Goal: Task Accomplishment & Management: Manage account settings

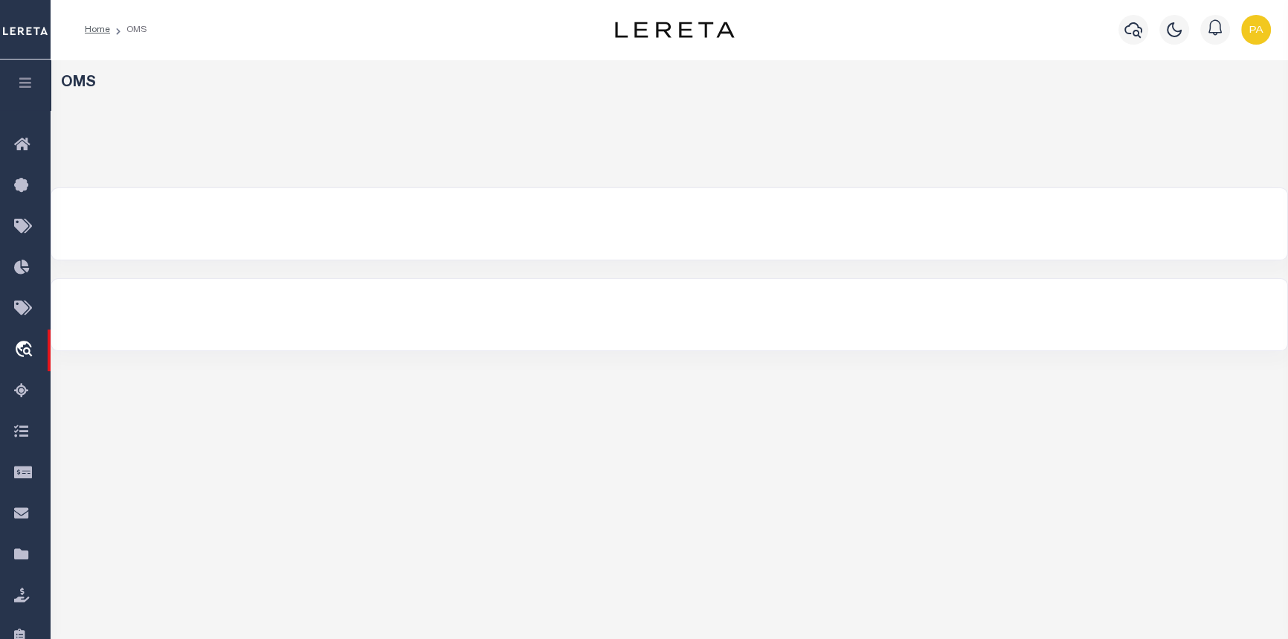
select select "200"
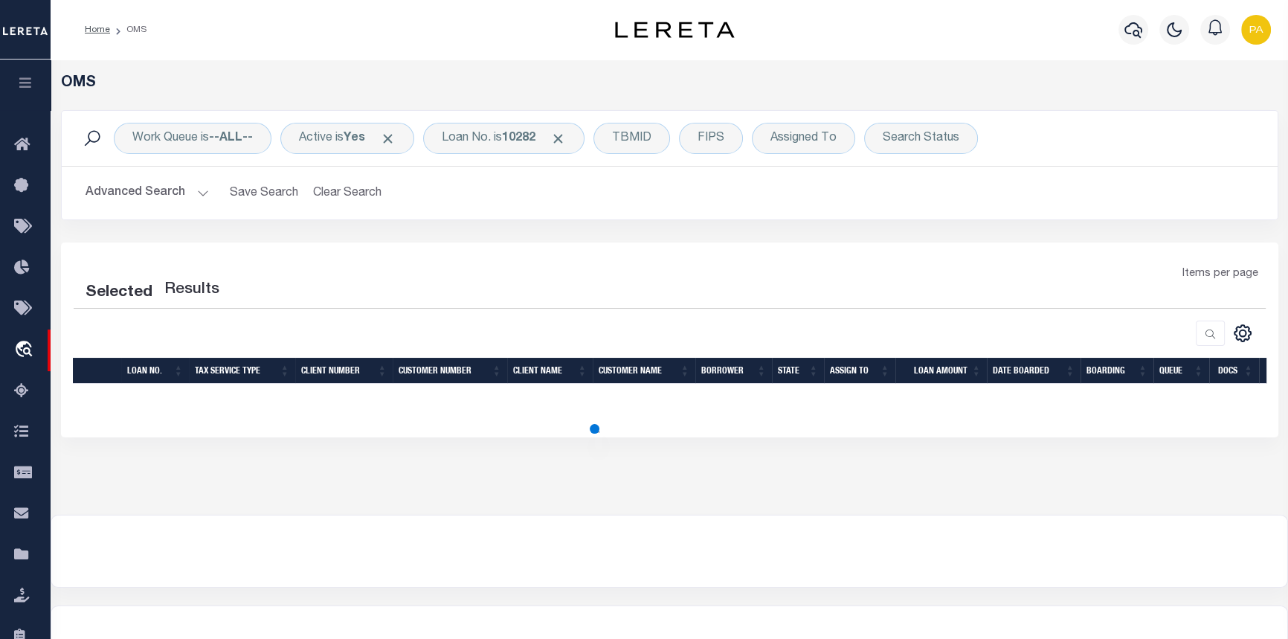
select select "200"
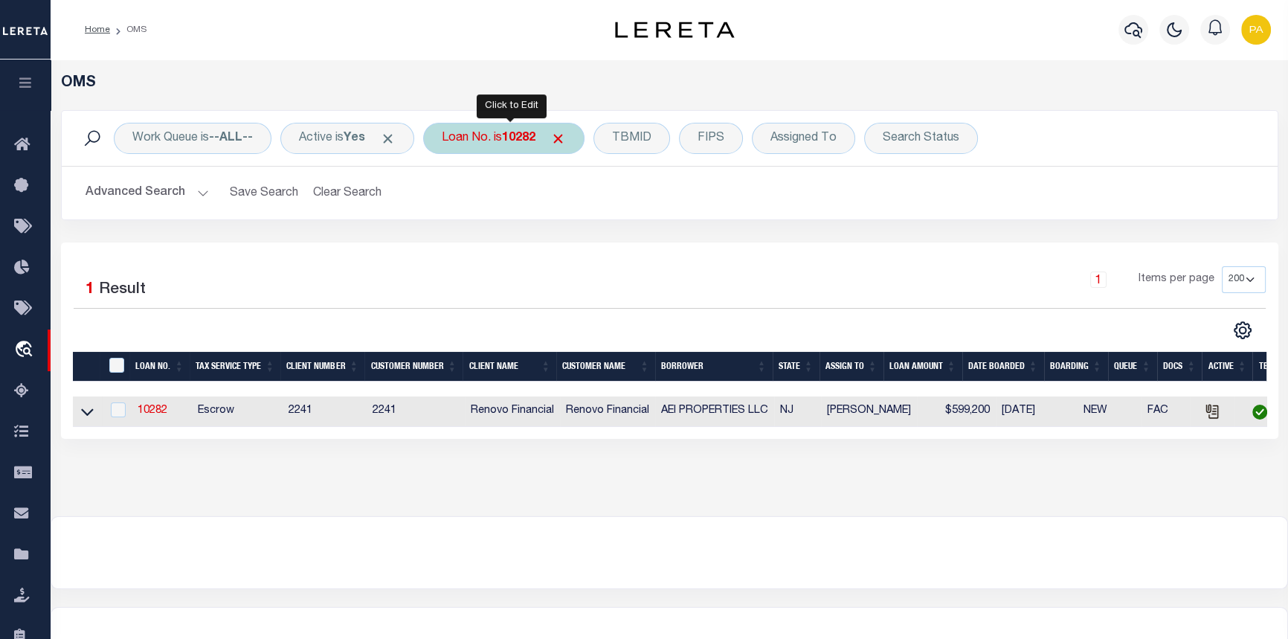
click at [531, 141] on b "10282" at bounding box center [518, 138] width 33 height 12
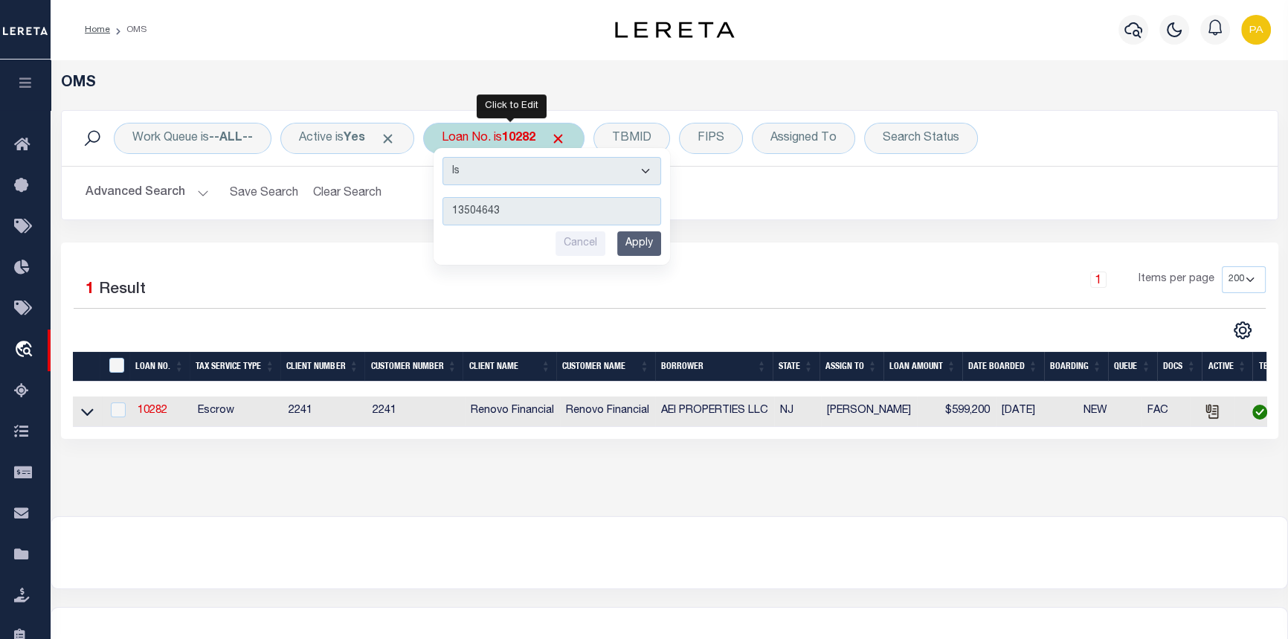
type input "13504643"
click at [645, 249] on input "Apply" at bounding box center [639, 243] width 44 height 25
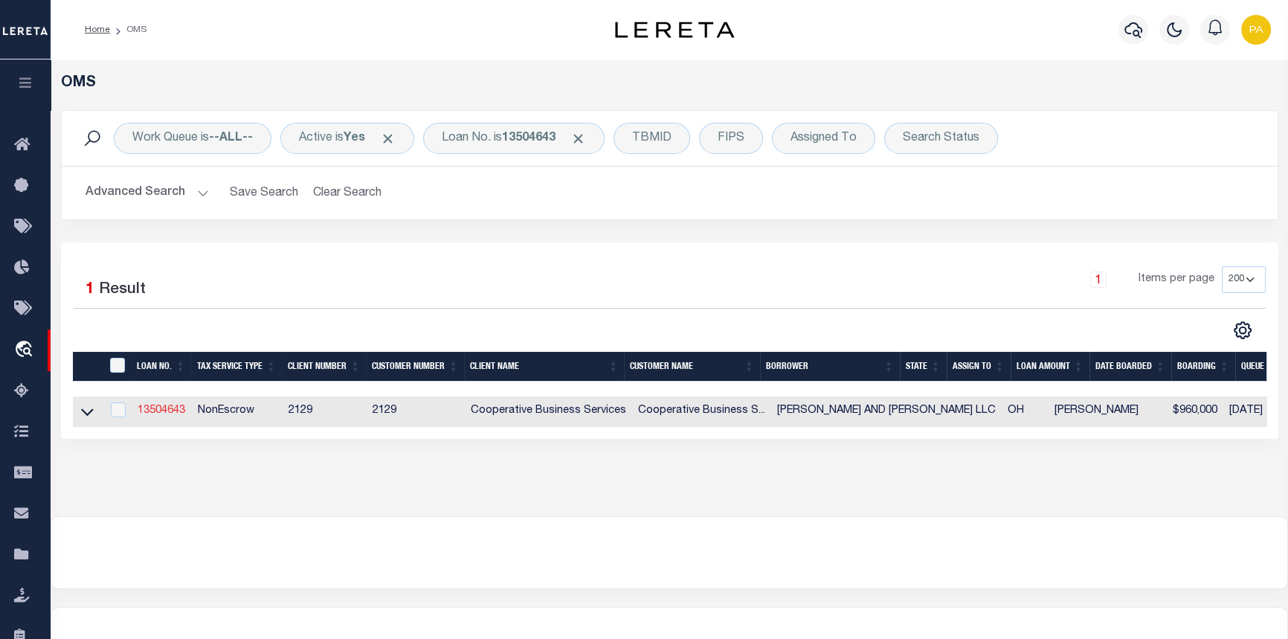
click at [163, 414] on link "13504643" at bounding box center [162, 410] width 48 height 10
type input "13504643"
type input "[PERSON_NAME] AND [PERSON_NAME] LLC"
select select
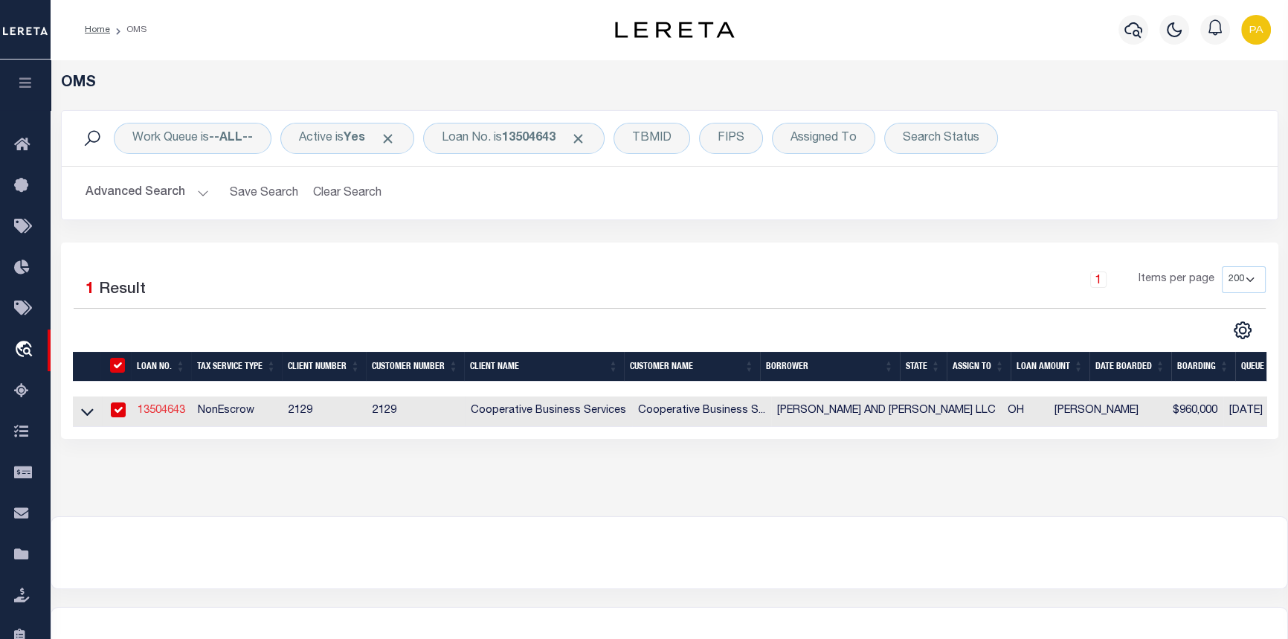
type input "5188 RICHMOND ROAD"
type input "BEDFORD HEIGHTS, OH 44146"
select select "10"
select select "NonEscrow"
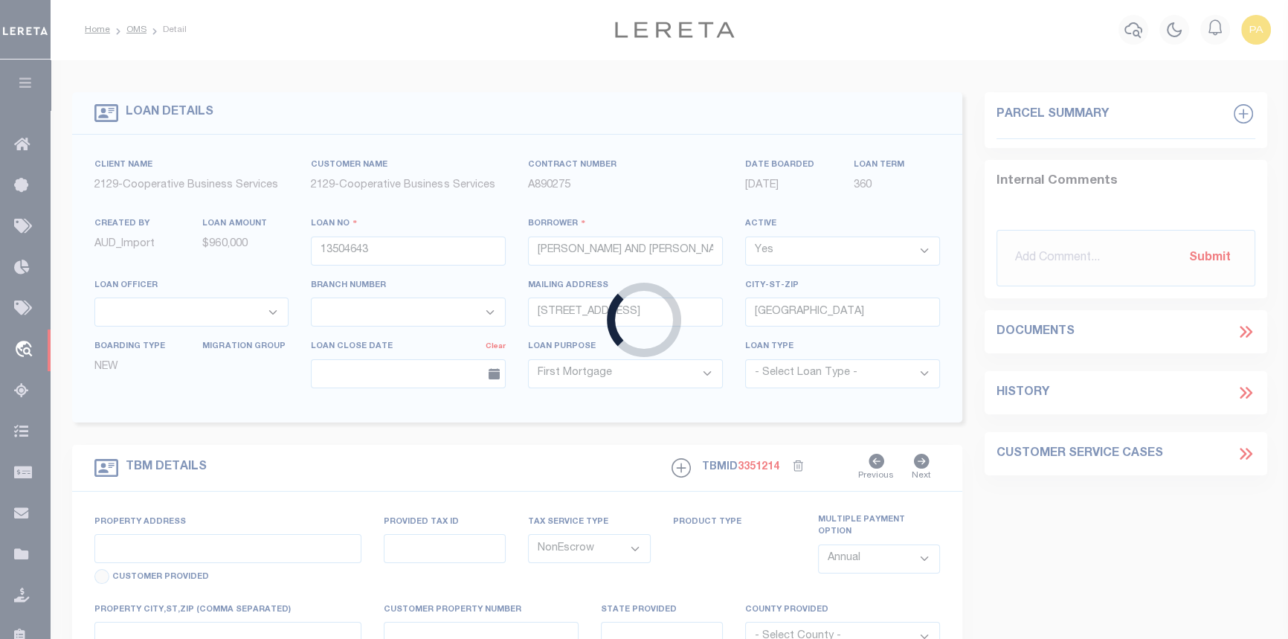
select select "21254"
select select "3334"
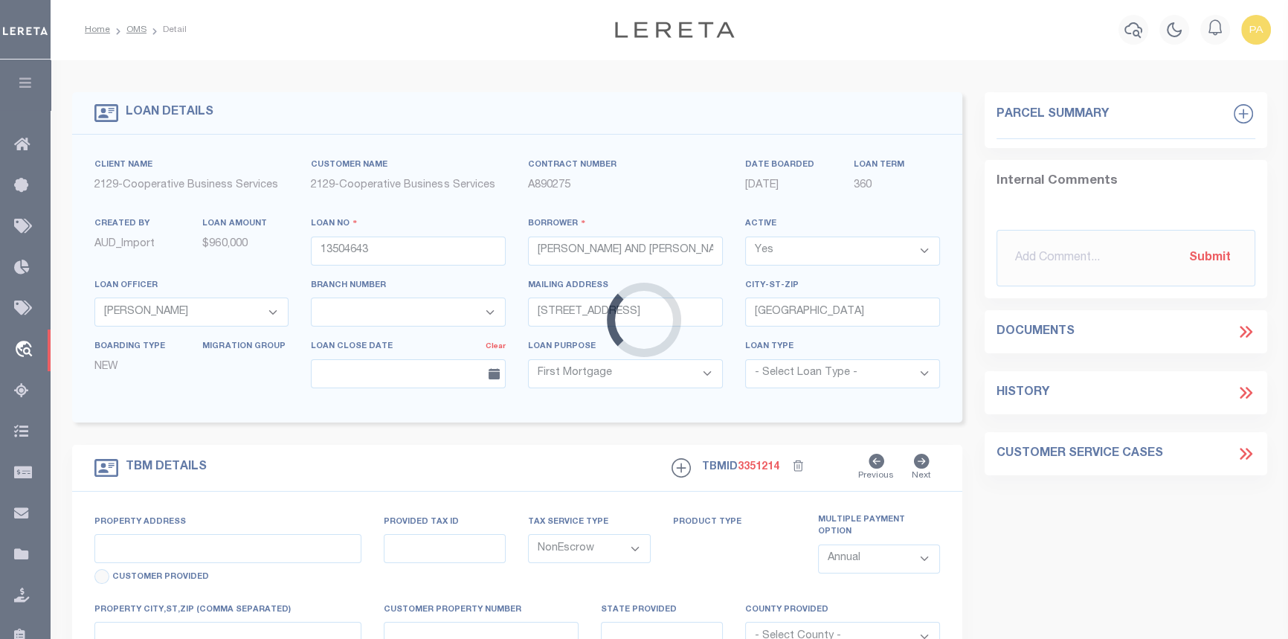
type input "6500 DAVIS INDUSTRIAL PARKWAY"
select select
type input "SOLON, OH 44139"
type input "7331"
type input "OH"
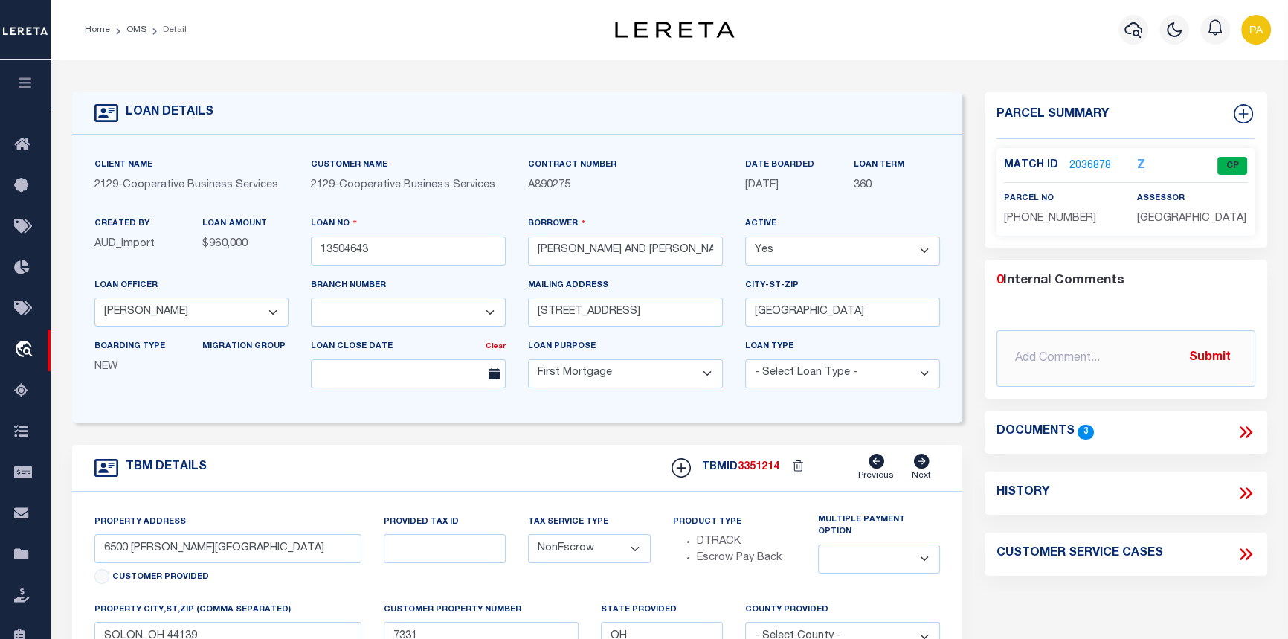
click at [1093, 158] on link "2036878" at bounding box center [1090, 166] width 42 height 16
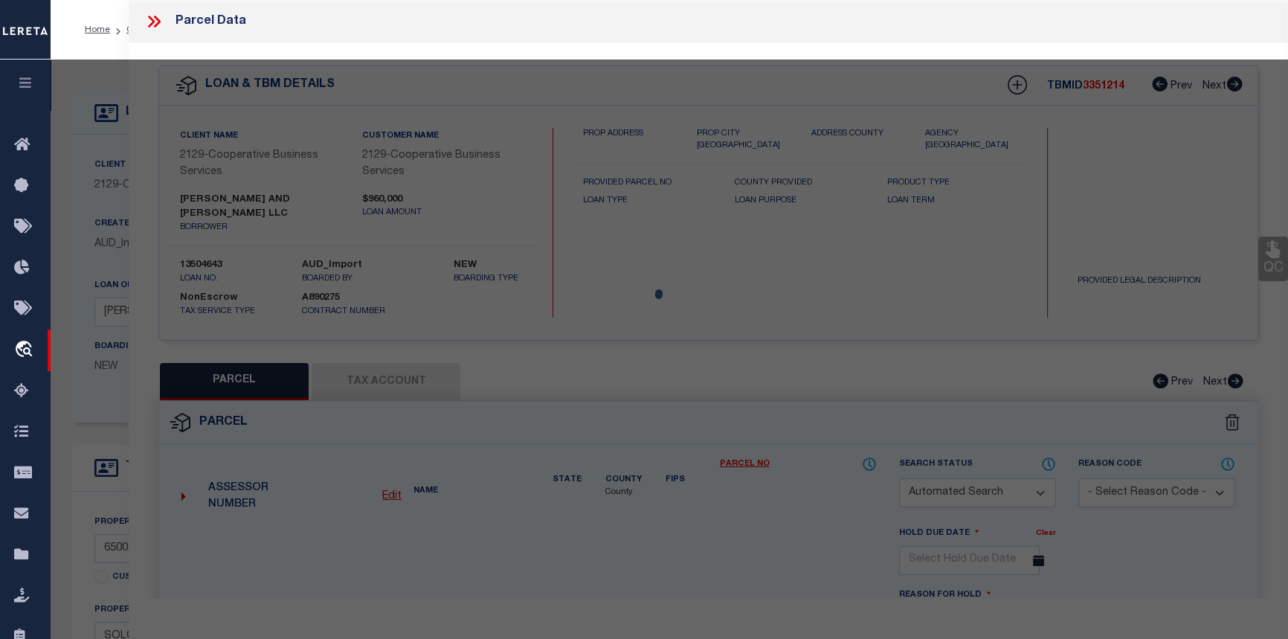
checkbox input "false"
select select "CP"
type input "ZAKKAR AND LAURA, LLC"
select select "AGW"
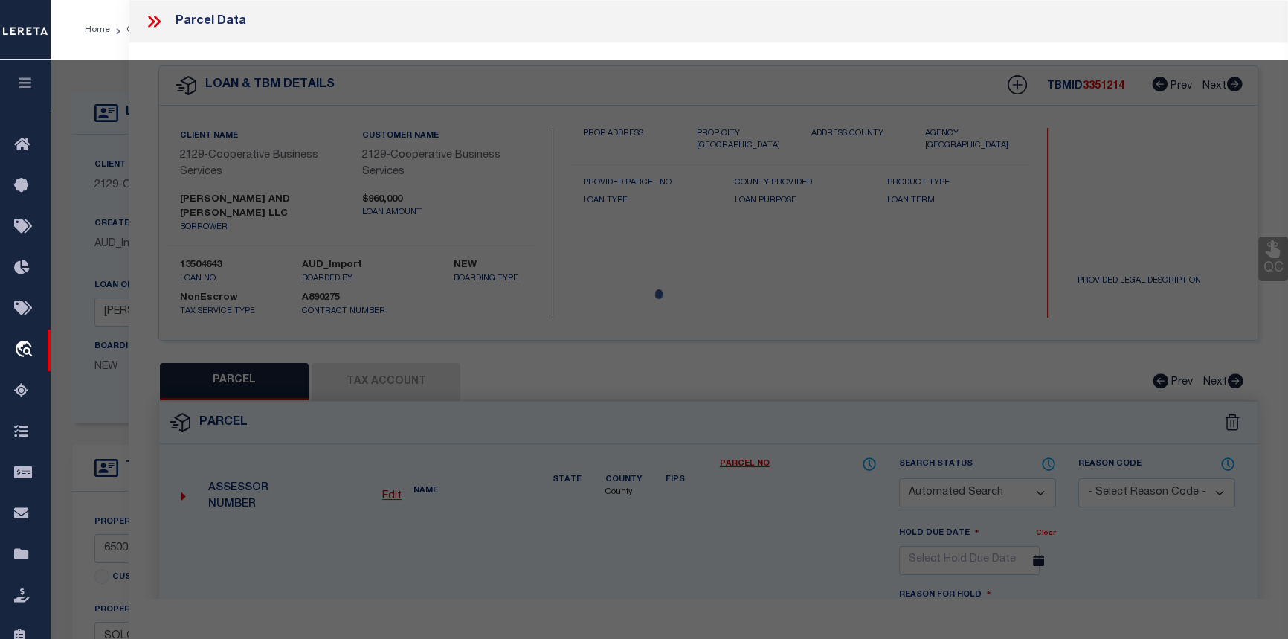
select select
type input "6500 DAVIS IND PKWY"
checkbox input "false"
type input "SOLON OH 44139"
type textarea "14 954-01-052 TO 059 954-01-105 TO 106"
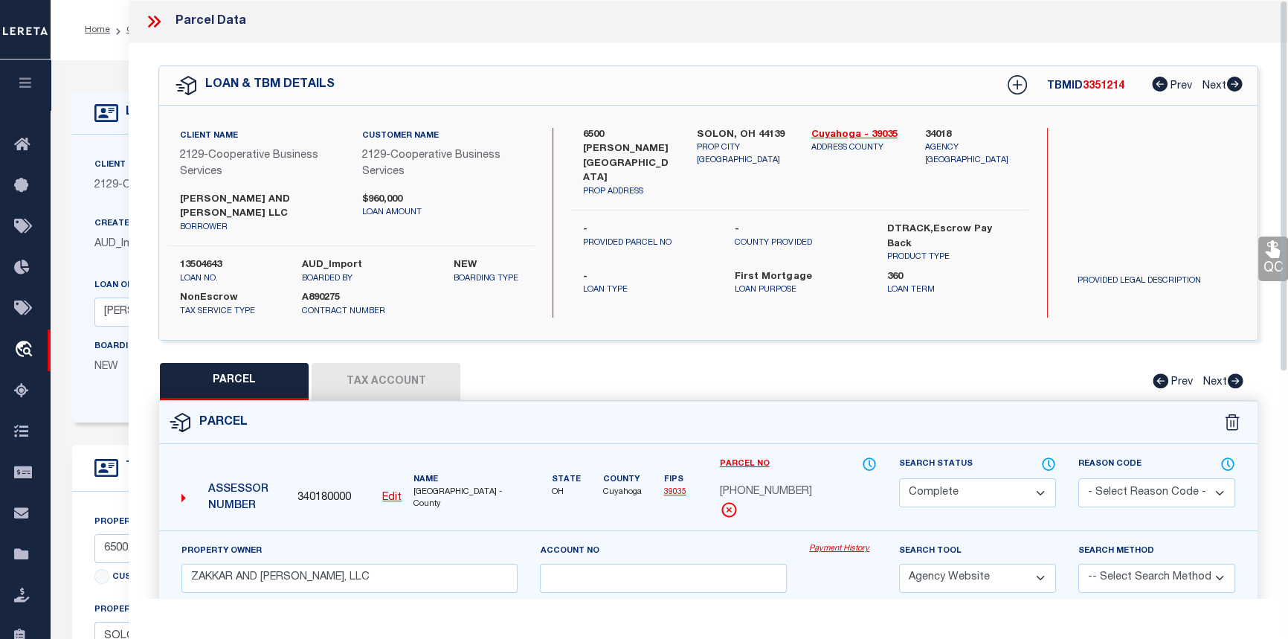
click at [830, 543] on link "Payment History" at bounding box center [843, 549] width 68 height 13
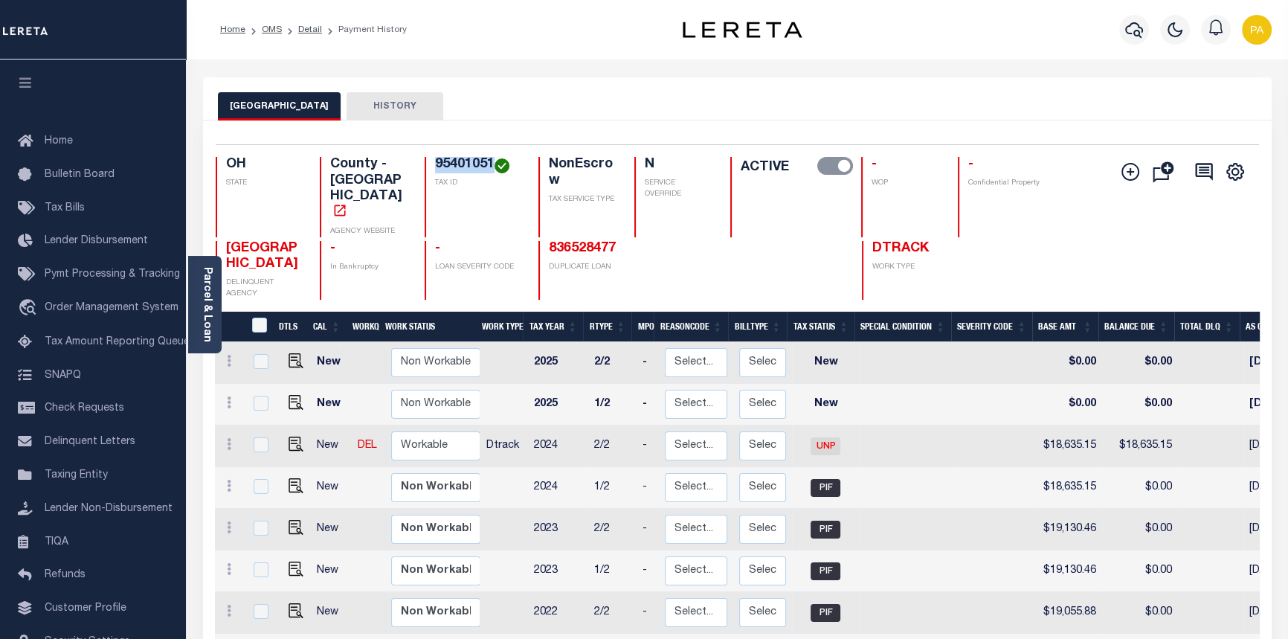
drag, startPoint x: 431, startPoint y: 162, endPoint x: 494, endPoint y: 170, distance: 63.7
click at [494, 170] on div "95401051 TAX ID" at bounding box center [472, 197] width 96 height 80
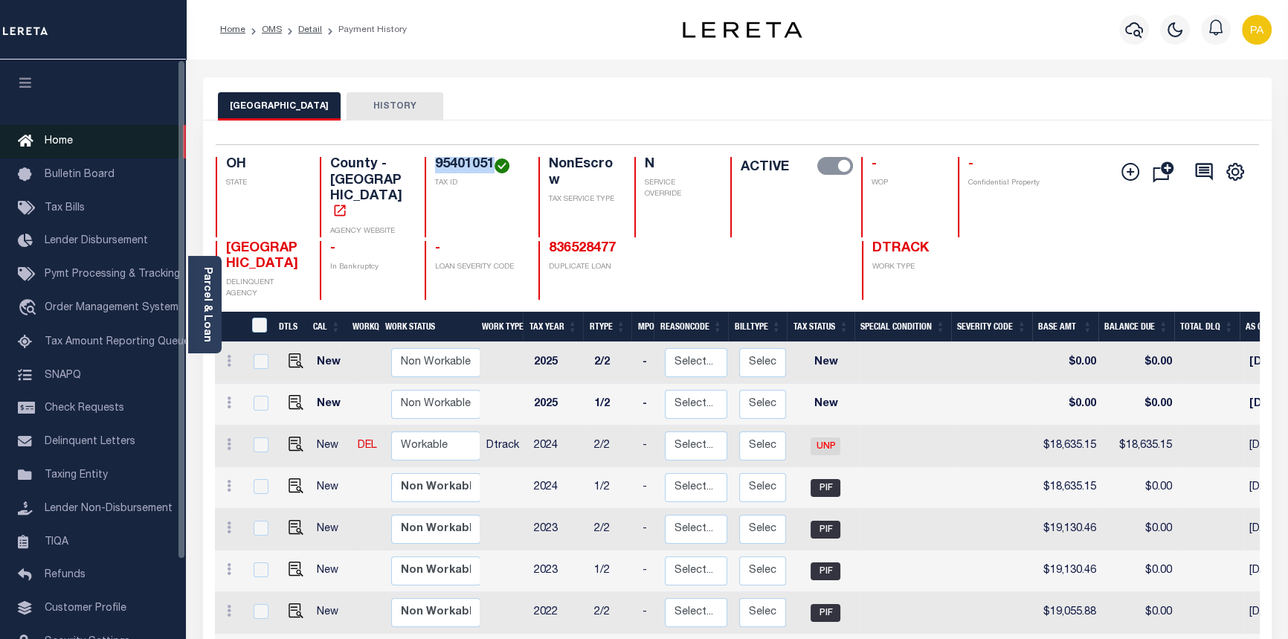
copy h4 "95401051"
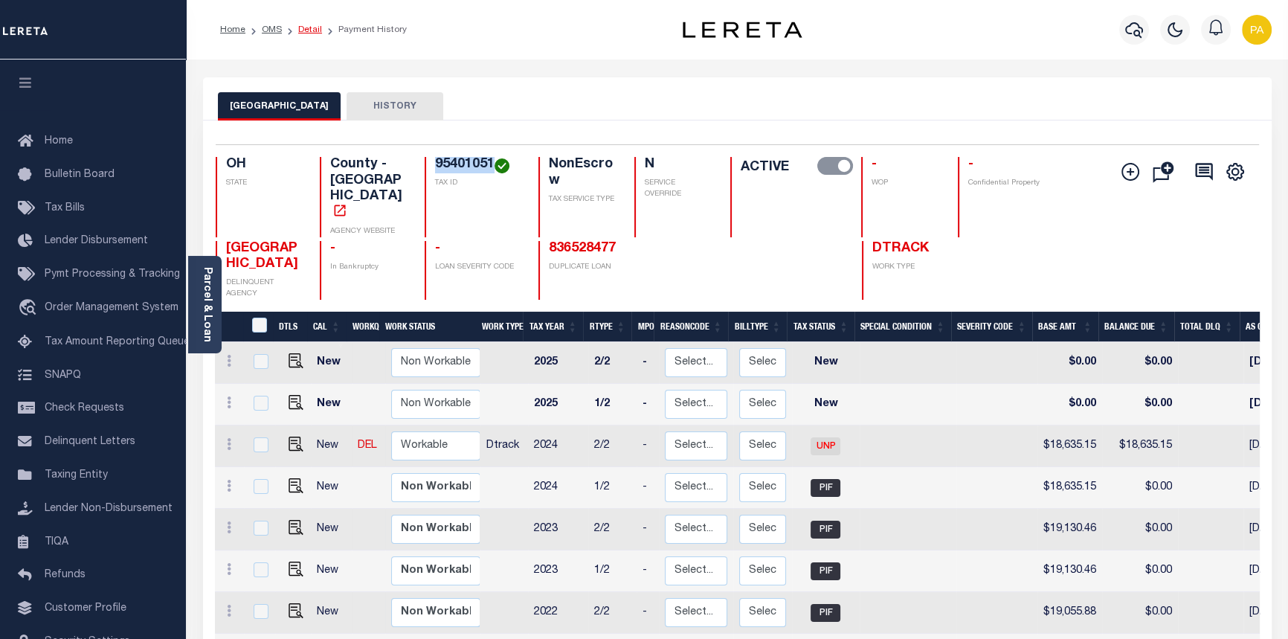
click at [306, 28] on link "Detail" at bounding box center [310, 29] width 24 height 9
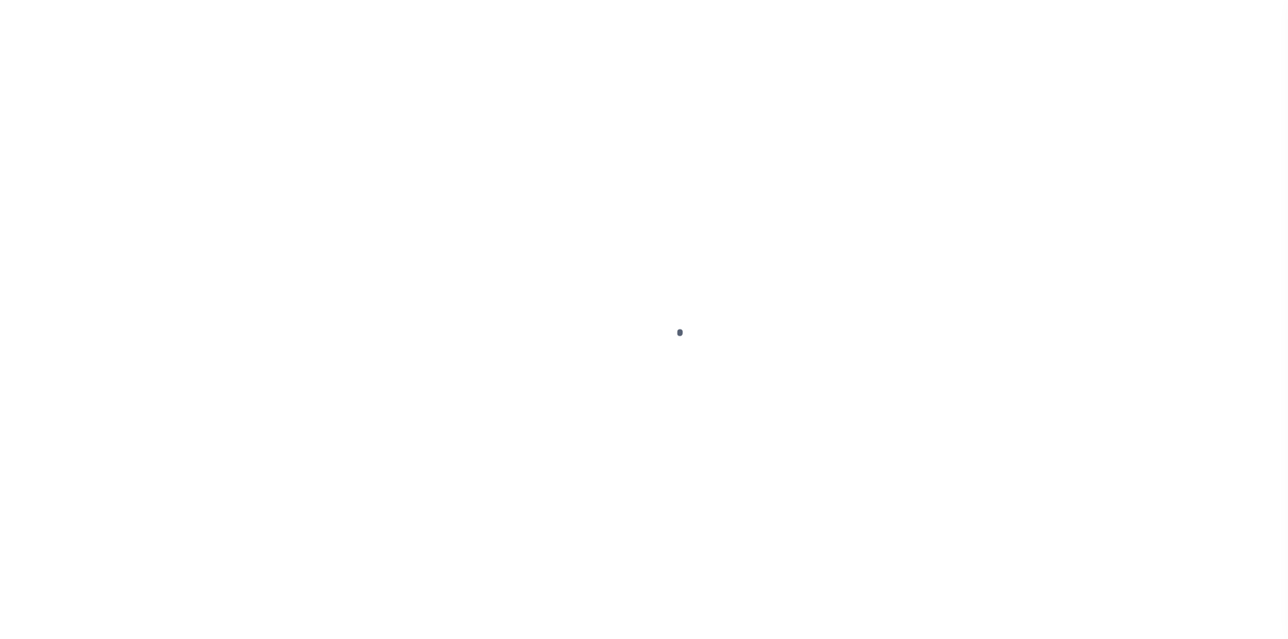
select select "10"
select select "NonEscrow"
type input "6500 DAVIS INDUSTRIAL PARKWAY"
select select
type input "SOLON, OH 44139"
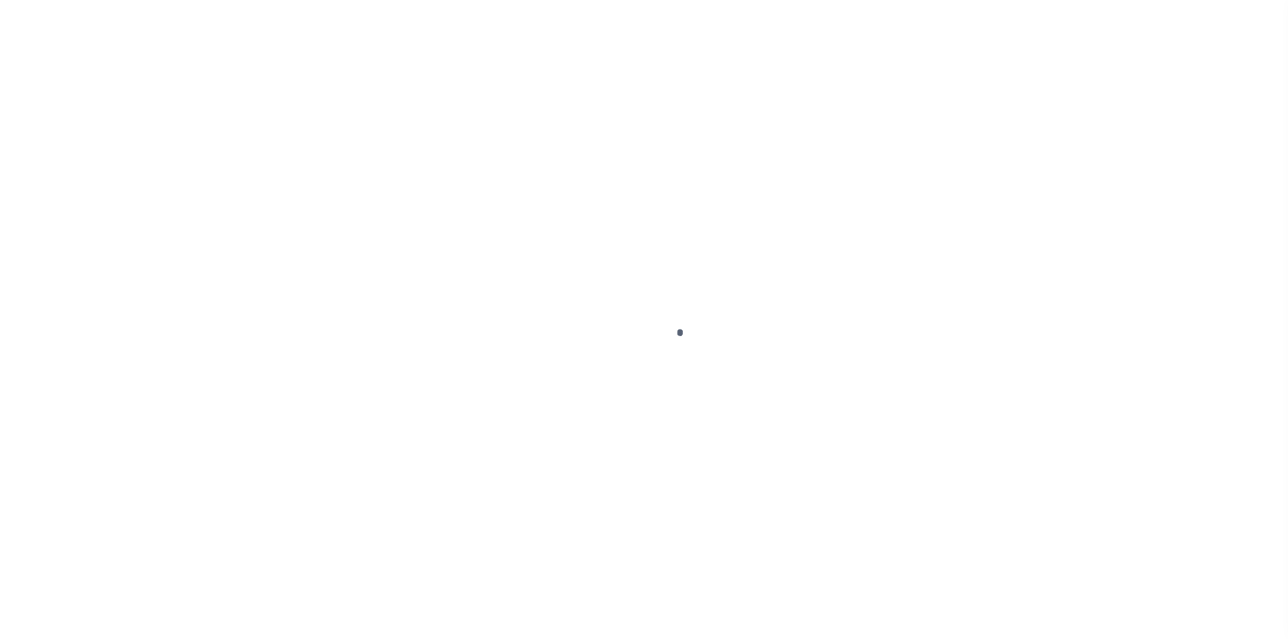
type input "7331"
type input "OH"
select select "21254"
select select "3334"
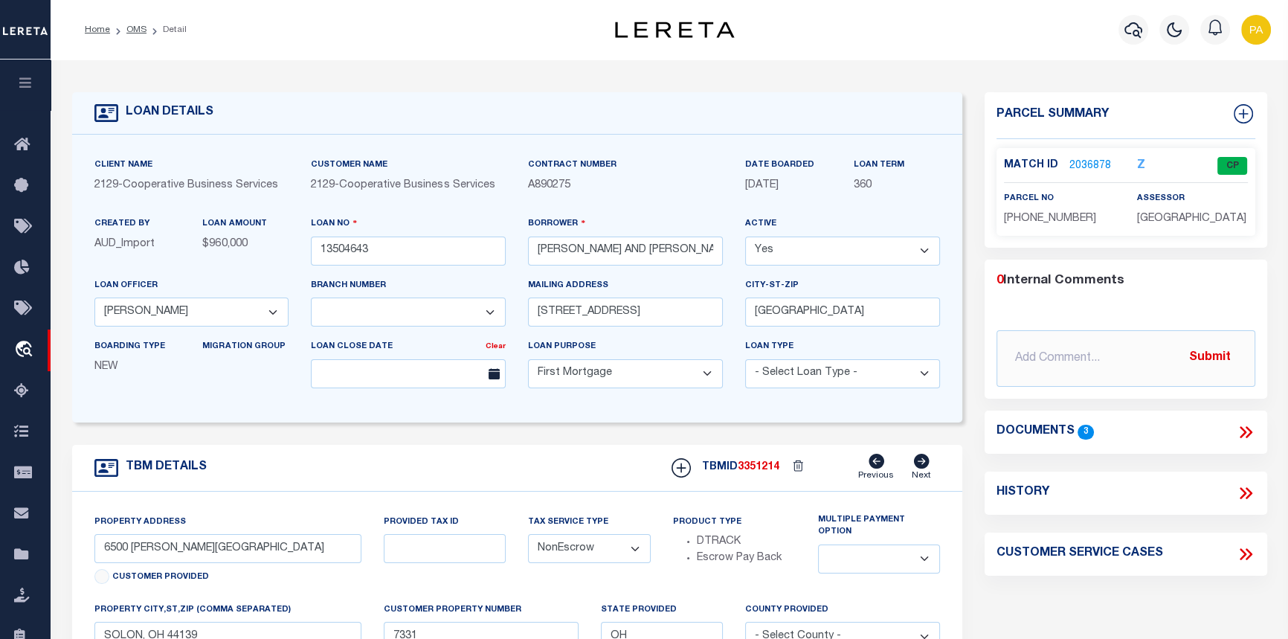
click at [1087, 165] on link "2036878" at bounding box center [1090, 166] width 42 height 16
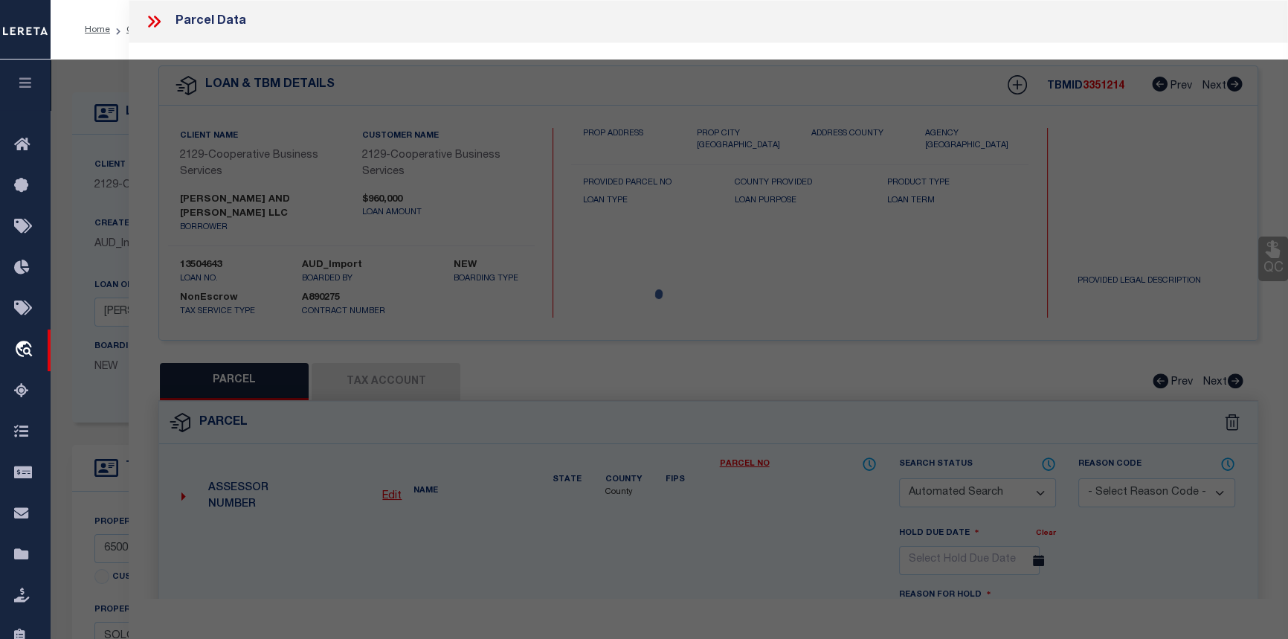
checkbox input "false"
select select "CP"
type input "ZAKKAR AND LAURA, LLC"
select select "AGW"
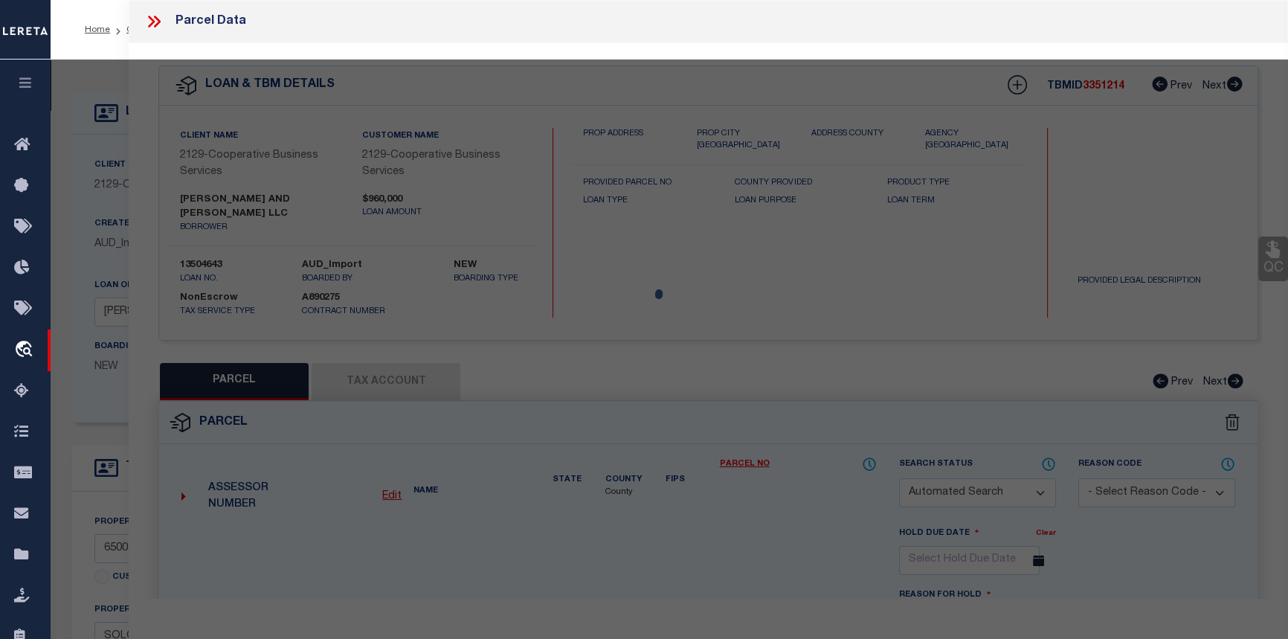
select select
type input "[STREET_ADDRESS][PERSON_NAME]"
checkbox input "false"
type input "SOLON OH 44139"
type textarea "14 954-01-052 TO 059 954-01-105 TO 106"
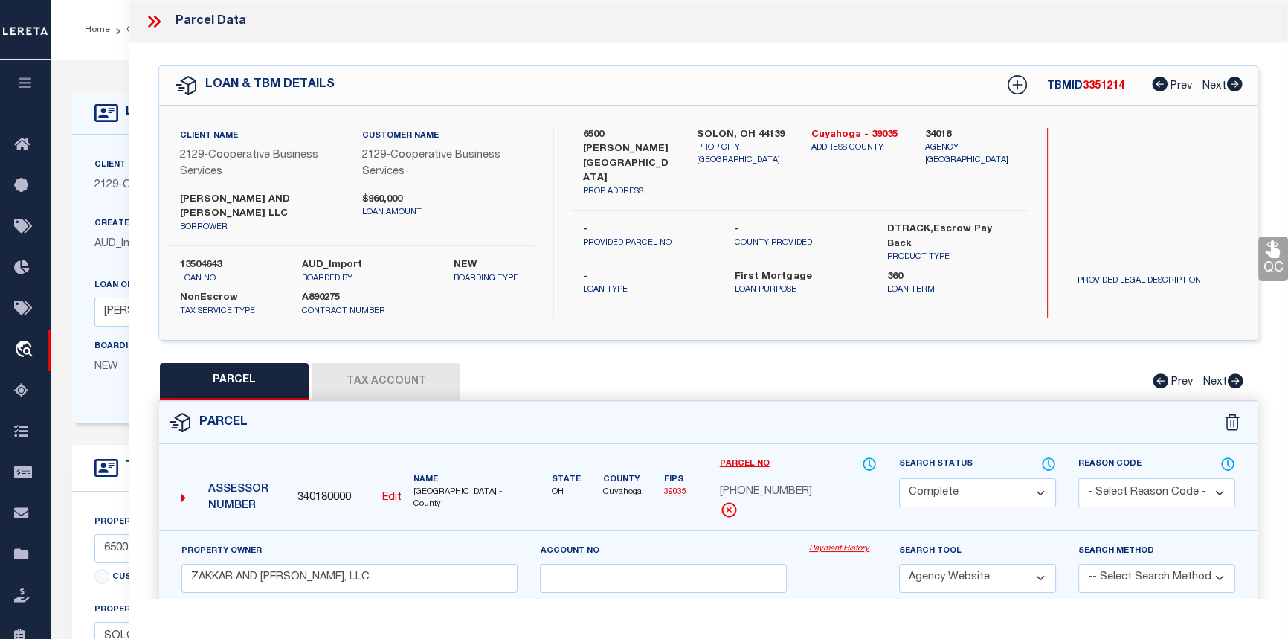
click at [847, 543] on link "Payment History" at bounding box center [843, 549] width 68 height 13
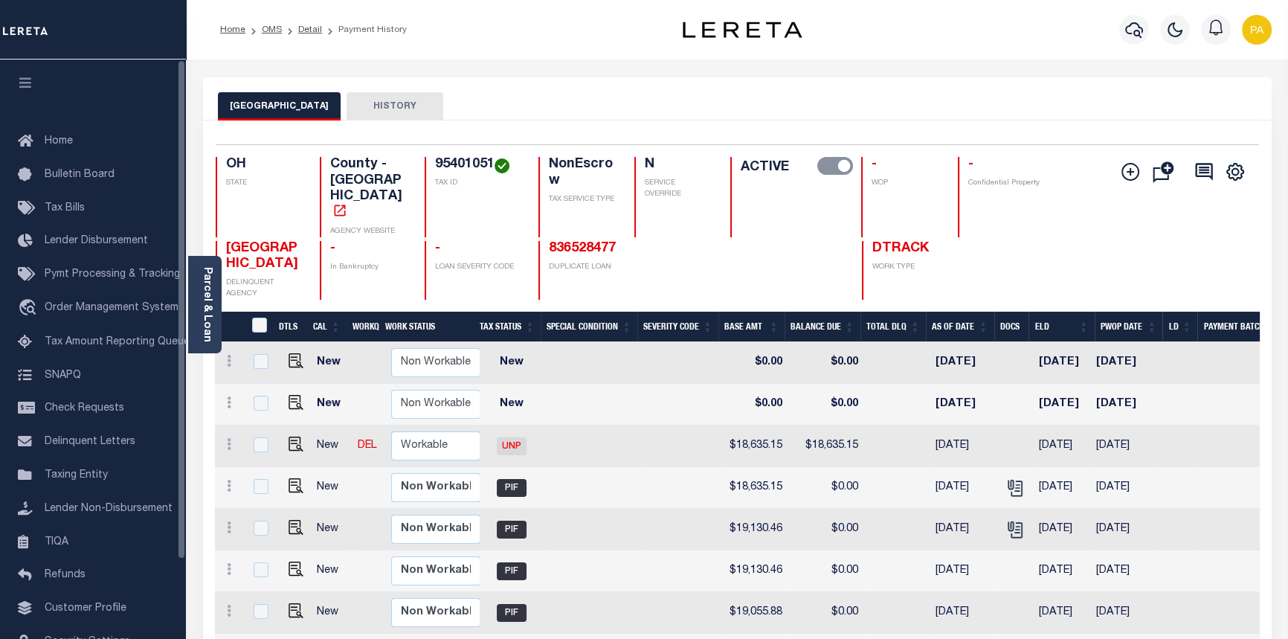
click at [198, 404] on div "Selected 13 Results 1 Items per page 25 50 100 OH STATE" at bounding box center [737, 555] width 1091 height 870
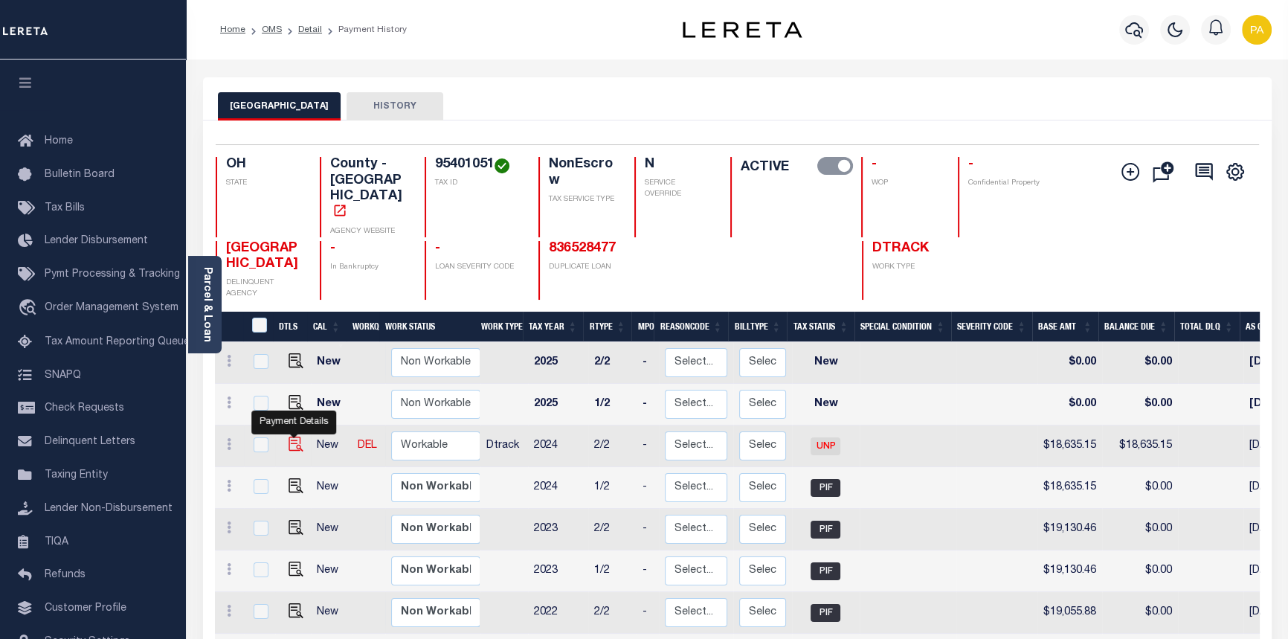
click at [293, 436] on img "" at bounding box center [295, 443] width 15 height 15
checkbox input "true"
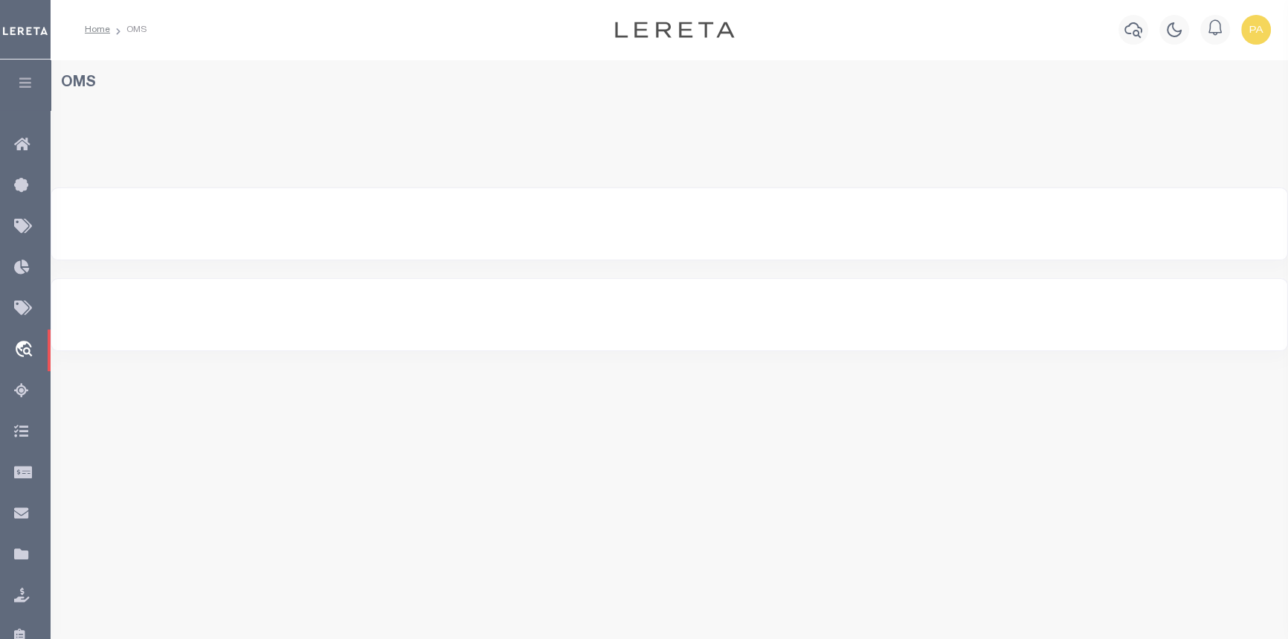
select select "200"
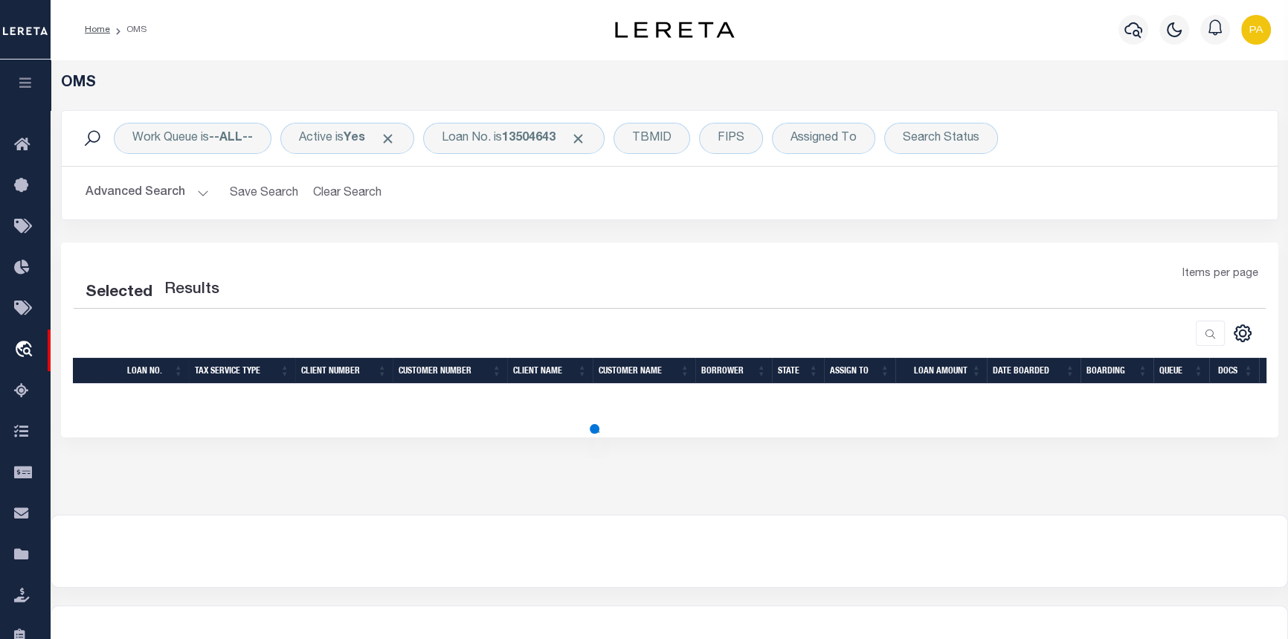
select select "200"
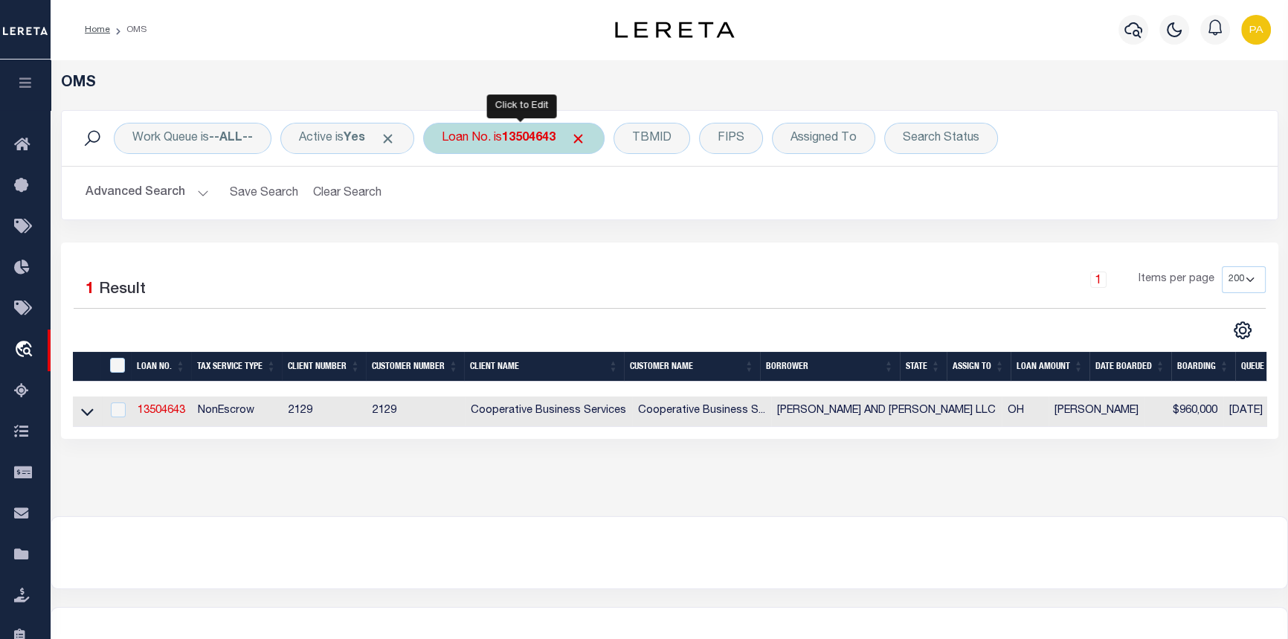
click at [537, 142] on b "13504643" at bounding box center [529, 138] width 54 height 12
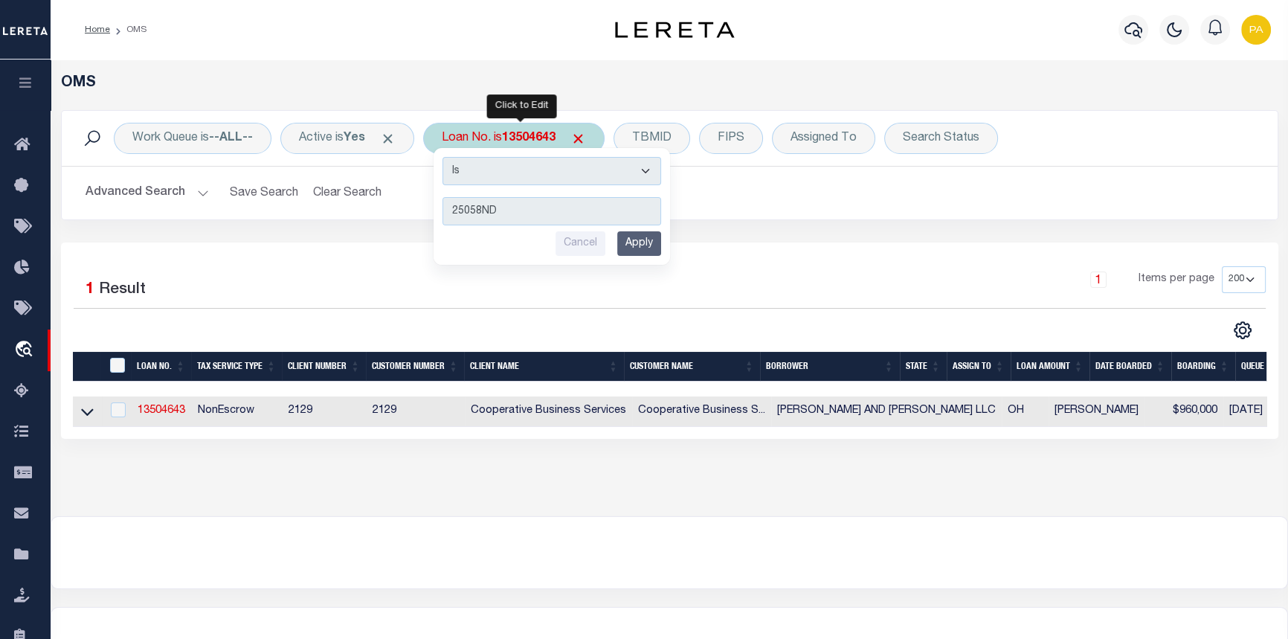
type input "25058ND"
click at [661, 245] on input "Apply" at bounding box center [639, 243] width 44 height 25
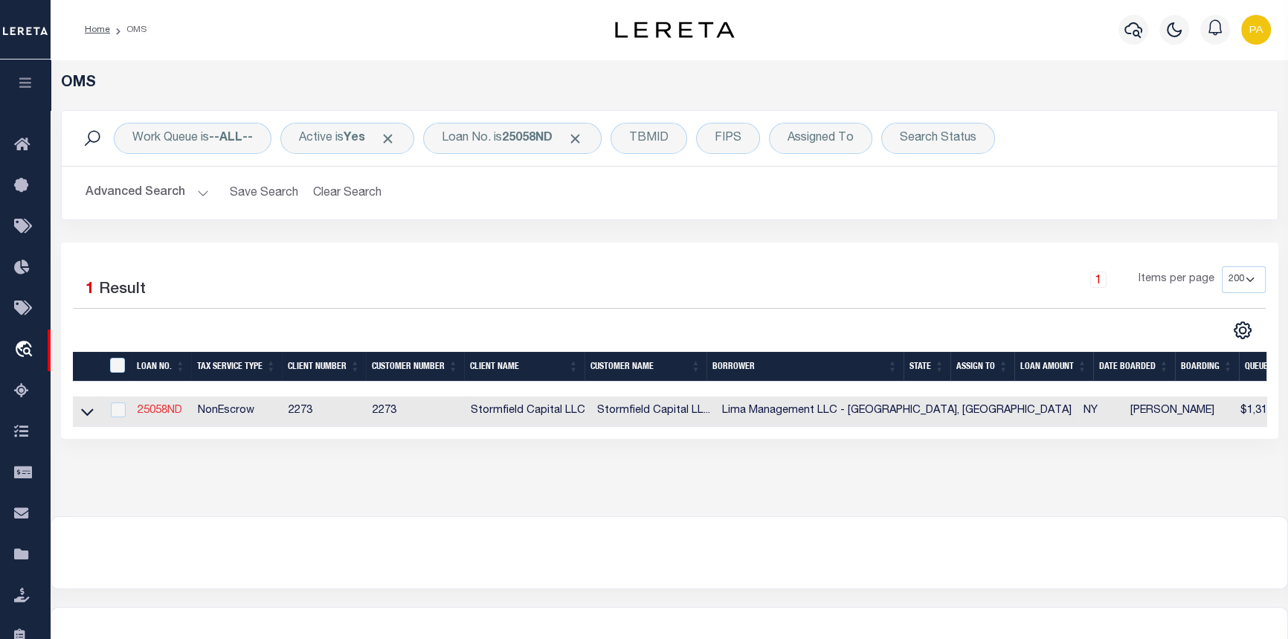
click at [158, 407] on link "25058ND" at bounding box center [160, 410] width 45 height 10
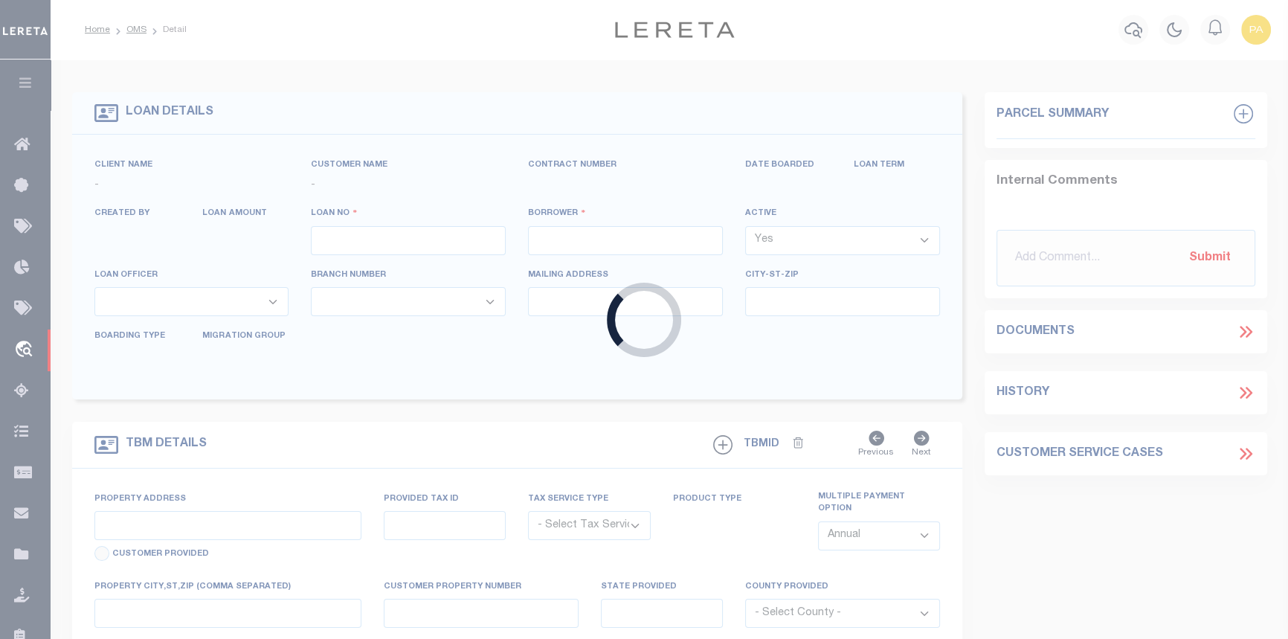
type input "25058ND"
type input "Lima Management LLC - [GEOGRAPHIC_DATA], [GEOGRAPHIC_DATA]"
select select
type input "[STREET_ADDRESS]"
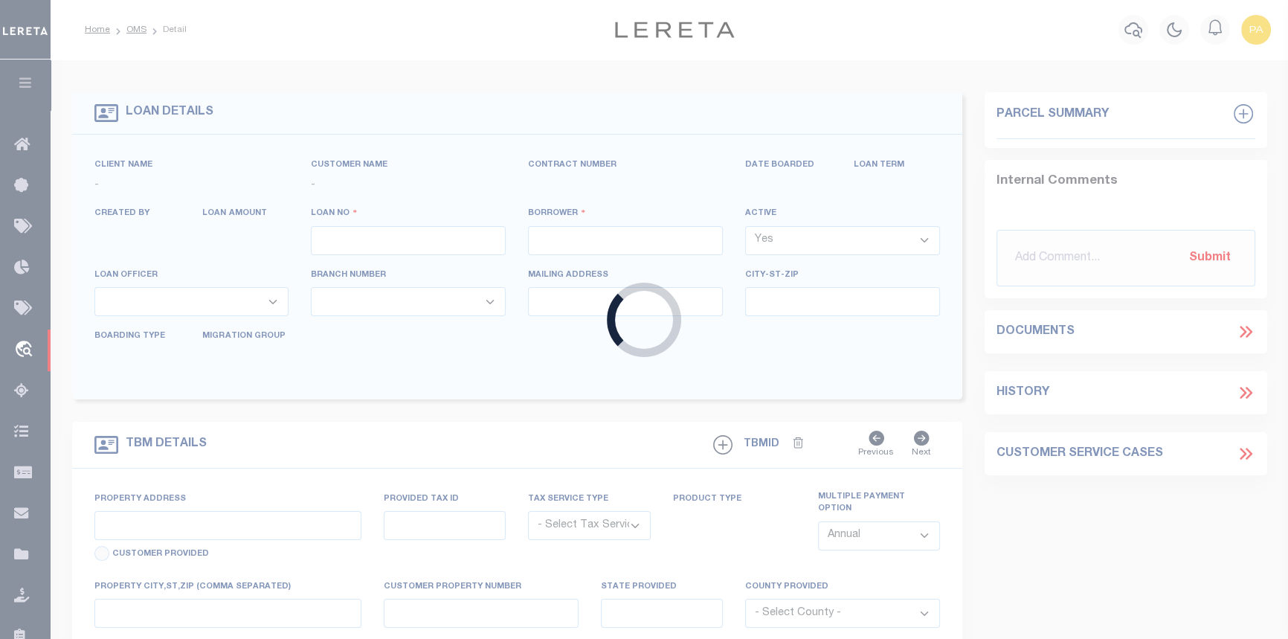
select select "10"
select select "NonEscrow"
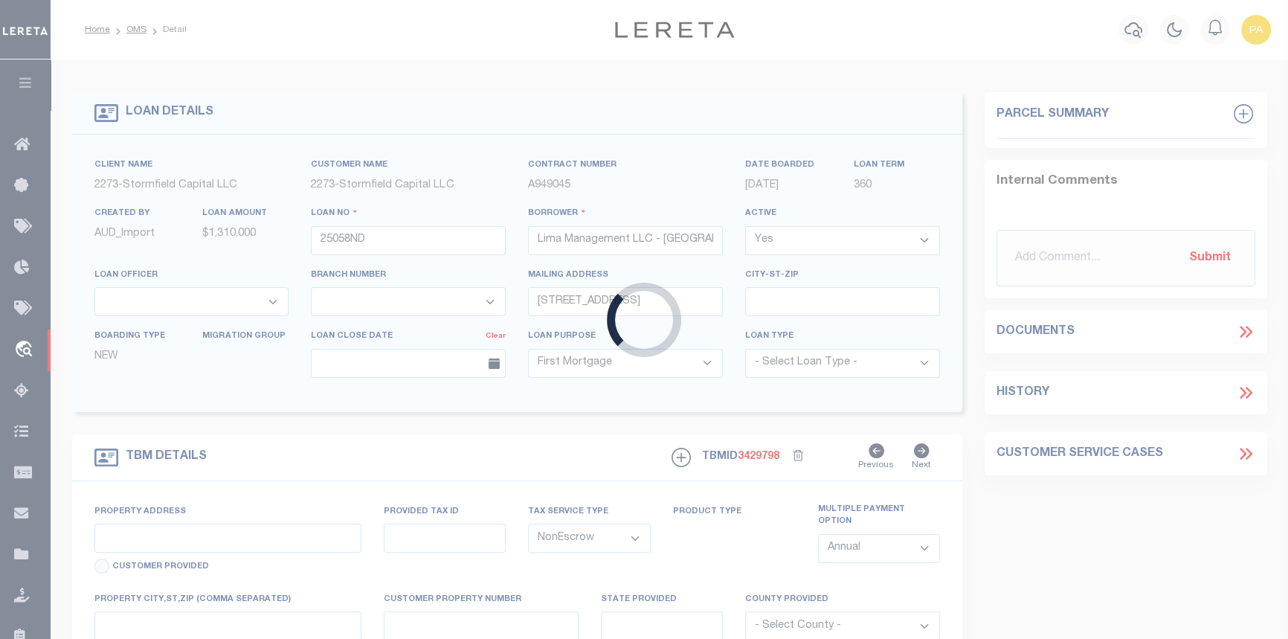
type input "[STREET_ADDRESS]"
type input "093.-02-01.0"
type input "Syracuse NY 13204"
type input "NY"
select select
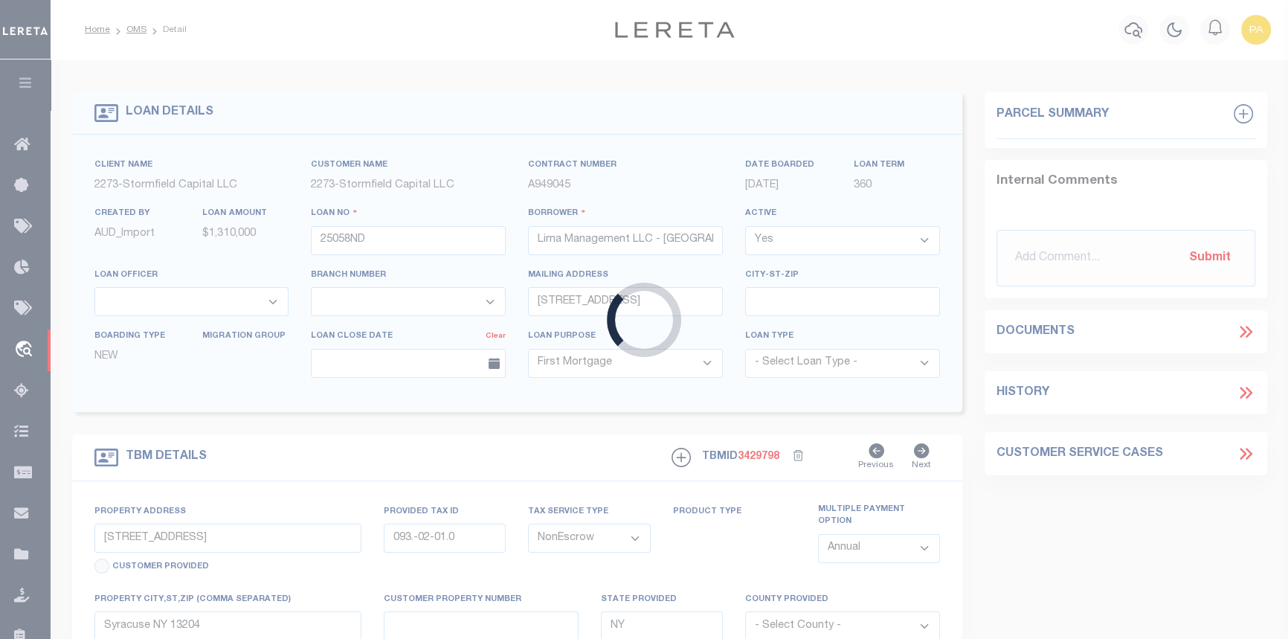
select select "84864"
select select
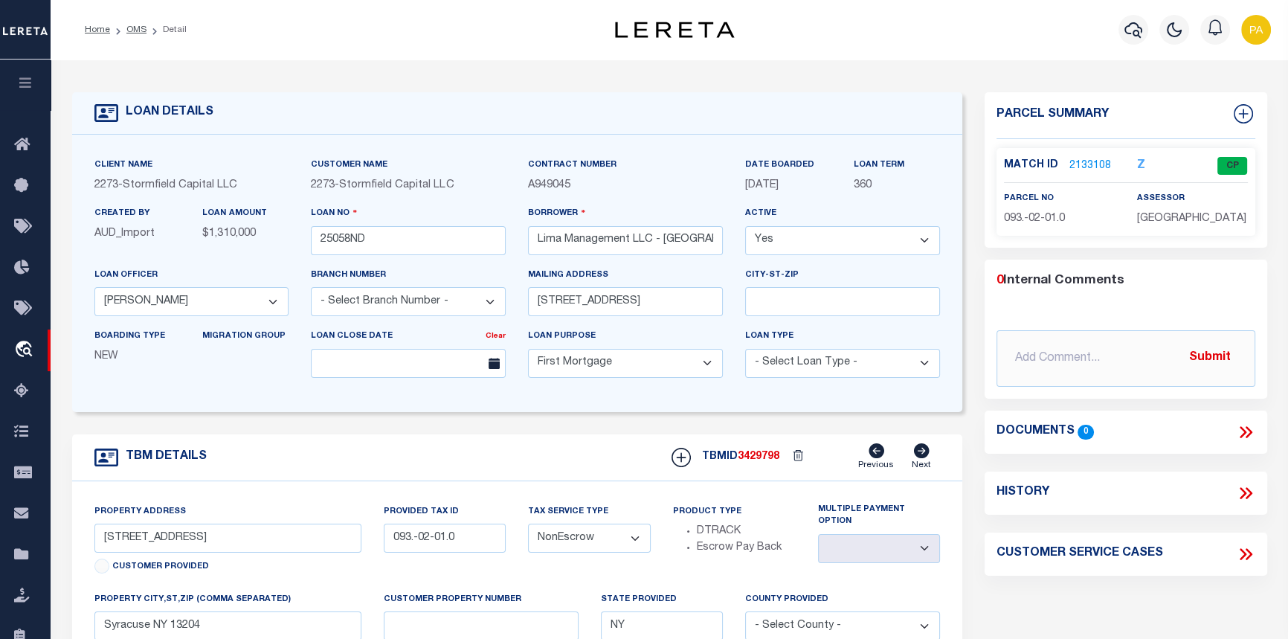
click at [1070, 161] on link "2133108" at bounding box center [1090, 166] width 42 height 16
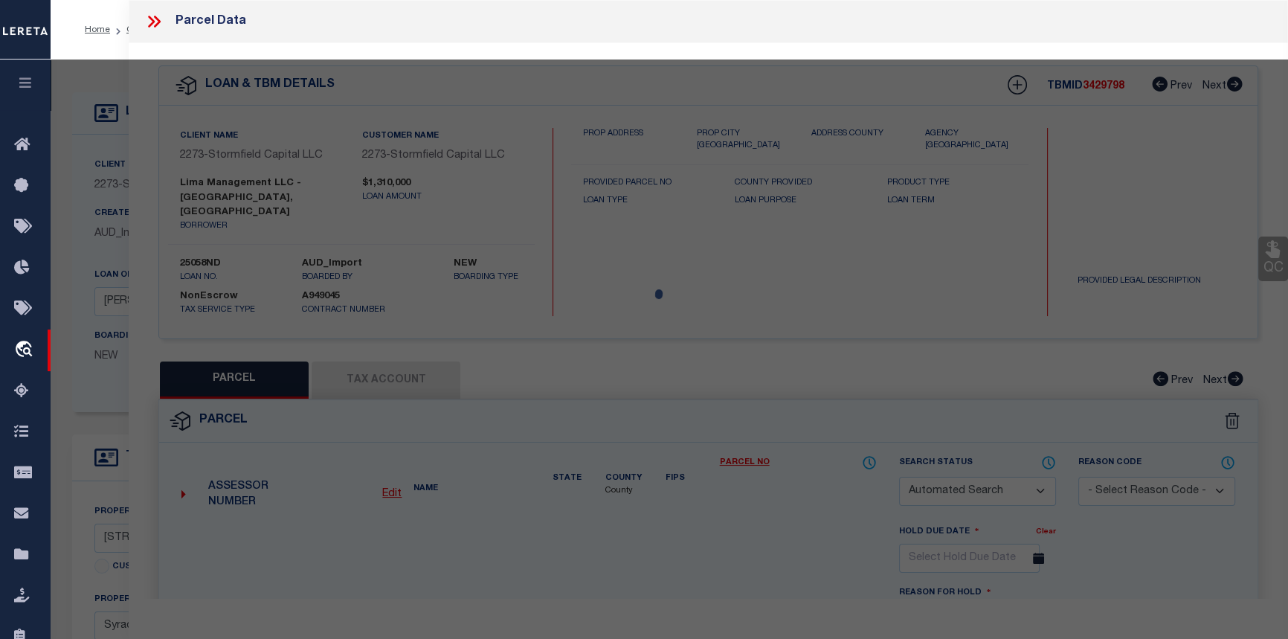
checkbox input "false"
select select "CP"
type input "Sheridan Apts Syracuse LLC"
select select
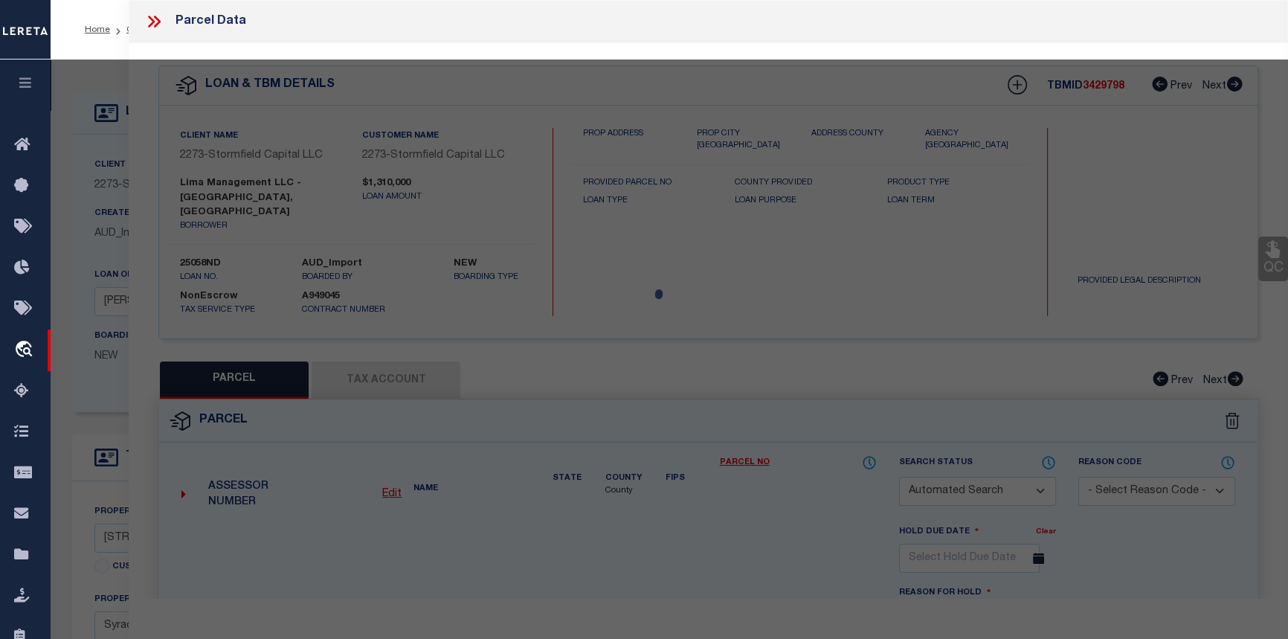
type input "[STREET_ADDRESS] & [PERSON_NAME]"
type input "Syracuse NY 13204"
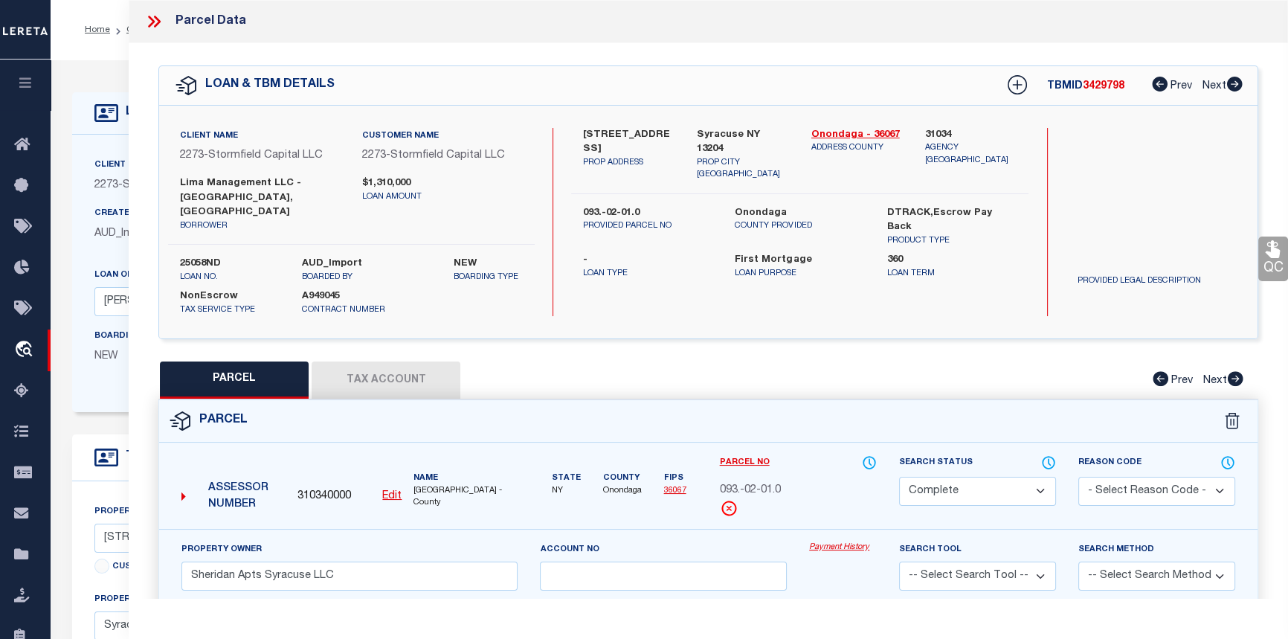
click at [840, 541] on link "Payment History" at bounding box center [843, 547] width 68 height 13
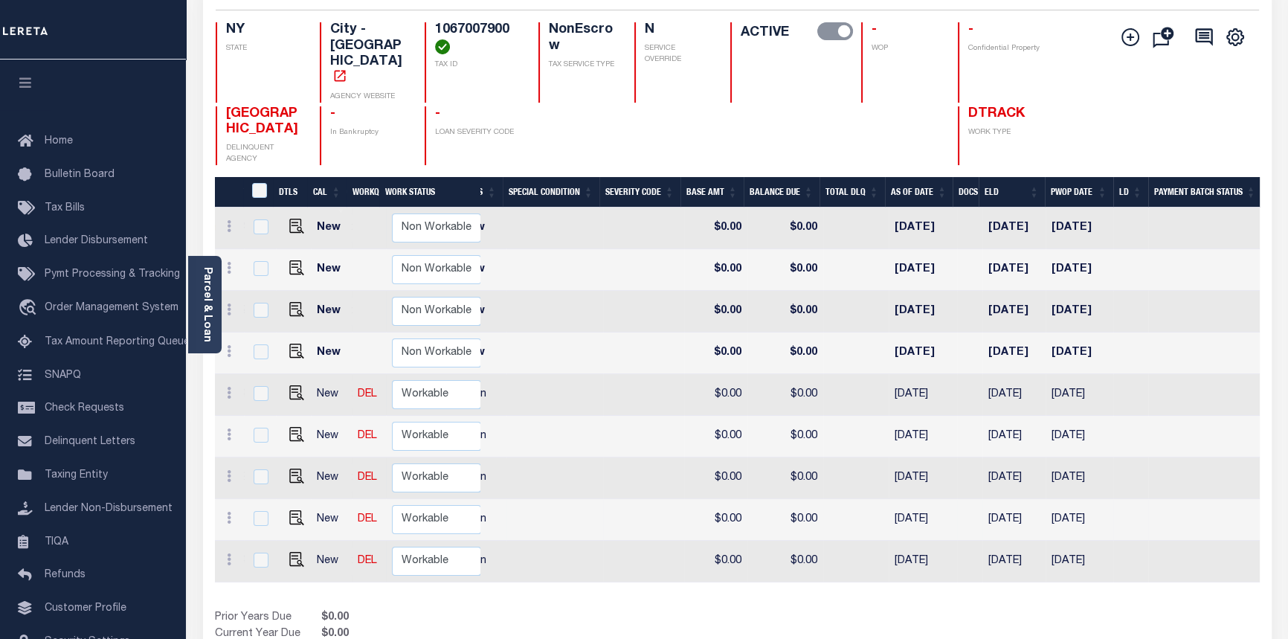
scroll to position [0, 357]
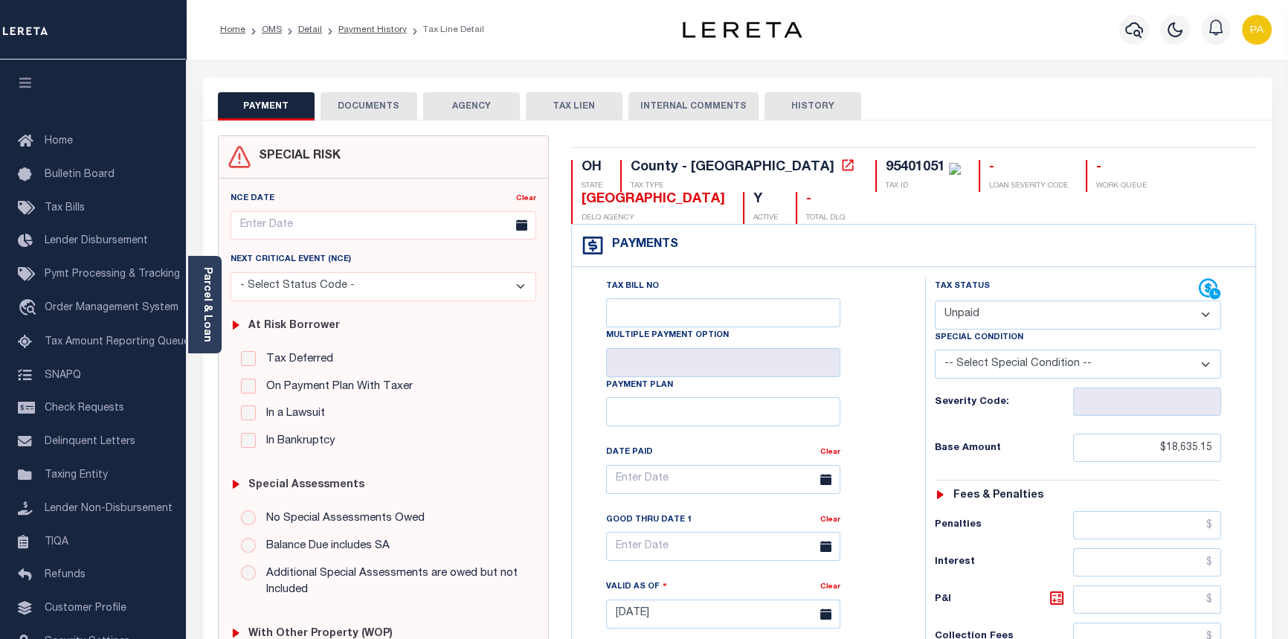
click at [1204, 314] on select "- Select Status Code - Open Due/Unpaid Paid Incomplete No Tax Due Internal Refu…" at bounding box center [1077, 314] width 287 height 29
select select "PYD"
click at [934, 301] on select "- Select Status Code - Open Due/Unpaid Paid Incomplete No Tax Due Internal Refu…" at bounding box center [1077, 314] width 287 height 29
type input "[DATE]"
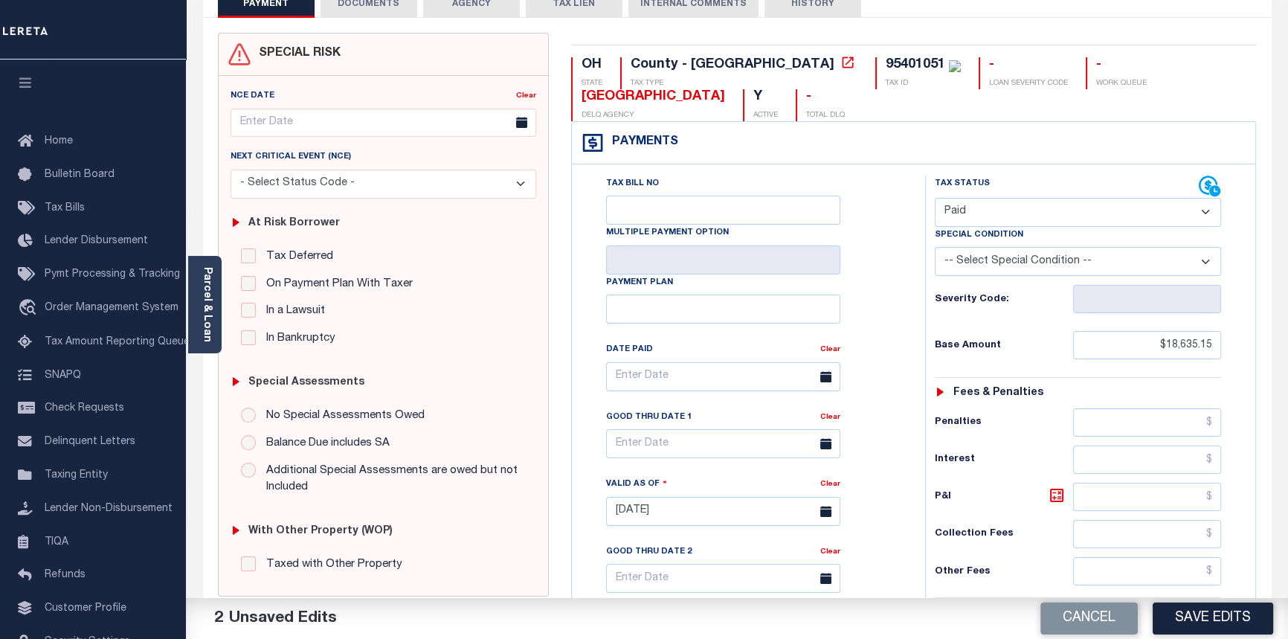
scroll to position [270, 0]
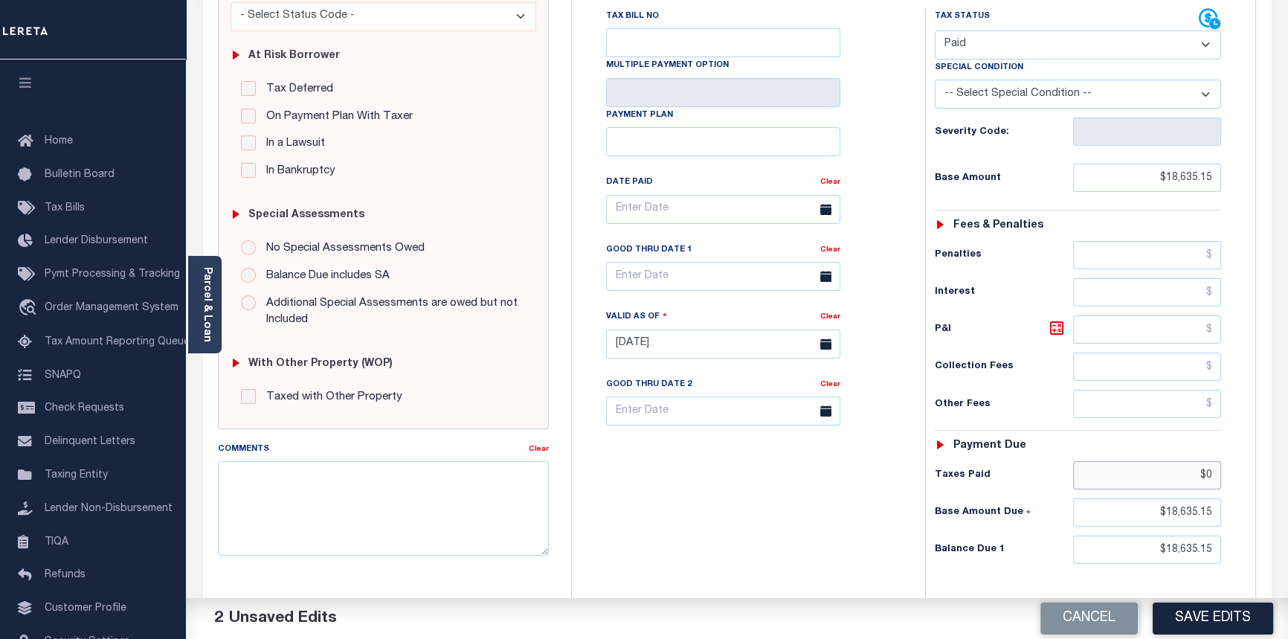
click at [1213, 472] on input "$0" at bounding box center [1147, 475] width 149 height 28
drag, startPoint x: 1205, startPoint y: 483, endPoint x: 1296, endPoint y: 452, distance: 96.6
click at [1287, 477] on html "Home OMS Detail Payment History Tax Line Detail" at bounding box center [644, 292] width 1288 height 1124
type input "$18,635.15"
drag, startPoint x: 1160, startPoint y: 517, endPoint x: 1293, endPoint y: 592, distance: 152.8
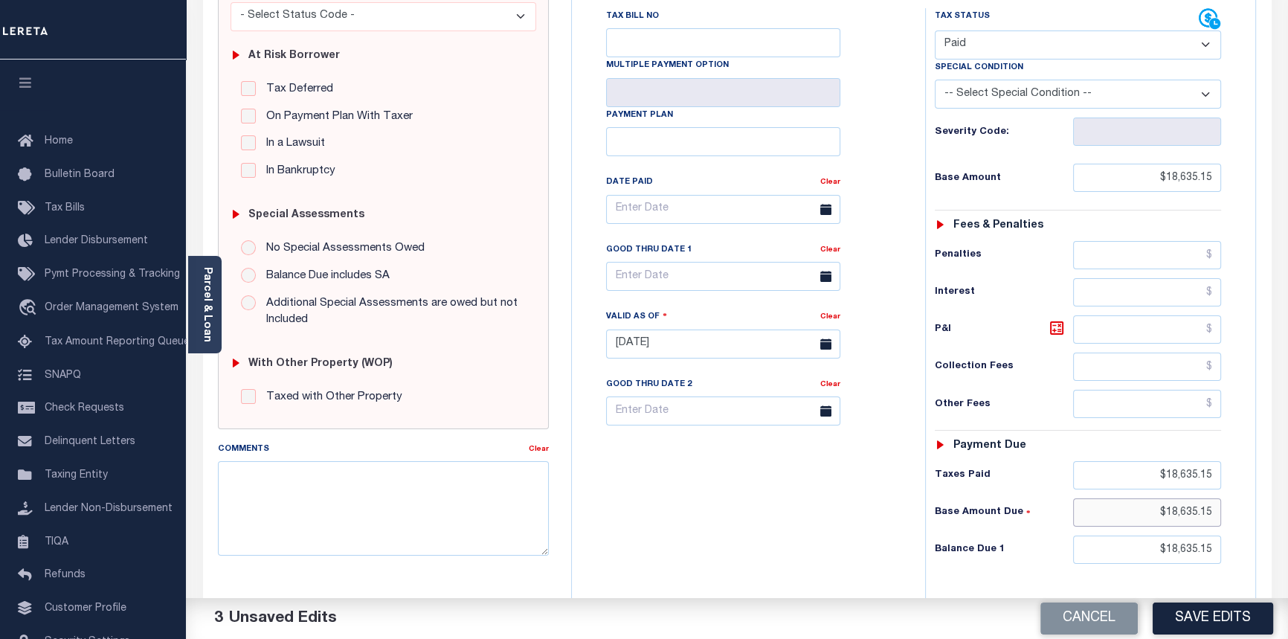
click at [1287, 558] on html "Home OMS Detail Payment History Tax Line Detail" at bounding box center [644, 292] width 1288 height 1124
type input "$0.00"
drag, startPoint x: 1162, startPoint y: 550, endPoint x: 1296, endPoint y: 614, distance: 149.0
click at [1287, 603] on html "Home OMS Detail Payment History Tax Line Detail" at bounding box center [644, 292] width 1288 height 1124
type input "$0.00"
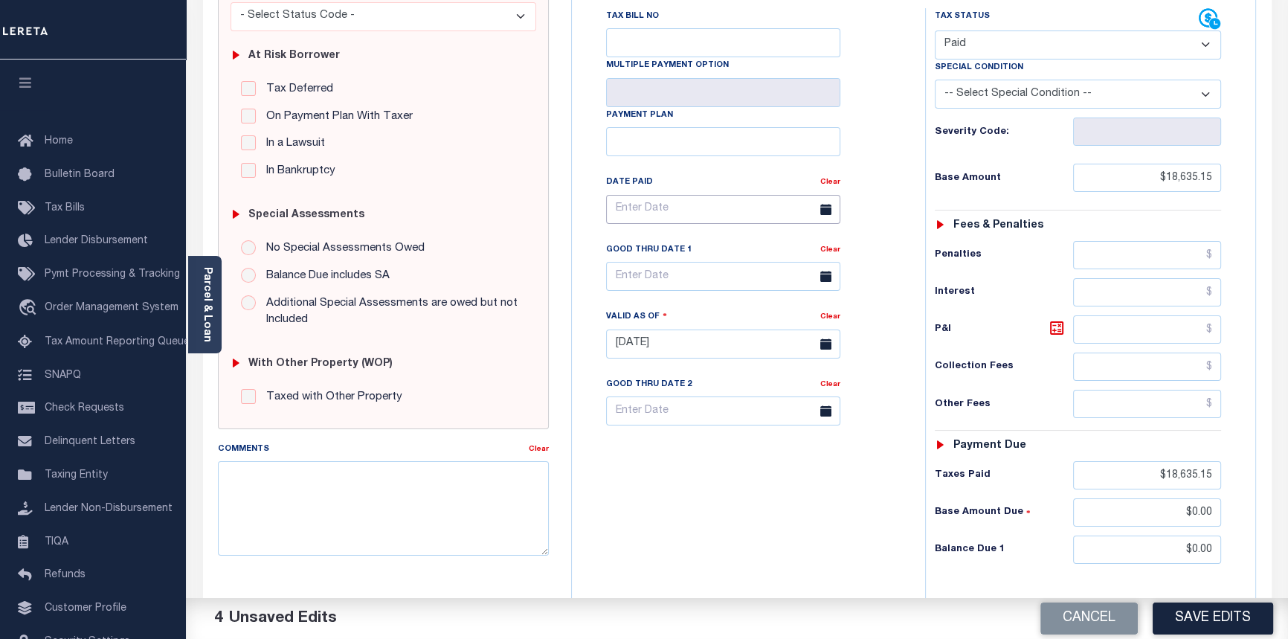
click at [630, 212] on input "text" at bounding box center [723, 209] width 234 height 29
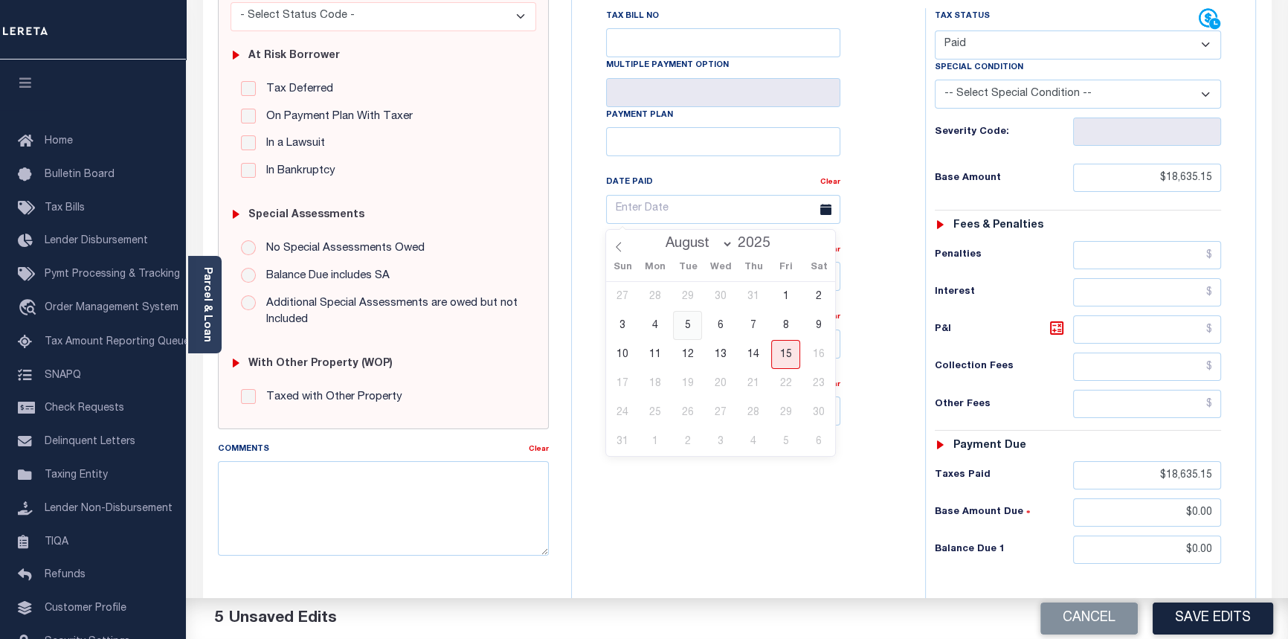
click at [688, 326] on span "5" at bounding box center [687, 325] width 29 height 29
type input "[DATE]"
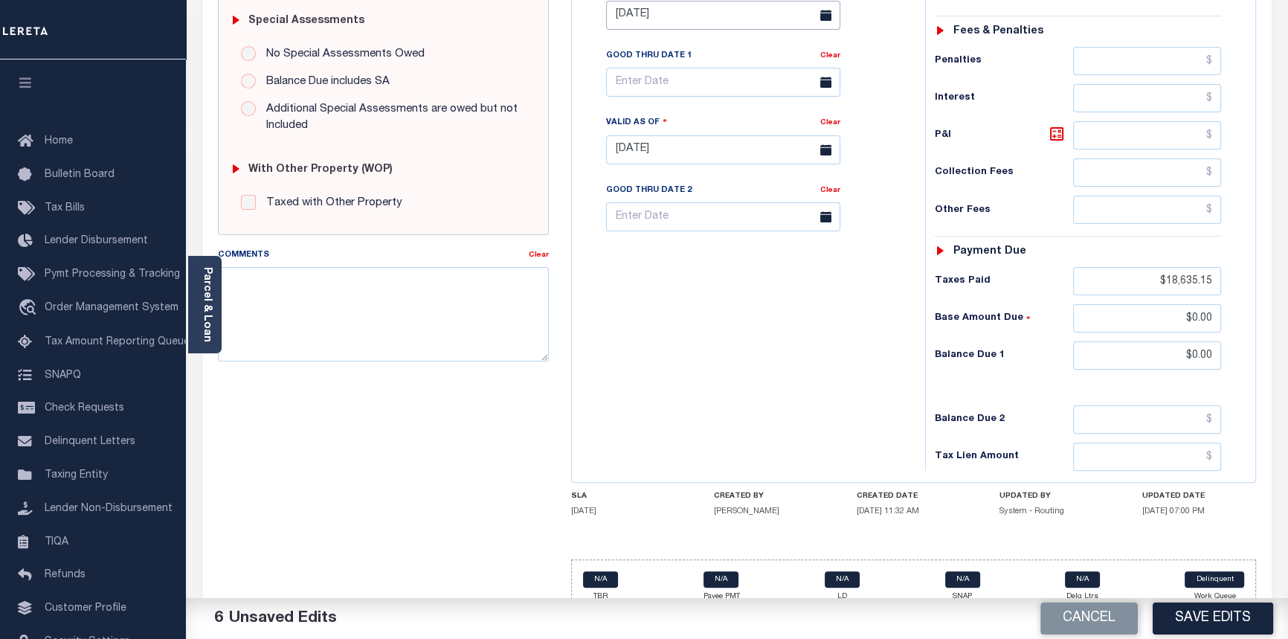
scroll to position [473, 0]
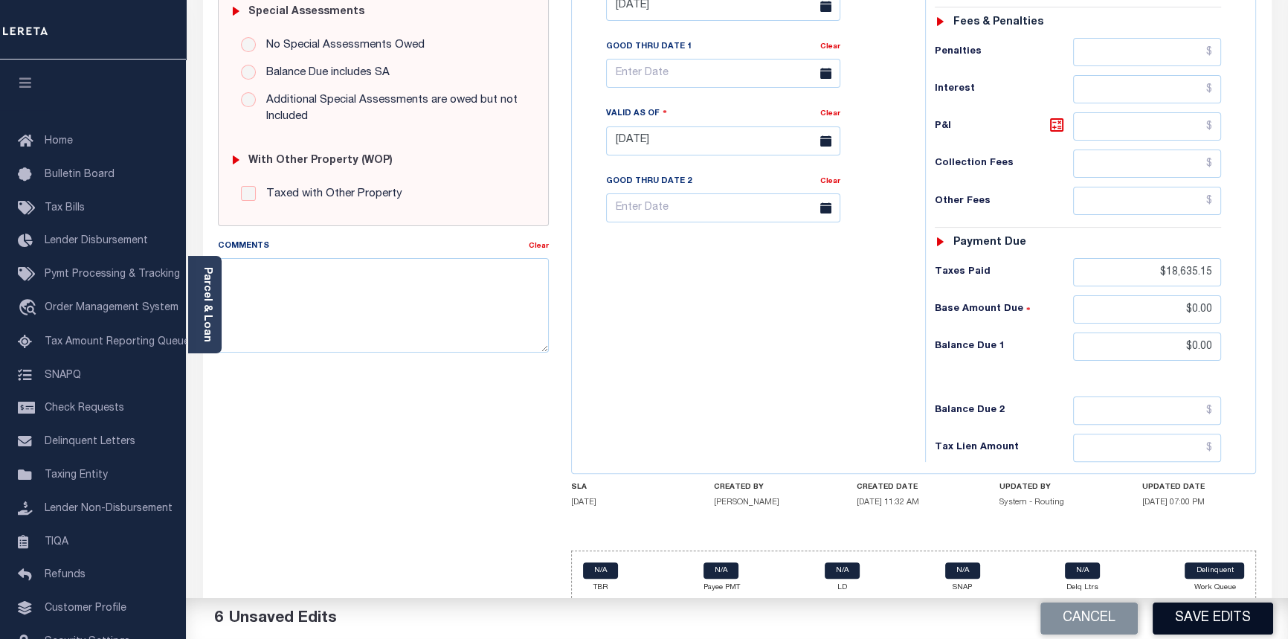
click at [1202, 627] on button "Save Edits" at bounding box center [1212, 618] width 120 height 32
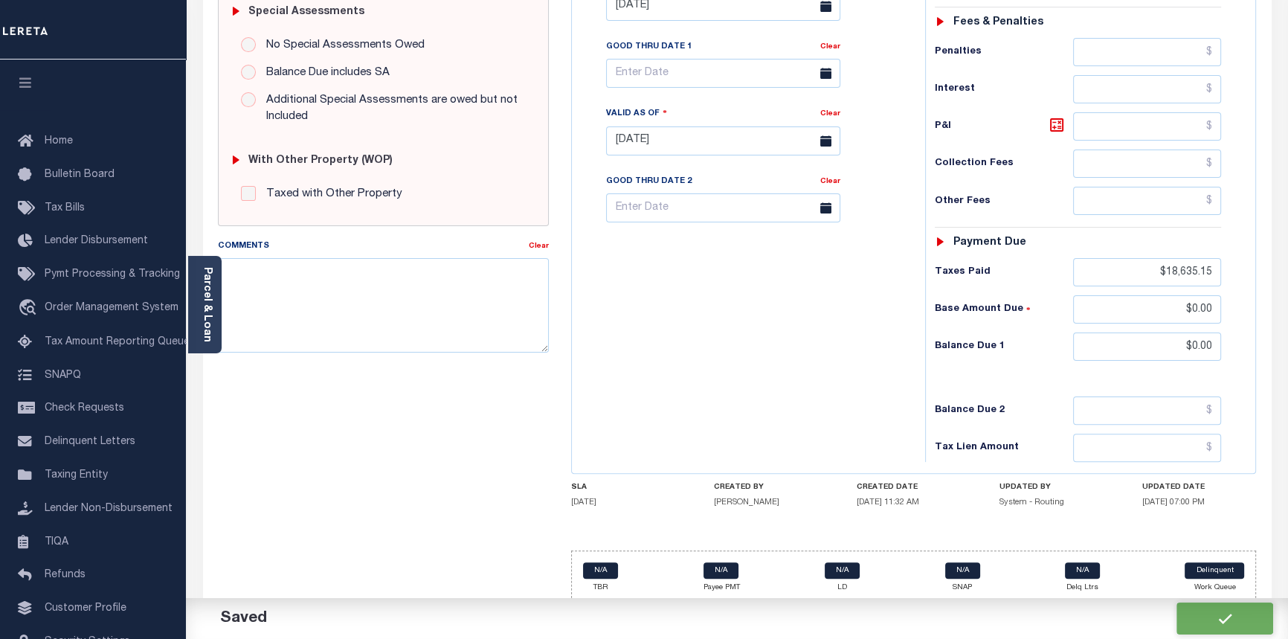
checkbox input "false"
type input "$18,635.15"
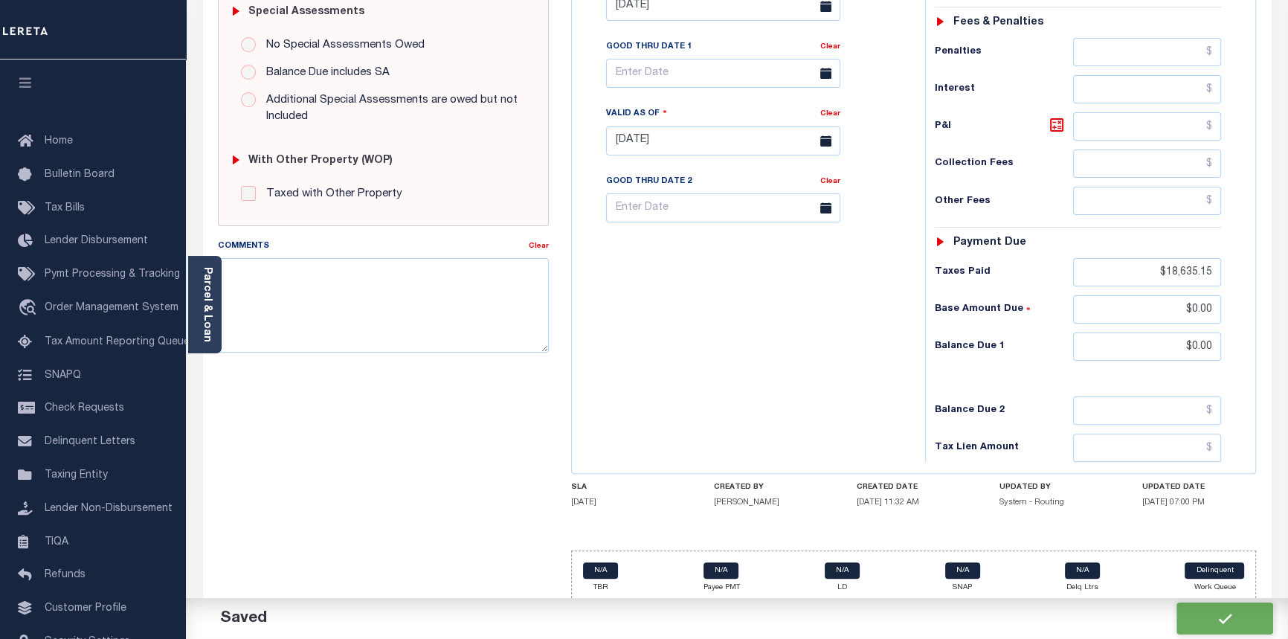
type input "$18,635.15"
type input "$0"
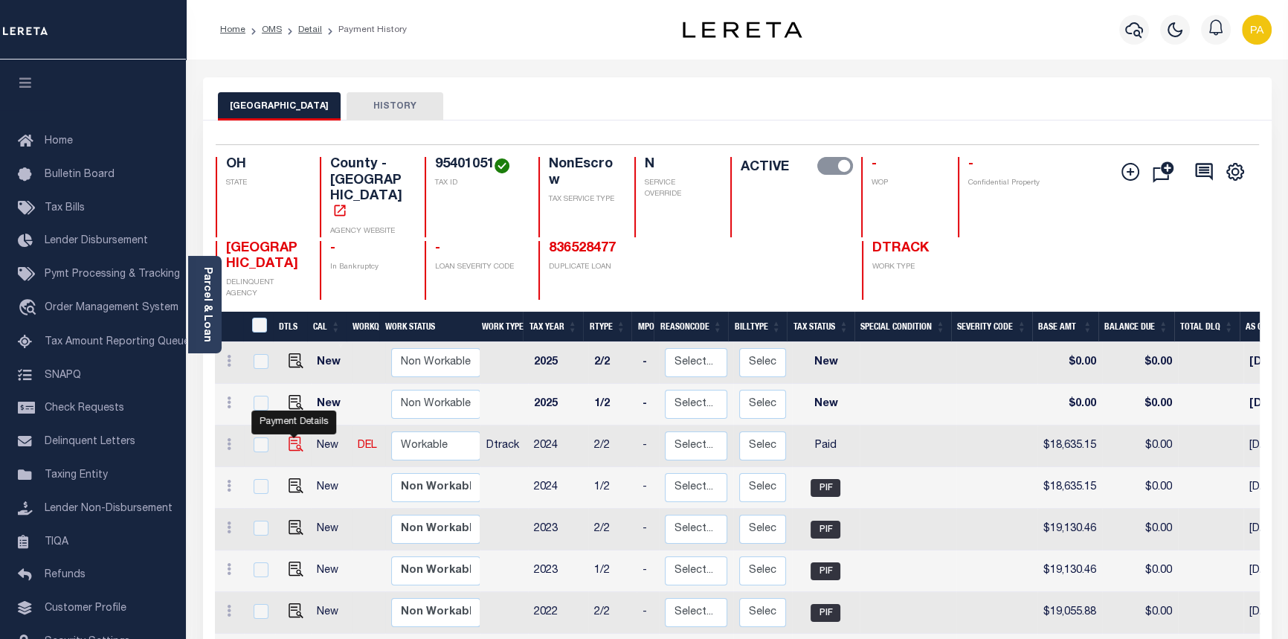
click at [295, 436] on img "" at bounding box center [295, 443] width 15 height 15
checkbox input "true"
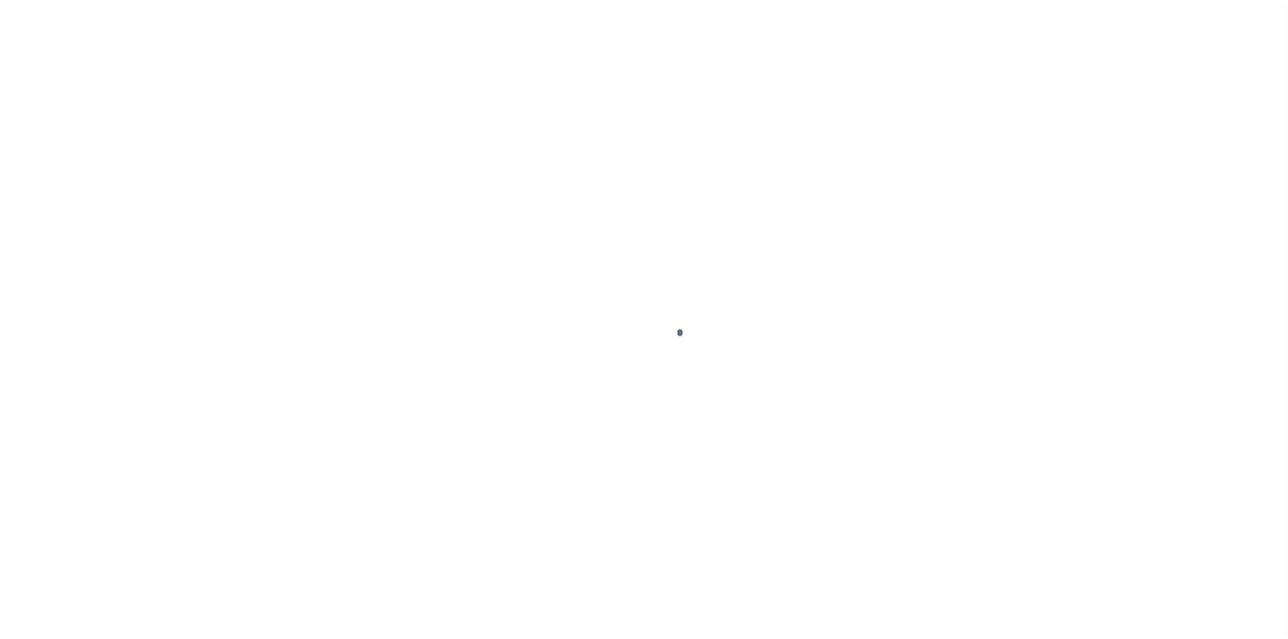
select select "PYD"
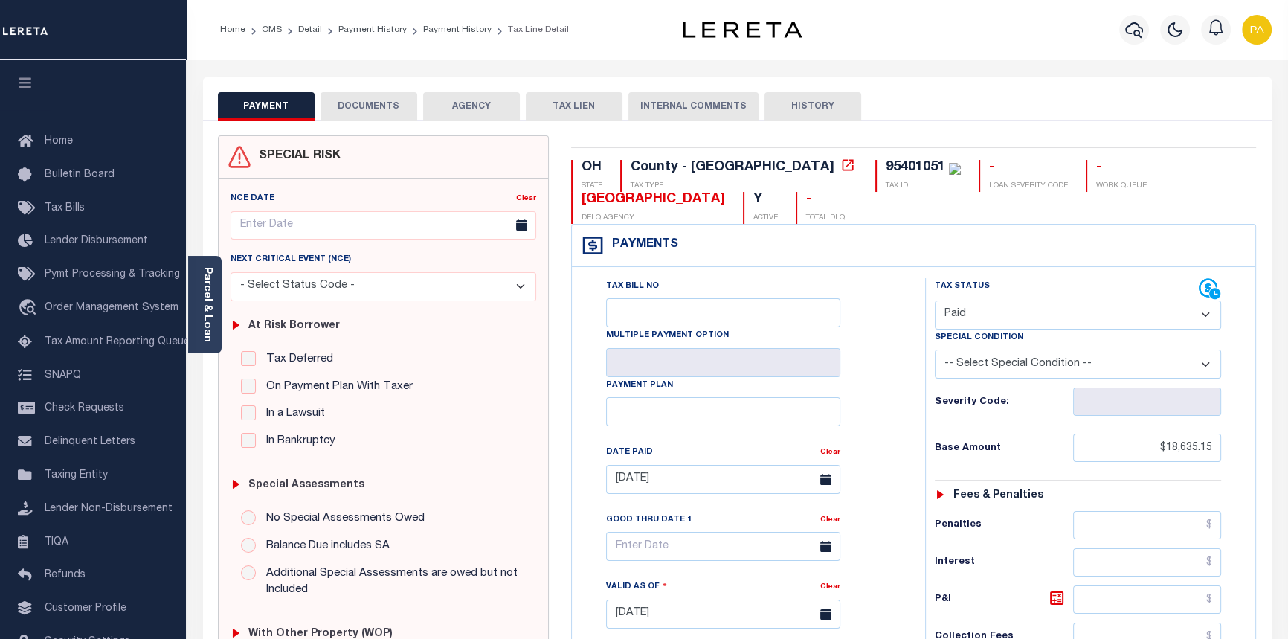
click at [366, 112] on button "DOCUMENTS" at bounding box center [368, 106] width 97 height 28
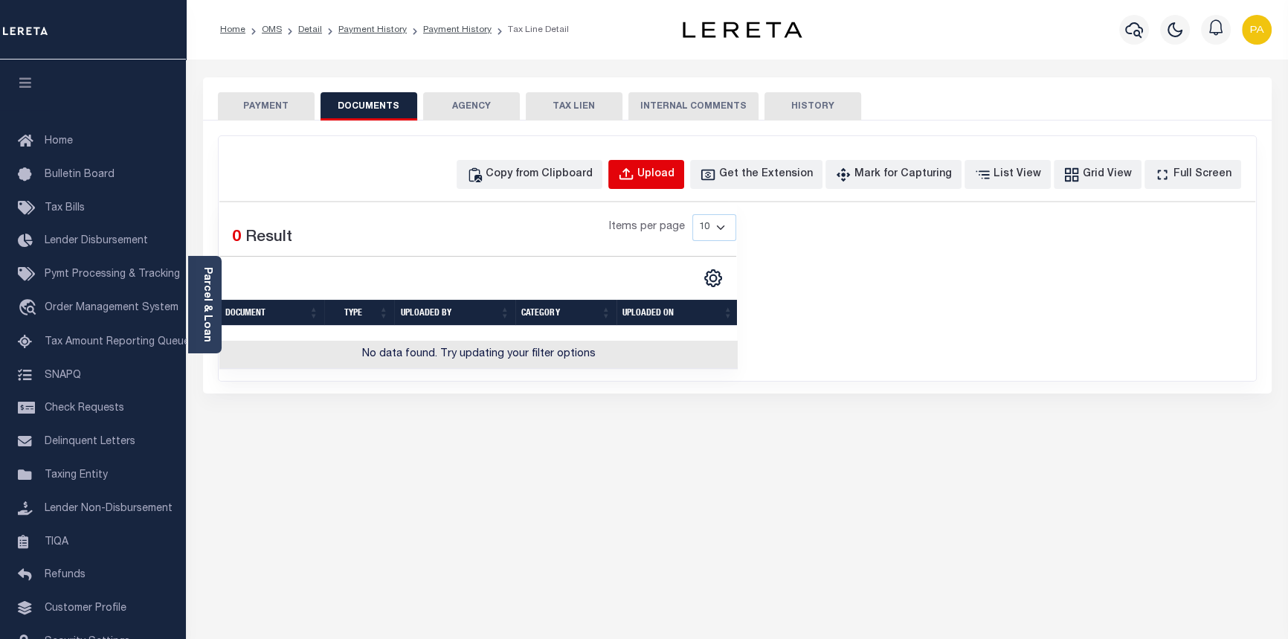
click at [674, 172] on div "Upload" at bounding box center [655, 175] width 37 height 16
select select "POP"
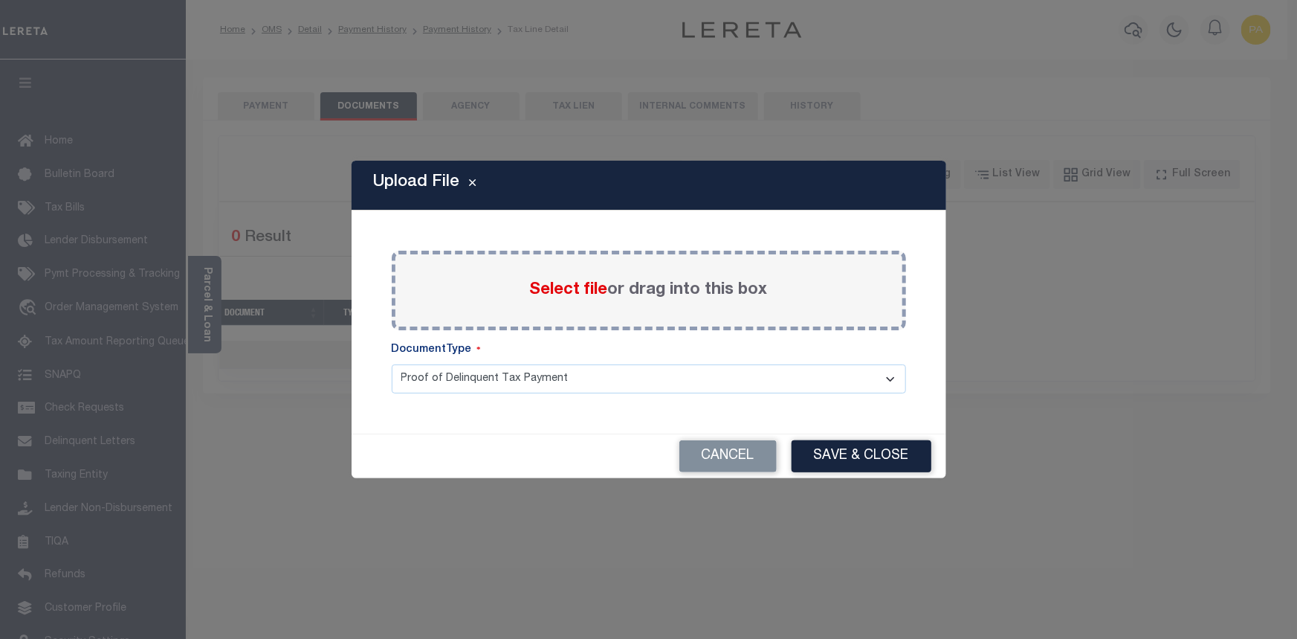
click at [552, 294] on span "Select file" at bounding box center [569, 290] width 78 height 16
click at [0, 0] on input "Select file or drag into this box" at bounding box center [0, 0] width 0 height 0
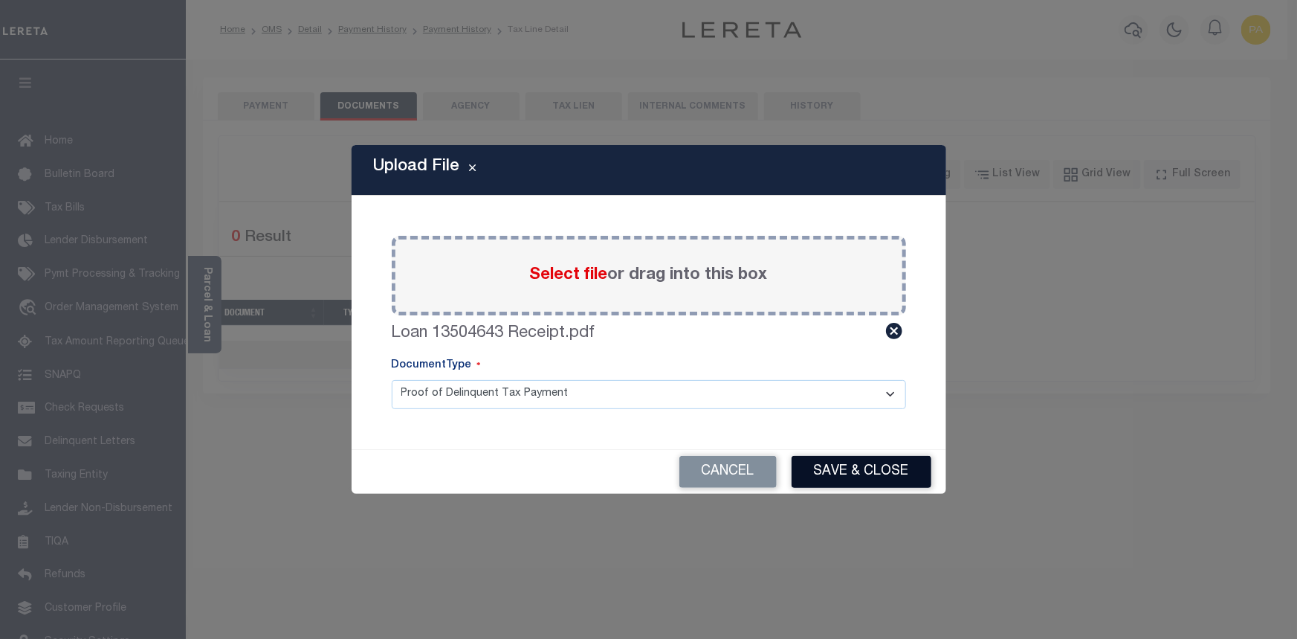
click at [875, 471] on button "Save & Close" at bounding box center [862, 472] width 140 height 32
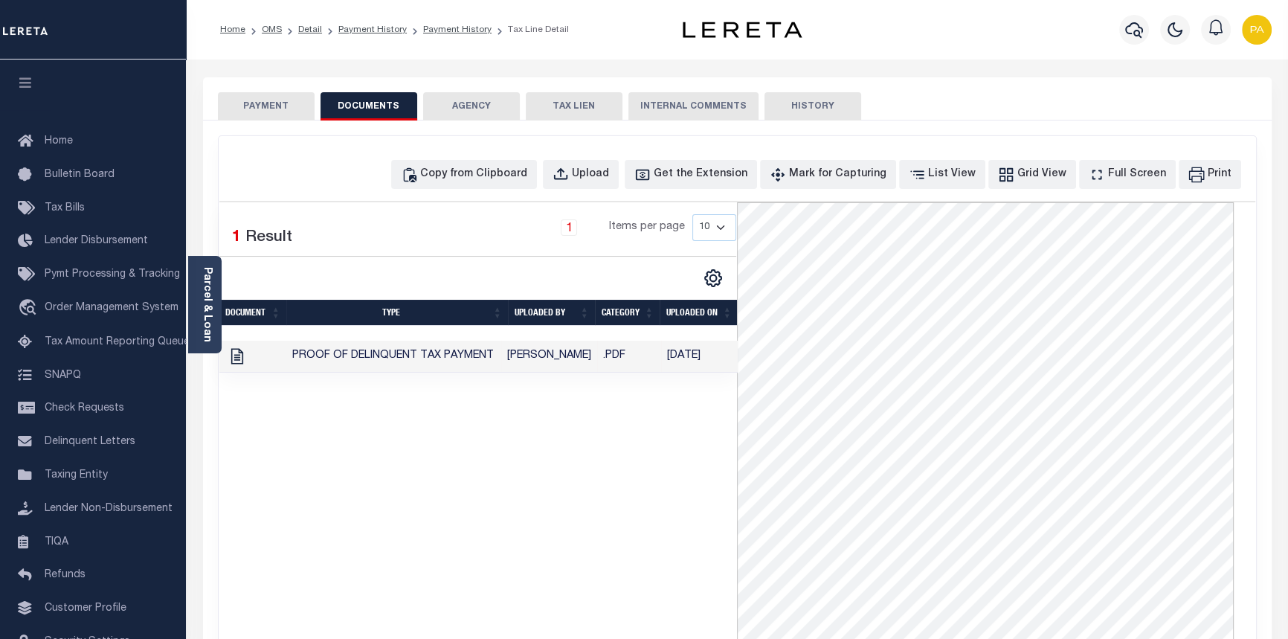
click at [268, 102] on button "PAYMENT" at bounding box center [266, 106] width 97 height 28
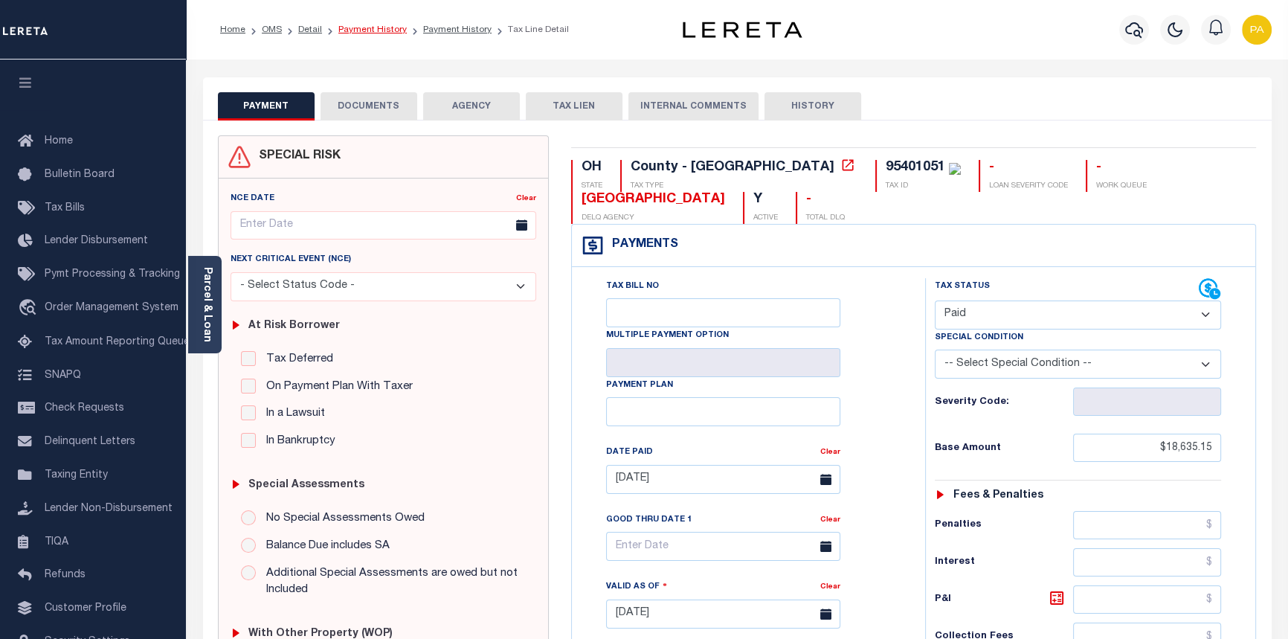
click at [372, 30] on link "Payment History" at bounding box center [372, 29] width 68 height 9
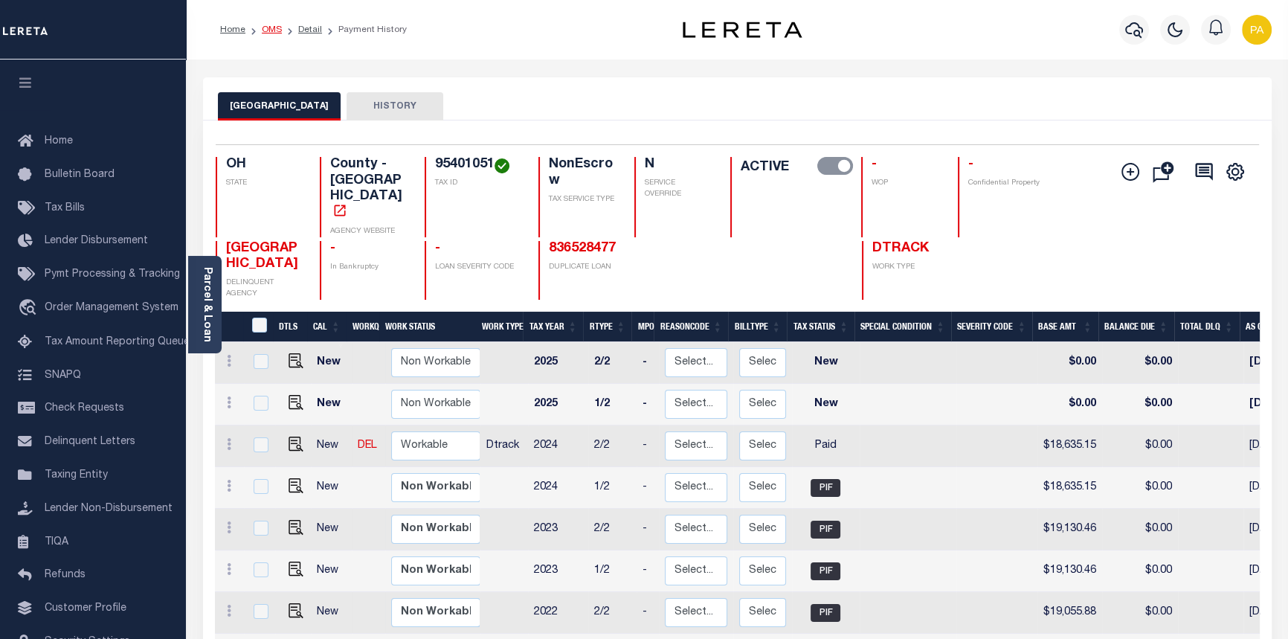
click at [262, 30] on link "OMS" at bounding box center [272, 29] width 20 height 9
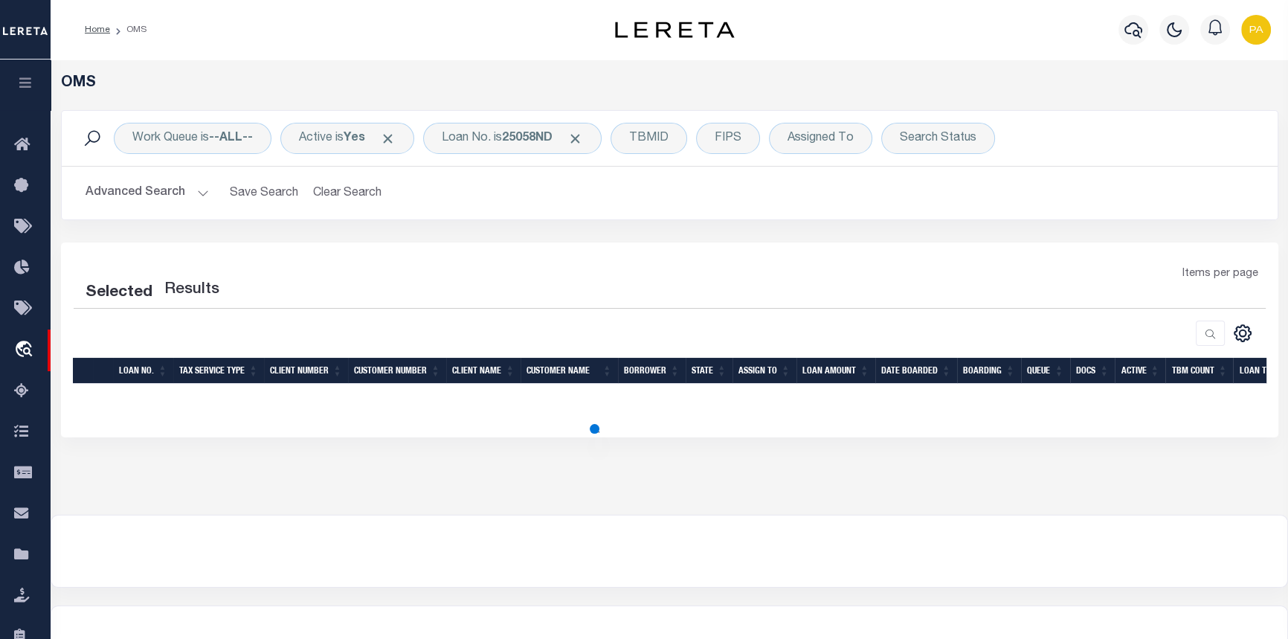
select select "200"
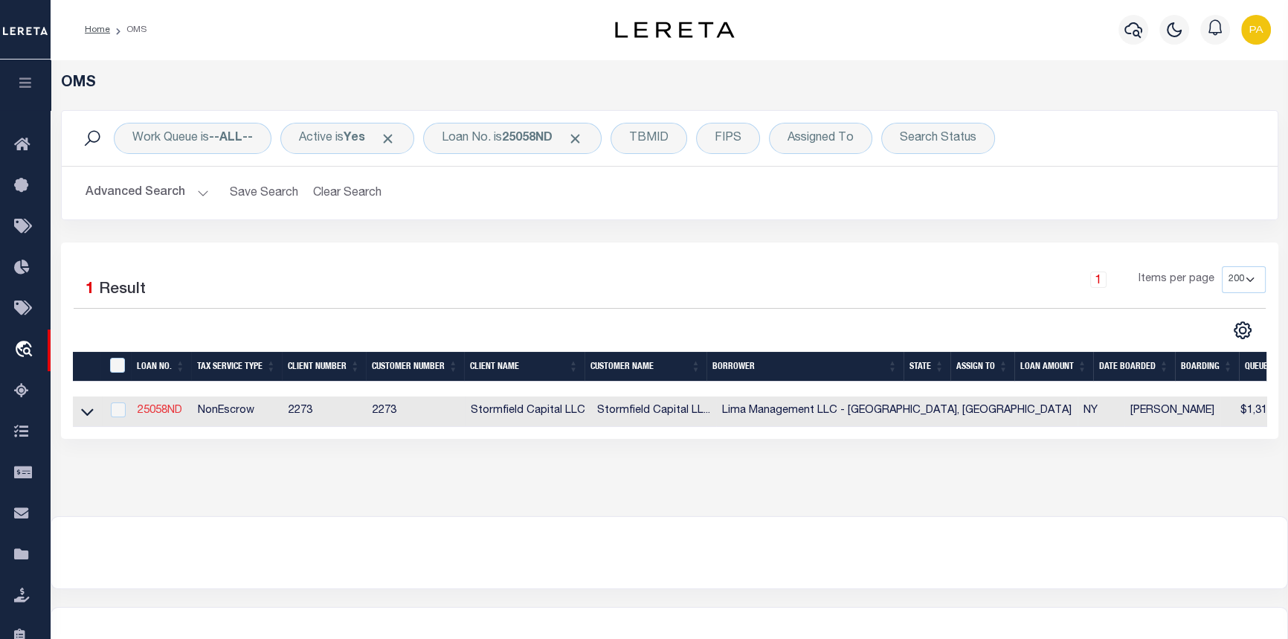
click at [151, 411] on link "25058ND" at bounding box center [160, 410] width 45 height 10
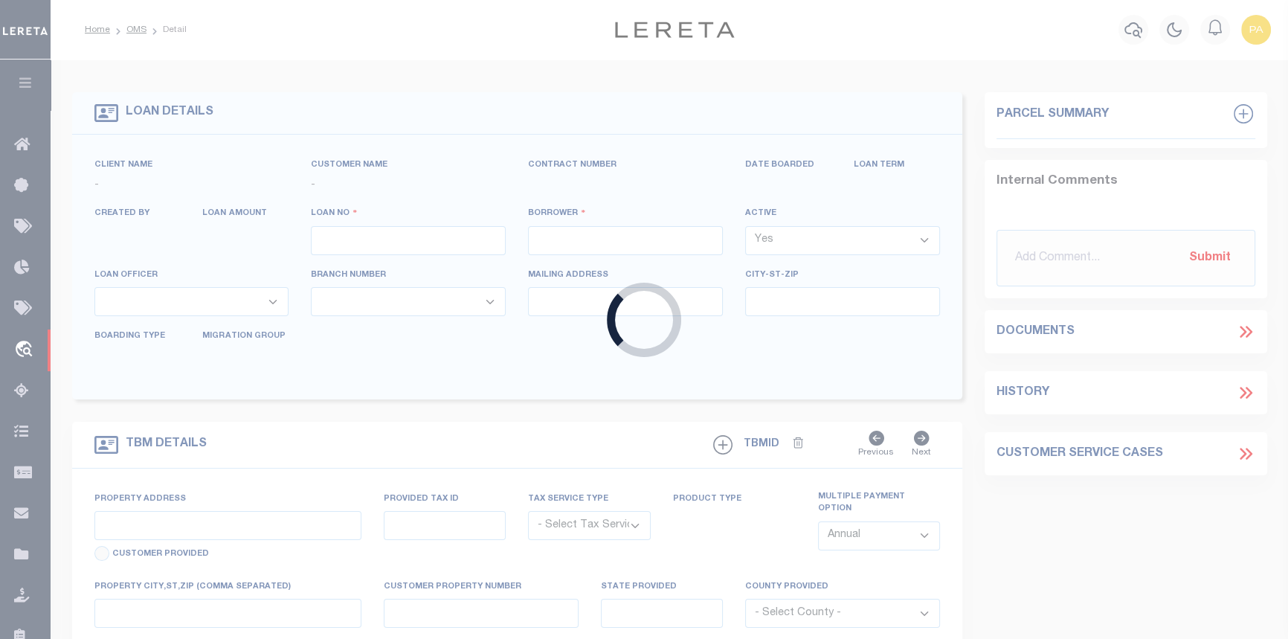
type input "25058ND"
type input "Lima Management LLC - [GEOGRAPHIC_DATA], [GEOGRAPHIC_DATA]"
select select
type input "[STREET_ADDRESS]"
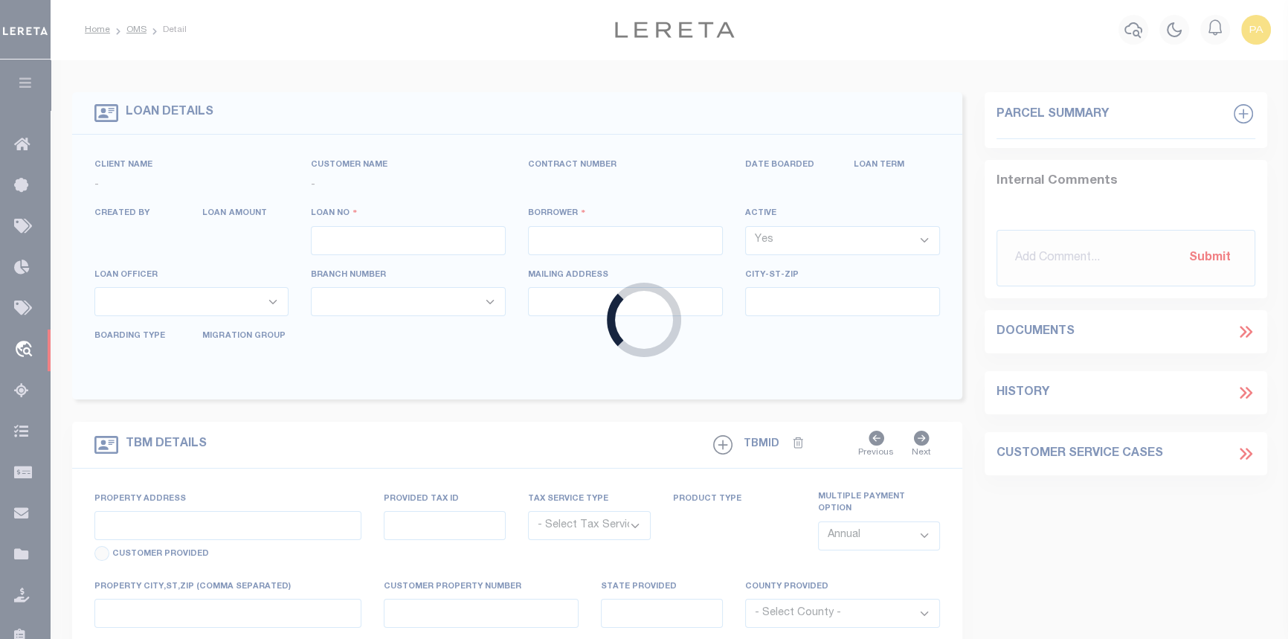
select select "10"
select select "NonEscrow"
select select "84864"
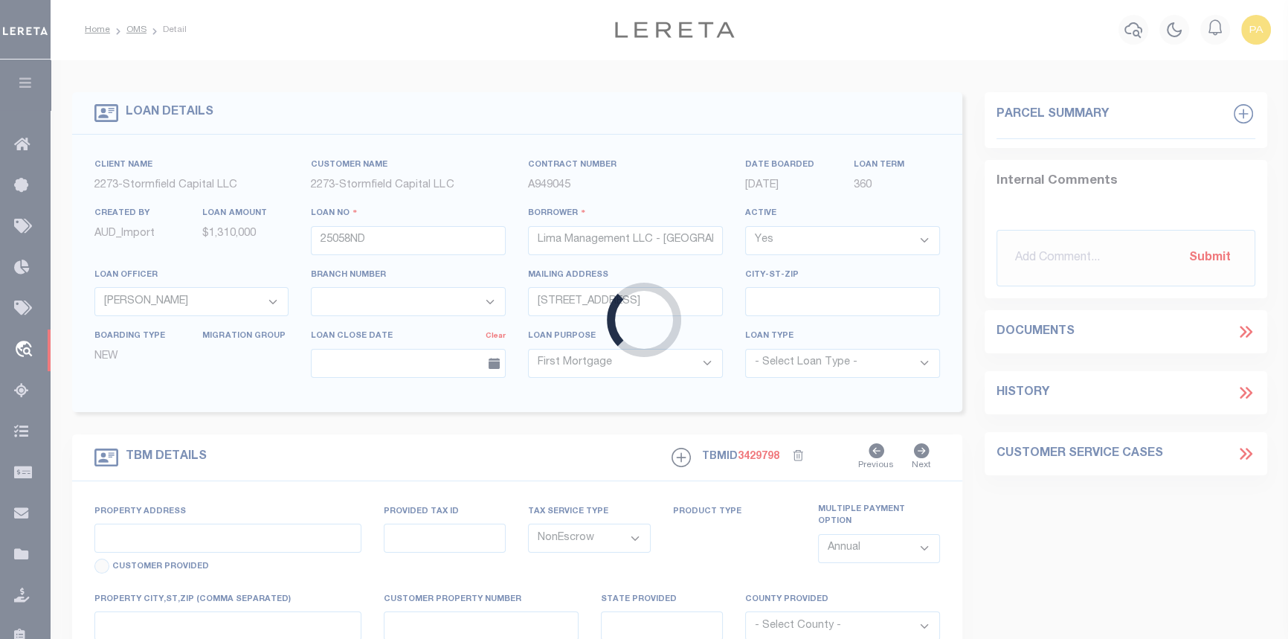
type input "[STREET_ADDRESS]"
type input "093.-02-01.0"
type input "Syracuse NY 13204"
type input "NY"
select select
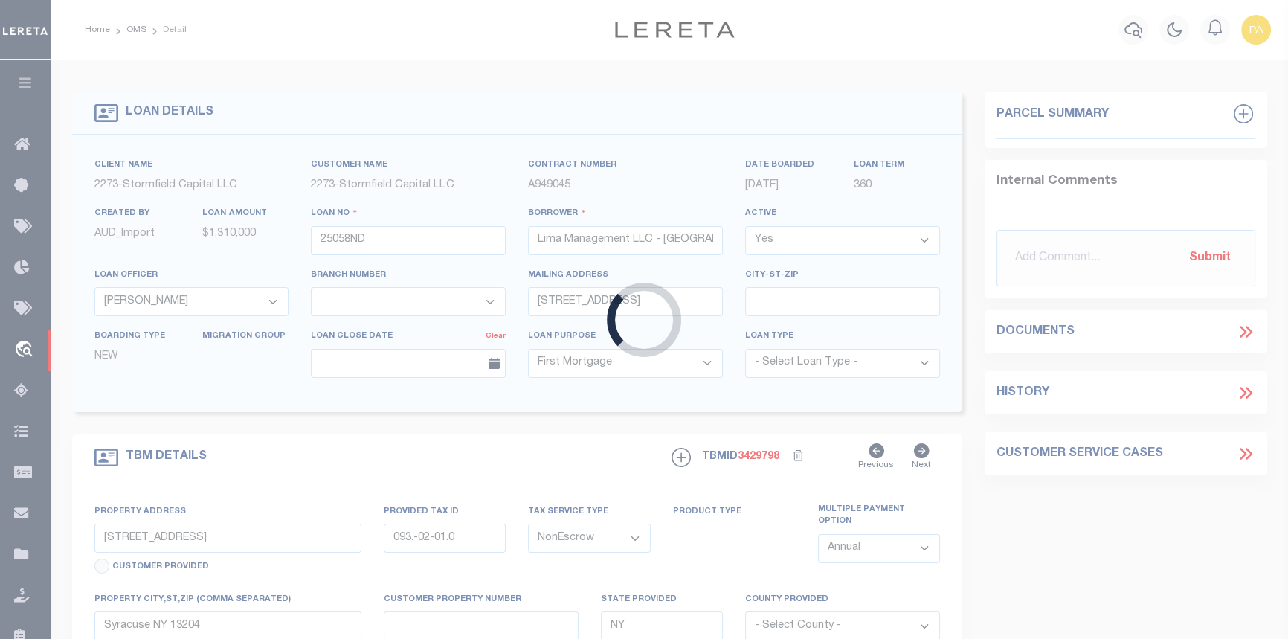
select select
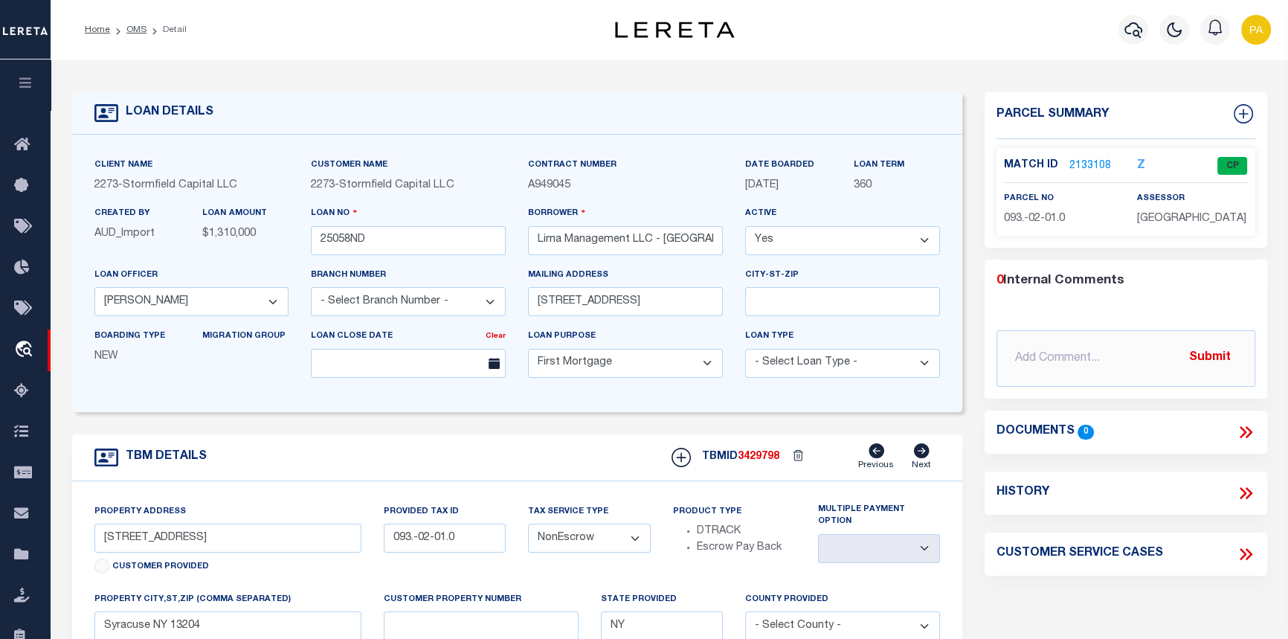
click at [1082, 164] on link "2133108" at bounding box center [1090, 166] width 42 height 16
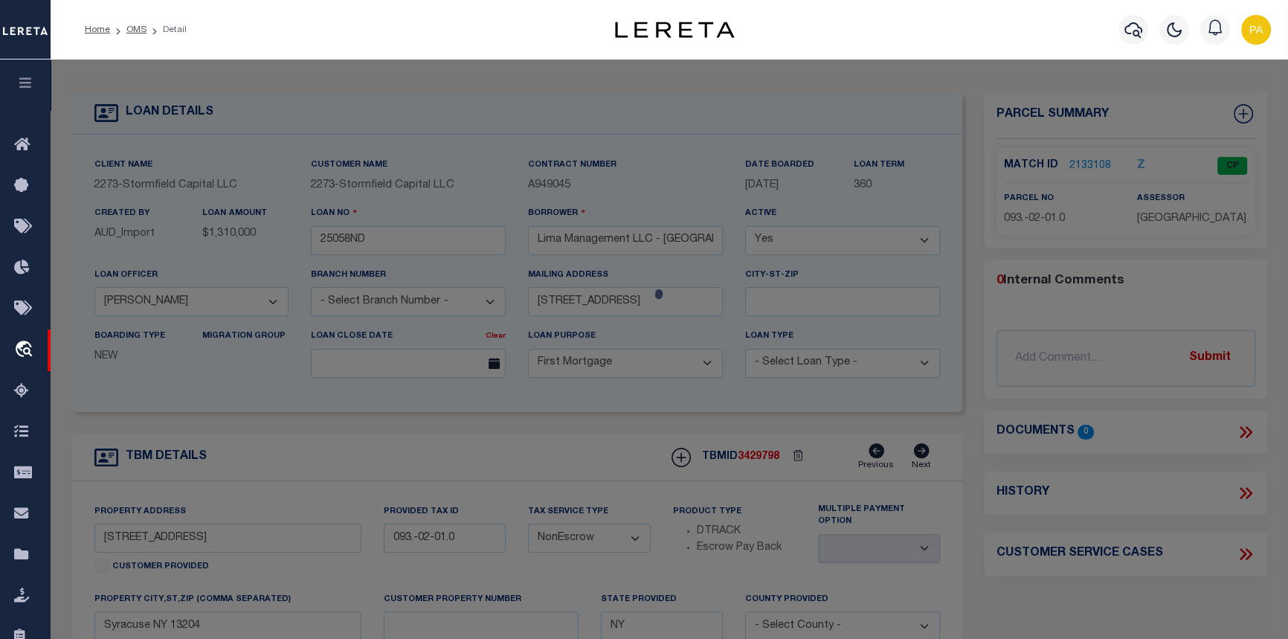
checkbox input "false"
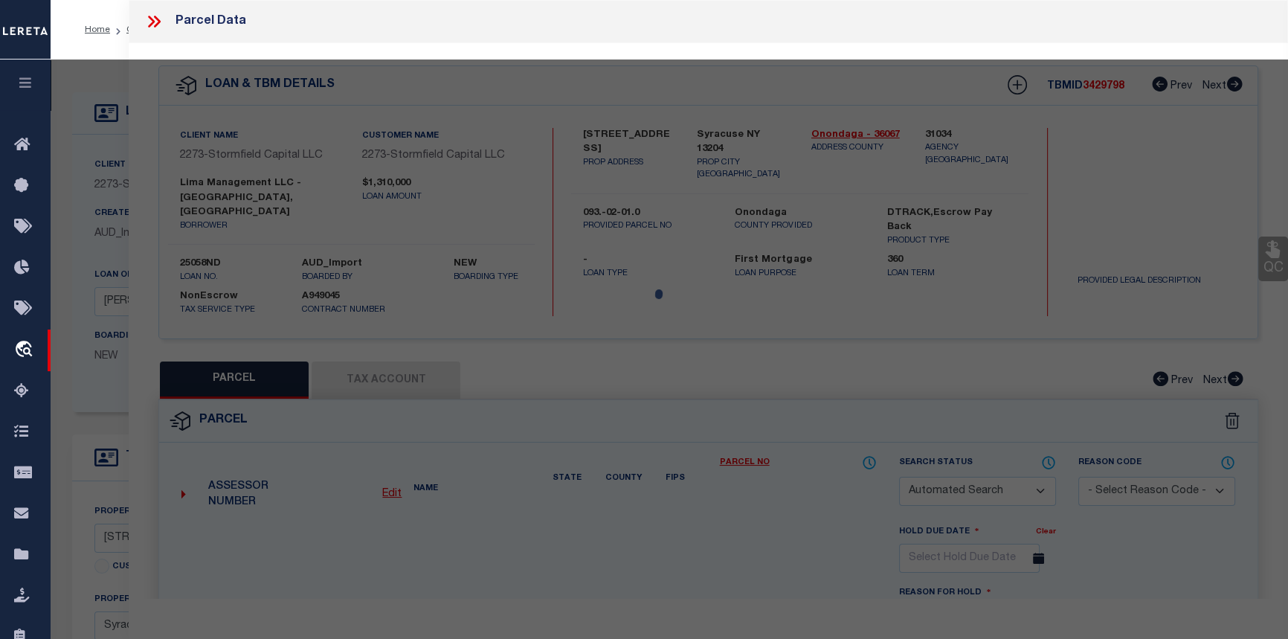
select select "CP"
type input "Sheridan Apts Syracuse LLC"
select select
type input "686 Onondaga St W & Sheridan"
type input "Syracuse NY 13204"
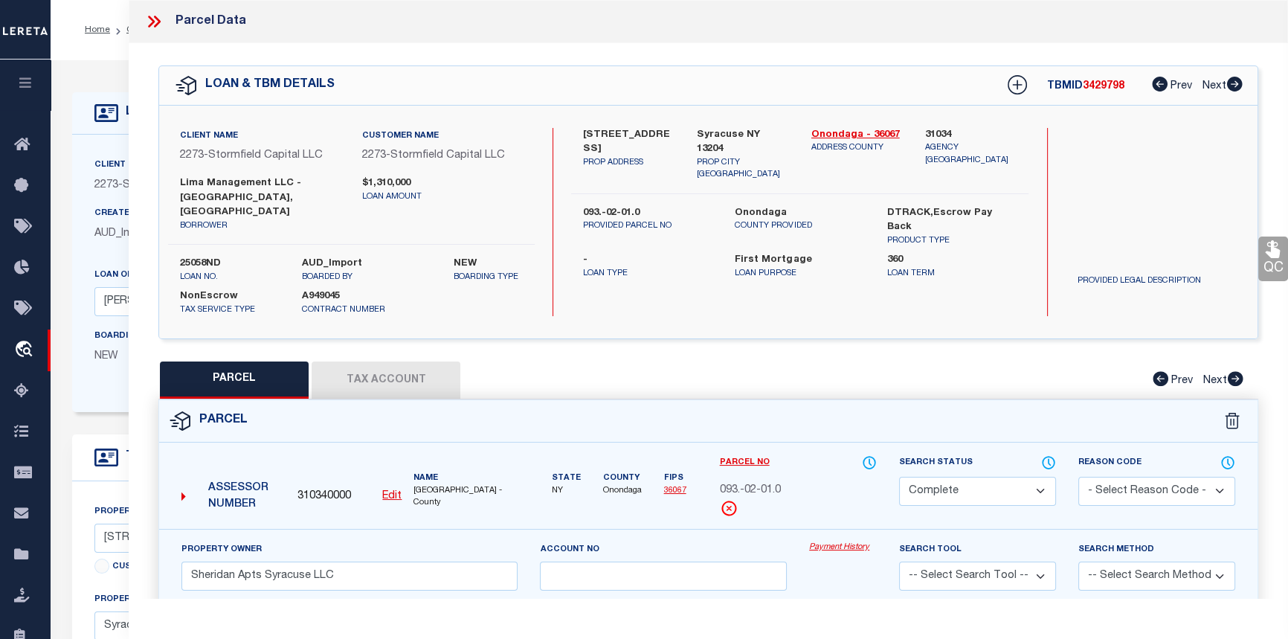
click at [835, 541] on link "Payment History" at bounding box center [843, 547] width 68 height 13
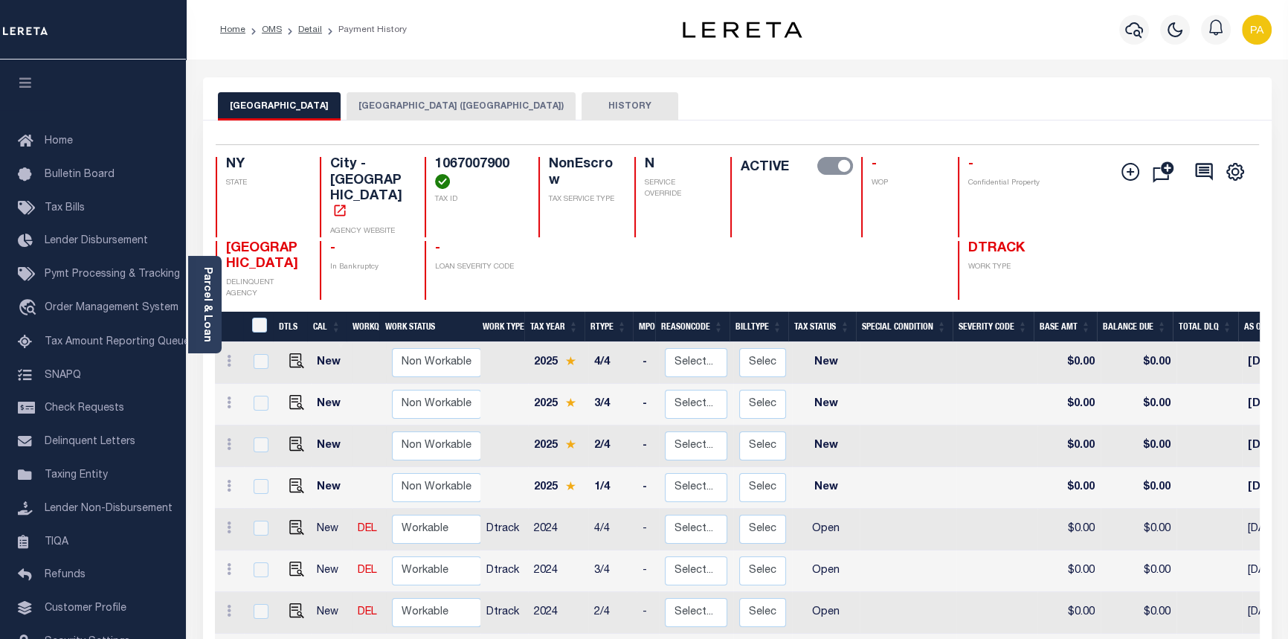
click at [409, 106] on button "[GEOGRAPHIC_DATA] ([GEOGRAPHIC_DATA])" at bounding box center [460, 106] width 229 height 28
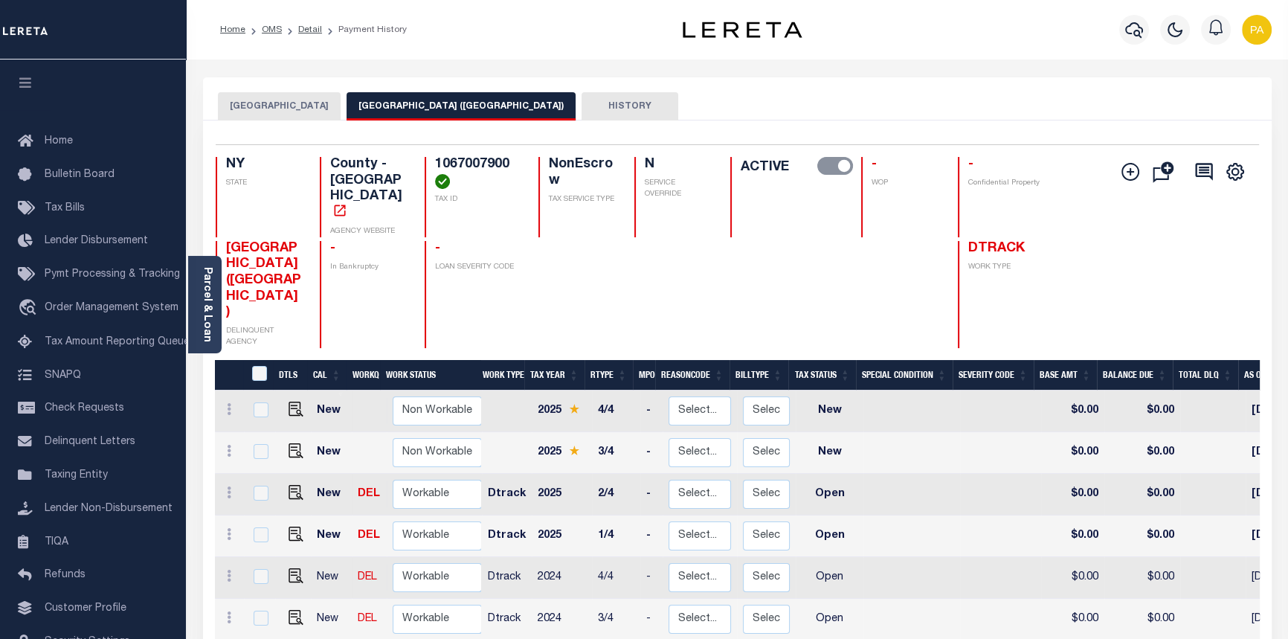
click at [257, 97] on button "SYRACUSE CITY" at bounding box center [279, 106] width 123 height 28
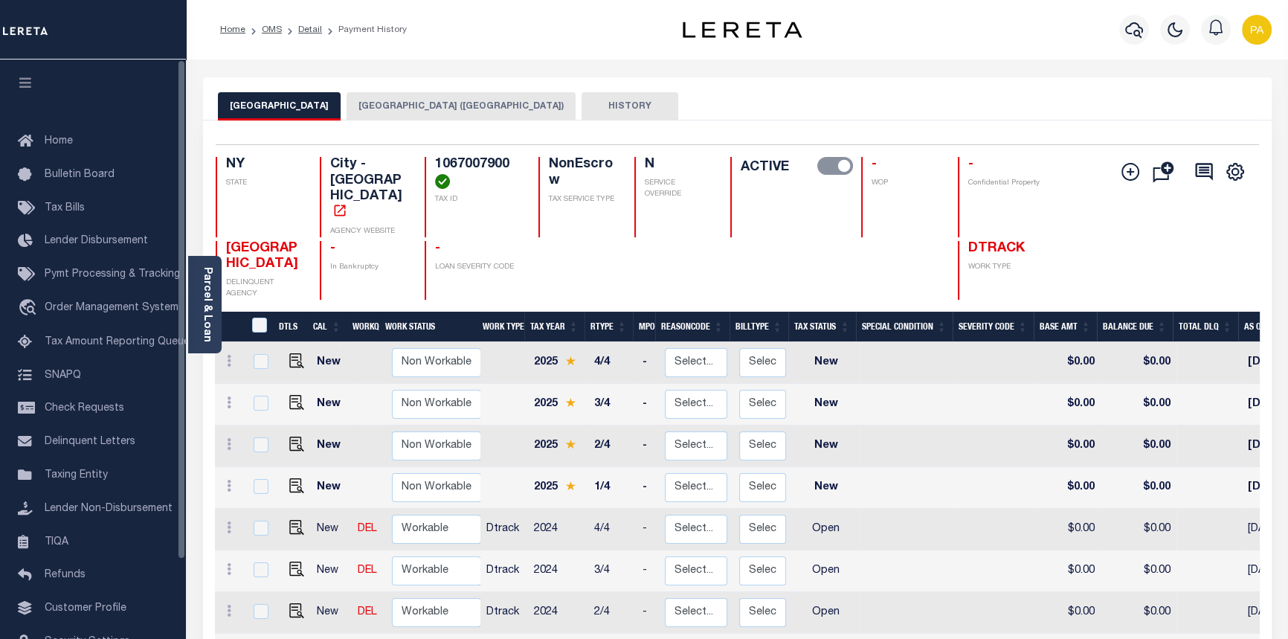
click at [420, 110] on button "SYRACUSE CITY (ONONDAGA COUNTY)" at bounding box center [460, 106] width 229 height 28
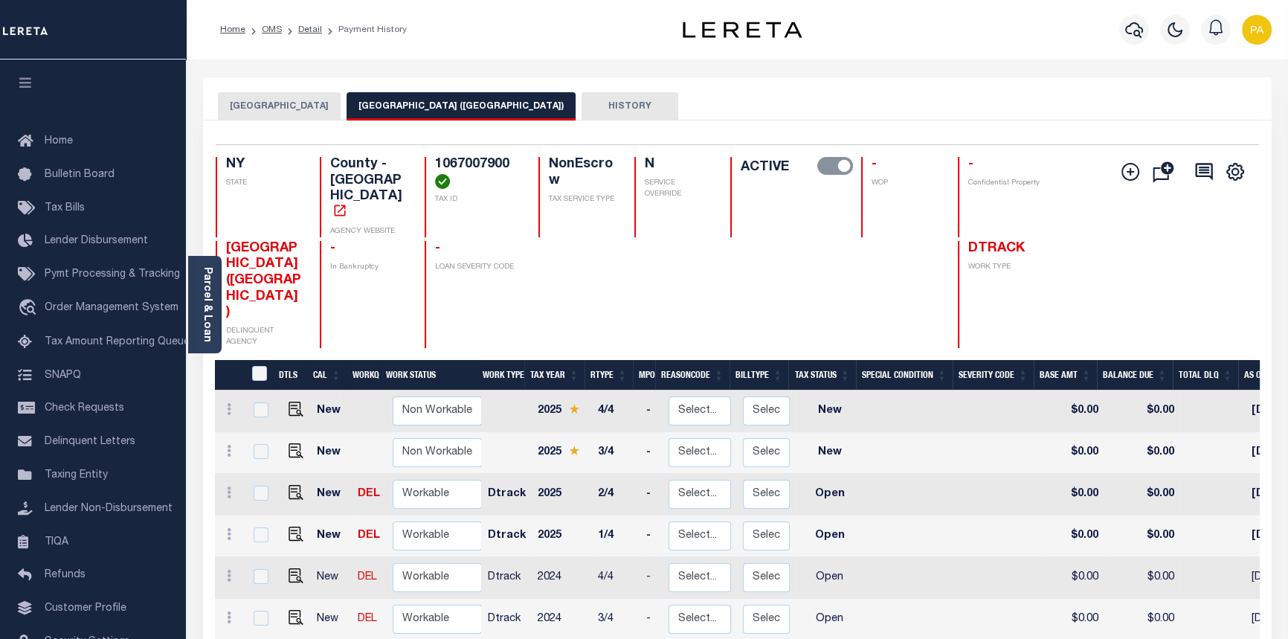
click at [262, 106] on button "SYRACUSE CITY" at bounding box center [279, 106] width 123 height 28
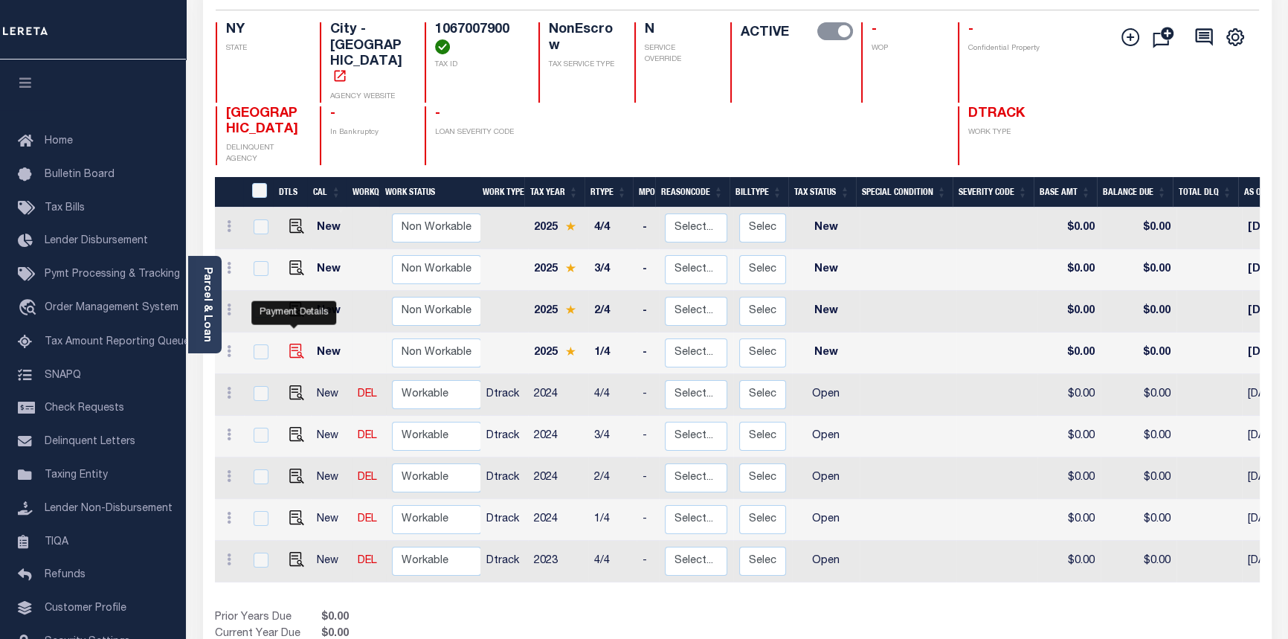
click at [295, 343] on img "" at bounding box center [296, 350] width 15 height 15
checkbox input "true"
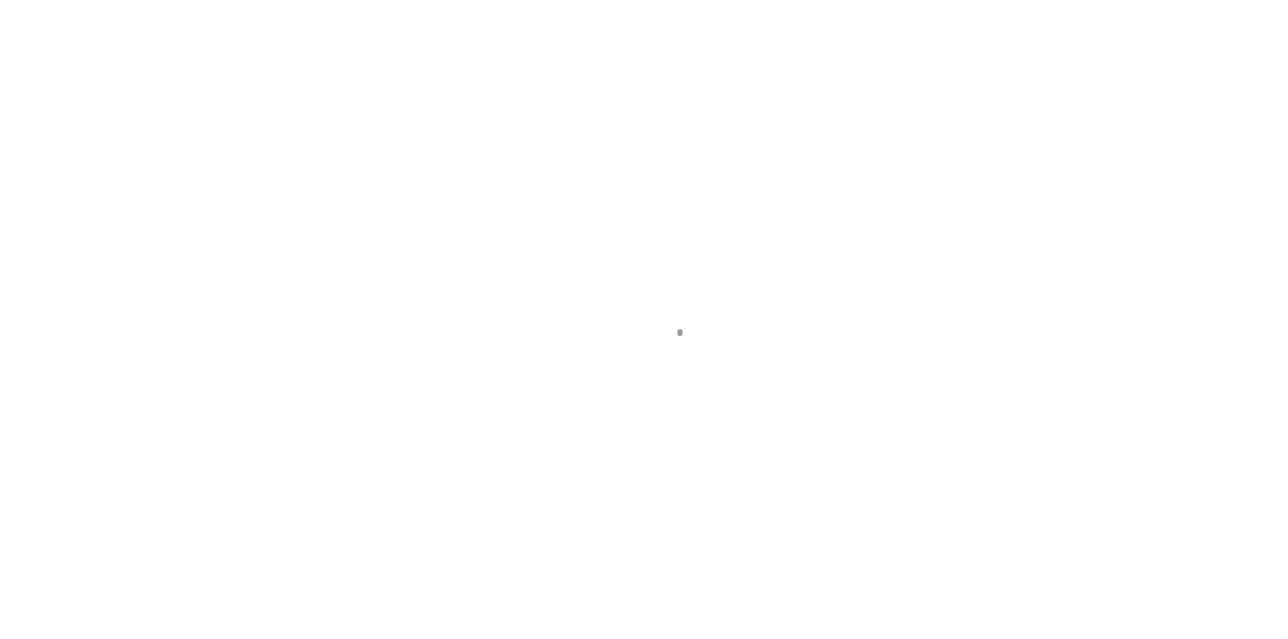
select select "NW2"
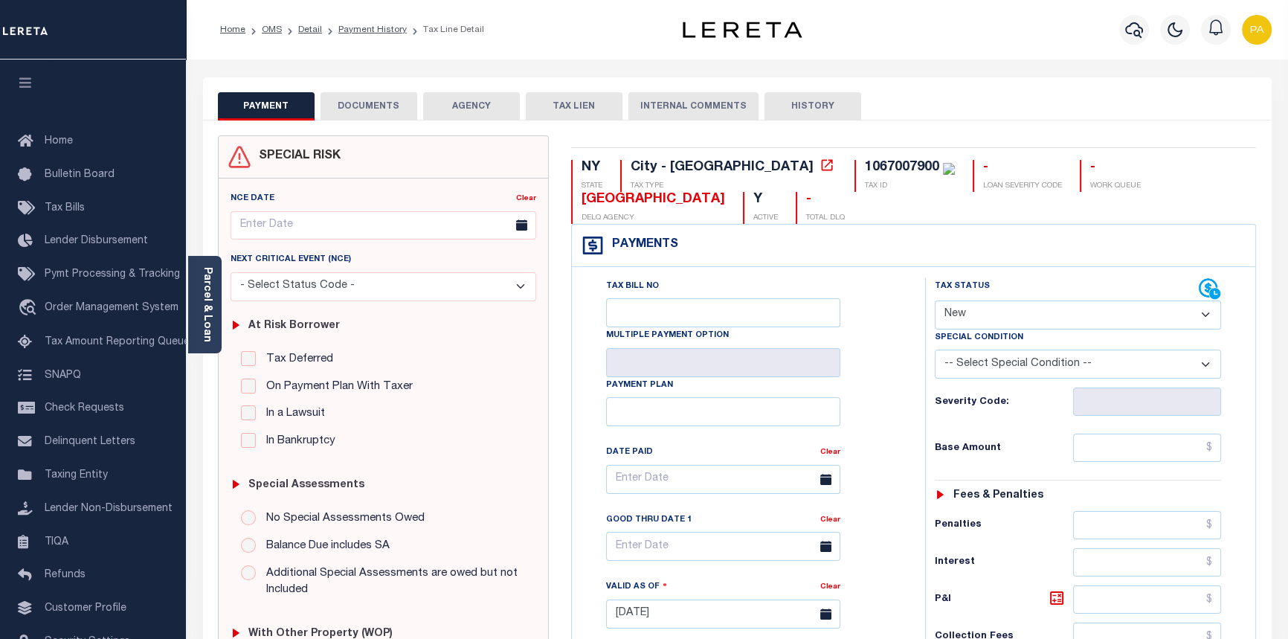
click at [370, 99] on button "DOCUMENTS" at bounding box center [368, 106] width 97 height 28
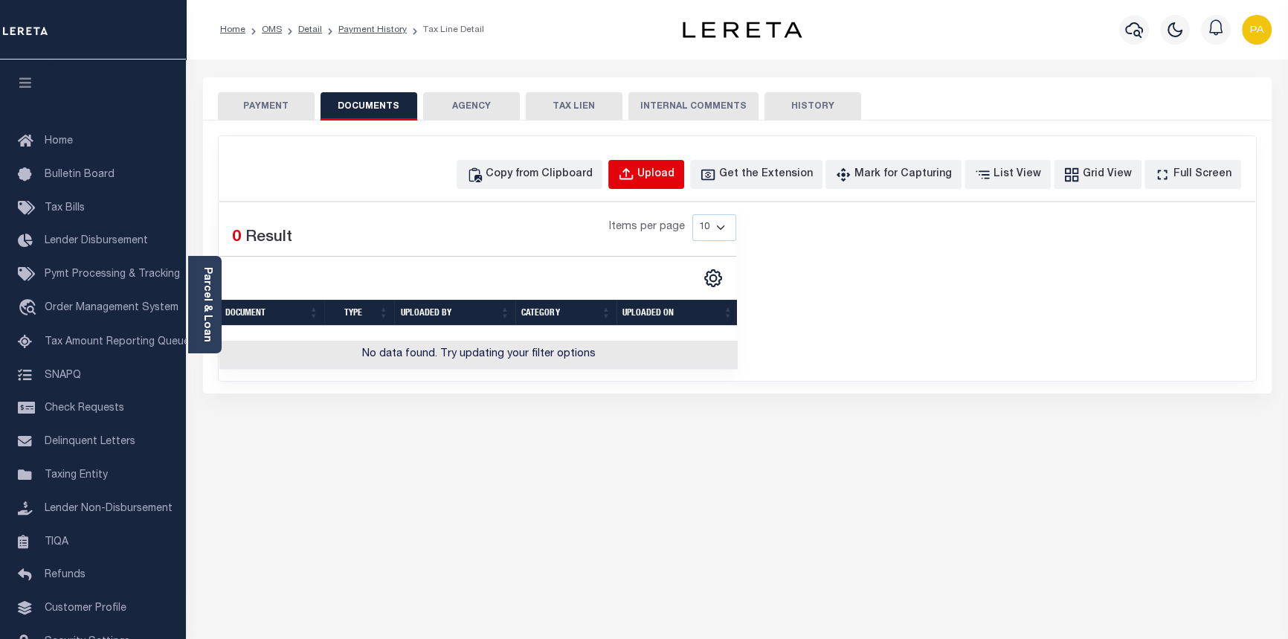
click at [674, 177] on div "Upload" at bounding box center [655, 175] width 37 height 16
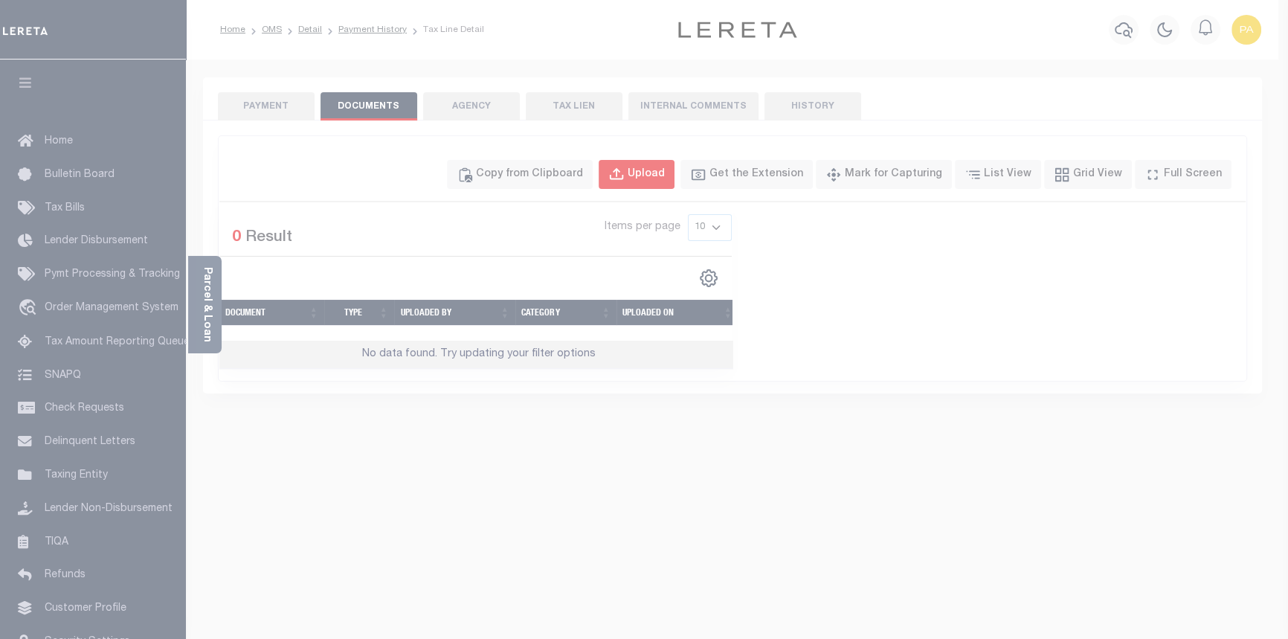
select select "POP"
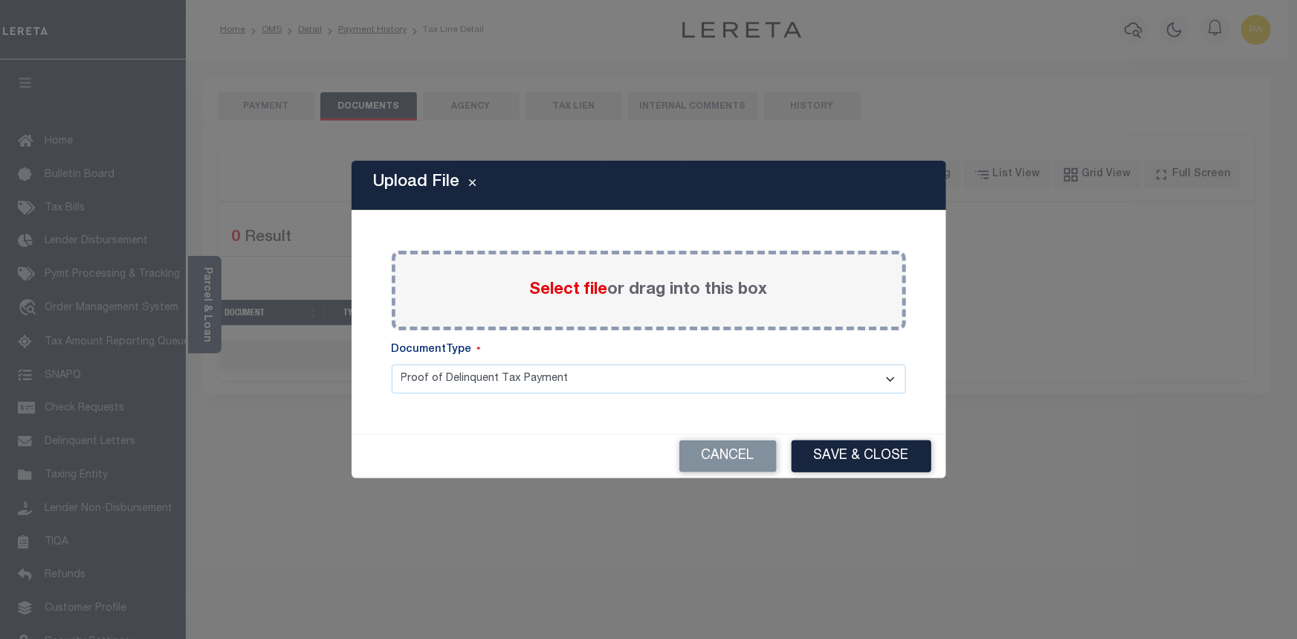
click at [577, 289] on span "Select file" at bounding box center [569, 290] width 78 height 16
click at [0, 0] on input "Select file or drag into this box" at bounding box center [0, 0] width 0 height 0
click at [561, 289] on span "Select file" at bounding box center [569, 290] width 78 height 16
click at [0, 0] on input "Select file or drag into this box" at bounding box center [0, 0] width 0 height 0
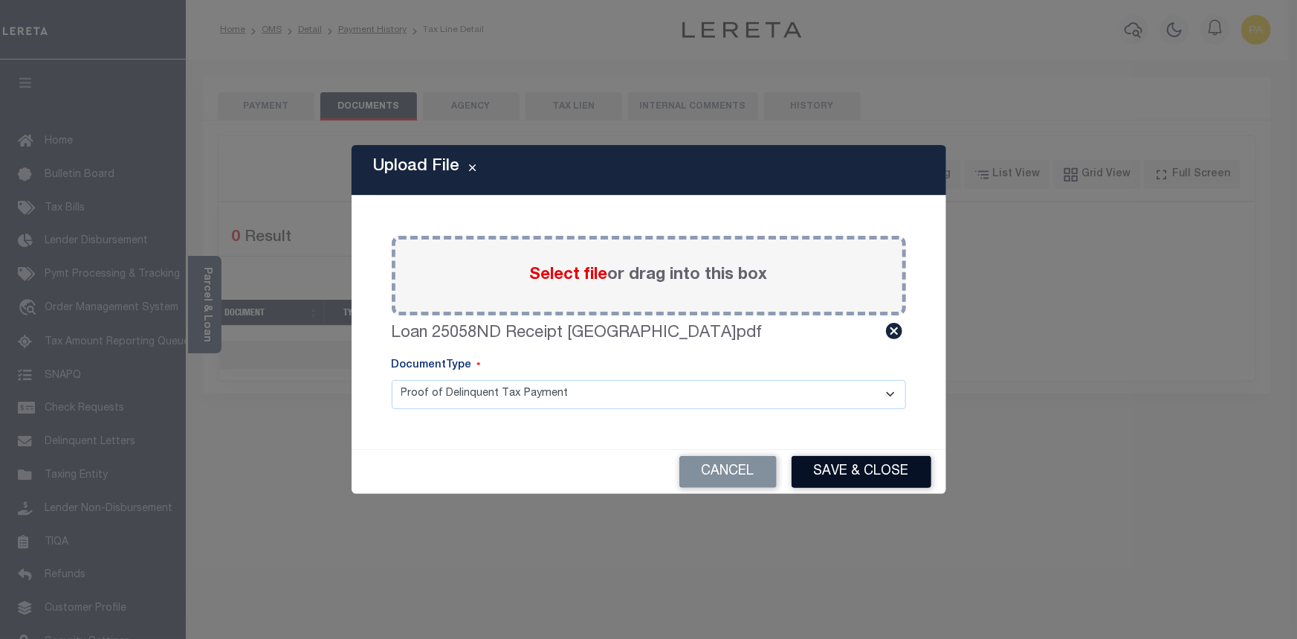
click at [913, 471] on button "Save & Close" at bounding box center [862, 472] width 140 height 32
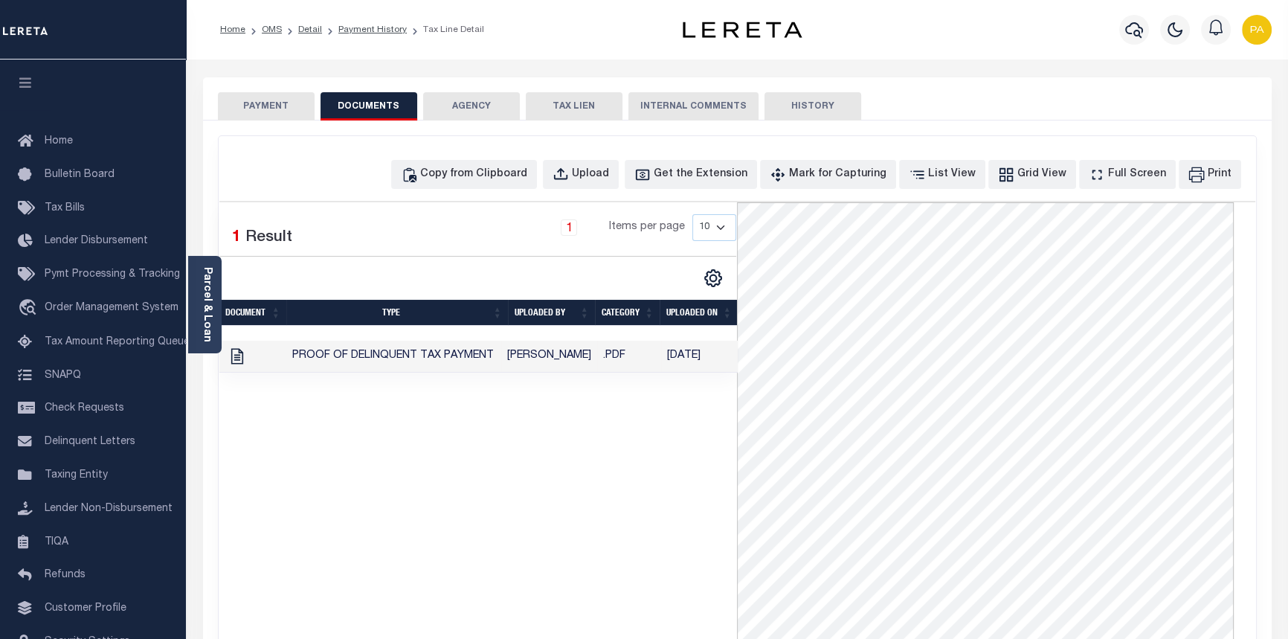
click at [245, 103] on button "PAYMENT" at bounding box center [266, 106] width 97 height 28
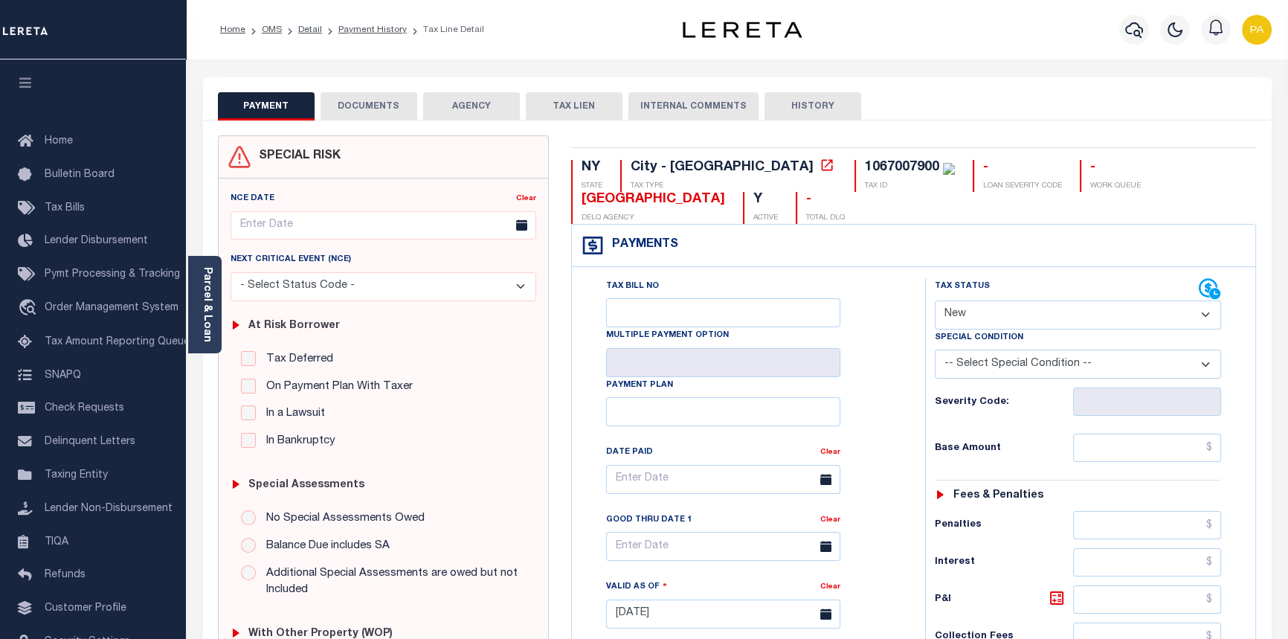
click at [1207, 314] on select "- Select Status Code - Open Due/Unpaid Paid Incomplete No Tax Due Internal Refu…" at bounding box center [1077, 314] width 287 height 29
select select "PYD"
click at [934, 301] on select "- Select Status Code - Open Due/Unpaid Paid Incomplete No Tax Due Internal Refu…" at bounding box center [1077, 314] width 287 height 29
type input "08/15/2025"
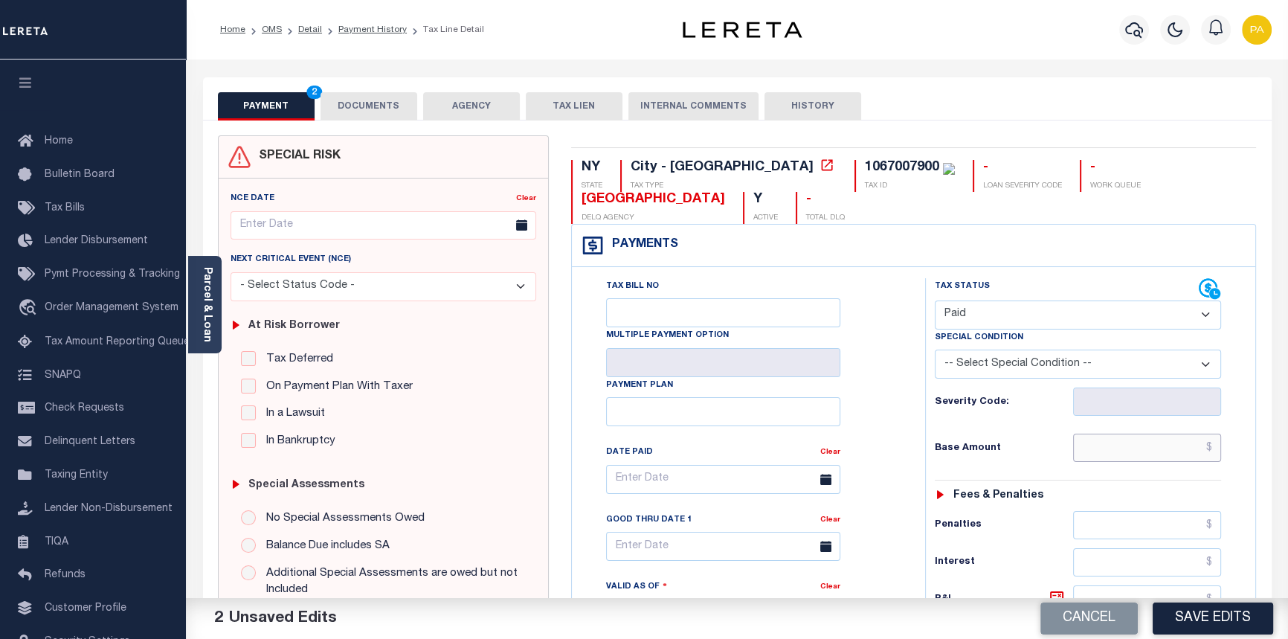
click at [1209, 456] on input "text" at bounding box center [1147, 447] width 149 height 28
click at [1212, 453] on input "text" at bounding box center [1147, 447] width 149 height 28
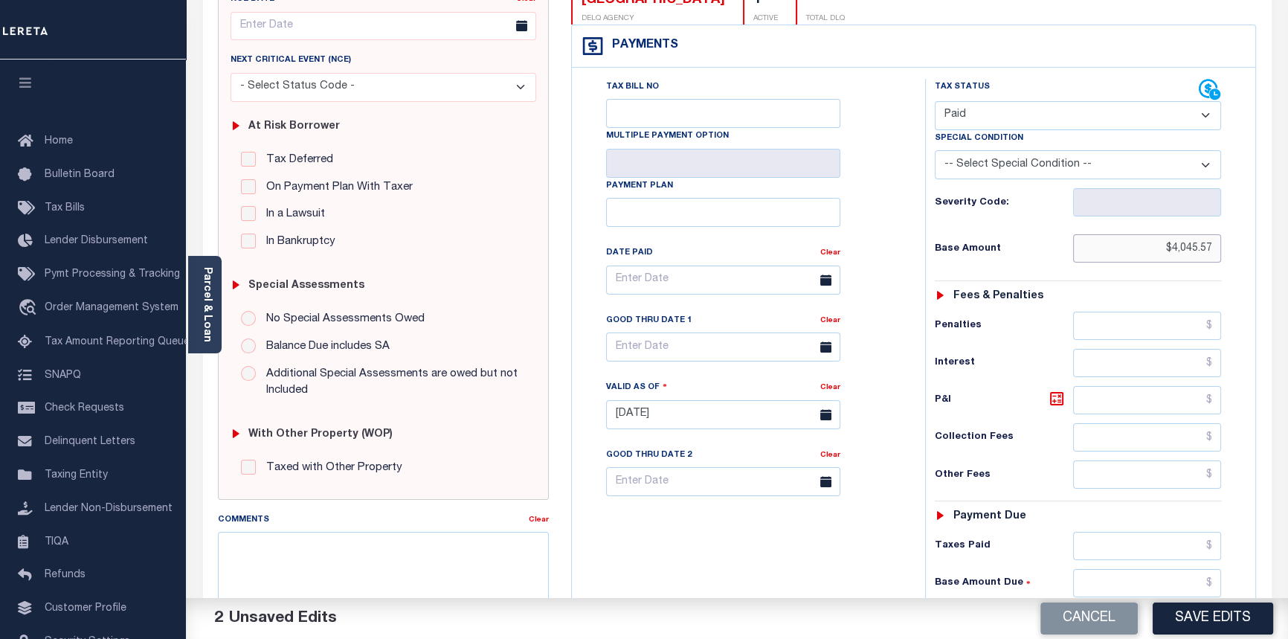
scroll to position [202, 0]
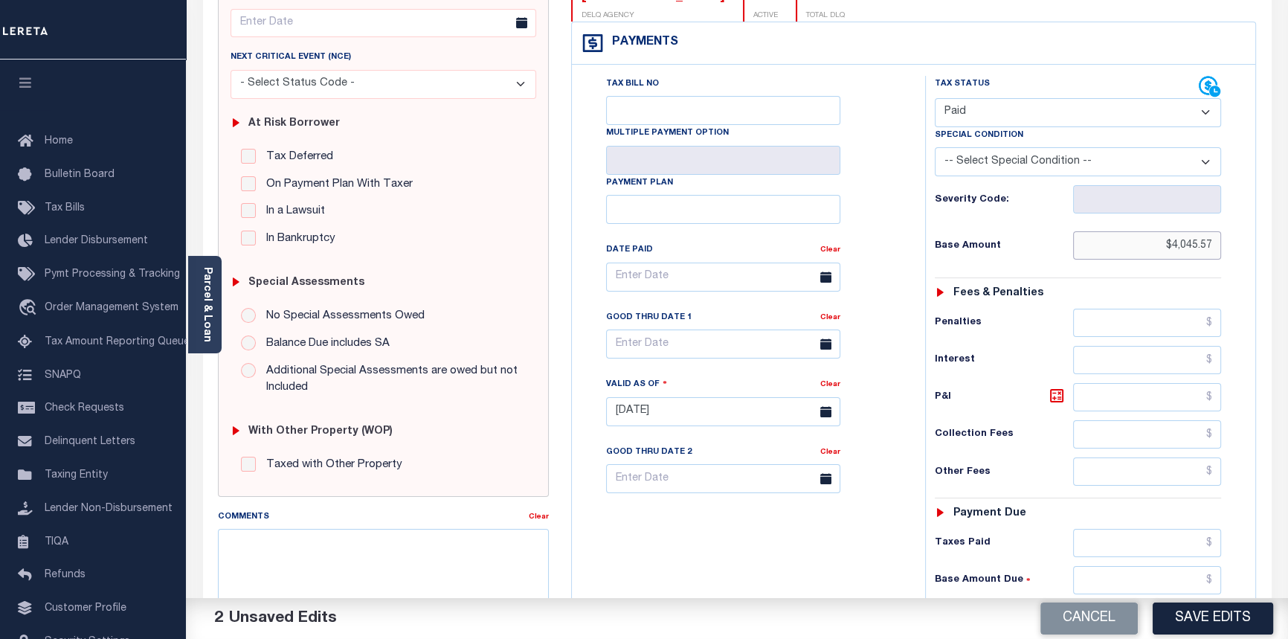
type input "$4,045.57"
click at [1218, 471] on input "text" at bounding box center [1147, 471] width 149 height 28
type input "$121.37"
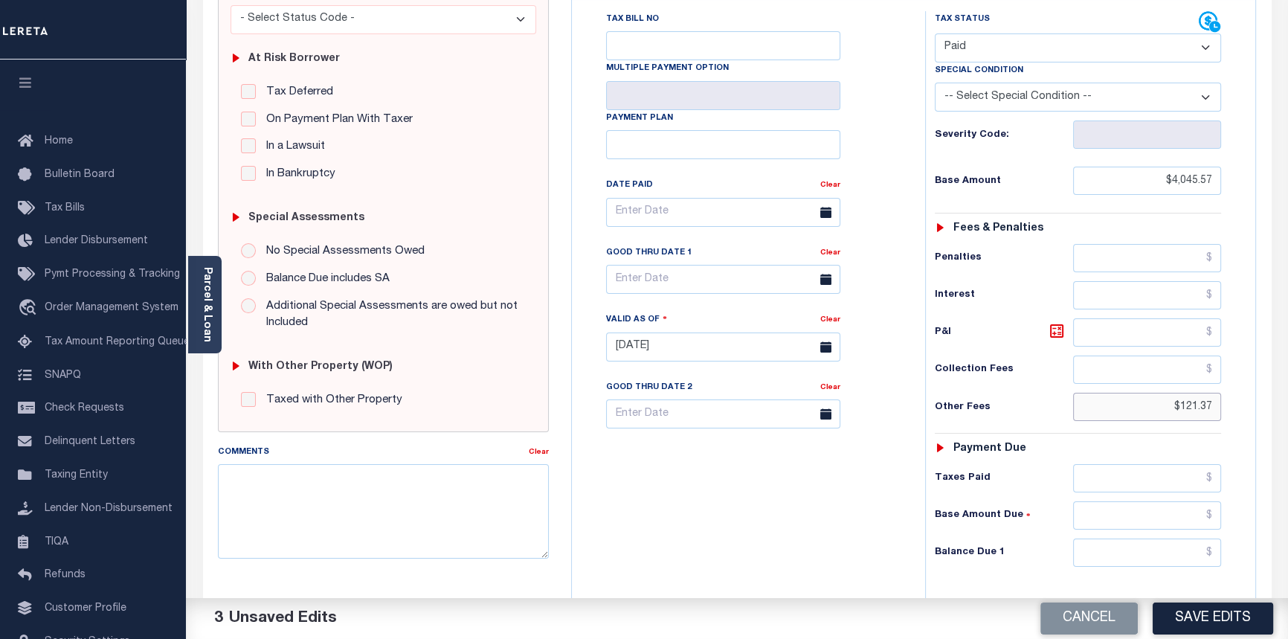
scroll to position [270, 0]
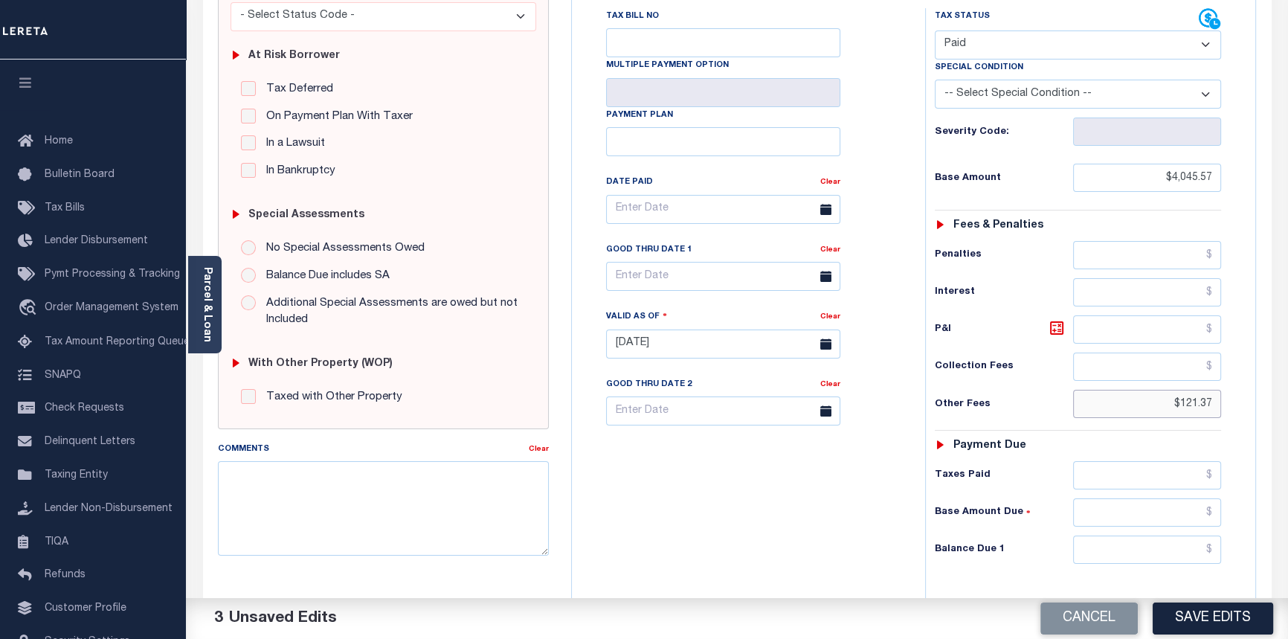
drag, startPoint x: 1160, startPoint y: 410, endPoint x: 1296, endPoint y: 424, distance: 136.8
click at [1287, 424] on html "Home OMS Detail Payment History Tax Line Detail" at bounding box center [644, 295] width 1288 height 1130
type input "$.00"
click at [1209, 476] on input "text" at bounding box center [1147, 475] width 149 height 28
type input "$4,045.57"
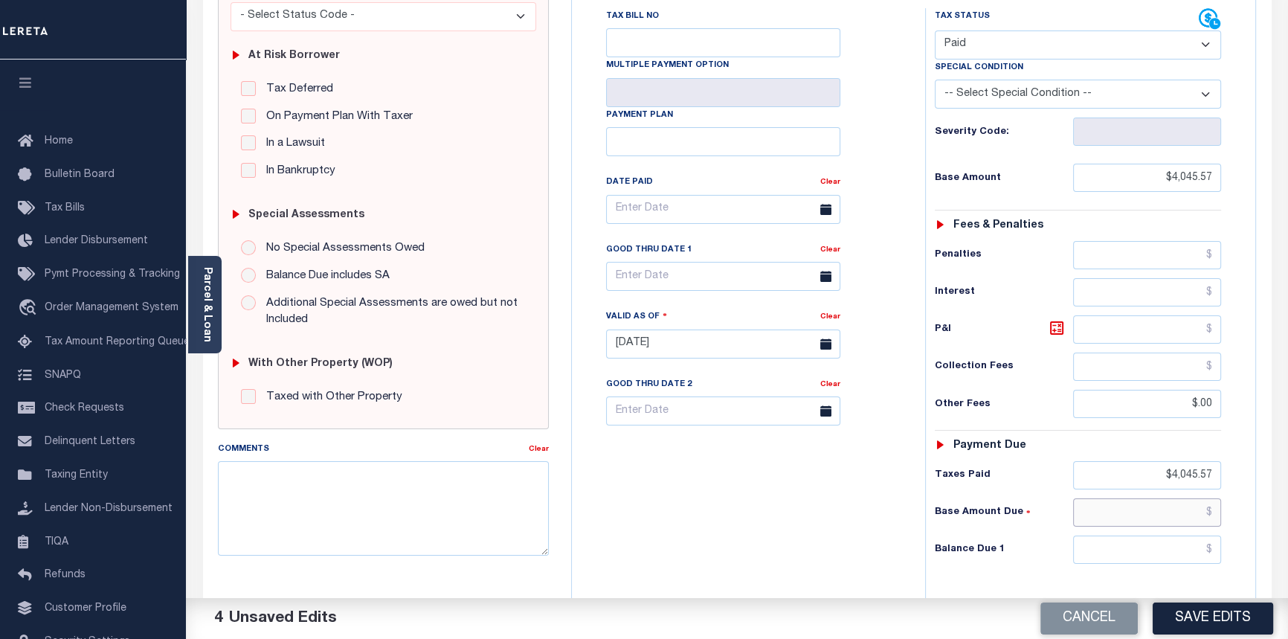
click at [1218, 513] on input "text" at bounding box center [1147, 512] width 149 height 28
type input "$0.00"
click at [1212, 549] on input "text" at bounding box center [1147, 549] width 149 height 28
type input "$0.00"
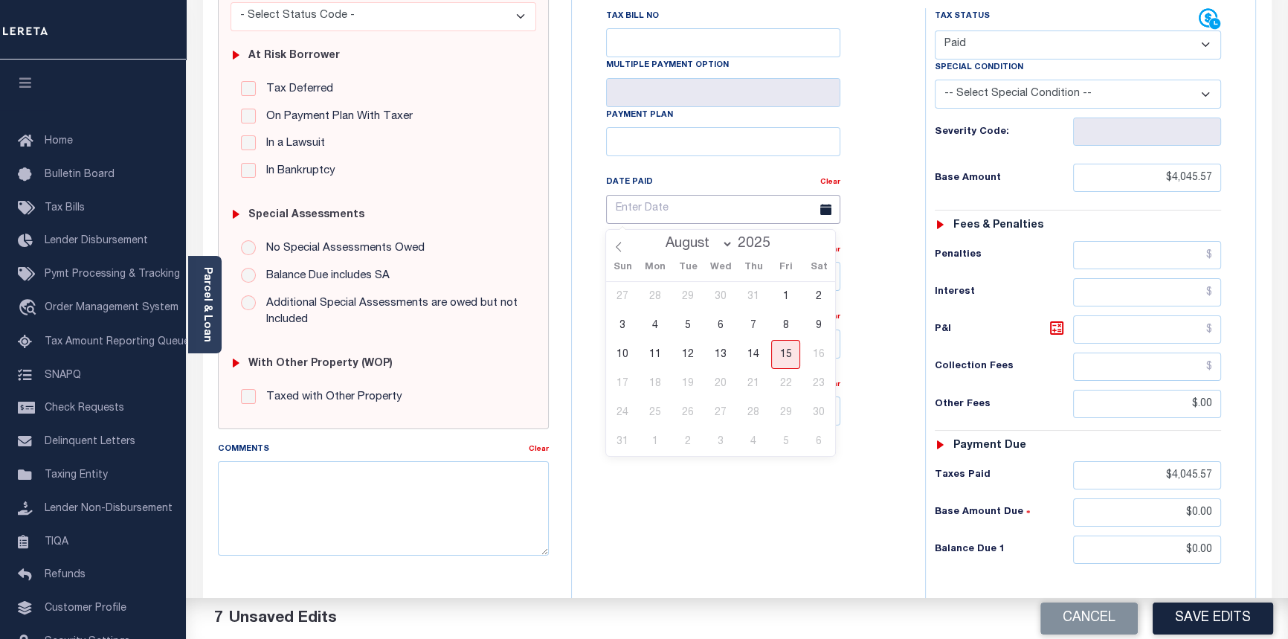
click at [642, 212] on input "text" at bounding box center [723, 209] width 234 height 29
click at [619, 248] on icon at bounding box center [618, 247] width 10 height 10
select select "6"
click at [690, 411] on span "29" at bounding box center [687, 412] width 29 height 29
type input "07/29/2025"
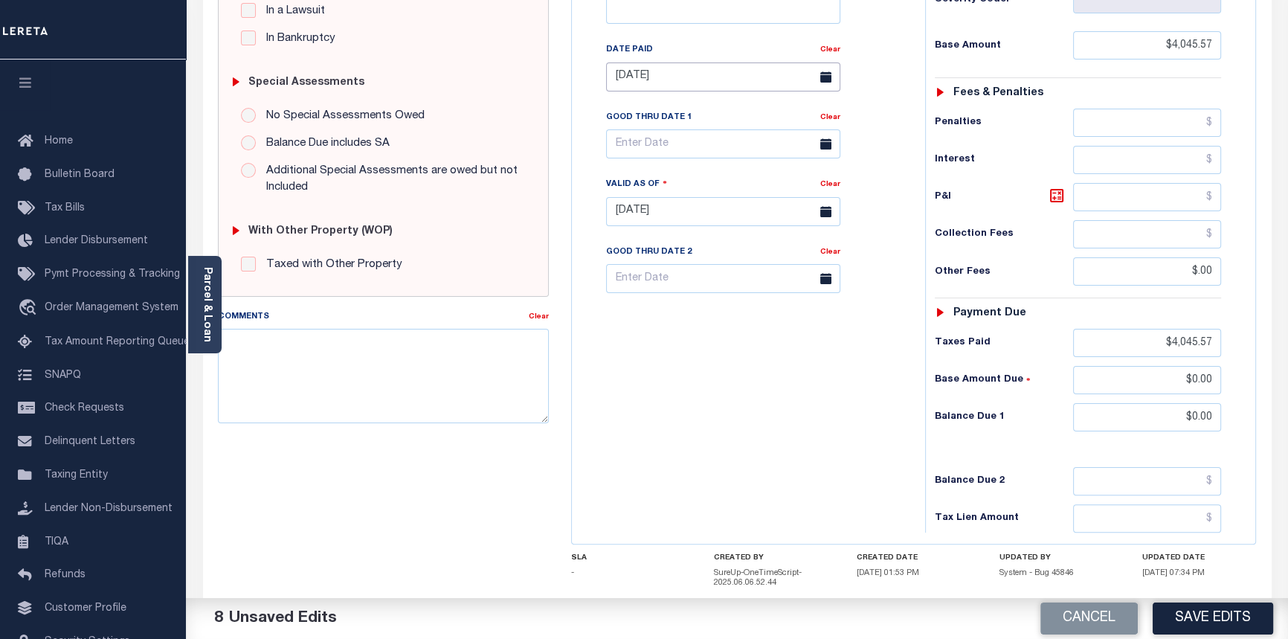
scroll to position [473, 0]
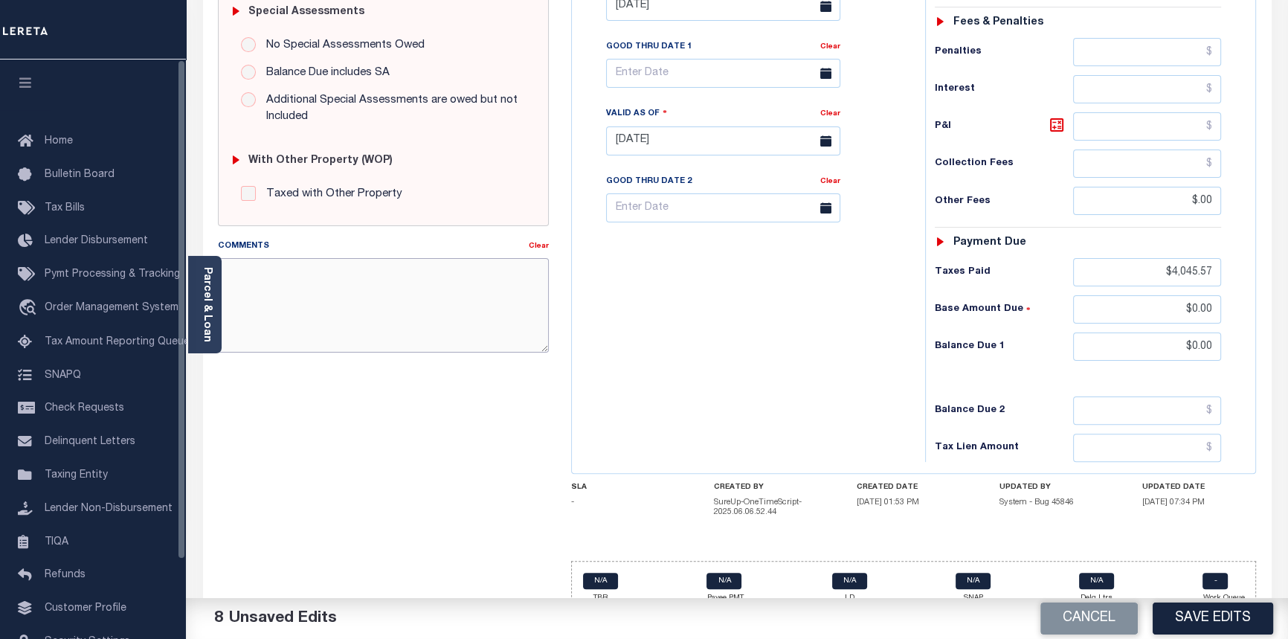
click at [352, 300] on textarea "Comments" at bounding box center [384, 305] width 332 height 94
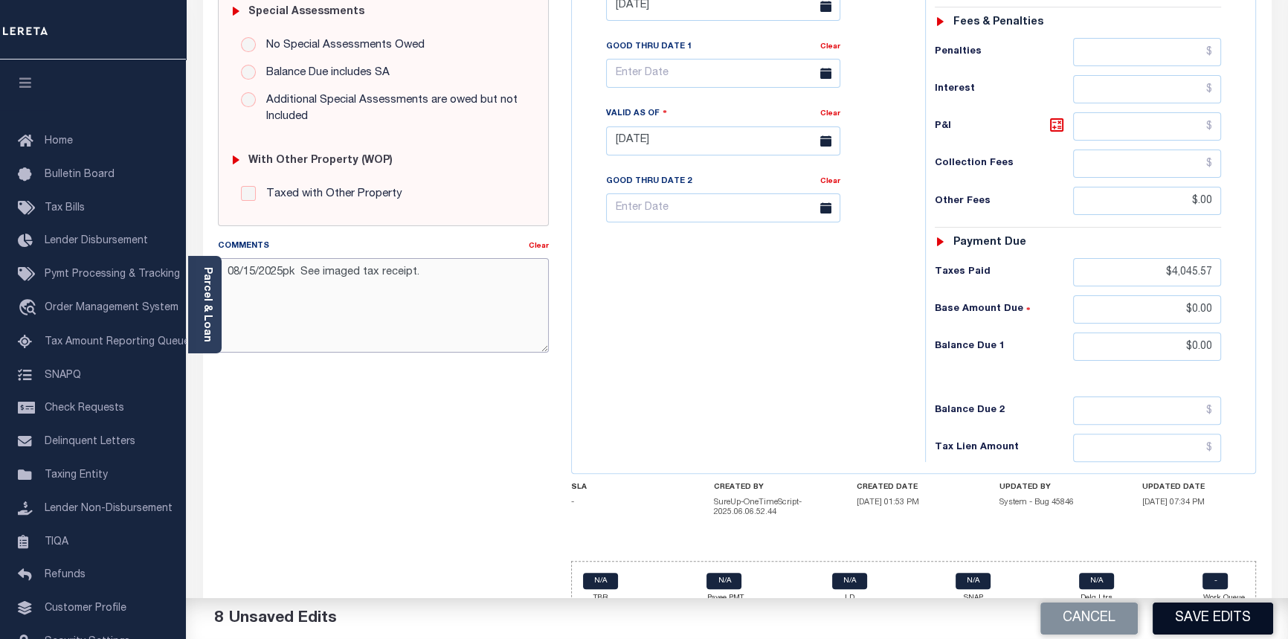
type textarea "08/15/2025pk See imaged tax receipt."
click at [1194, 613] on button "Save Edits" at bounding box center [1212, 618] width 120 height 32
checkbox input "false"
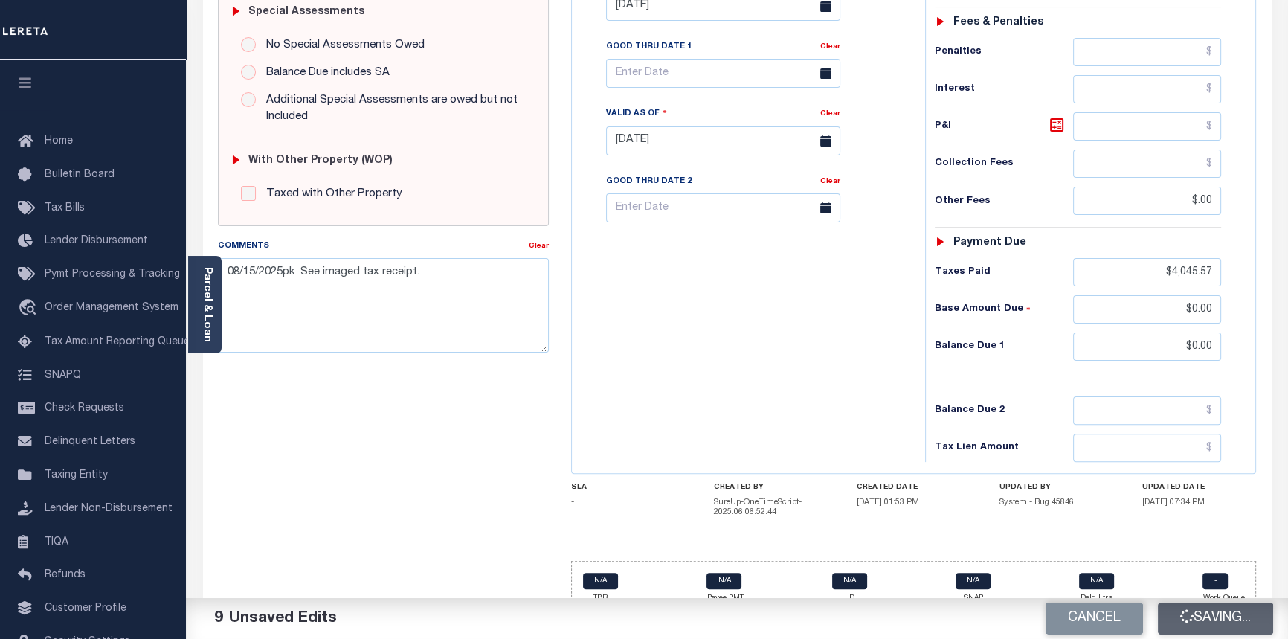
checkbox input "false"
type input "$4,045.57"
type input "$0"
type input "$4,045.57"
type input "$0"
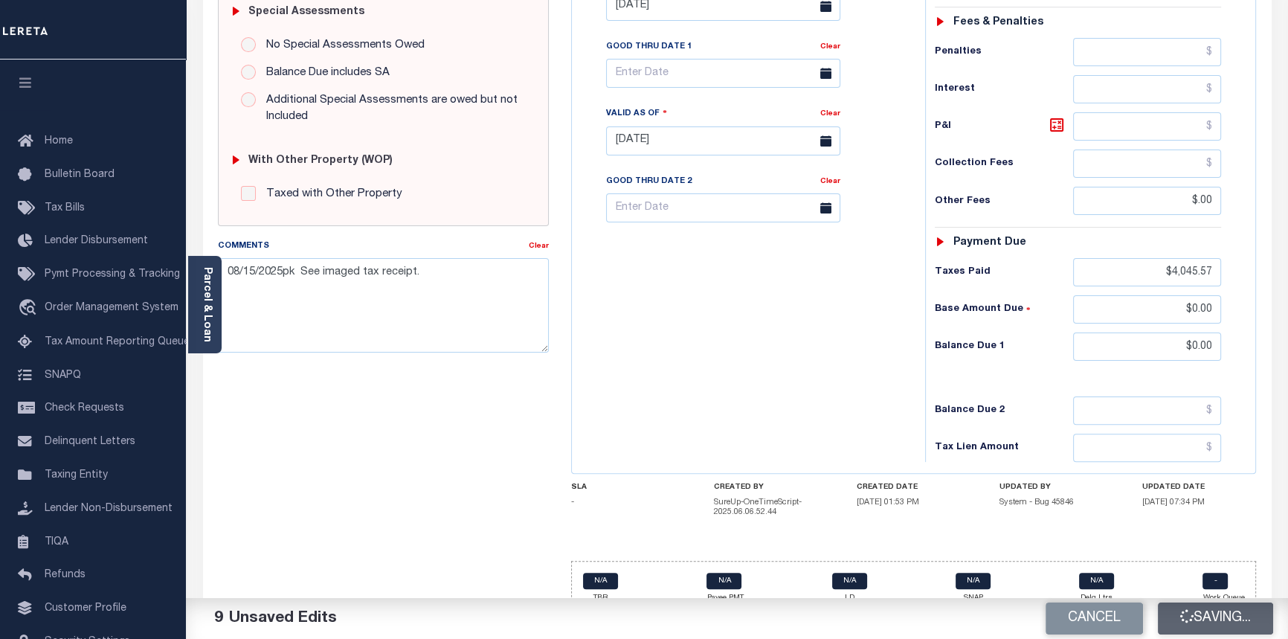
type input "$0"
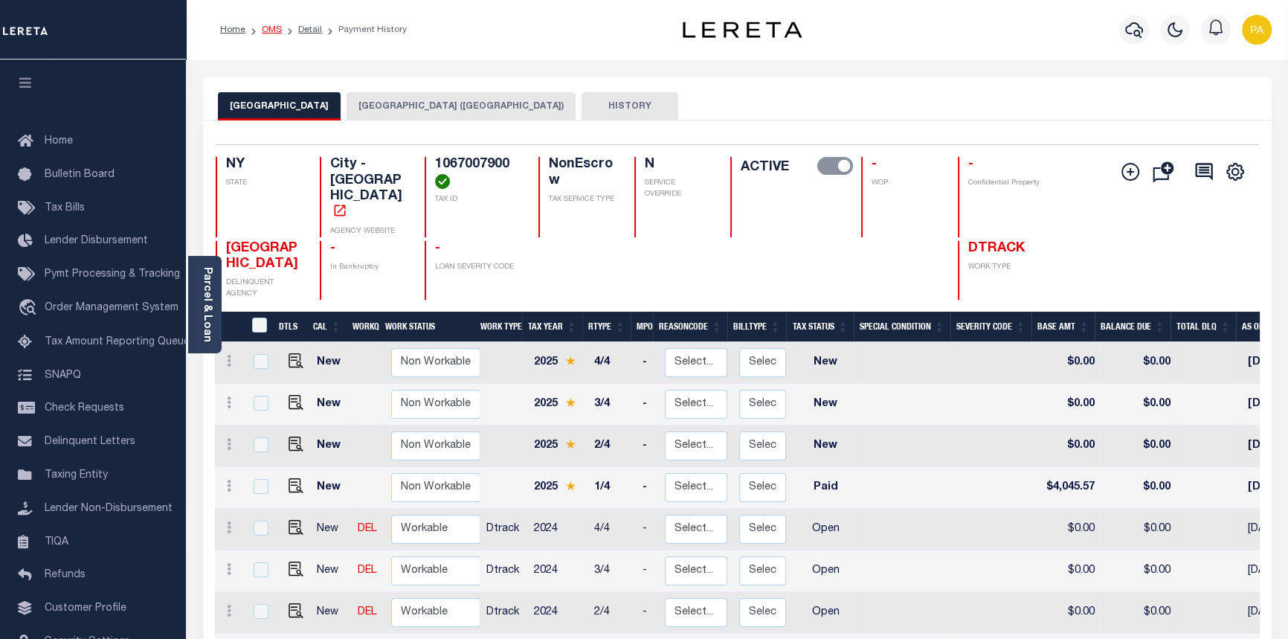
click at [275, 28] on link "OMS" at bounding box center [272, 29] width 20 height 9
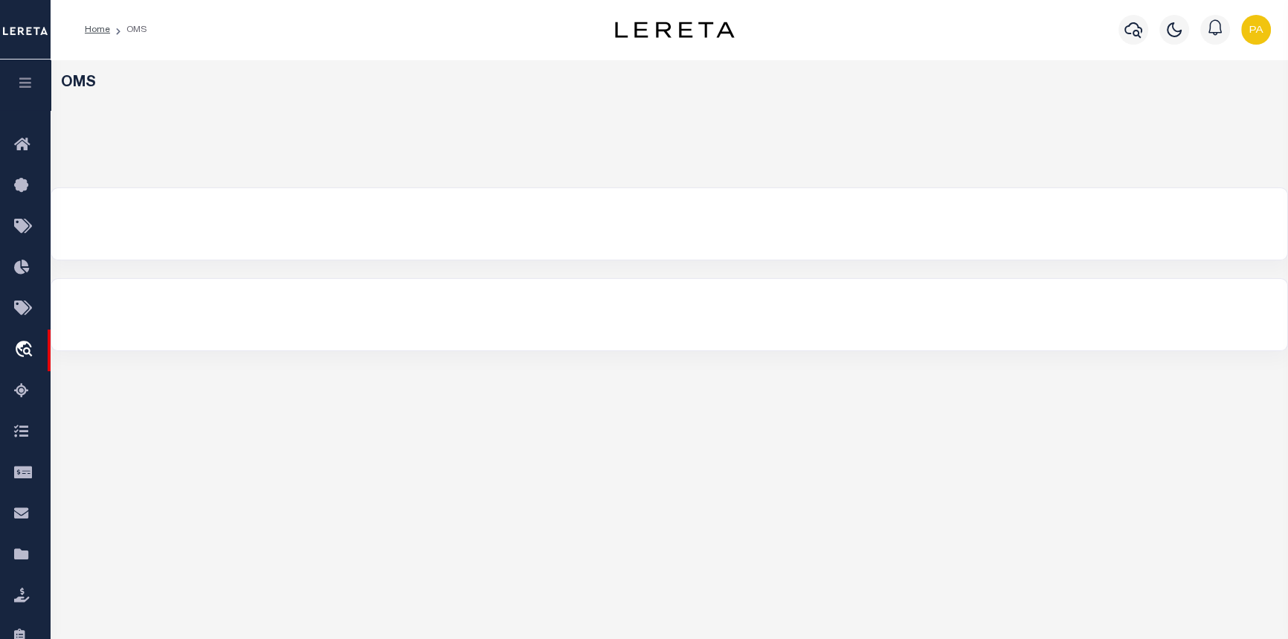
select select "200"
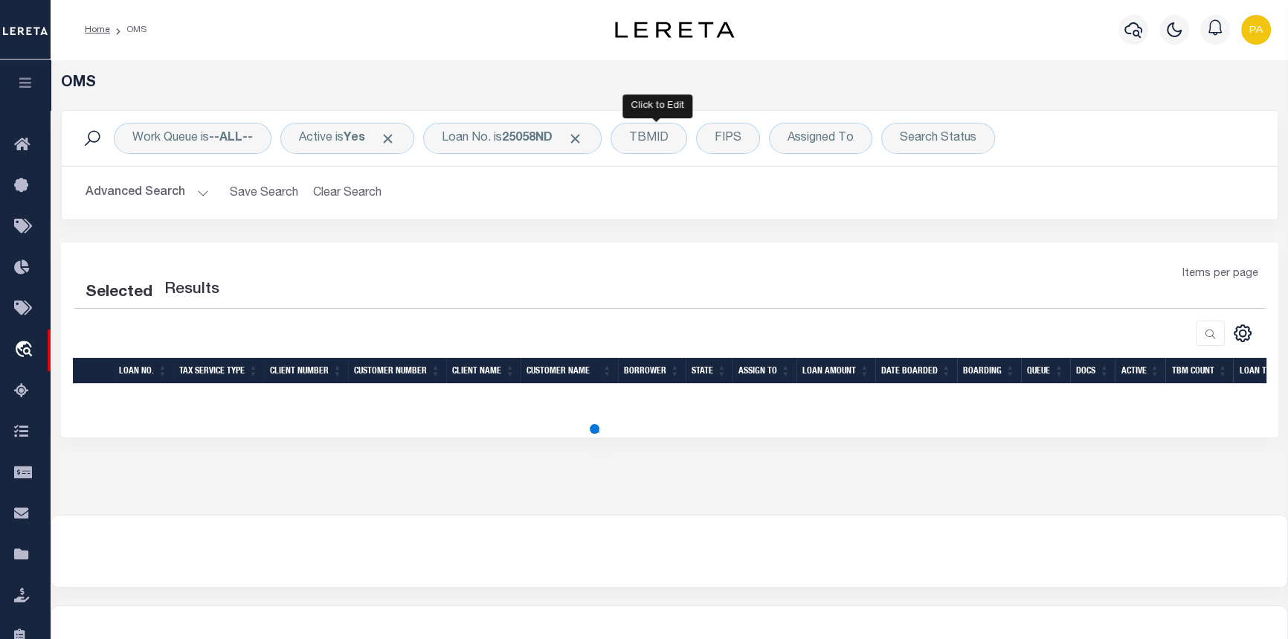
select select "200"
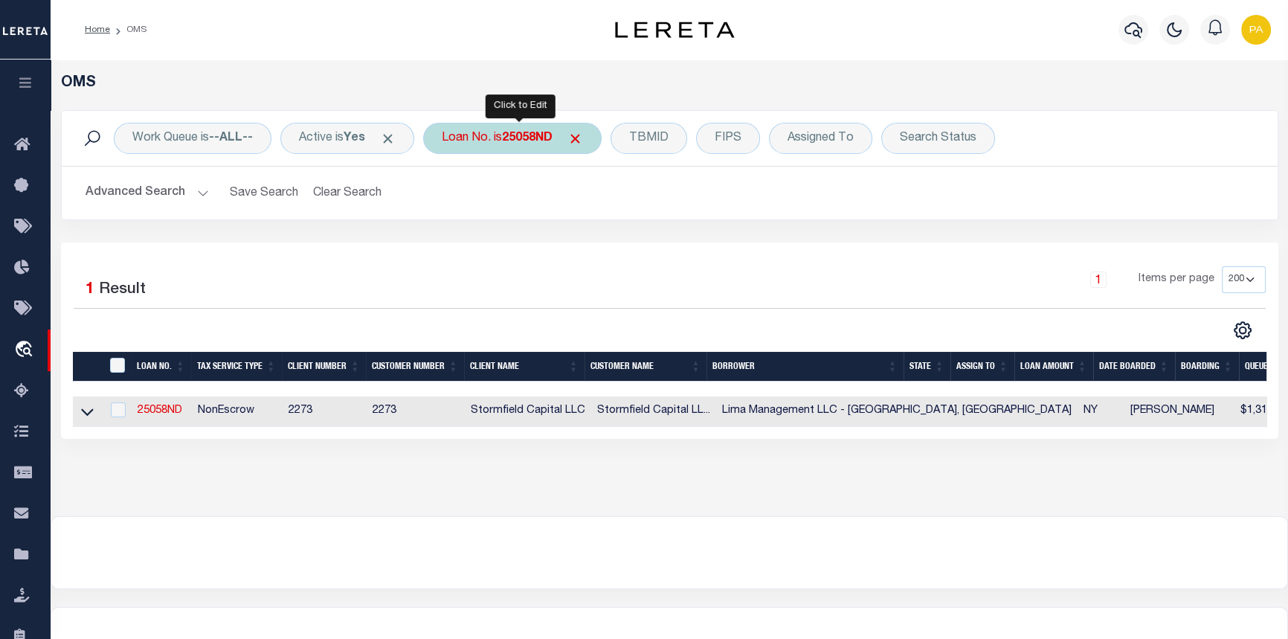
click at [526, 137] on b "25058ND" at bounding box center [527, 138] width 51 height 12
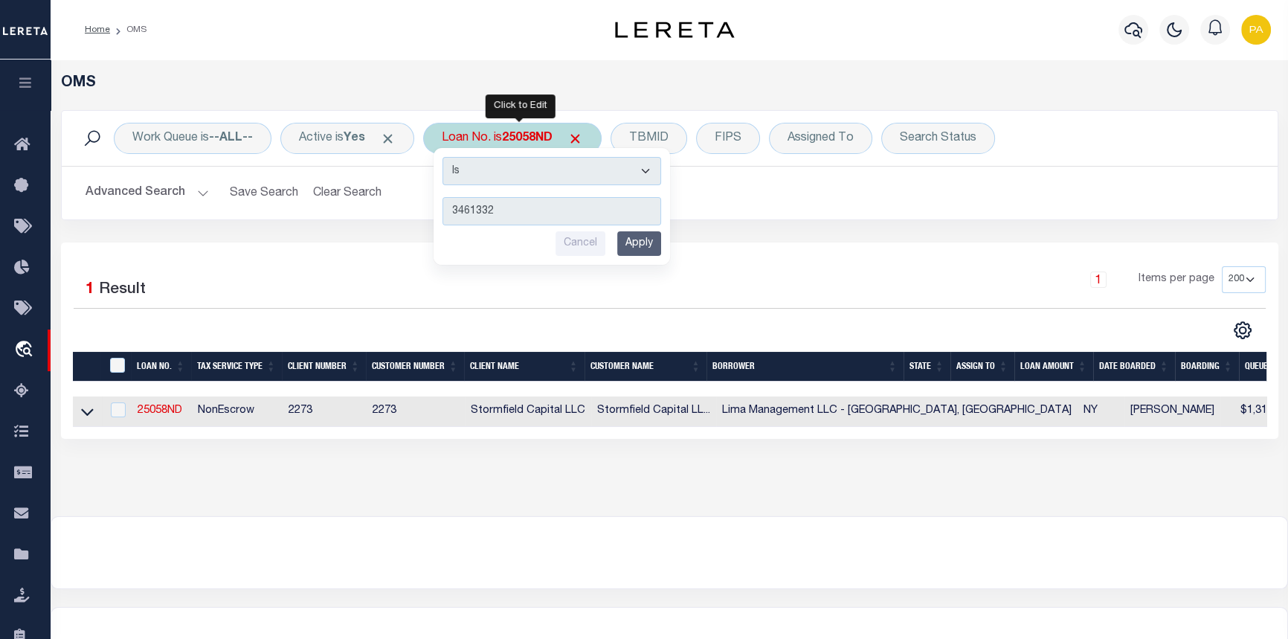
type input "34613324"
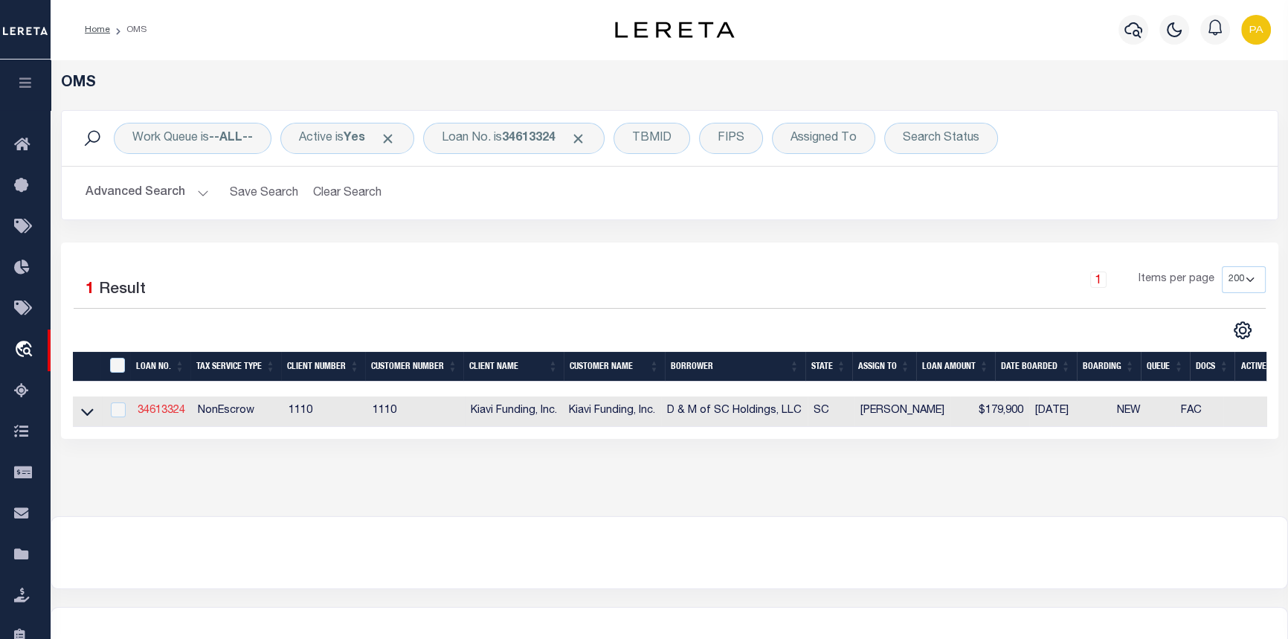
click at [161, 407] on link "34613324" at bounding box center [162, 410] width 48 height 10
type input "34613324"
type input "D & M of SC Holdings, LLC"
select select
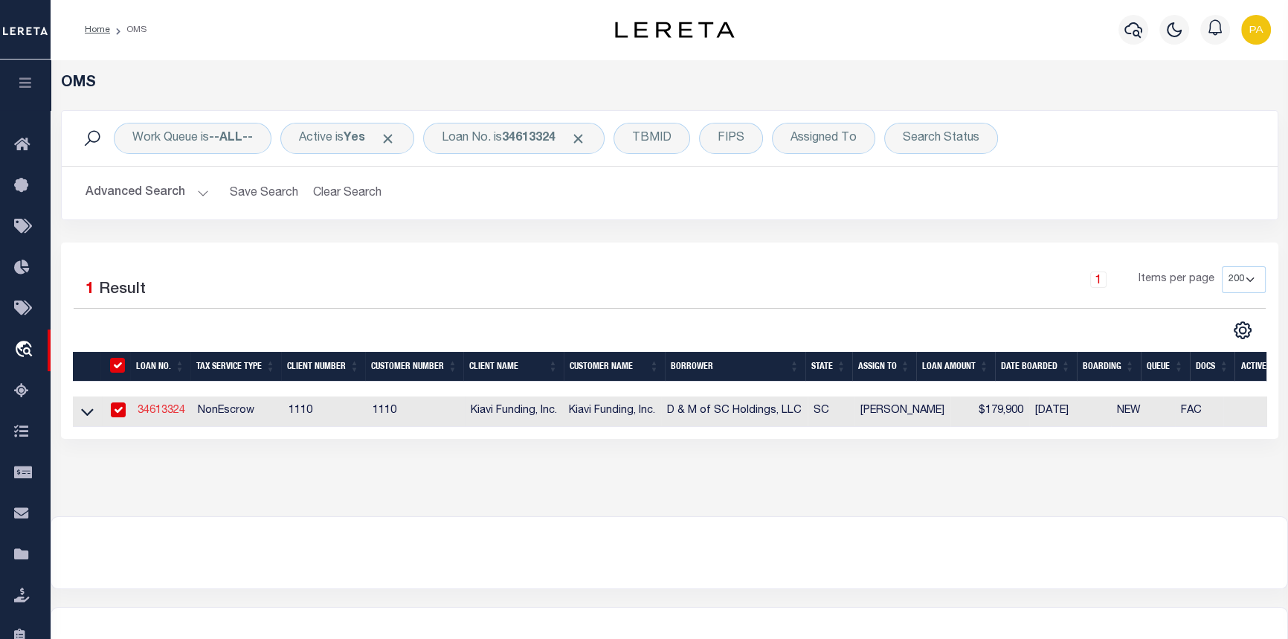
select select "10"
select select "NonEscrow"
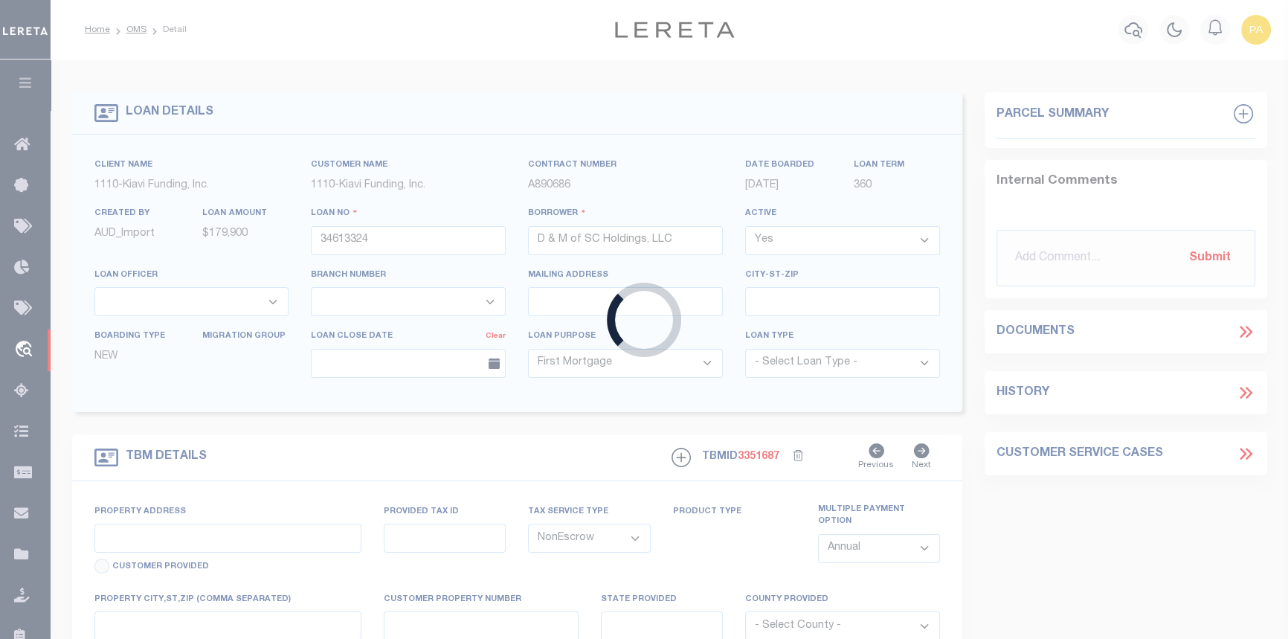
select select "8518"
select select "3485"
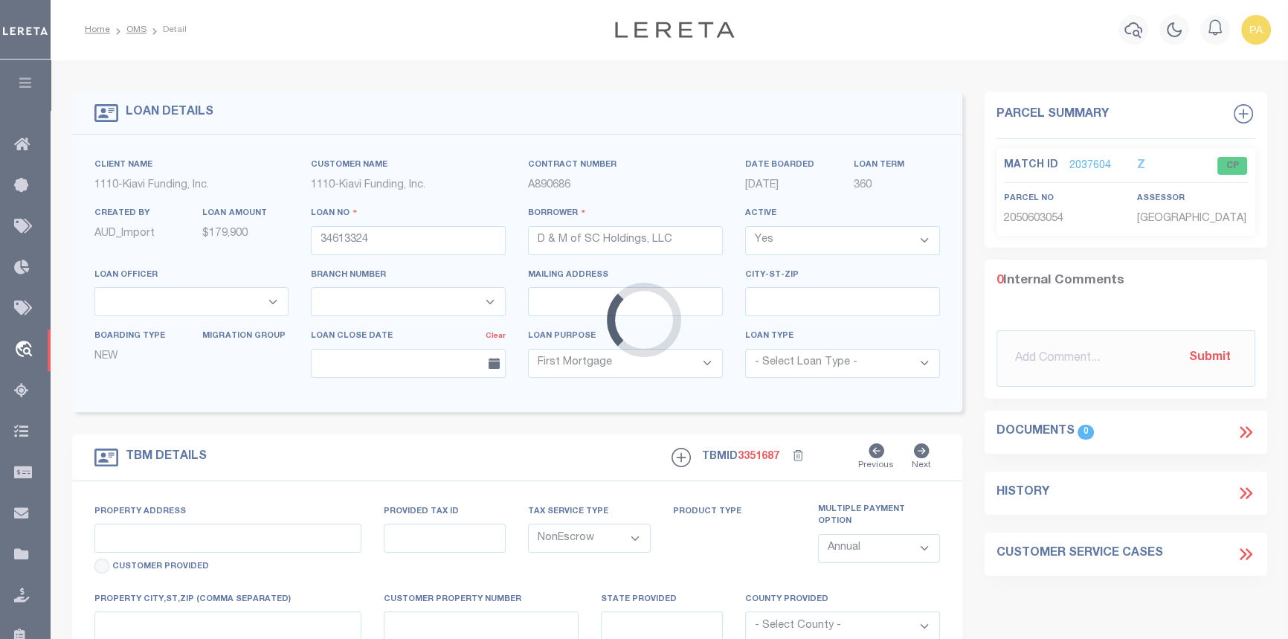
type input "[STREET_ADDRESS]"
select select
type input "SUMTER SC 29150"
type input "SC"
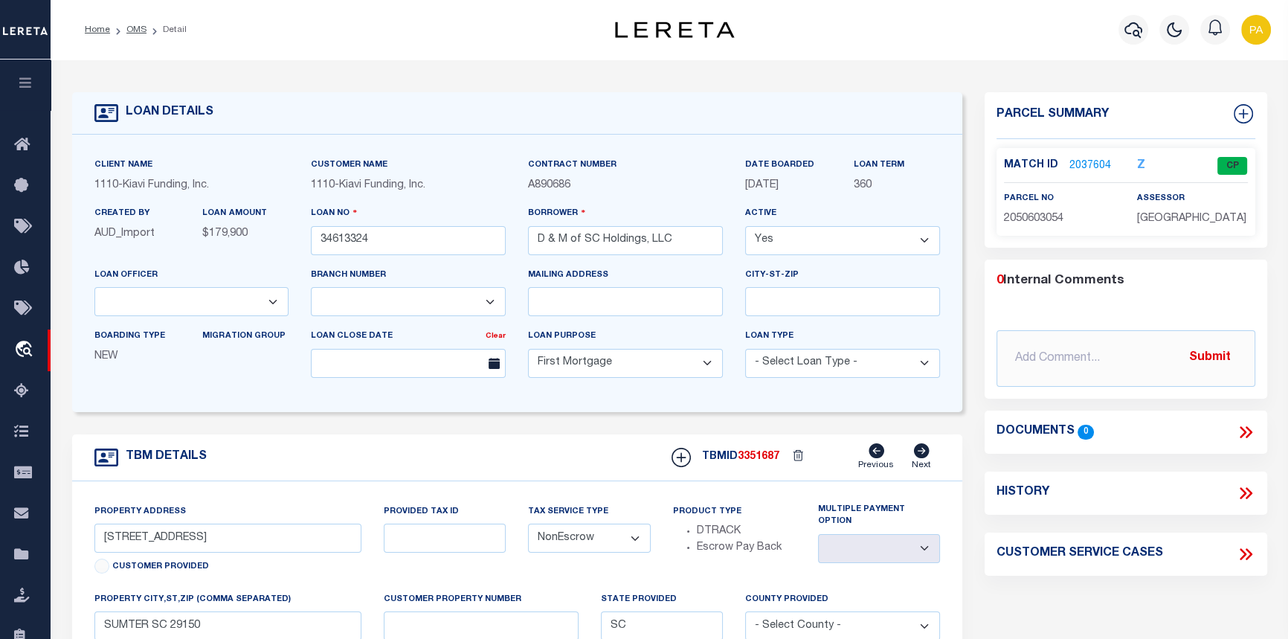
click at [1085, 163] on link "2037604" at bounding box center [1090, 166] width 42 height 16
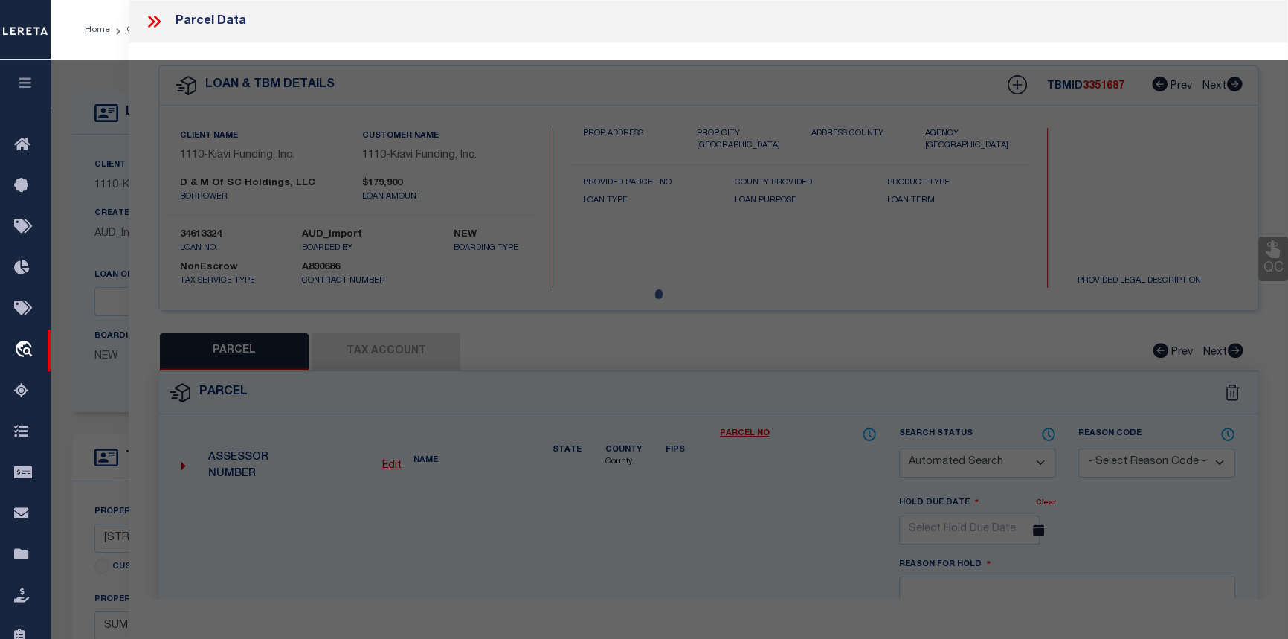
checkbox input "false"
select select "CP"
type input "D & M OF SC HOLDINGS LLC"
select select "AGW"
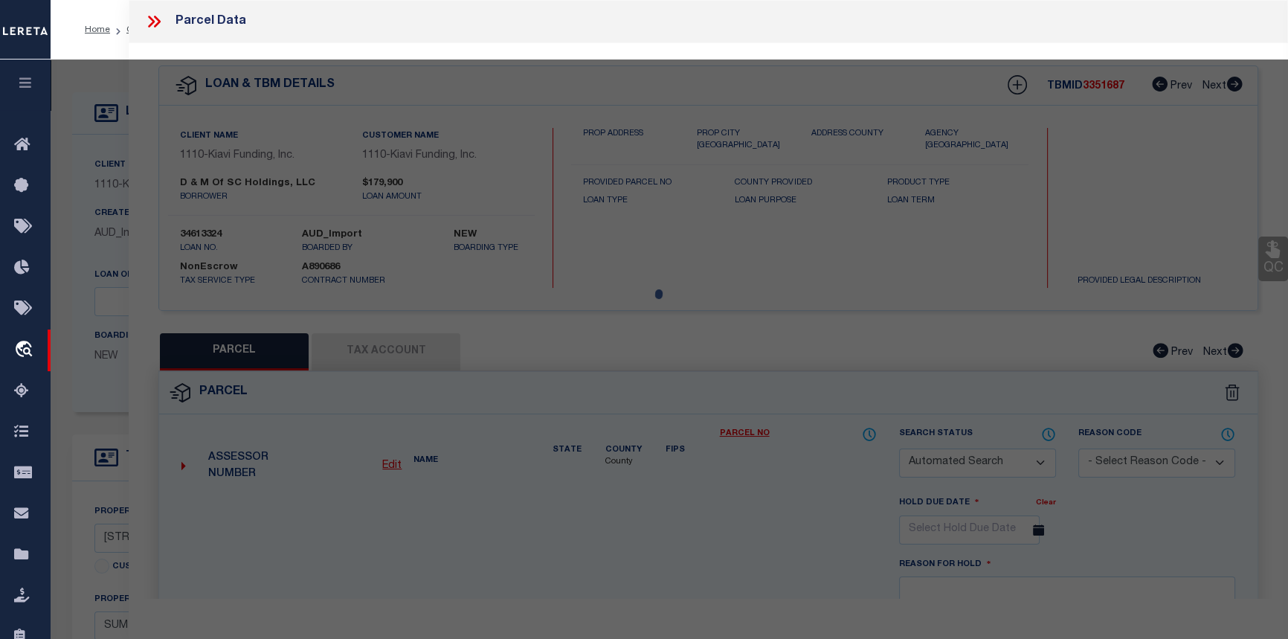
select select
type input "716 CARDINAL ST"
type input "SUMTER SC 29150"
type textarea "LOT 50 & PT 51 Z13-106 108 FT 1 Z21-28"
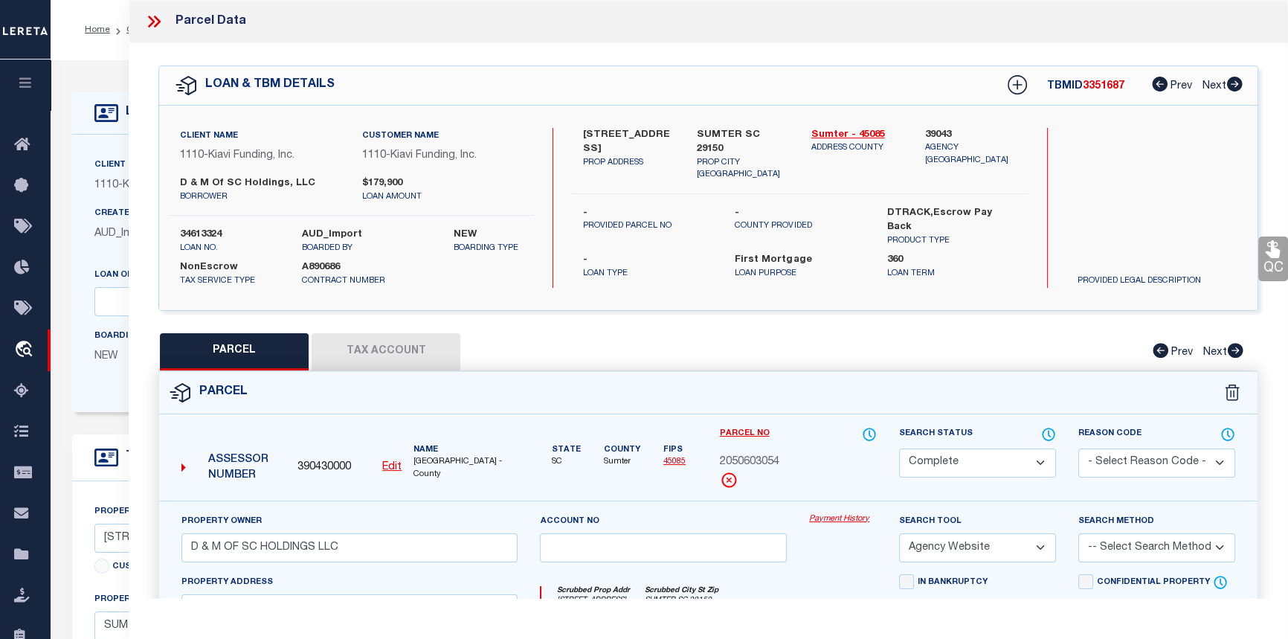
click at [840, 516] on link "Payment History" at bounding box center [843, 519] width 68 height 13
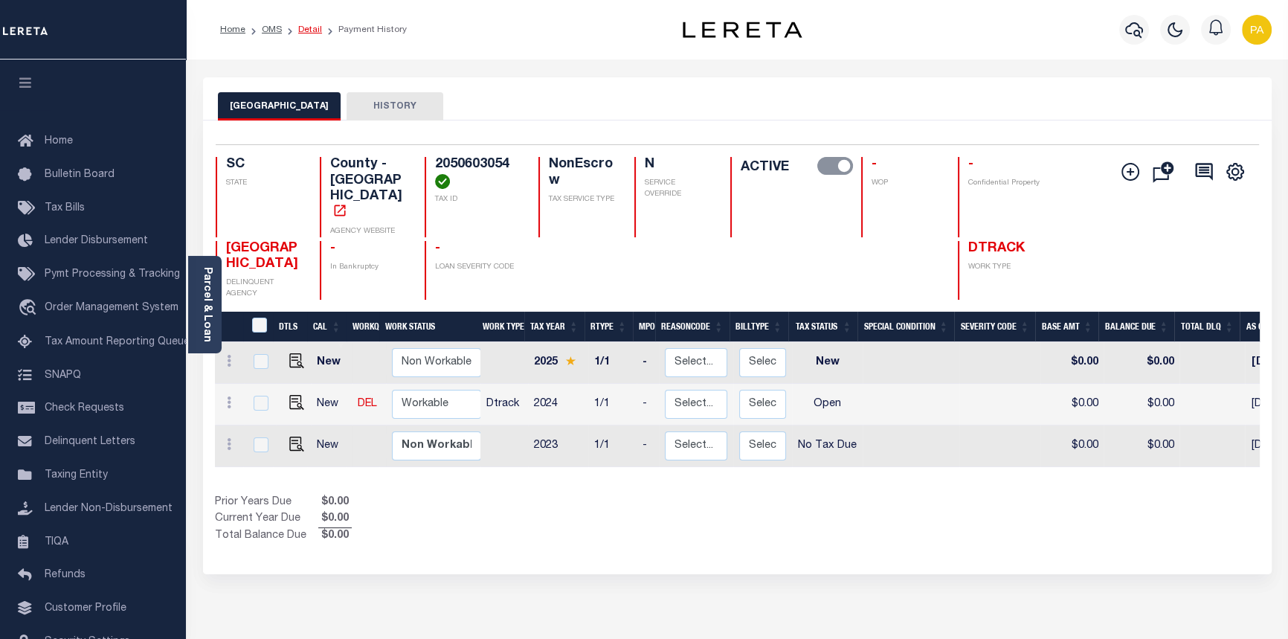
click at [305, 28] on link "Detail" at bounding box center [310, 29] width 24 height 9
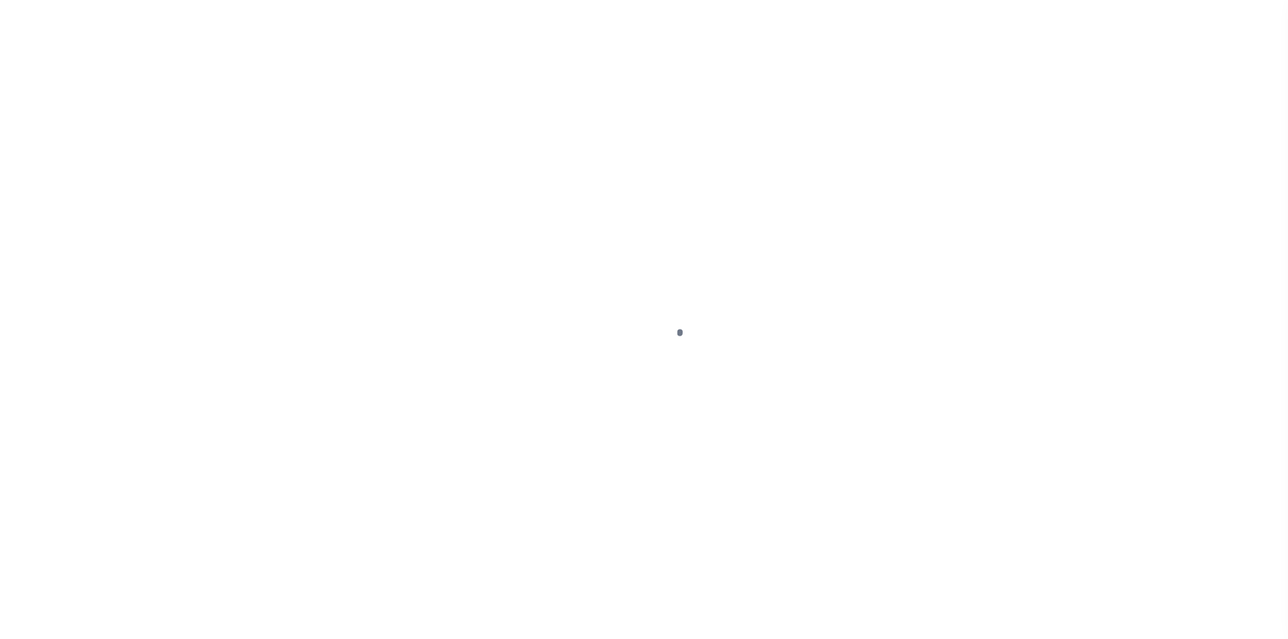
select select "10"
select select "NonEscrow"
type input "[STREET_ADDRESS]"
select select
type input "SUMTER SC 29150"
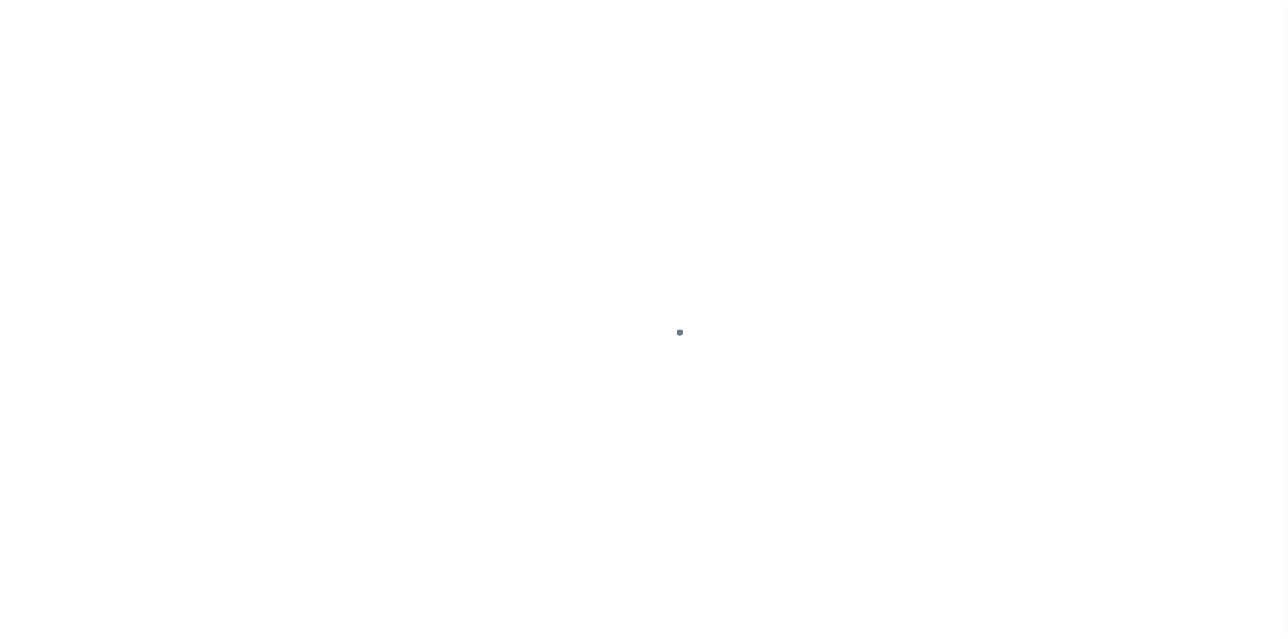
type input "SC"
select select "8518"
select select "3485"
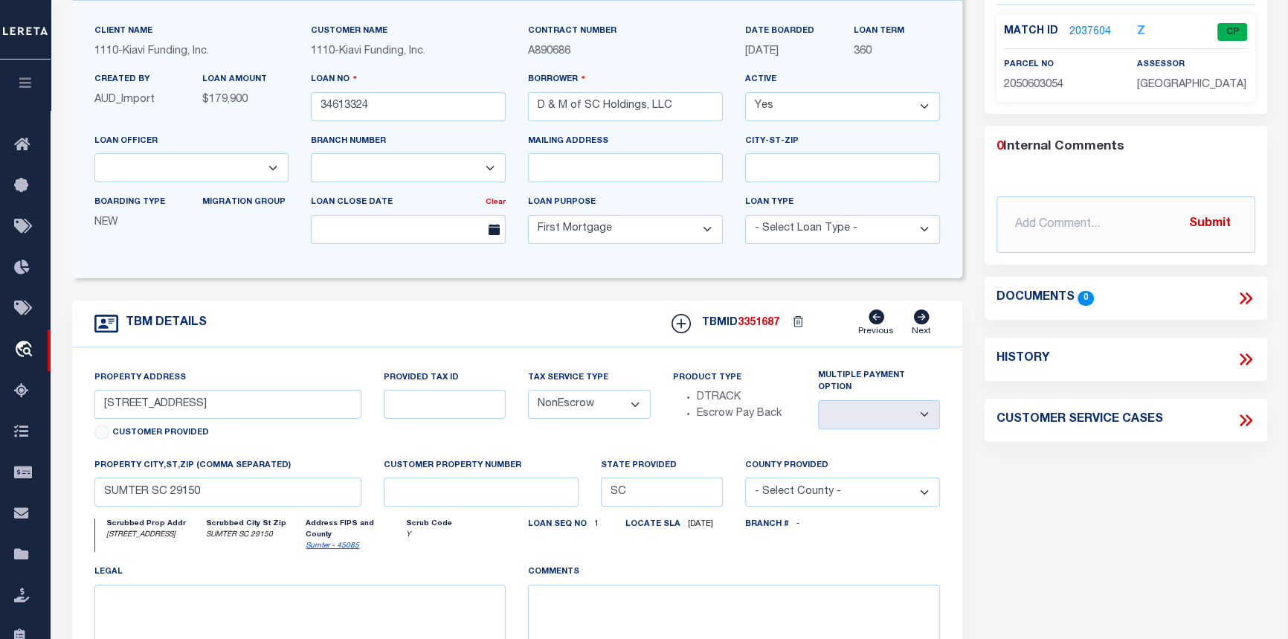
scroll to position [135, 0]
click at [1082, 29] on link "2037604" at bounding box center [1090, 32] width 42 height 16
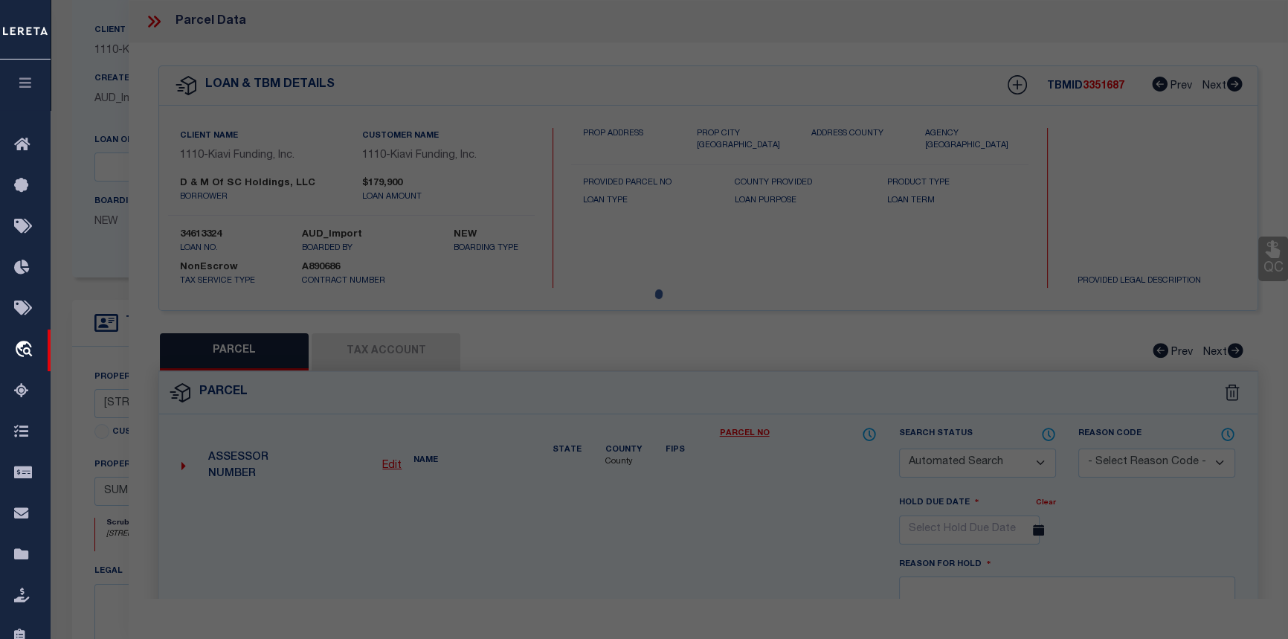
checkbox input "false"
select select "CP"
type input "D & M OF SC HOLDINGS LLC"
select select "AGW"
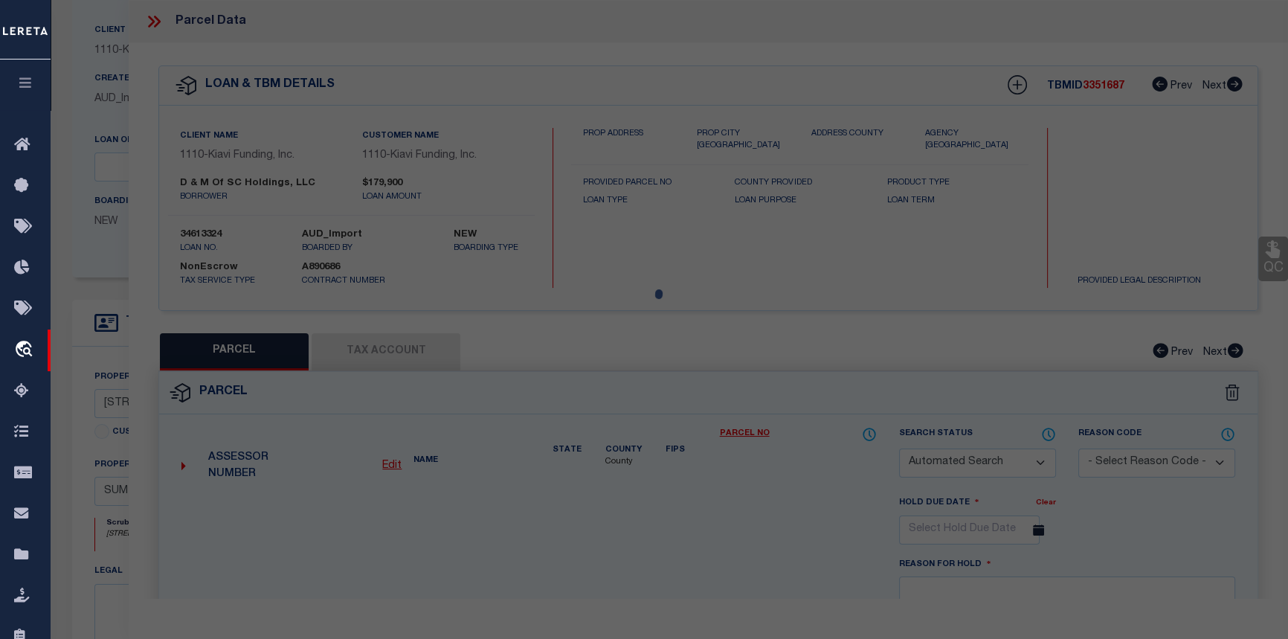
select select
type input "716 CARDINAL ST"
type input "SUMTER SC 29150"
type textarea "LOT 50 & PT 51 Z13-106 108 FT 1 Z21-28"
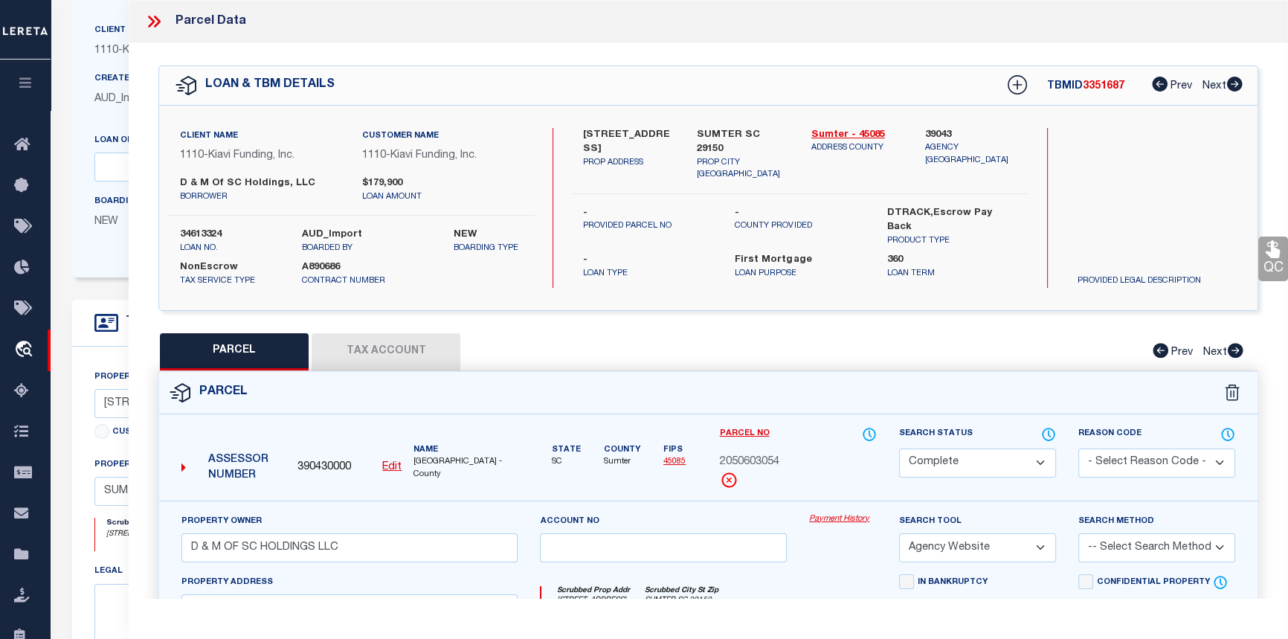
click at [830, 516] on link "Payment History" at bounding box center [843, 519] width 68 height 13
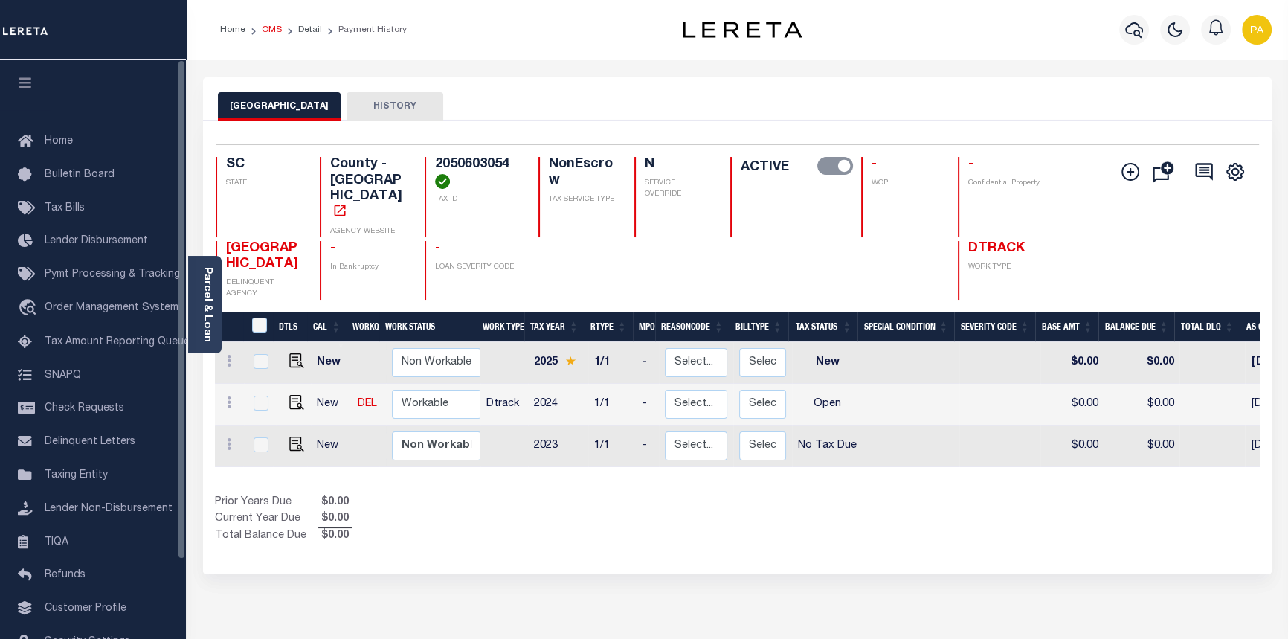
click at [268, 28] on link "OMS" at bounding box center [272, 29] width 20 height 9
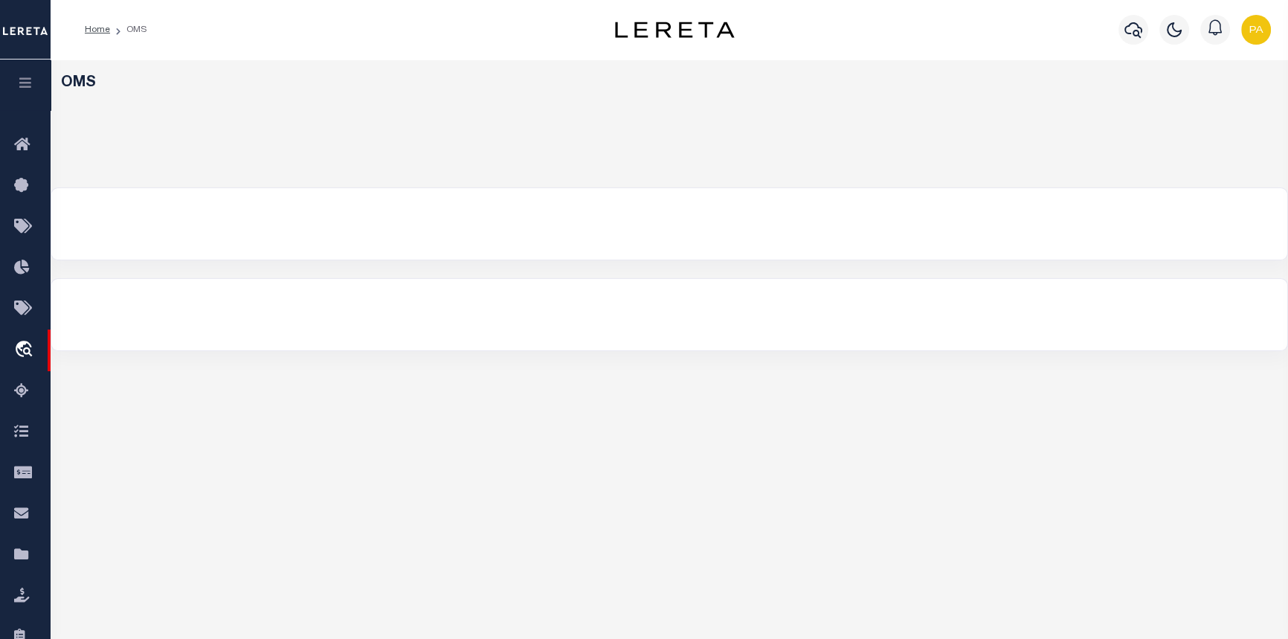
select select "200"
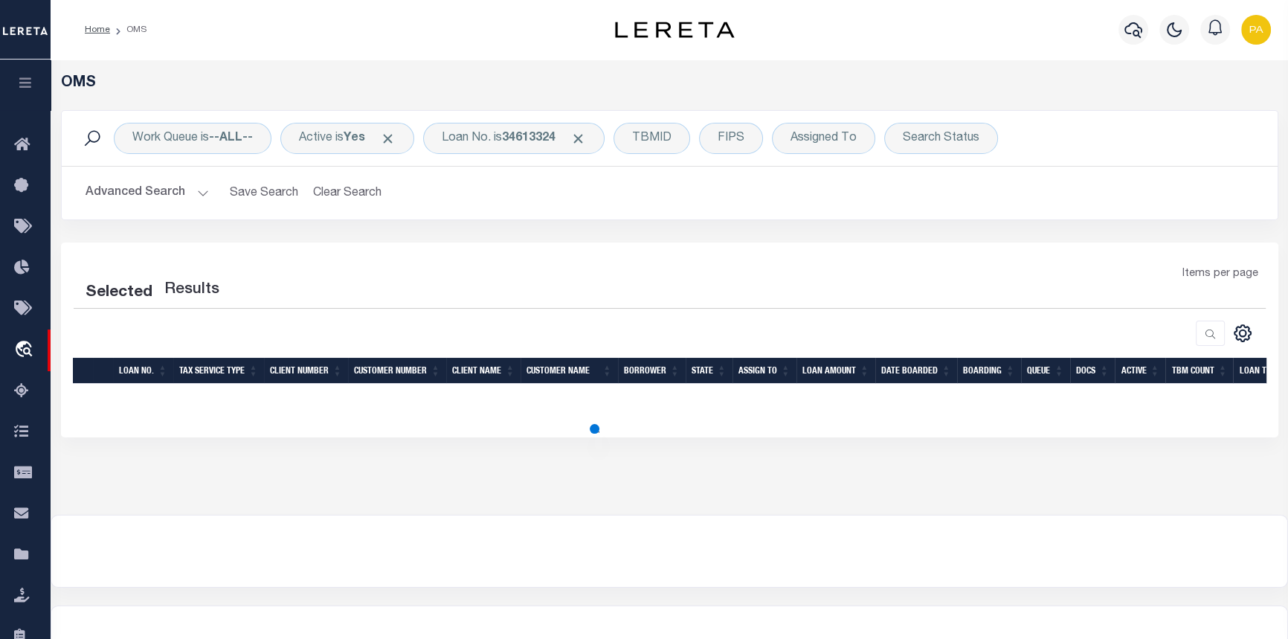
select select "200"
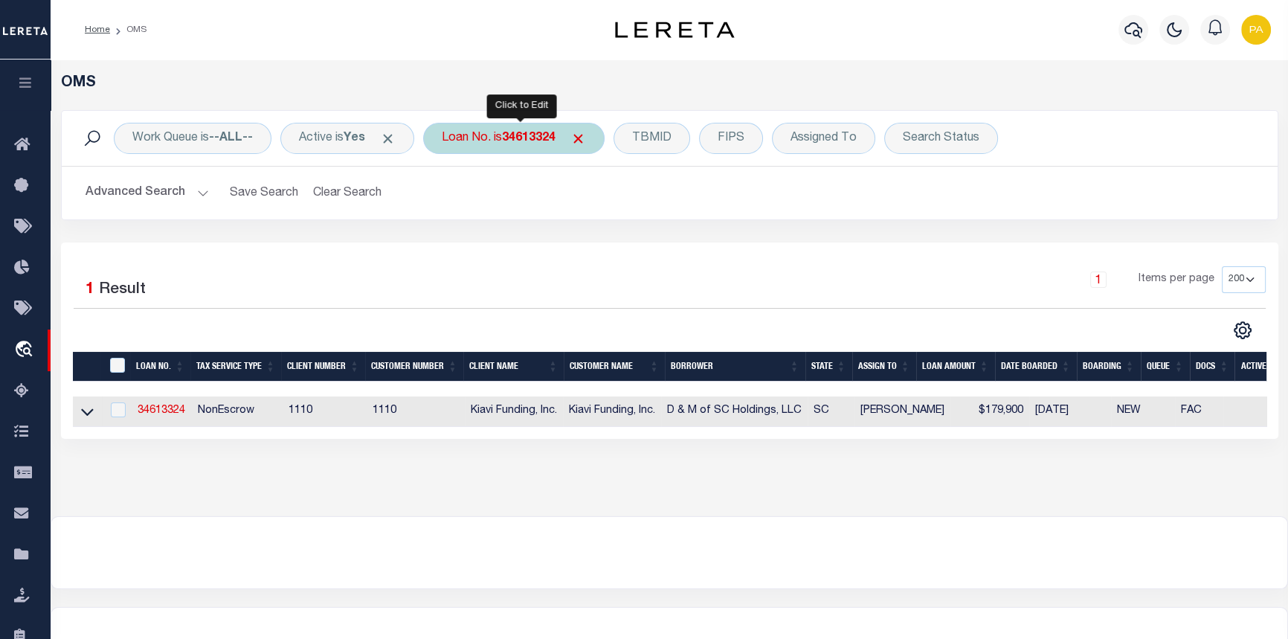
click at [513, 149] on div "Loan No. is 34613324" at bounding box center [513, 138] width 181 height 31
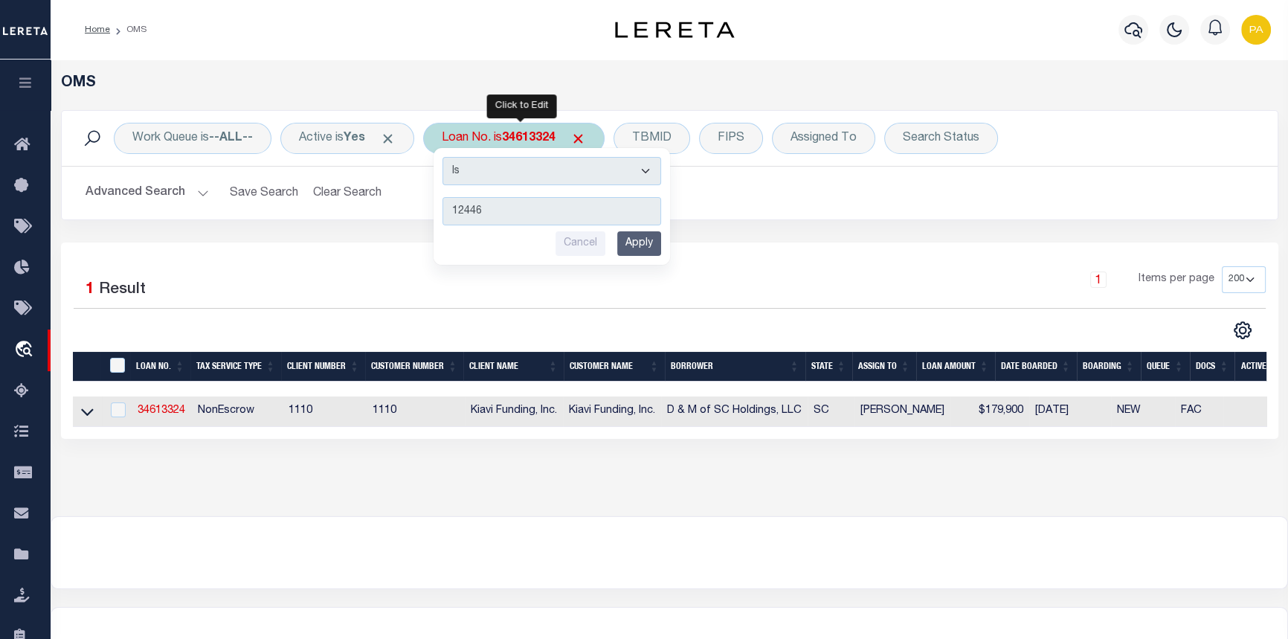
type input "124463"
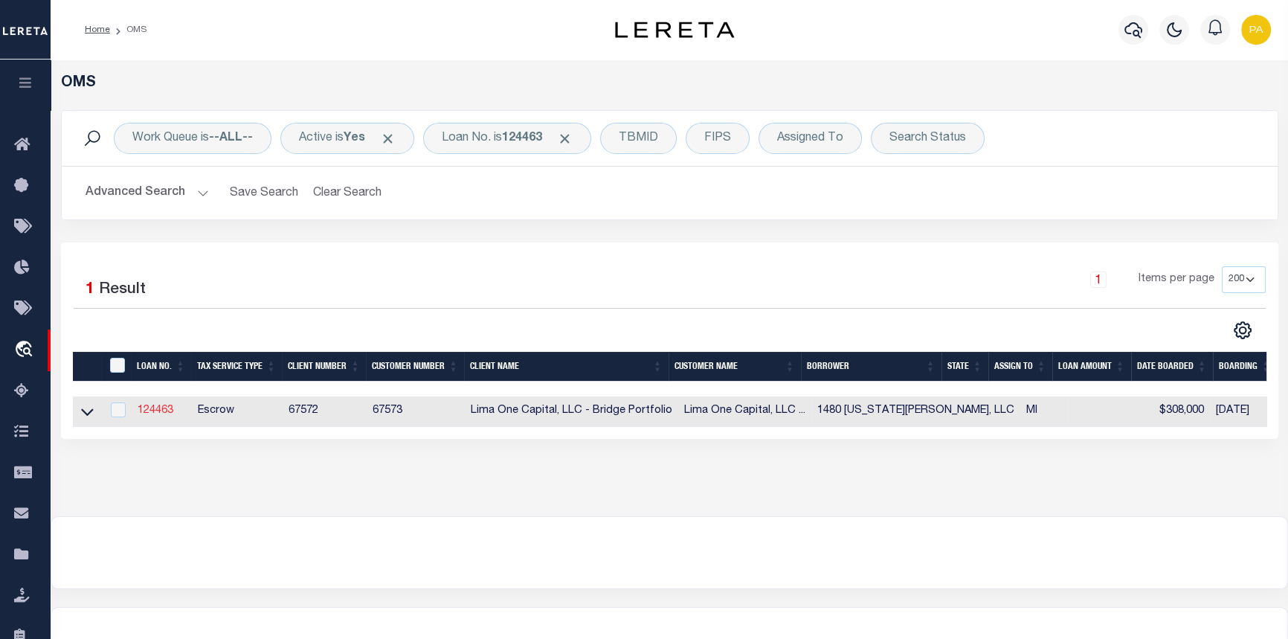
click at [158, 409] on link "124463" at bounding box center [156, 410] width 36 height 10
type input "124463"
type input "1480 VIRGINIA PARK, LLC"
select select
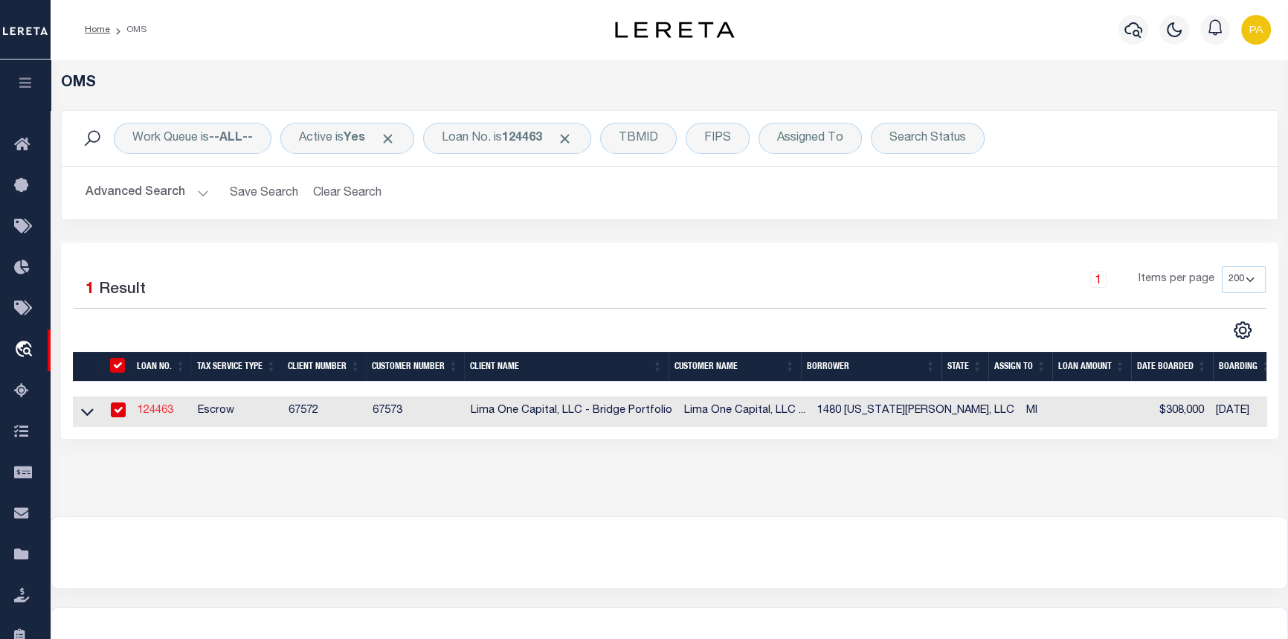
select select
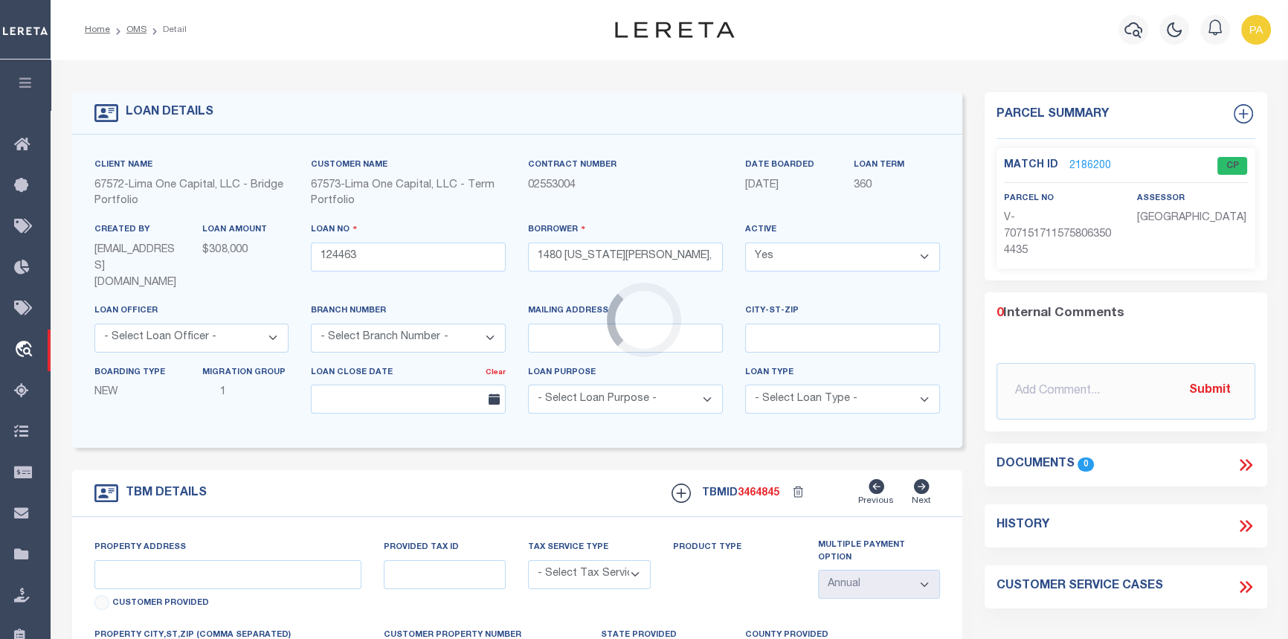
type input "1480 VIRGINIA PARK STREET"
radio input "true"
select select "Escrow"
select select "2"
type input "DETROIT MI 48206"
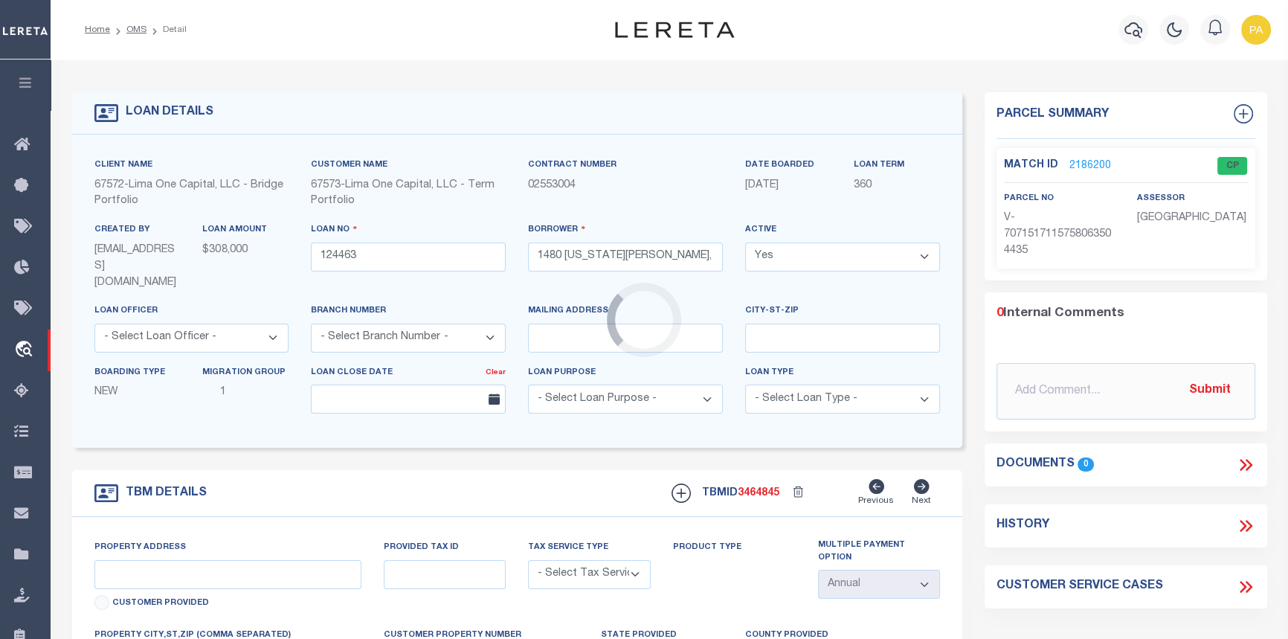
type input "124463-1"
type input "MI"
type textarea "COLLECTOR: ENTITY: PARCEL: 6001802"
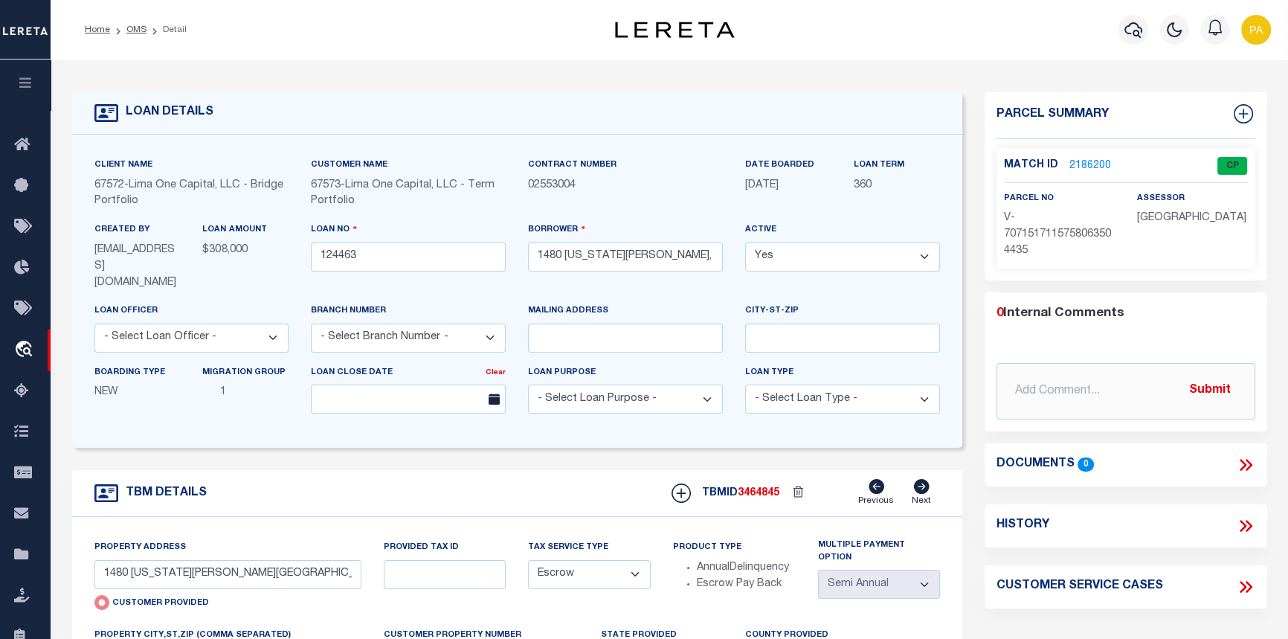
click at [1087, 166] on link "2186200" at bounding box center [1090, 166] width 42 height 16
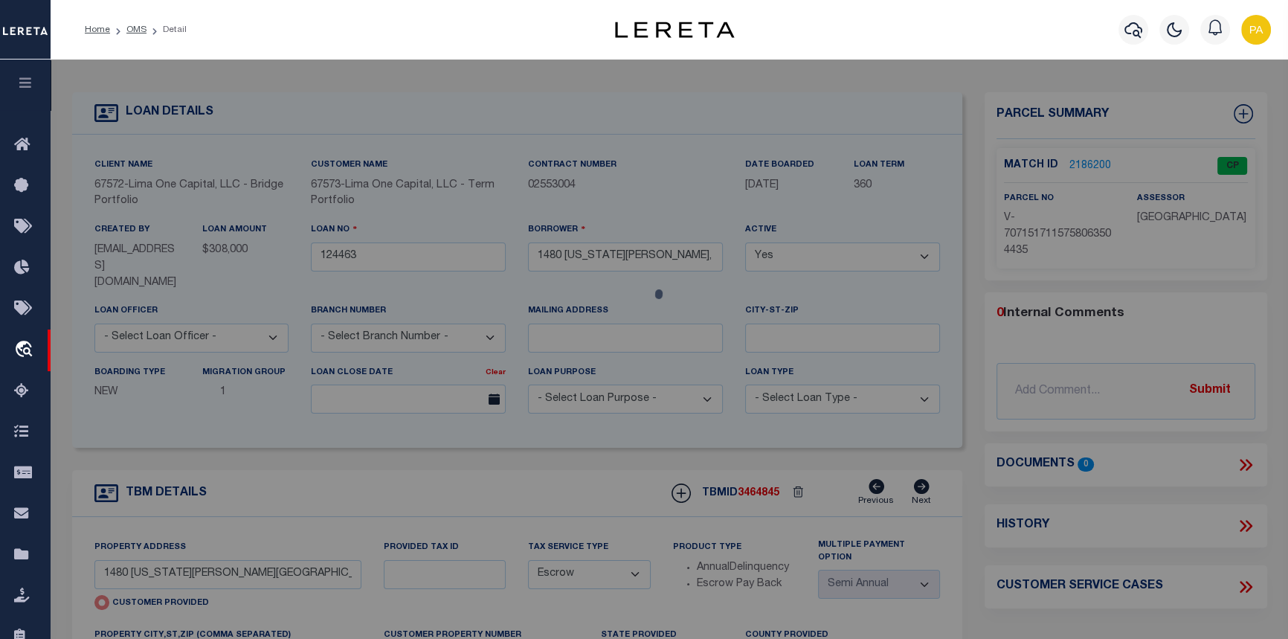
checkbox input "false"
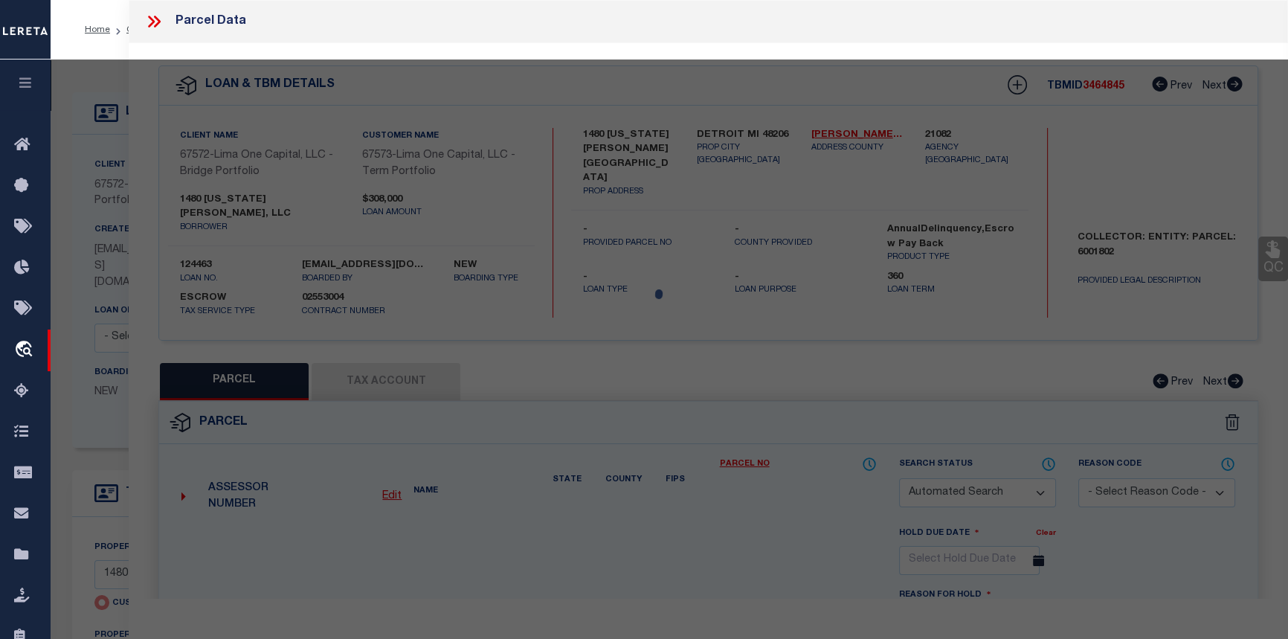
select select "CP"
type input "1480 VIRGINIA PARK STREET"
checkbox input "false"
type input "DETROIT MI 48206"
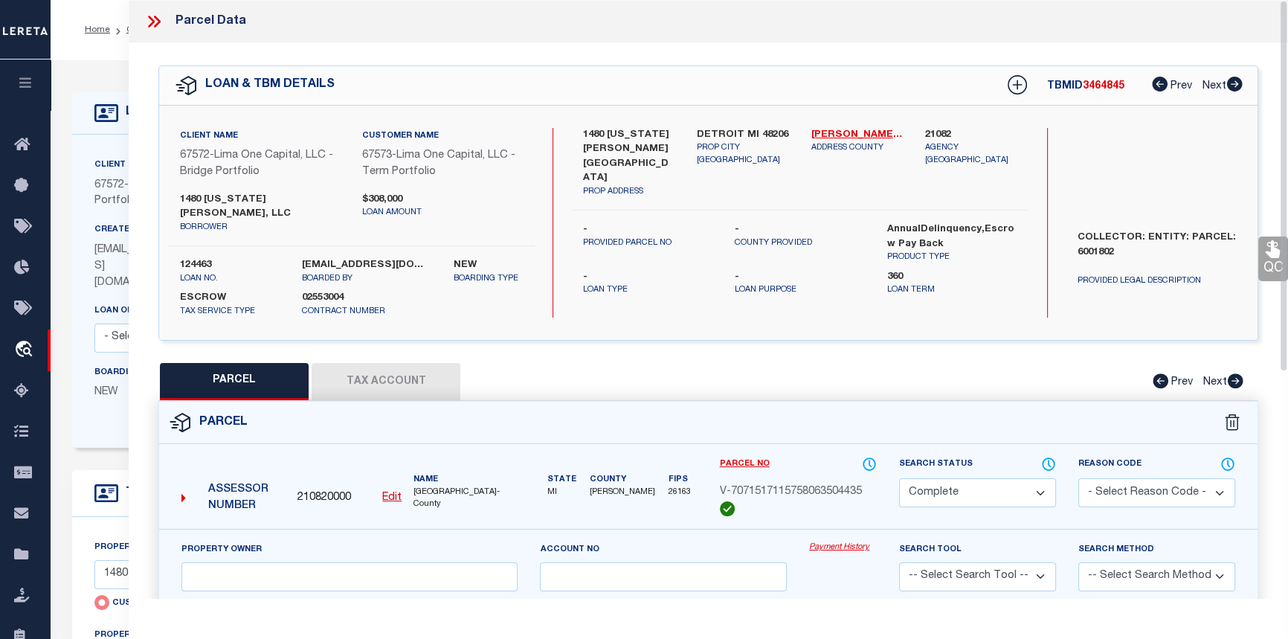
click at [842, 541] on link "Payment History" at bounding box center [843, 547] width 68 height 13
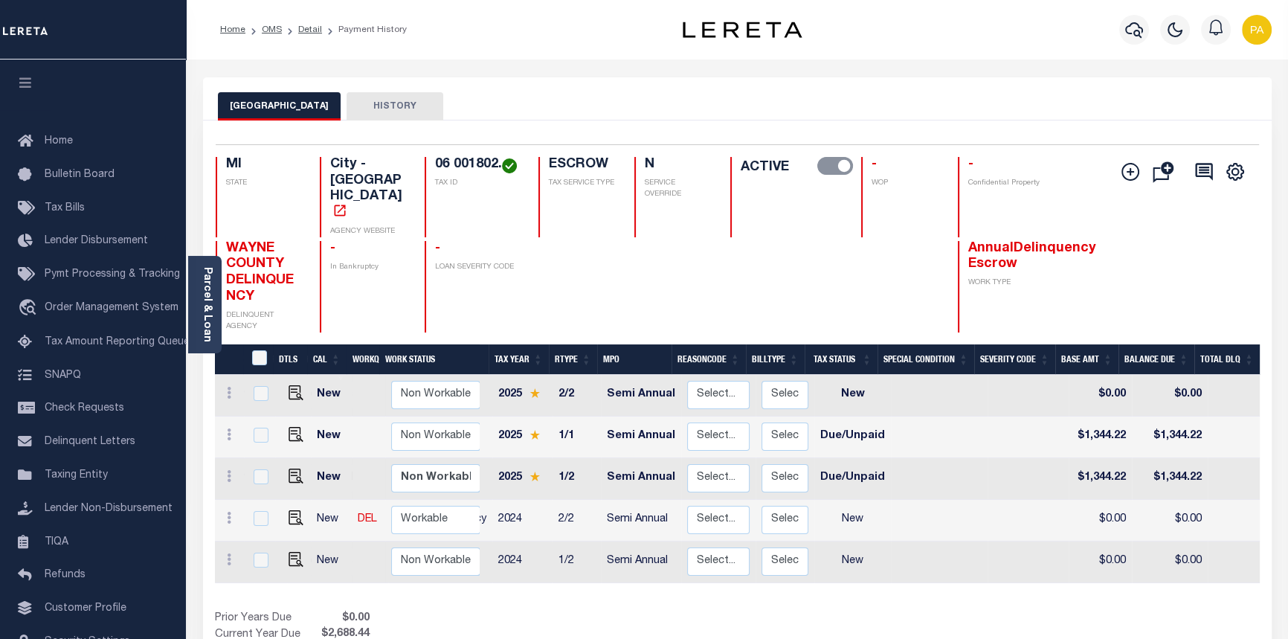
scroll to position [0, 85]
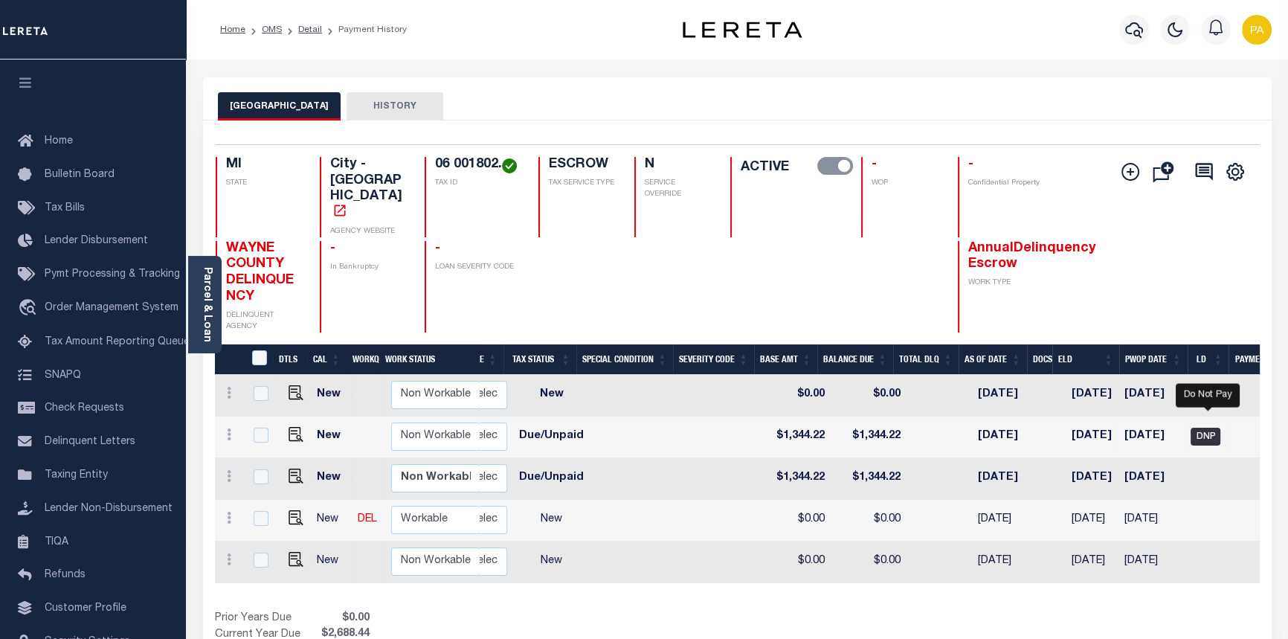
click at [1206, 427] on span "DNP" at bounding box center [1205, 436] width 30 height 18
checkbox input "true"
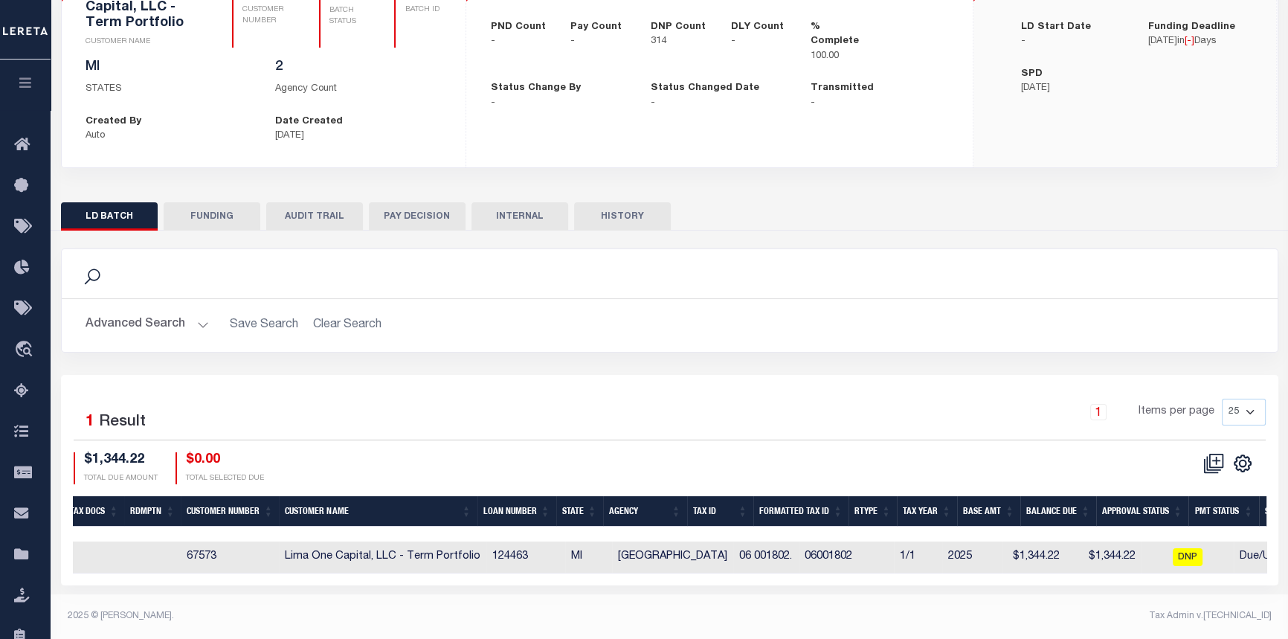
scroll to position [0, 42]
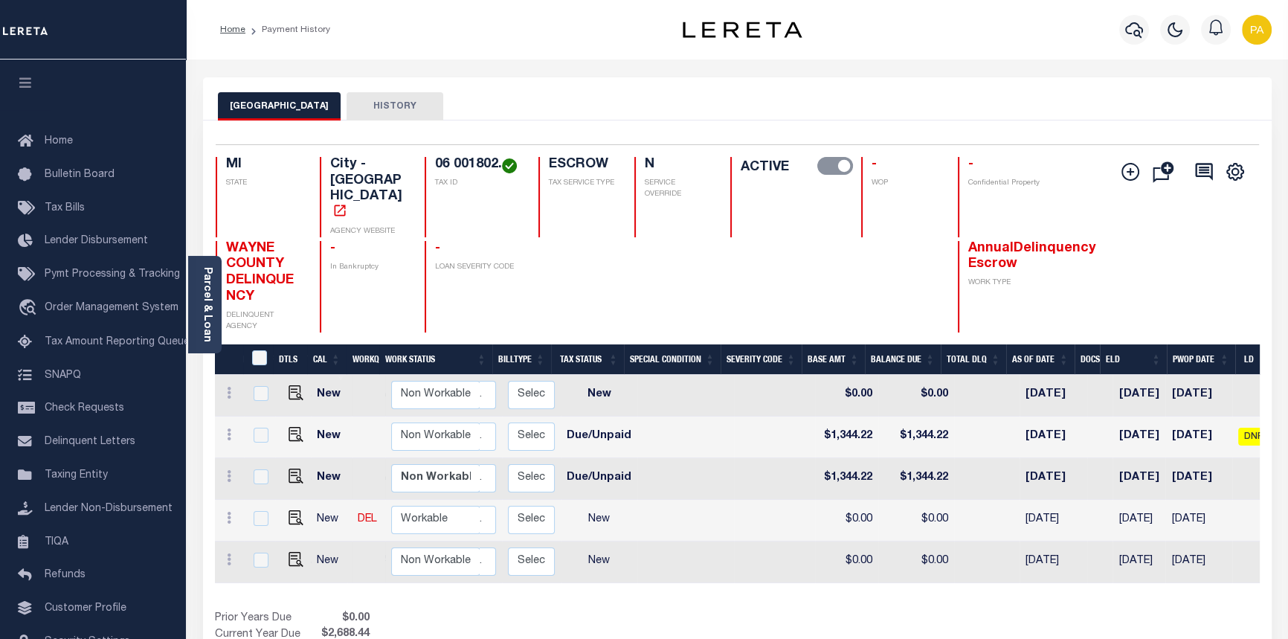
scroll to position [0, 348]
click at [1250, 427] on span "DNP" at bounding box center [1251, 436] width 30 height 18
checkbox input "true"
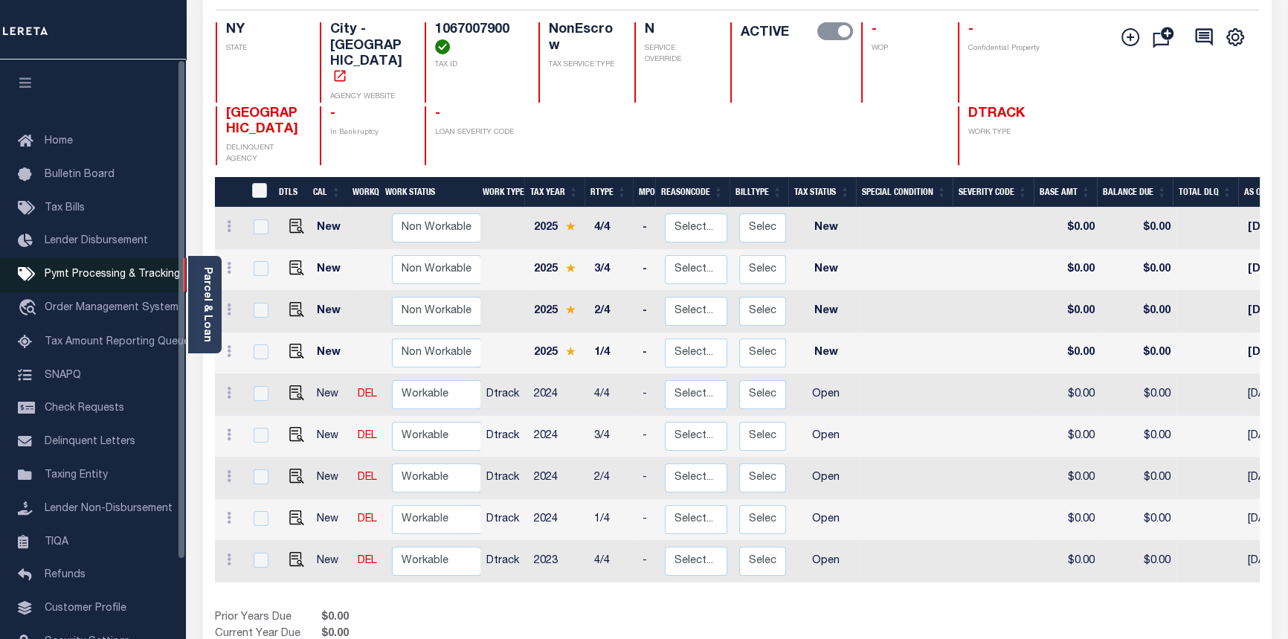
scroll to position [0, 357]
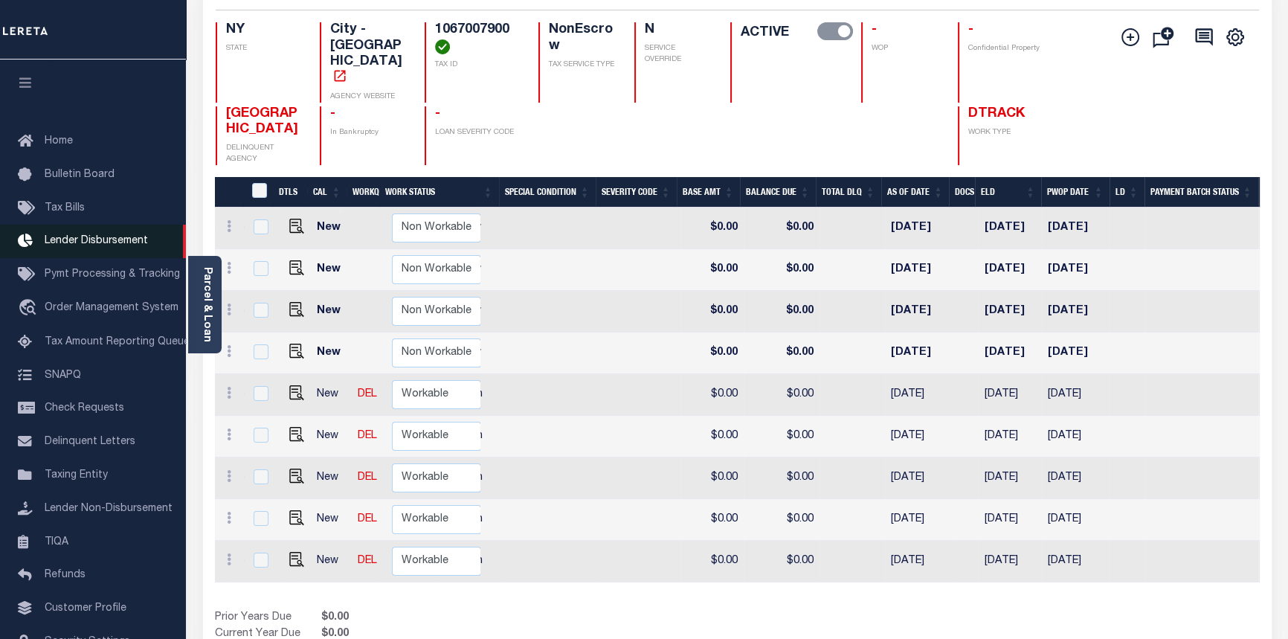
click at [77, 242] on span "Lender Disbursement" at bounding box center [96, 241] width 103 height 10
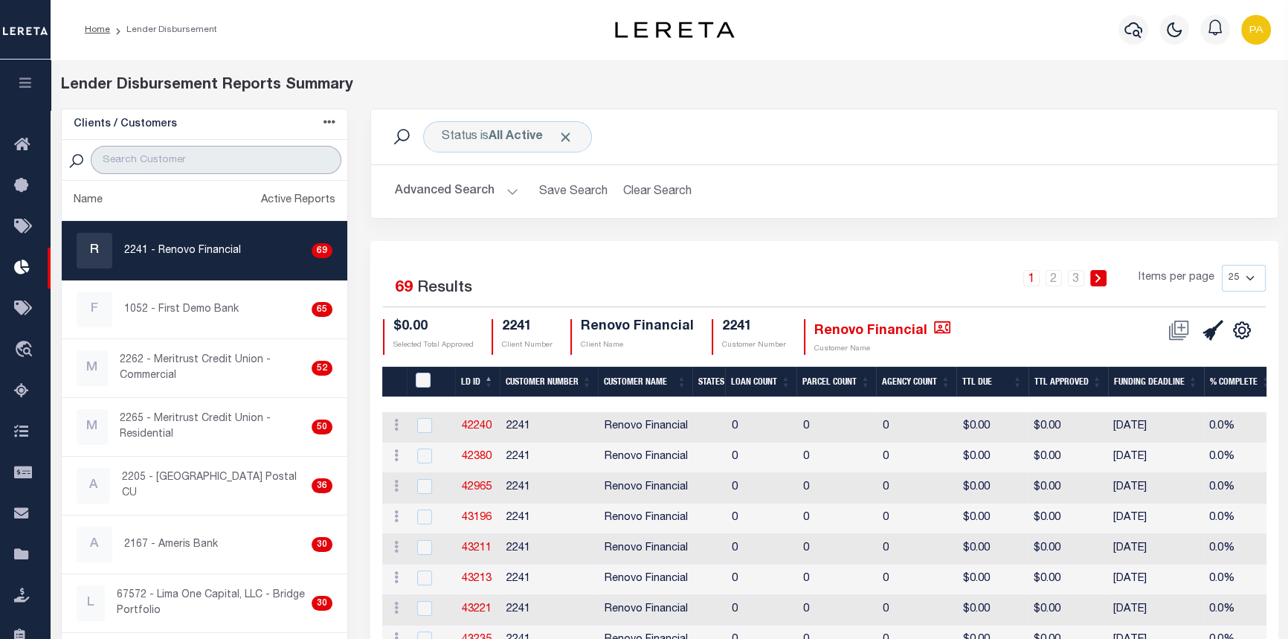
click at [217, 163] on input "search" at bounding box center [216, 160] width 251 height 28
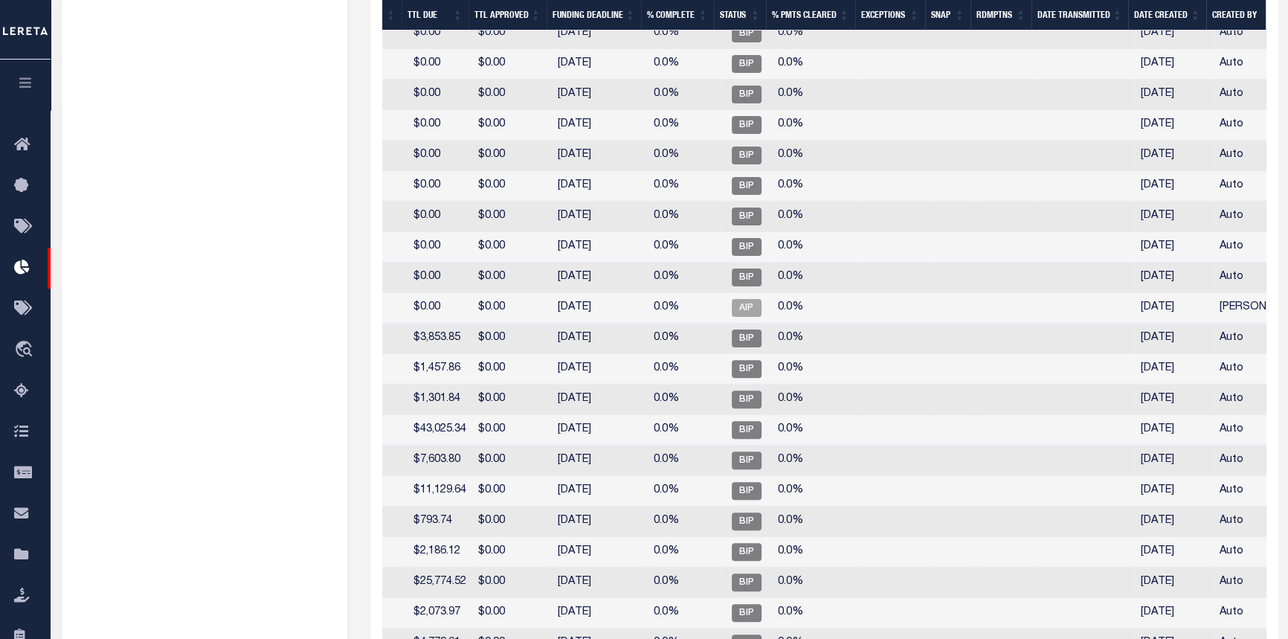
scroll to position [650, 0]
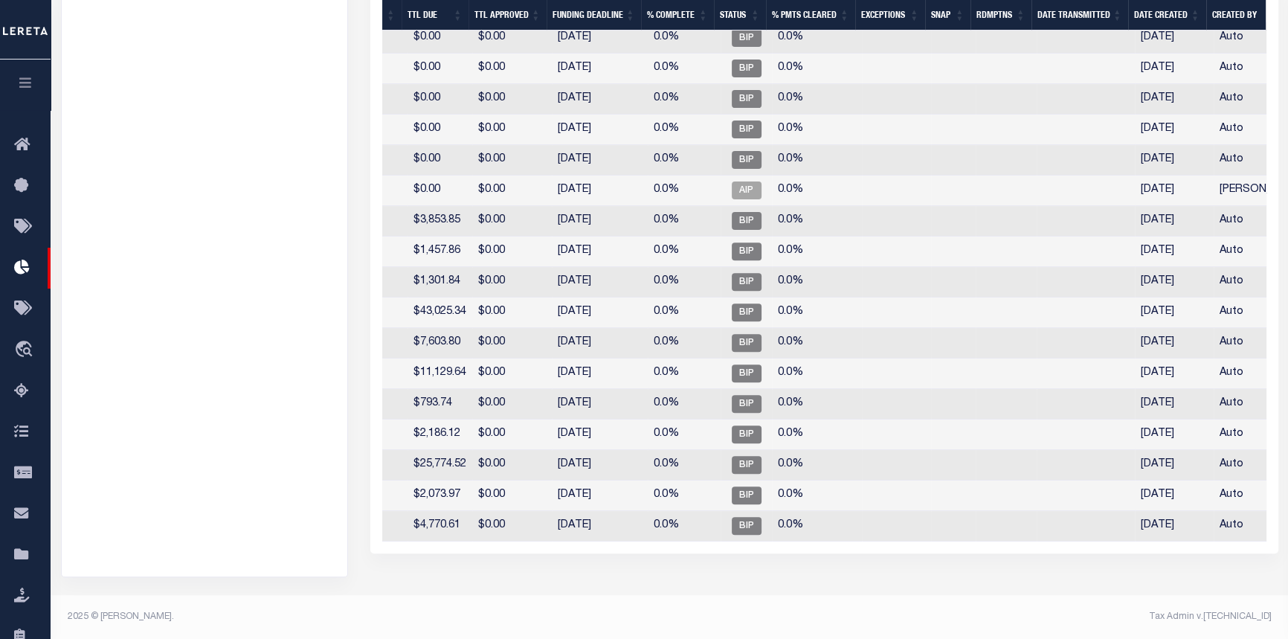
type input "LIMA ONE"
drag, startPoint x: 913, startPoint y: 553, endPoint x: 830, endPoint y: 551, distance: 82.5
click at [830, 551] on div "Selected 30 Results 1 2 Items per page 25 50 100 200 $0.00 67572" at bounding box center [823, 72] width 907 height 962
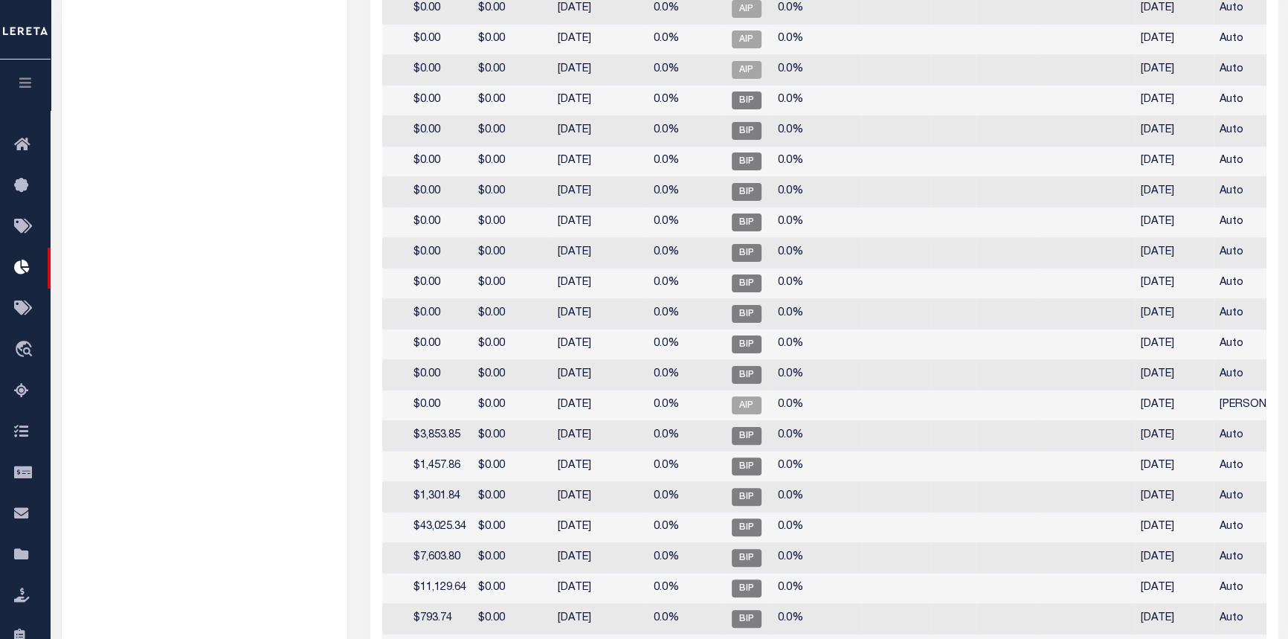
scroll to position [312, 0]
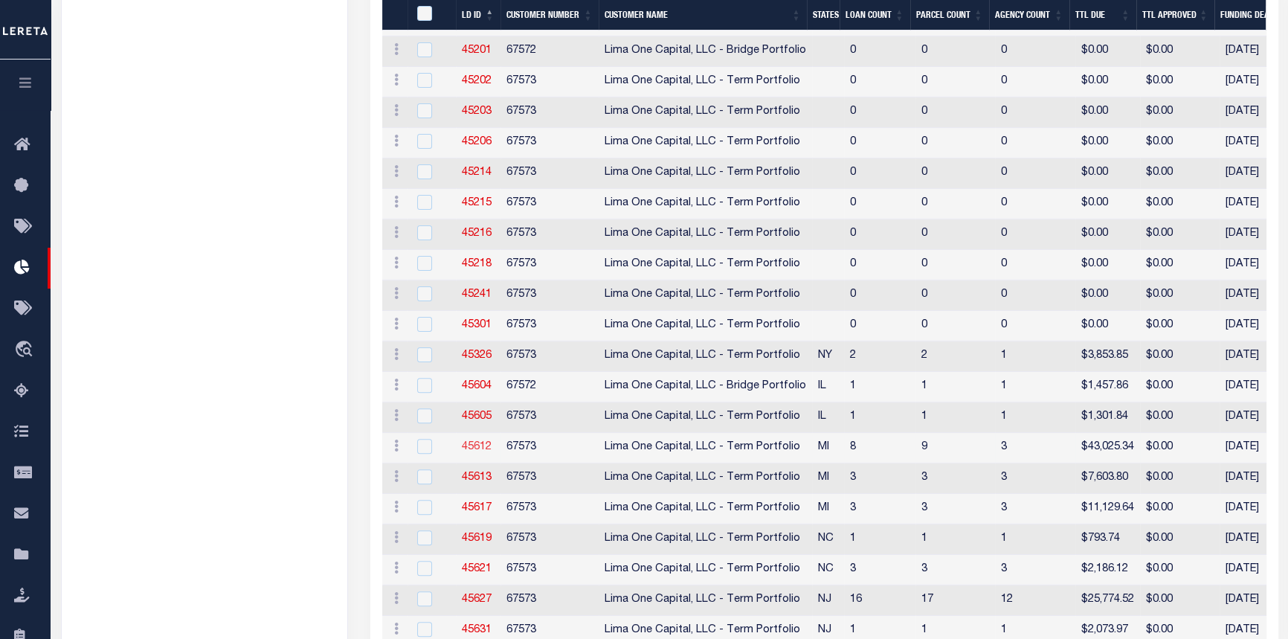
click at [479, 448] on link "45612" at bounding box center [477, 447] width 30 height 10
checkbox input "true"
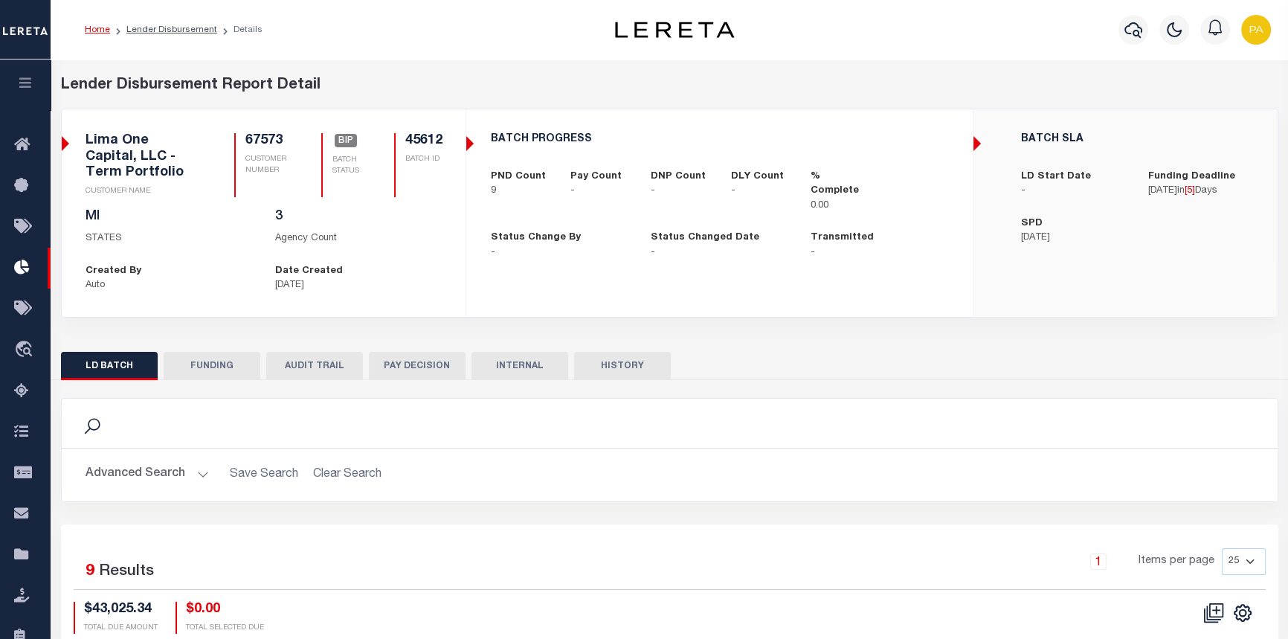
checkbox input "true"
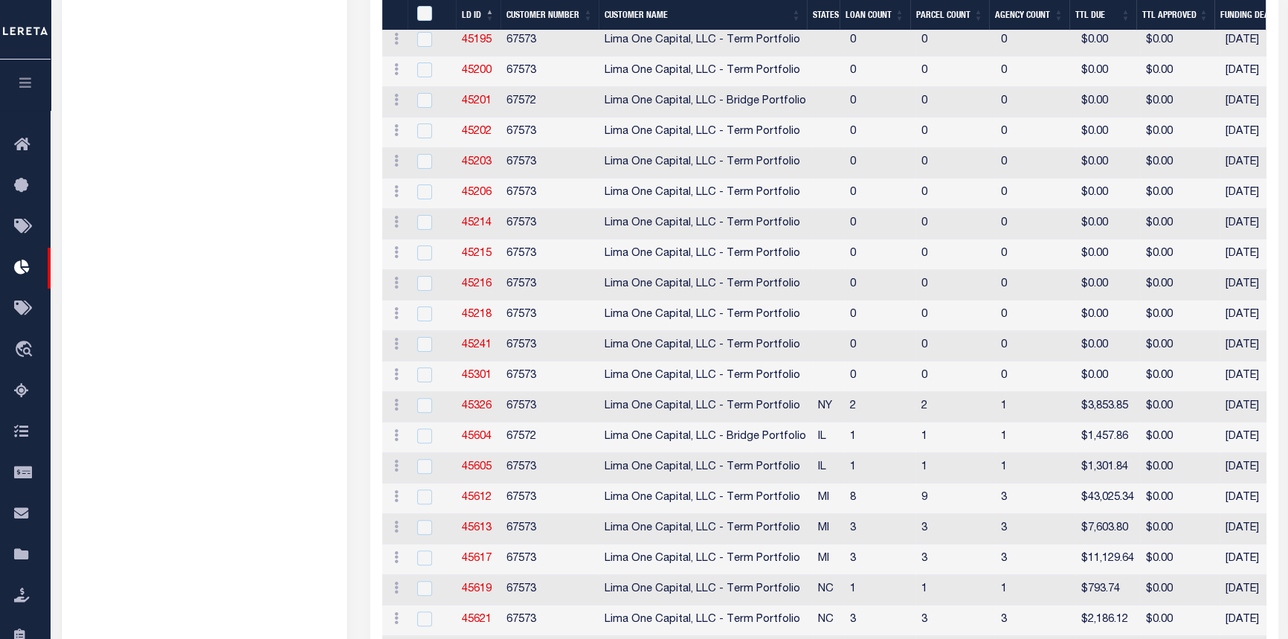
scroll to position [550, 0]
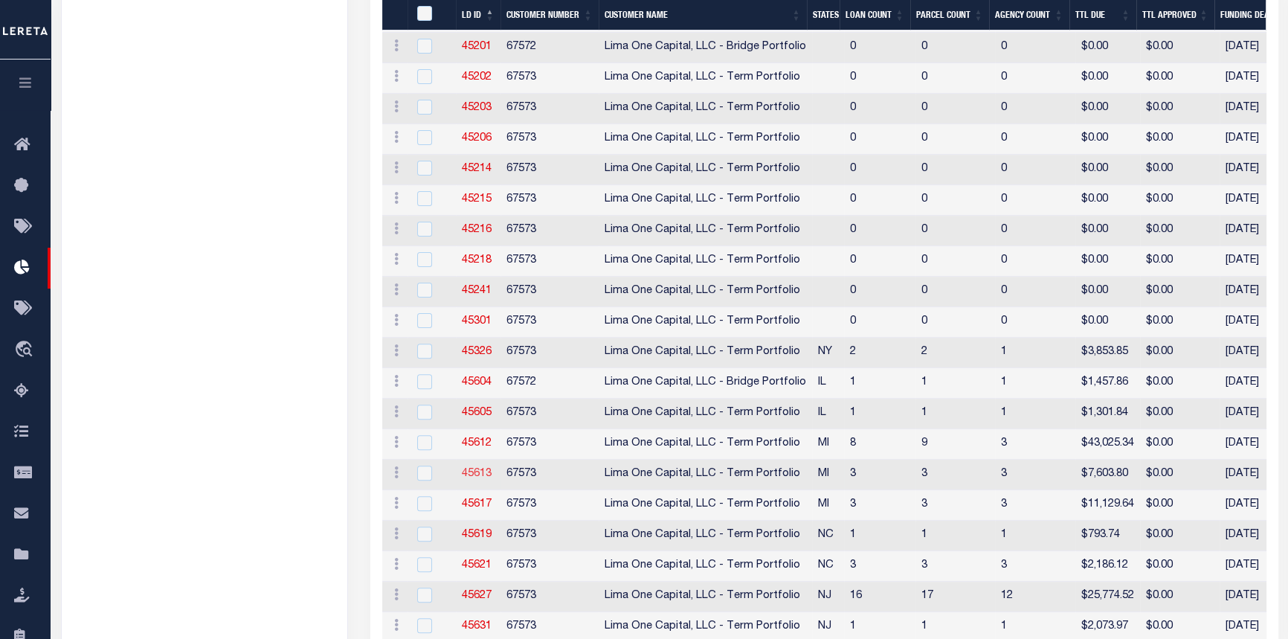
click at [481, 473] on link "45613" at bounding box center [477, 473] width 30 height 10
checkbox input "true"
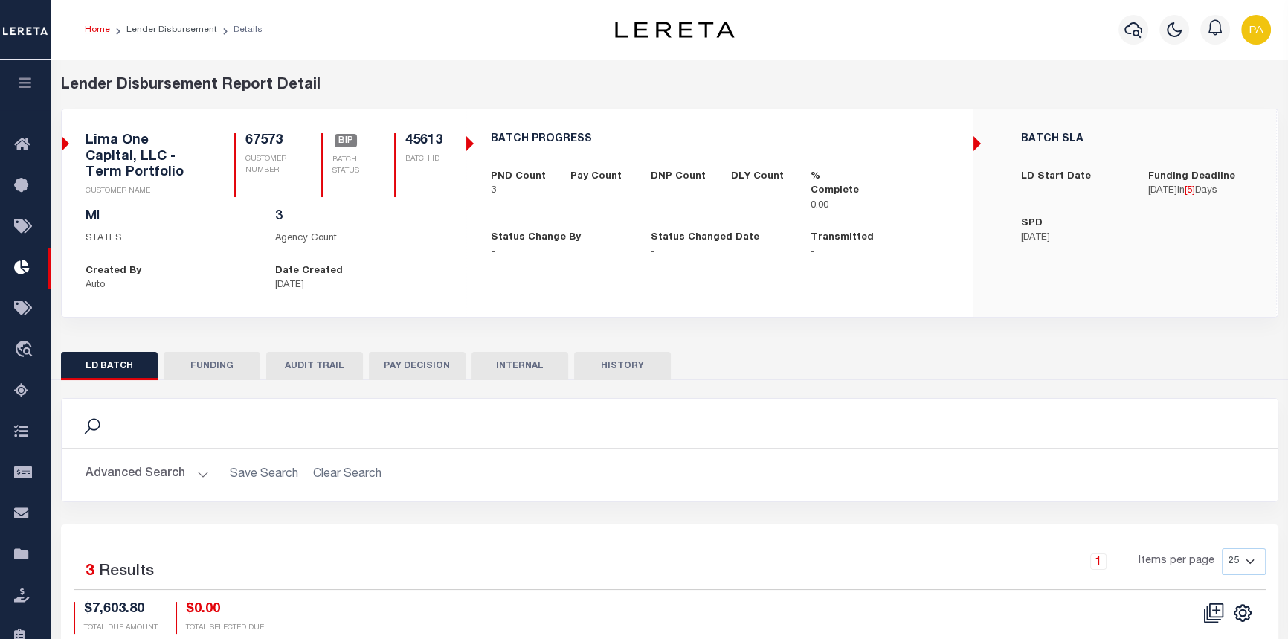
checkbox input "true"
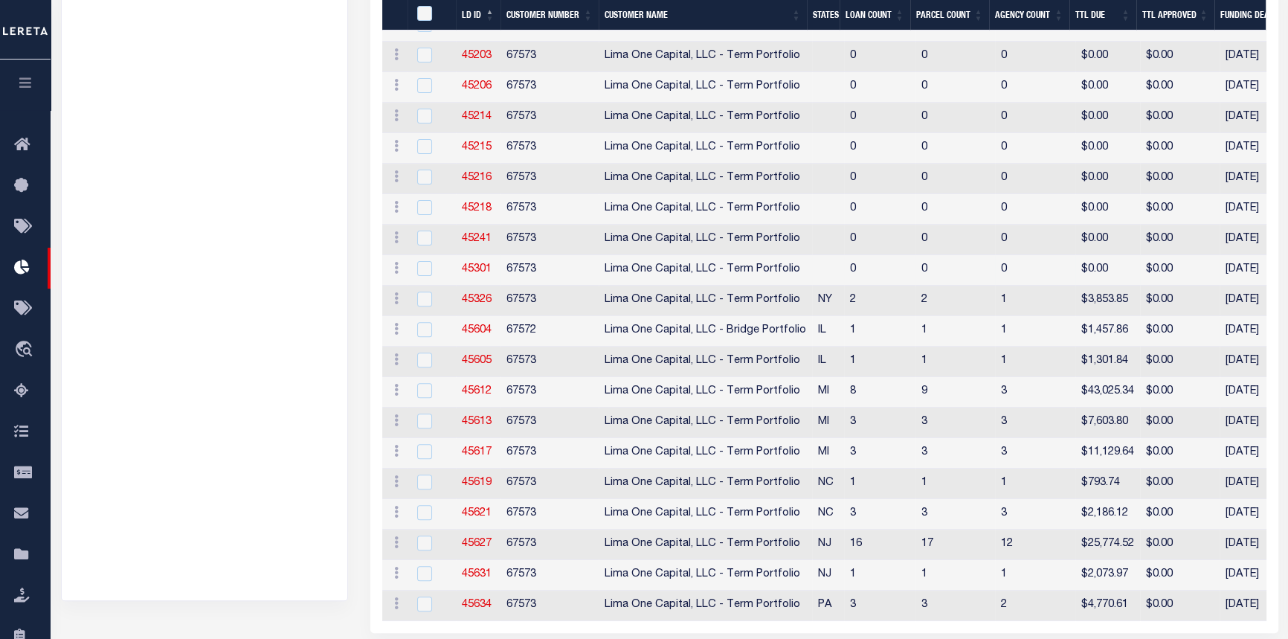
scroll to position [622, 0]
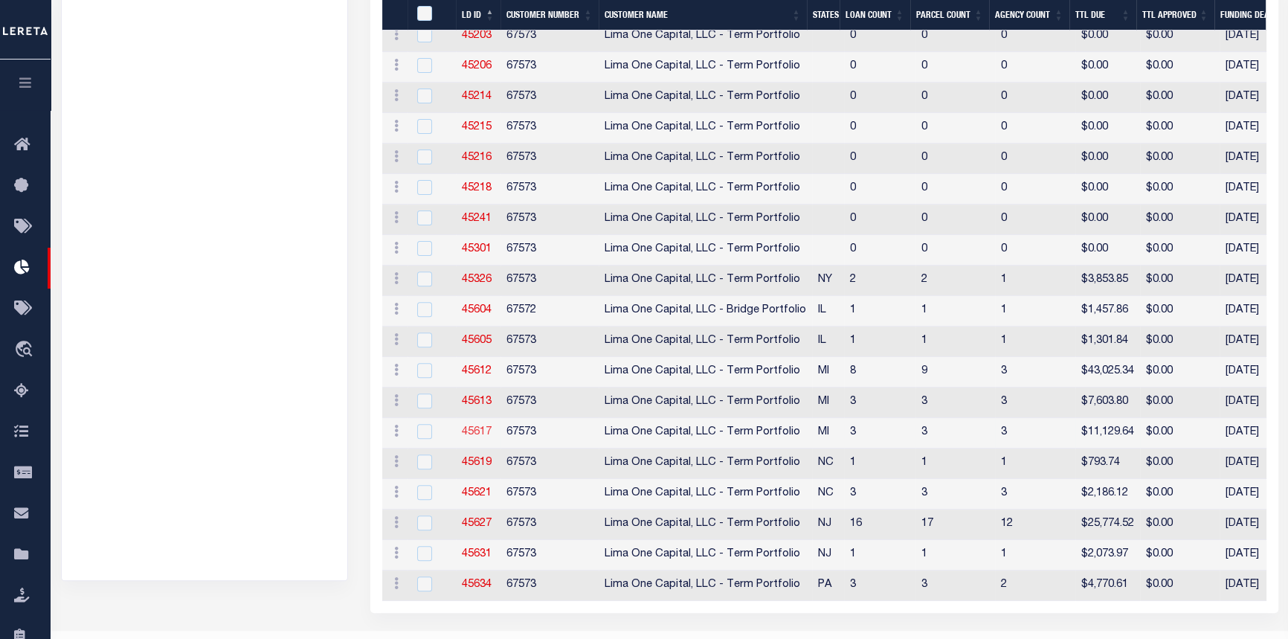
click at [477, 431] on link "45617" at bounding box center [477, 432] width 30 height 10
checkbox input "true"
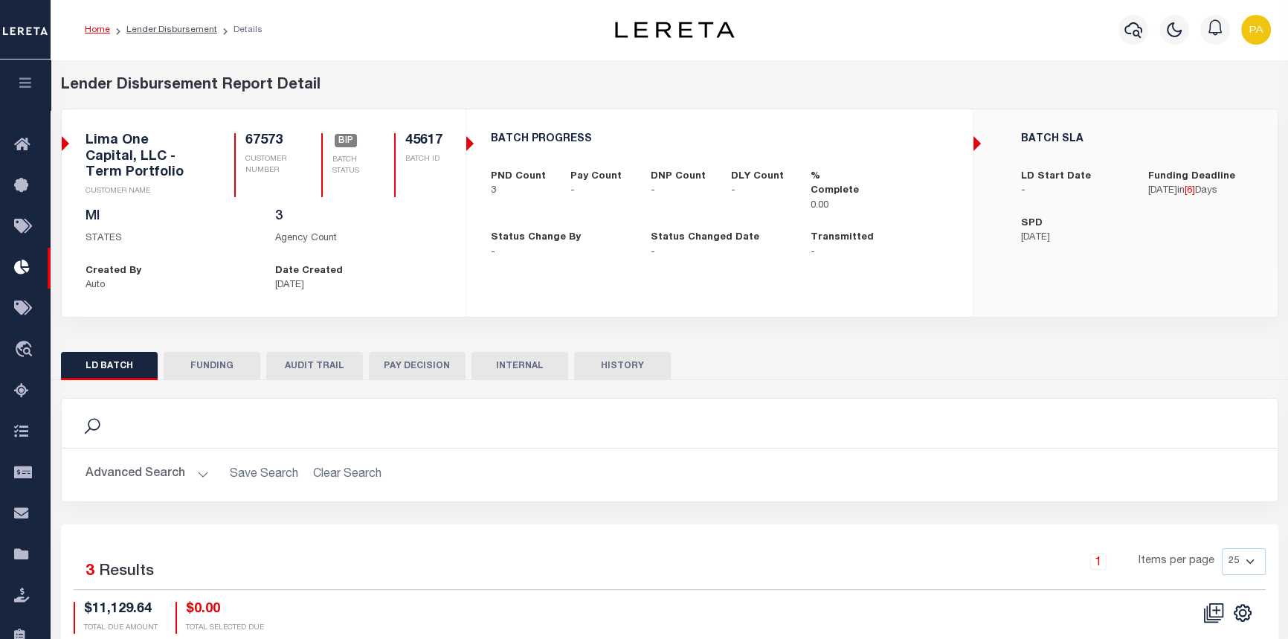
checkbox input "true"
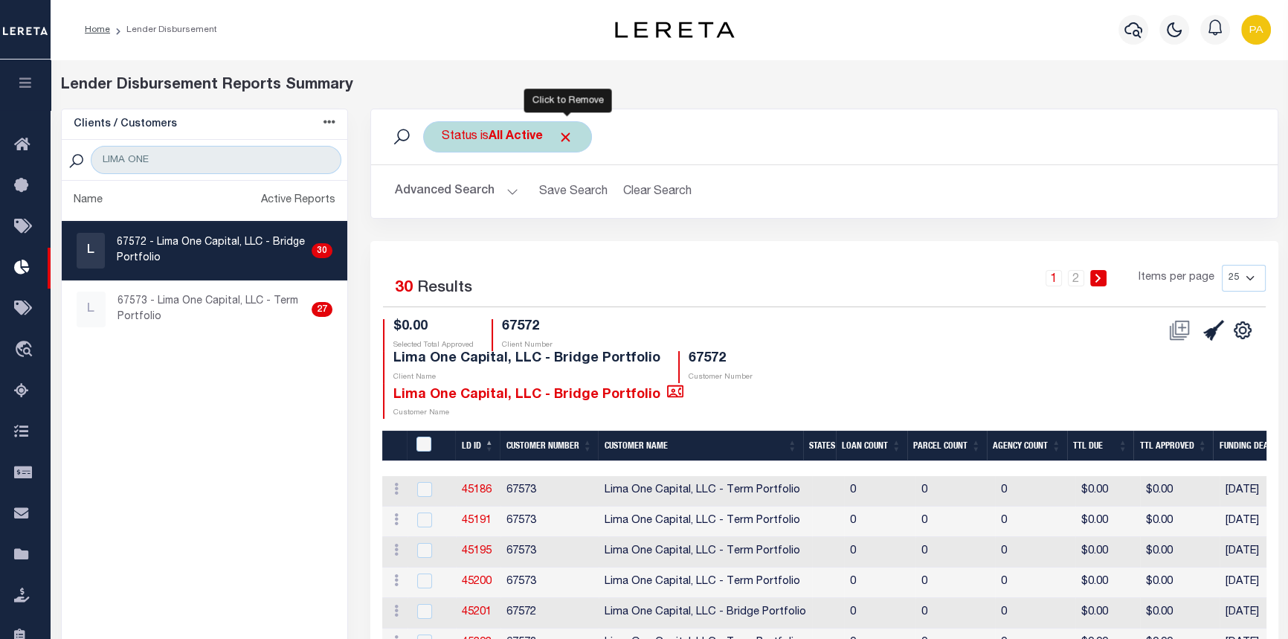
click at [568, 134] on span "Click to Remove" at bounding box center [566, 137] width 16 height 16
click at [508, 190] on button "Advanced Search" at bounding box center [456, 191] width 123 height 29
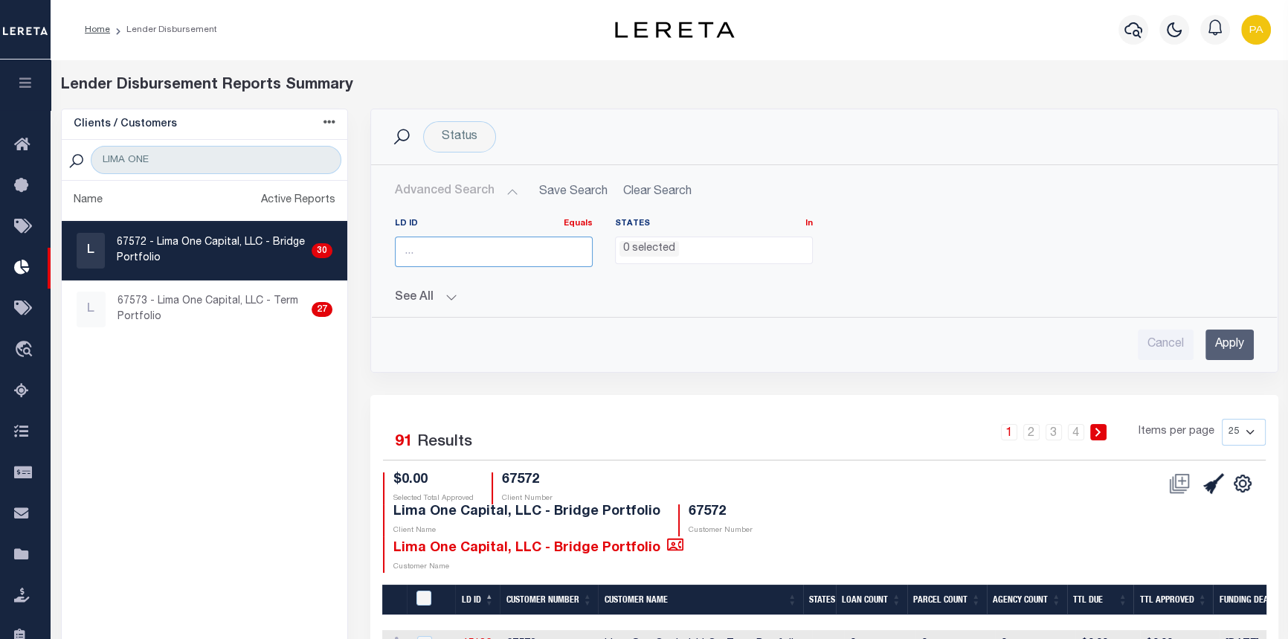
click at [463, 253] on input "number" at bounding box center [494, 251] width 198 height 30
type input "45455"
click at [1218, 346] on input "Apply" at bounding box center [1229, 344] width 48 height 30
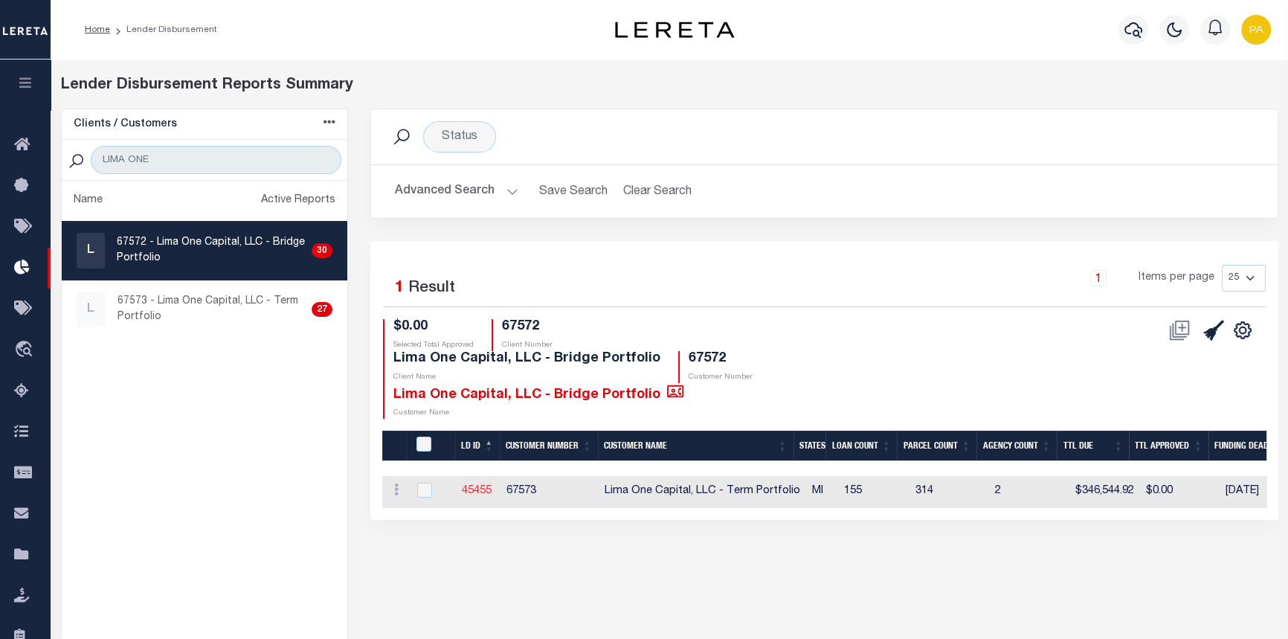
click at [474, 488] on link "45455" at bounding box center [477, 490] width 30 height 10
checkbox input "true"
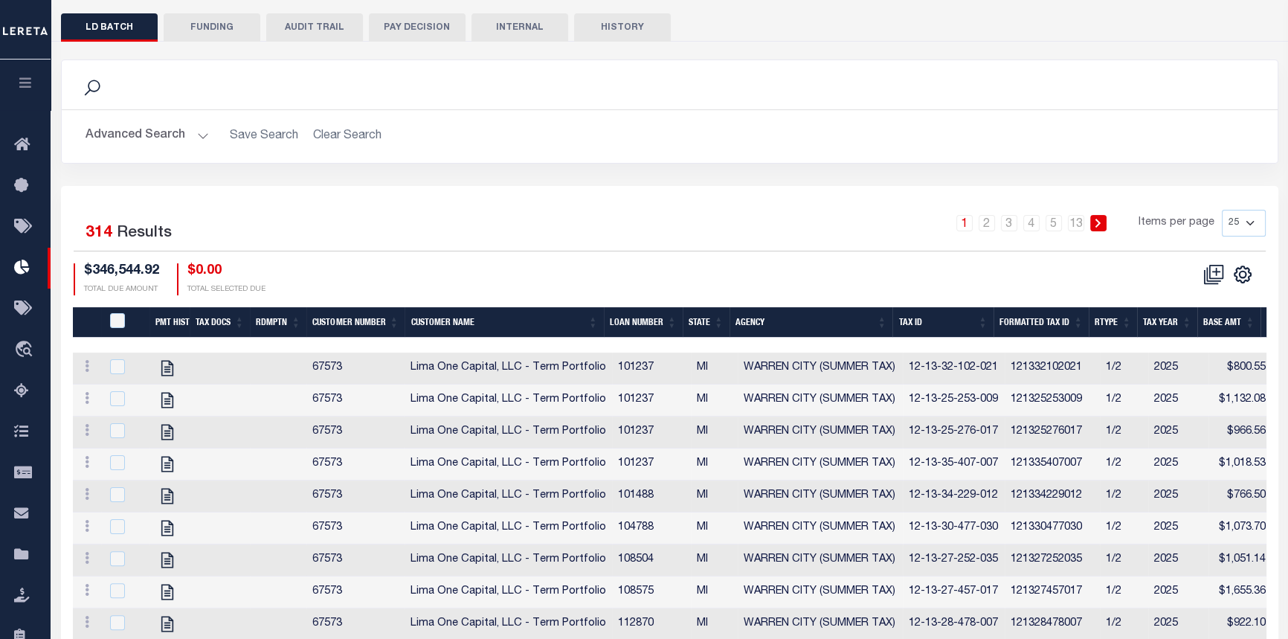
scroll to position [337, 0]
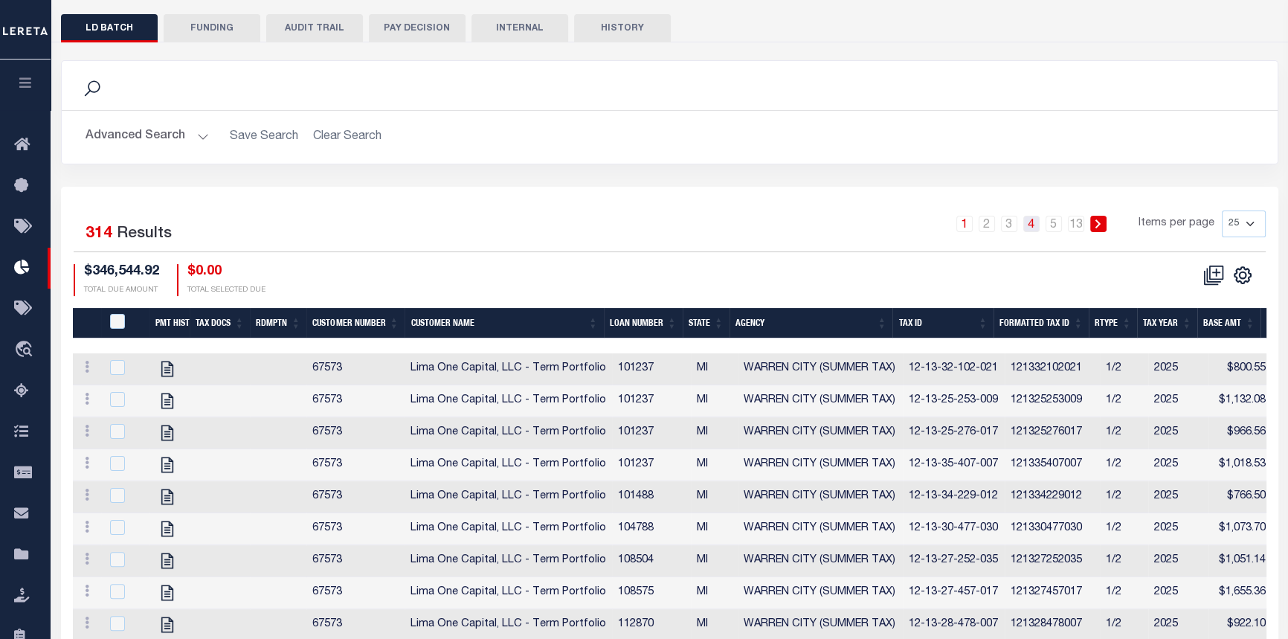
click at [1032, 221] on link "4" at bounding box center [1031, 224] width 16 height 16
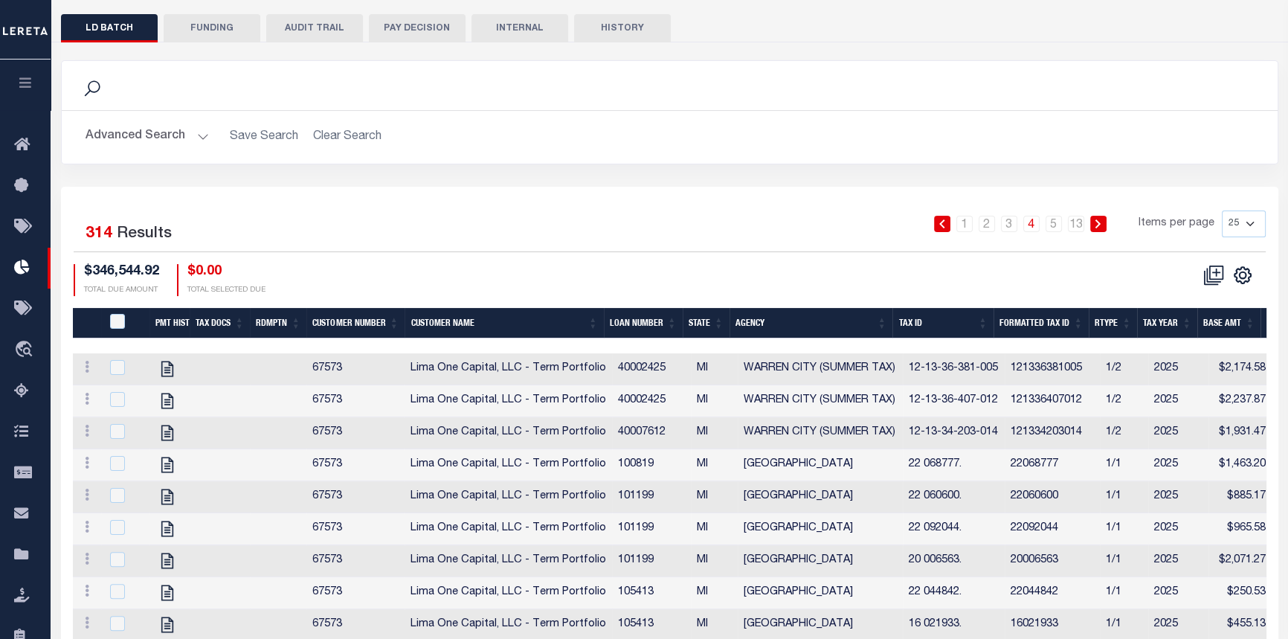
click at [676, 319] on th "Loan Number" at bounding box center [643, 323] width 79 height 30
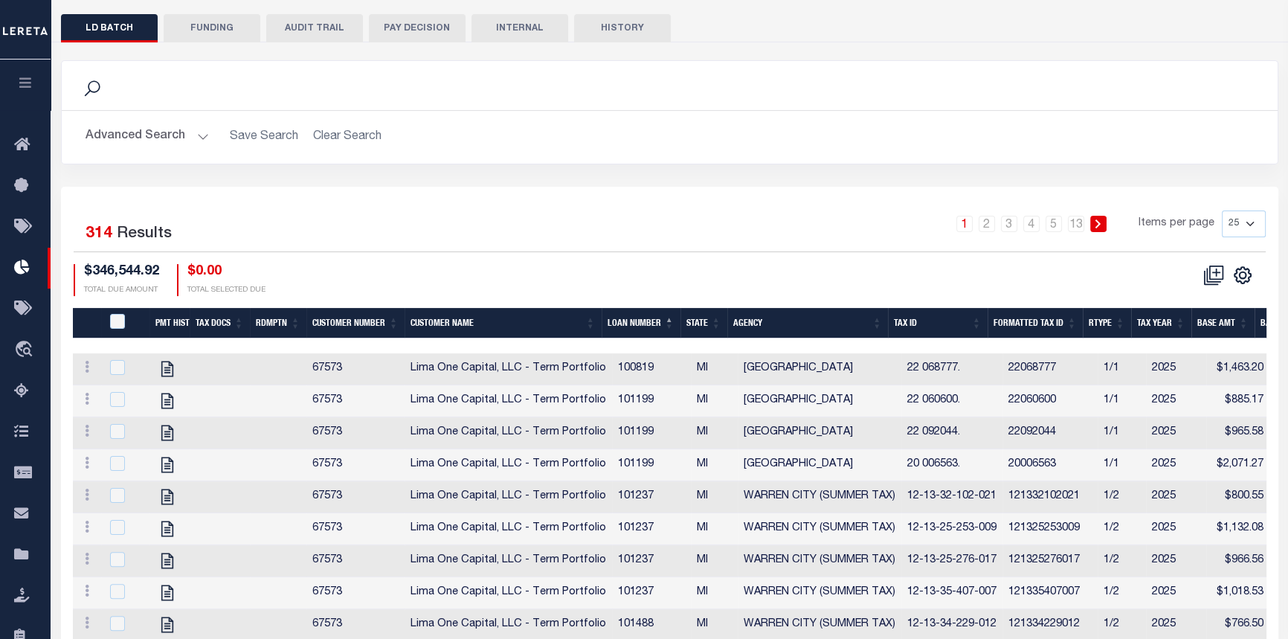
click at [1255, 223] on select "25 50 100 200" at bounding box center [1243, 223] width 44 height 27
select select "100"
click at [1221, 210] on select "25 50 100 200" at bounding box center [1243, 223] width 44 height 27
click at [1033, 219] on link "2" at bounding box center [1031, 224] width 16 height 16
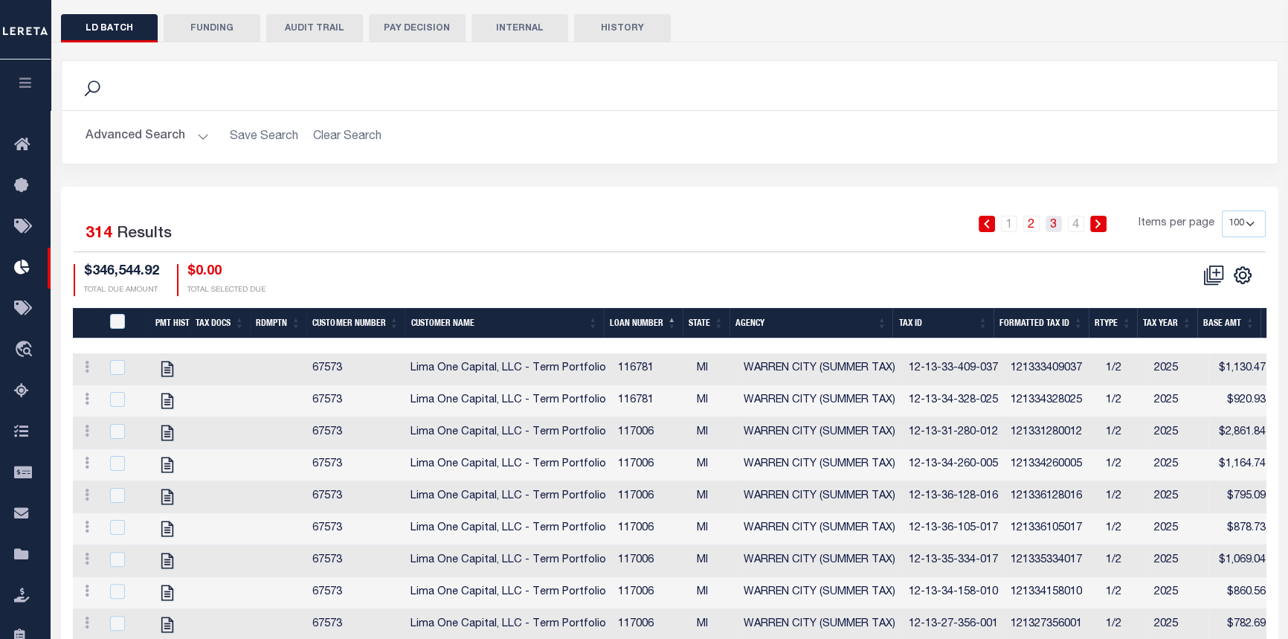
click at [1057, 218] on link "3" at bounding box center [1053, 224] width 16 height 16
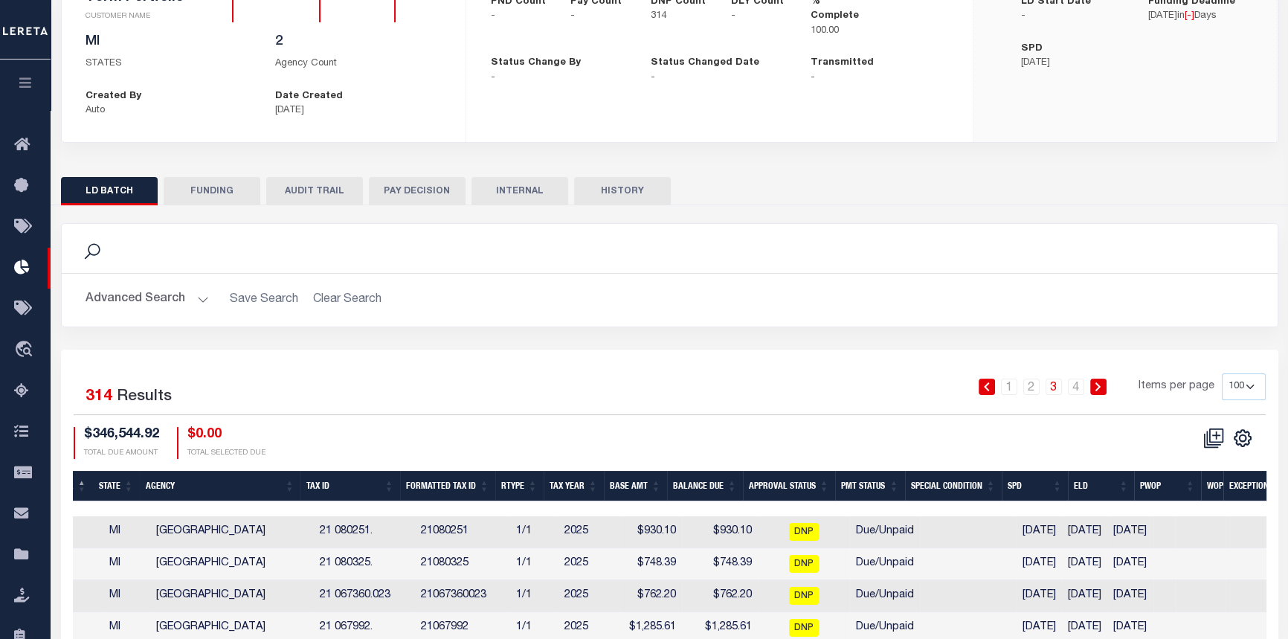
scroll to position [0, 0]
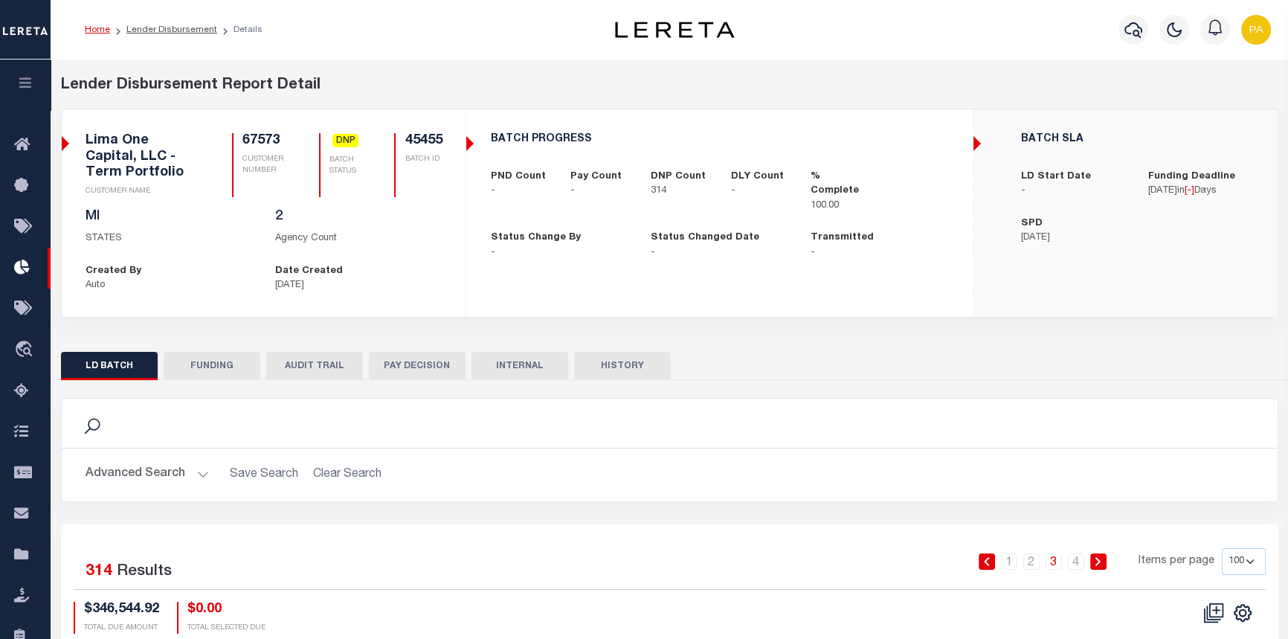
click at [207, 359] on button "FUNDING" at bounding box center [212, 366] width 97 height 28
type input "$0"
type input "08/15/2025"
select select "100"
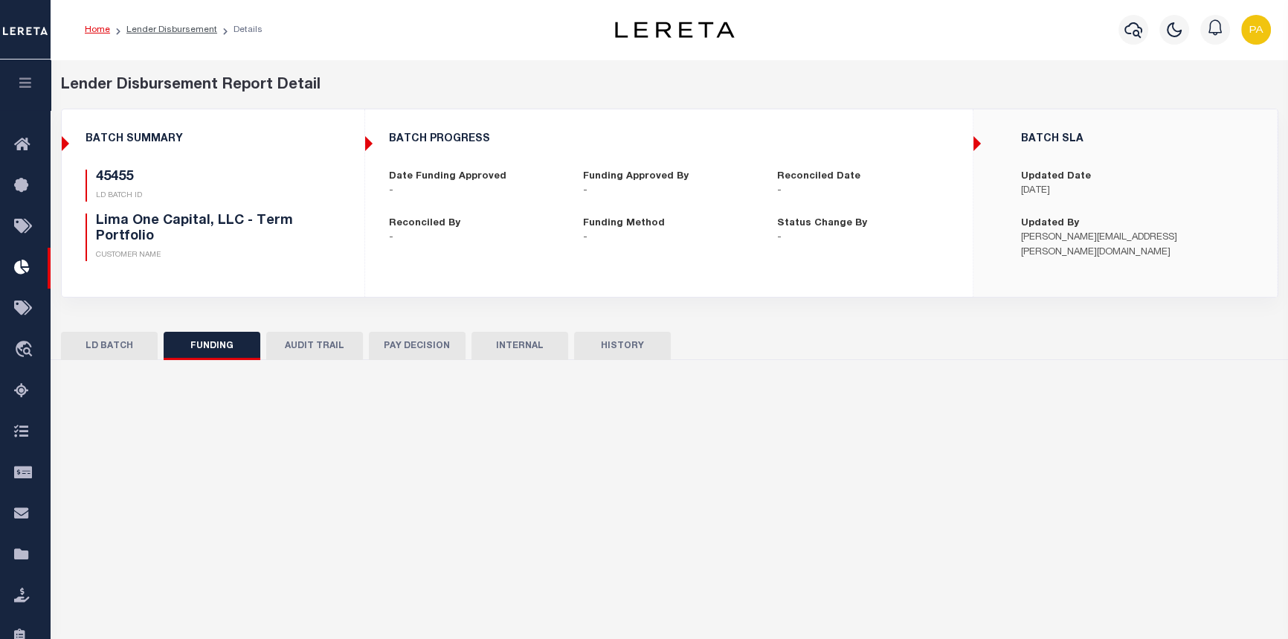
select select "100"
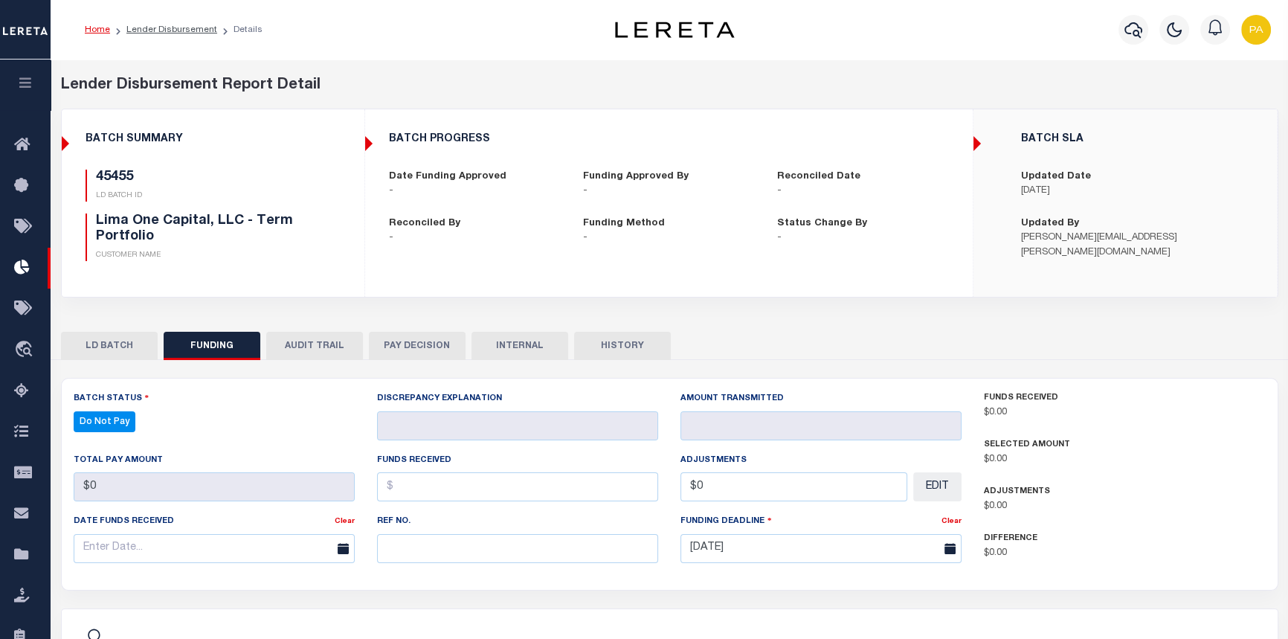
checkbox input "true"
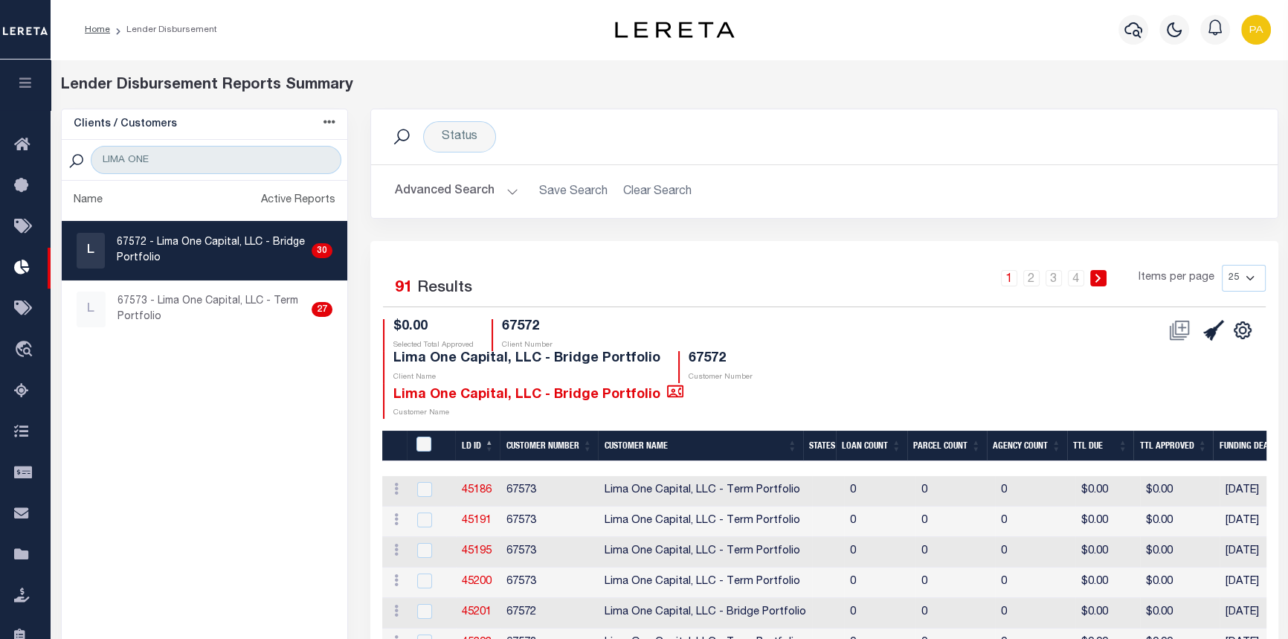
click at [511, 190] on button "Advanced Search" at bounding box center [456, 191] width 123 height 29
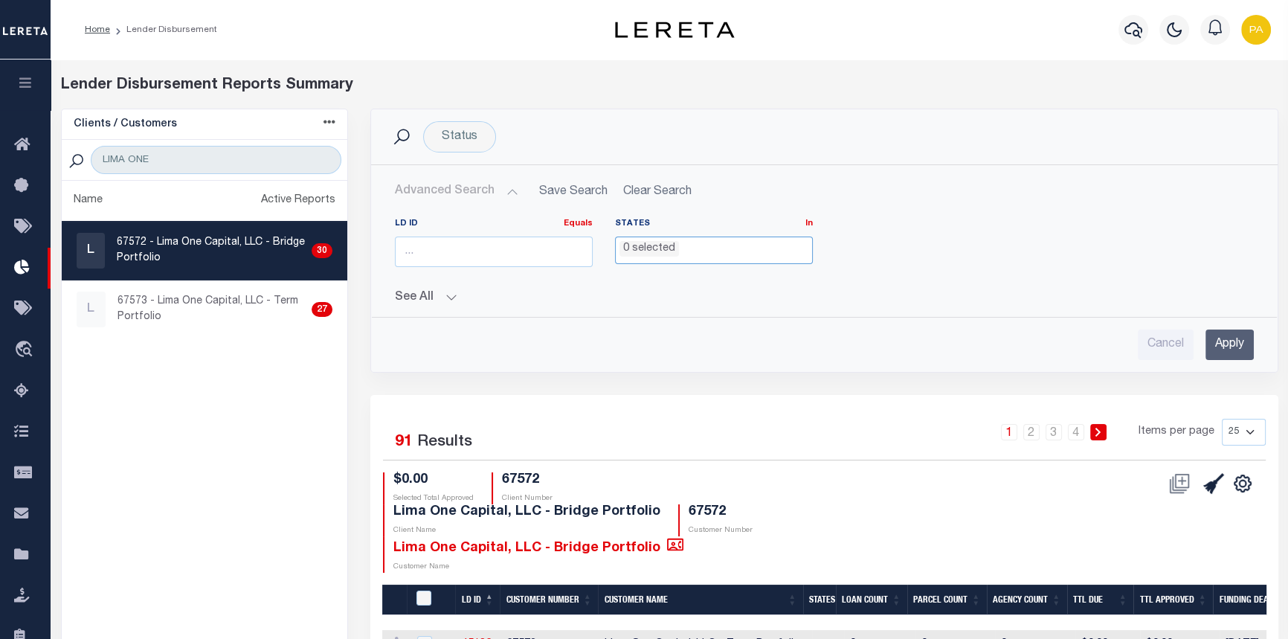
click at [645, 245] on li "0 selected" at bounding box center [648, 249] width 59 height 16
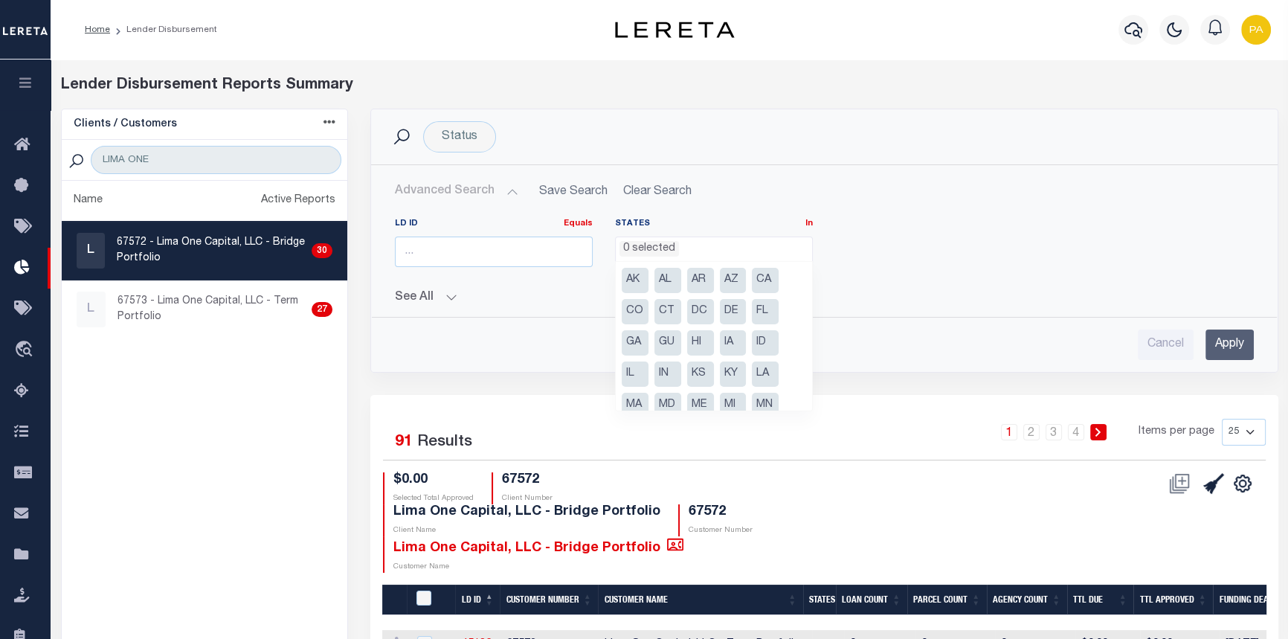
click at [734, 401] on li "MI" at bounding box center [733, 405] width 27 height 25
select select "MI"
click at [1242, 337] on input "Apply" at bounding box center [1229, 344] width 48 height 30
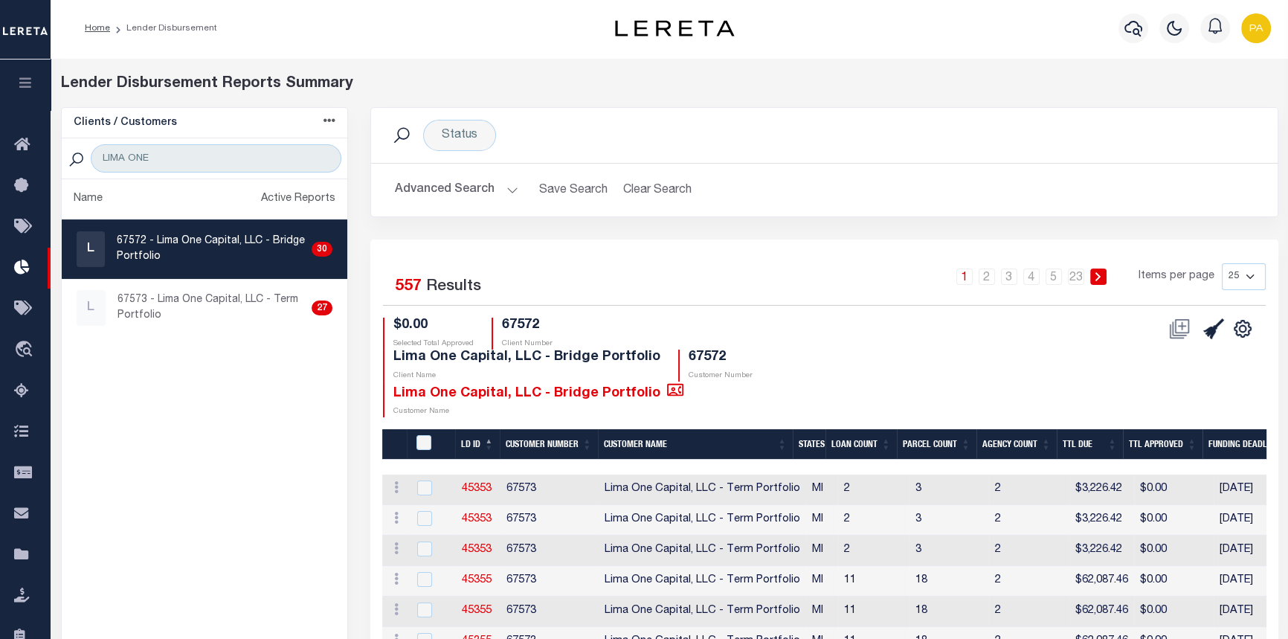
scroll to position [0, 0]
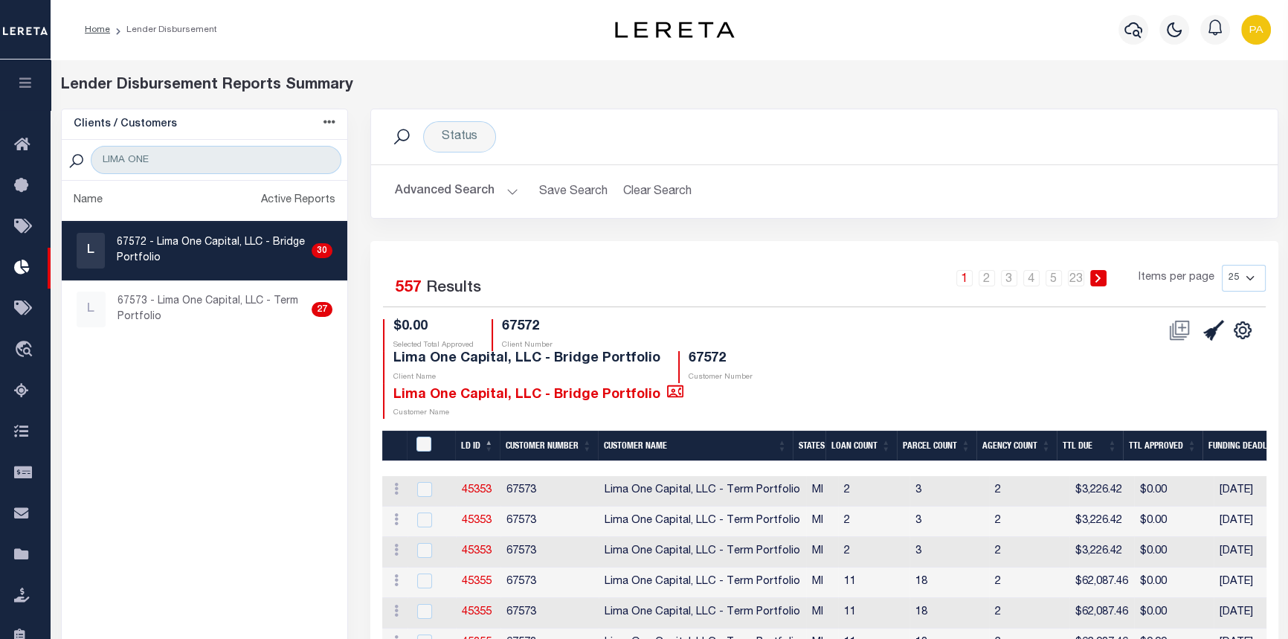
click at [502, 187] on button "Advanced Search" at bounding box center [456, 191] width 123 height 29
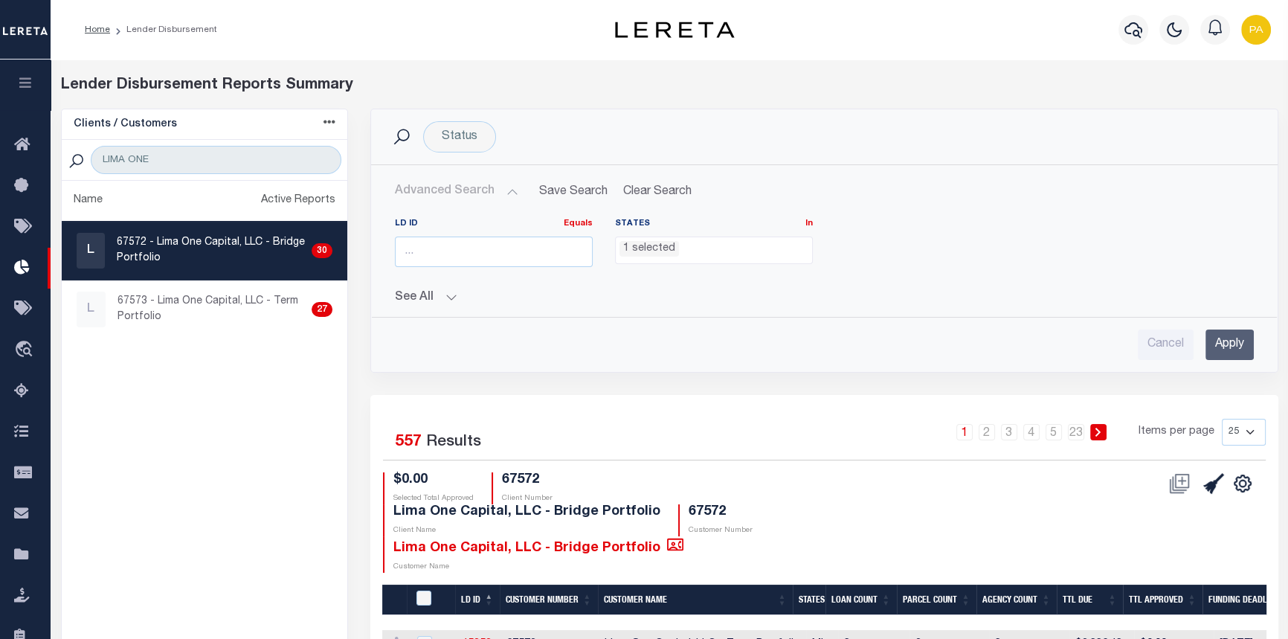
click at [445, 293] on button "See All" at bounding box center [824, 298] width 858 height 14
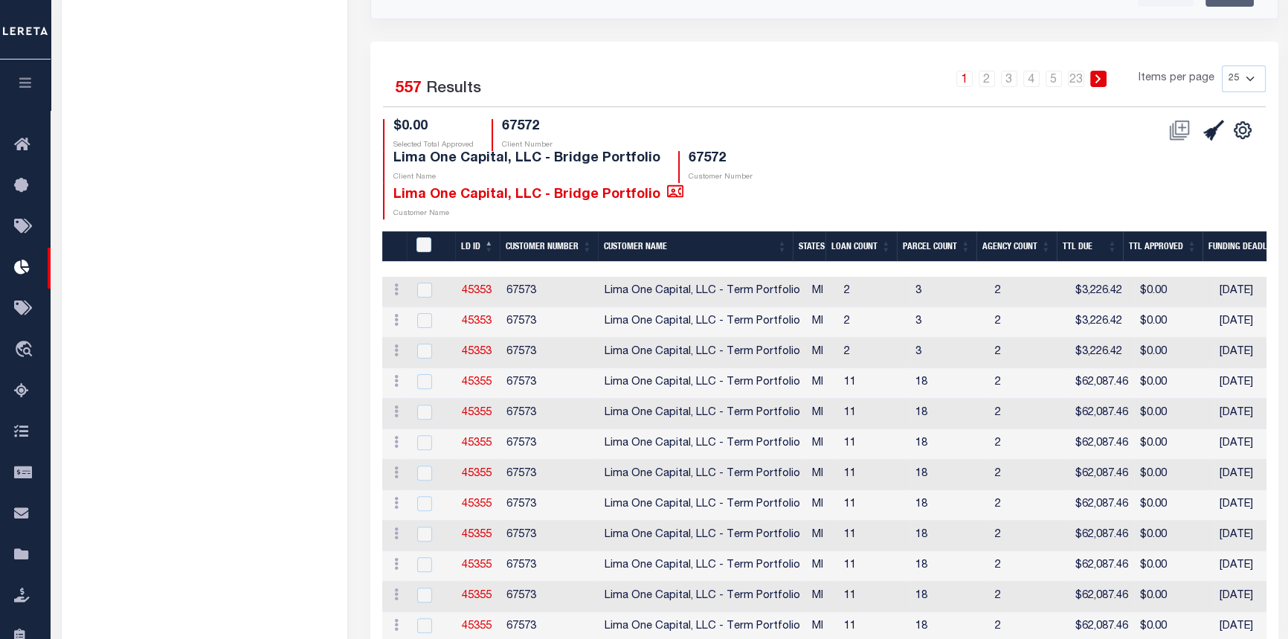
scroll to position [495, 0]
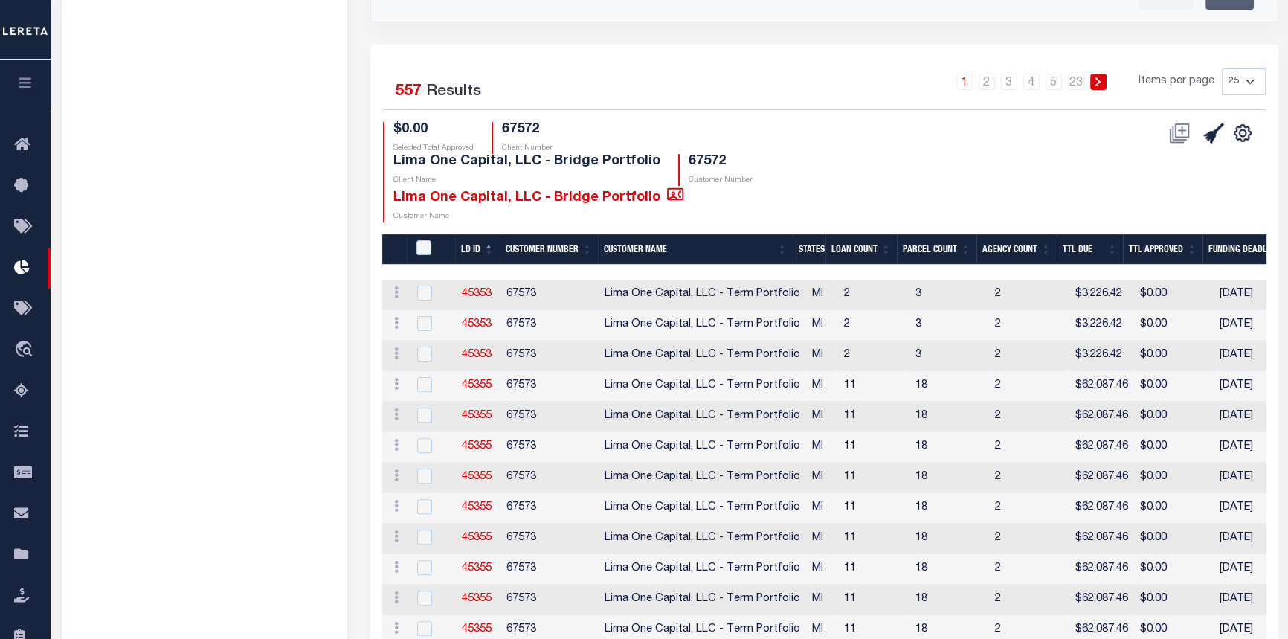
click at [479, 294] on link "45353" at bounding box center [477, 293] width 30 height 10
checkbox input "false"
checkbox input "true"
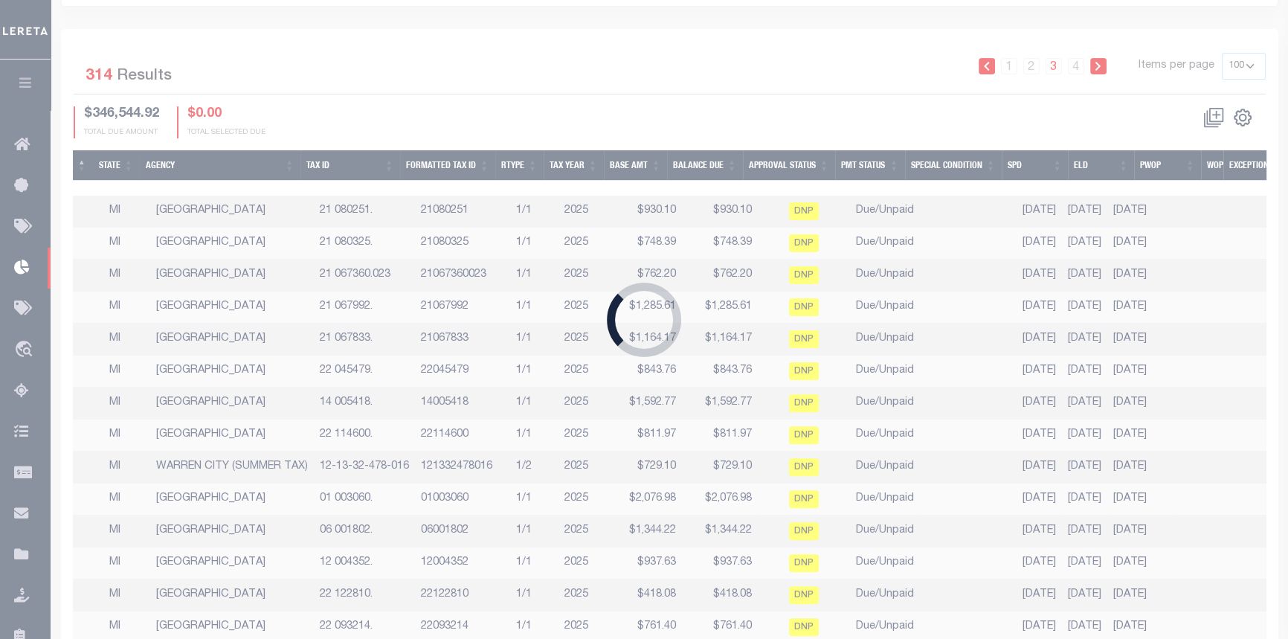
select select "100"
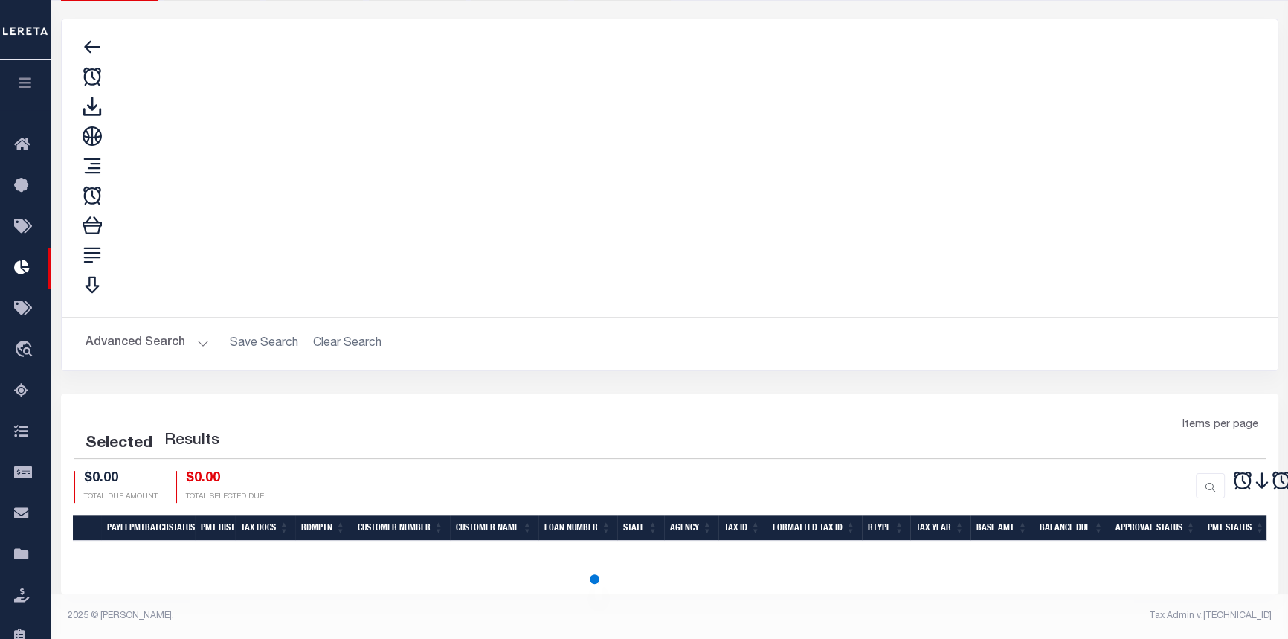
select select "100"
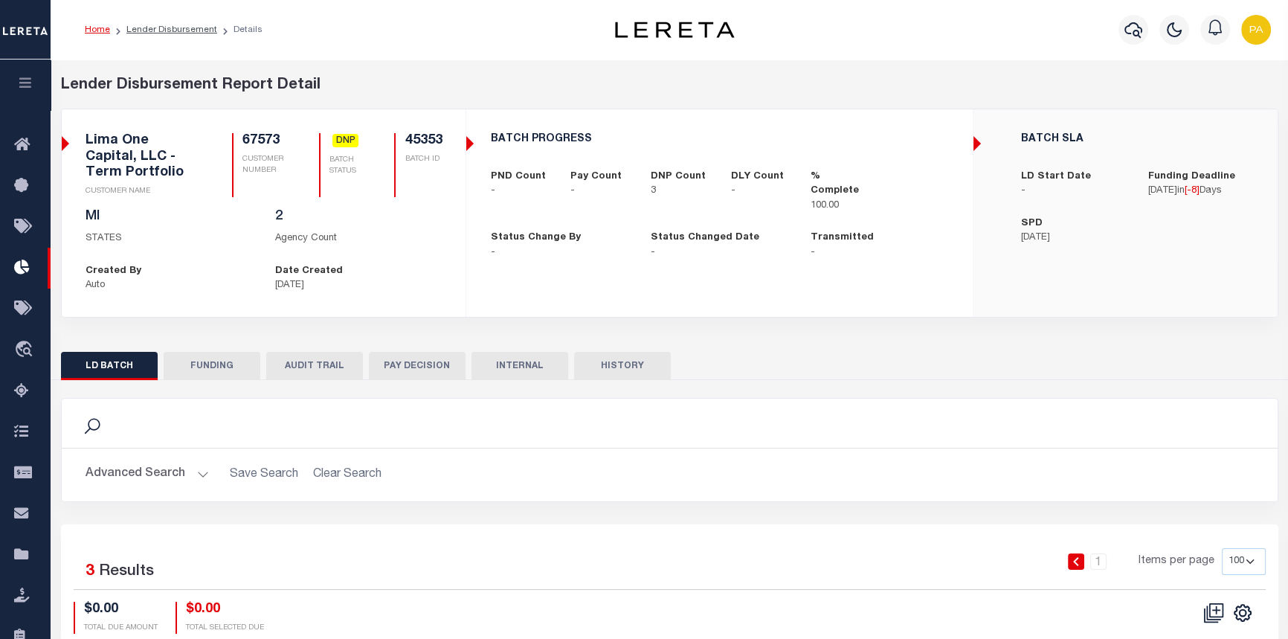
checkbox input "true"
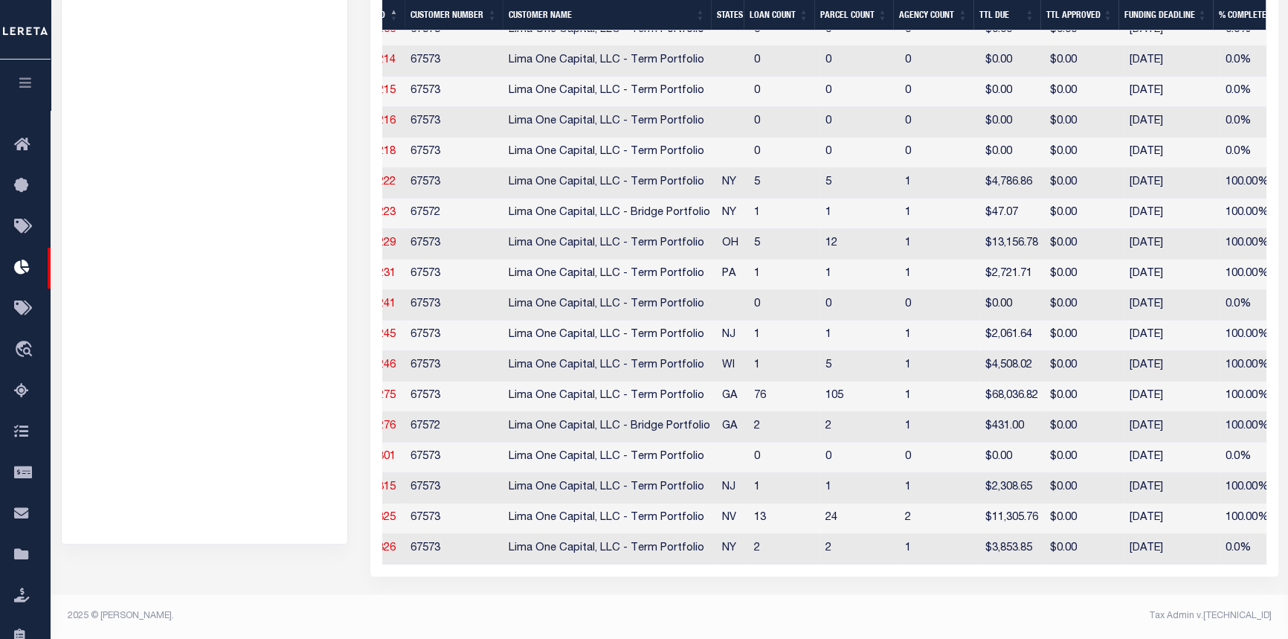
scroll to position [0, 215]
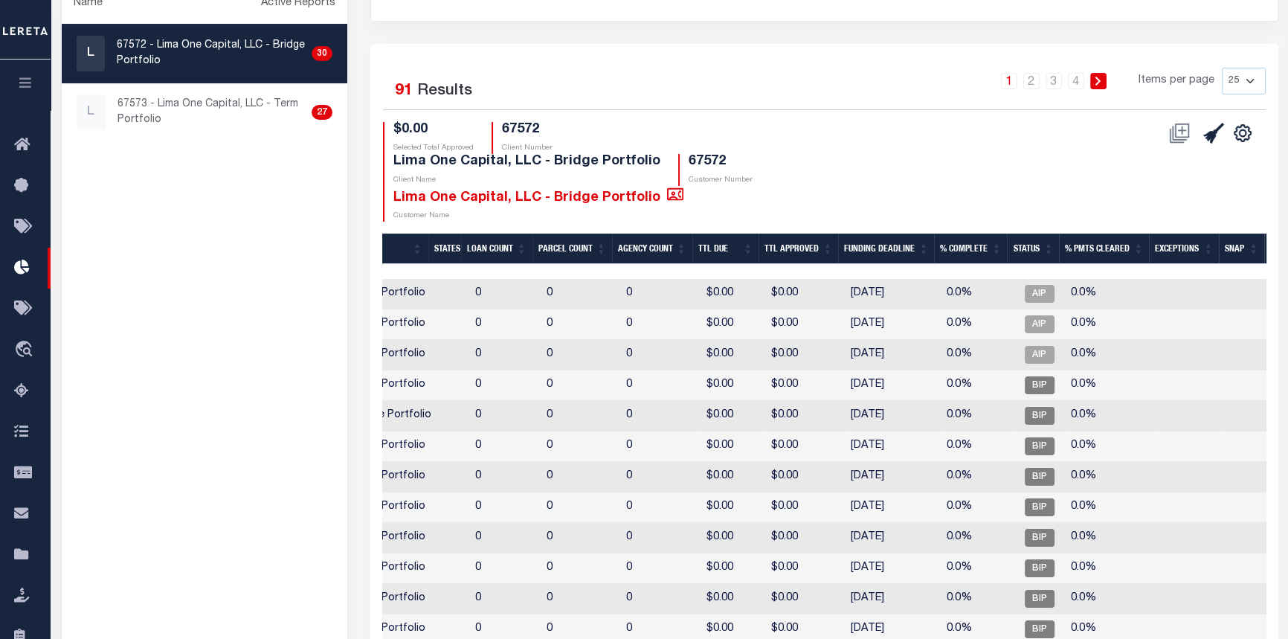
click at [1249, 85] on select "25 50 100 200" at bounding box center [1243, 81] width 44 height 27
select select "100"
click at [1221, 68] on select "25 50 100 200" at bounding box center [1243, 81] width 44 height 27
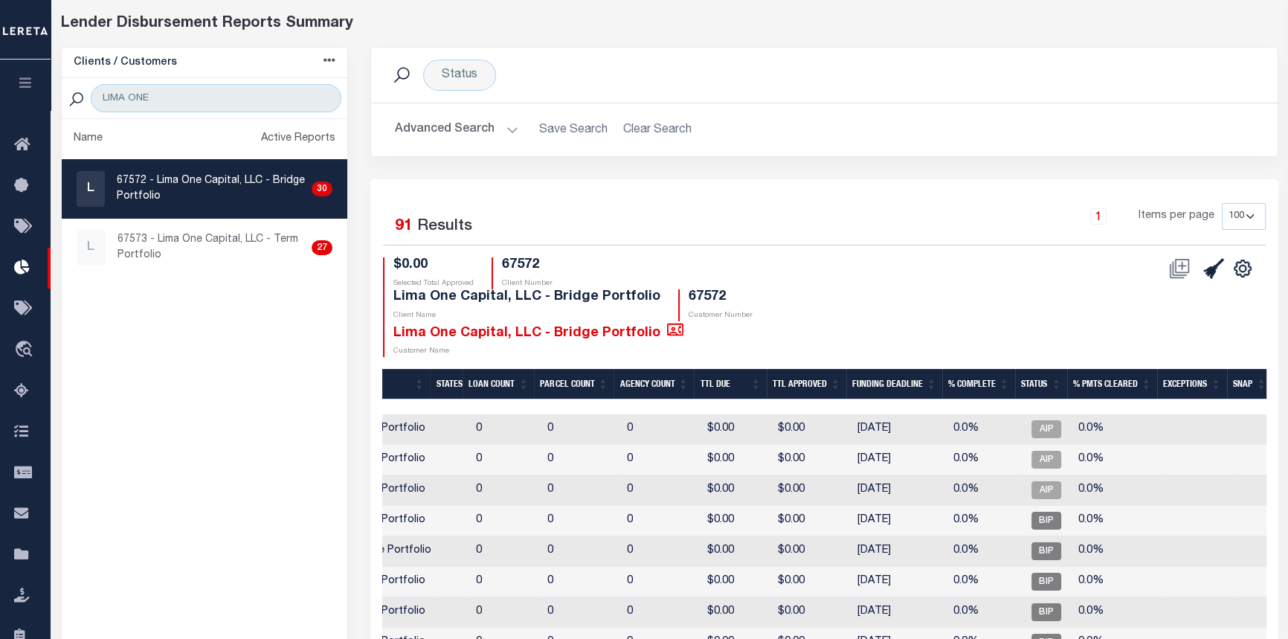
click at [508, 131] on button "Advanced Search" at bounding box center [456, 129] width 123 height 29
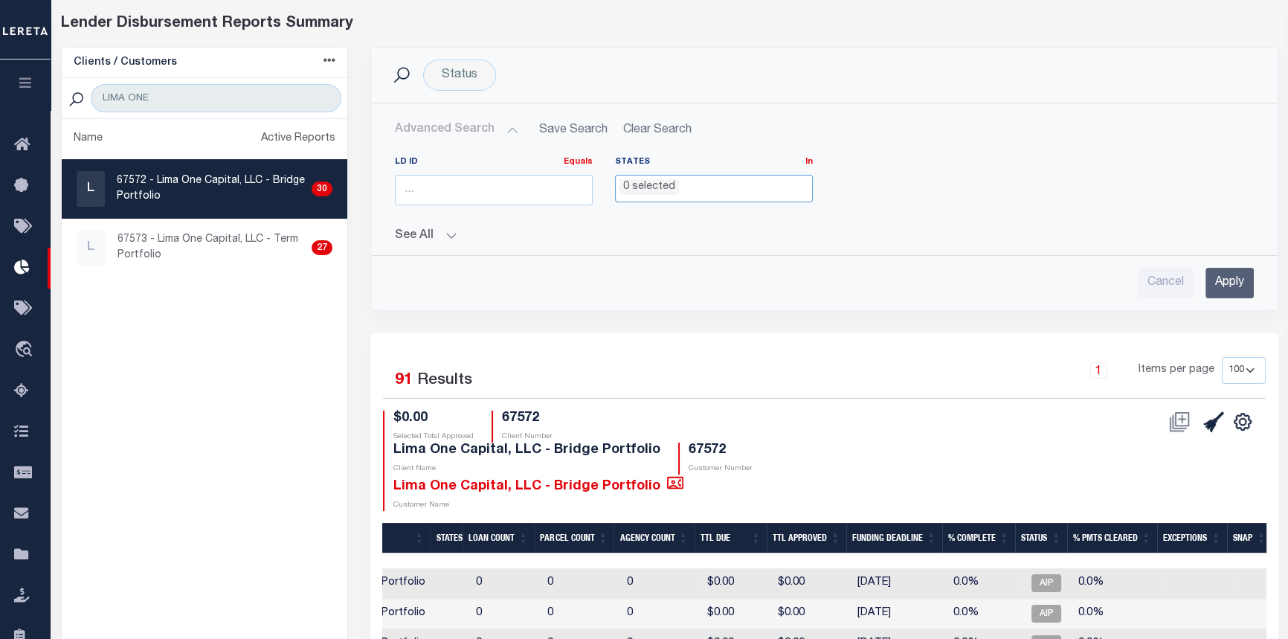
click at [686, 192] on ul "0 selected" at bounding box center [714, 185] width 196 height 20
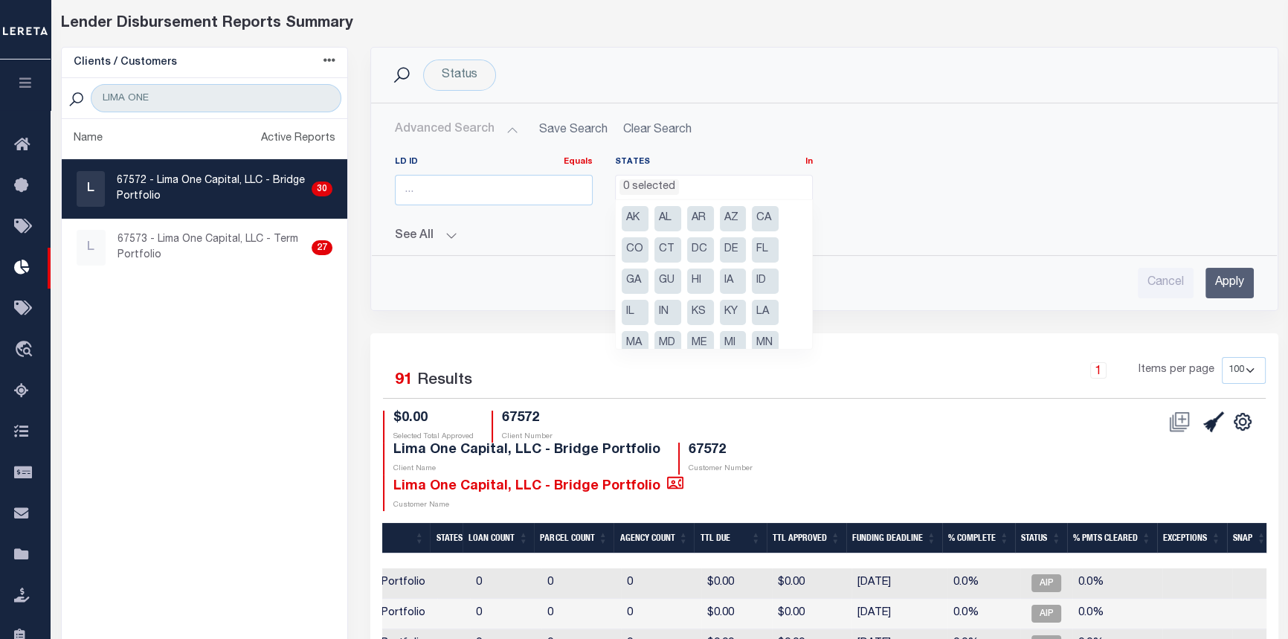
click at [738, 343] on li "MI" at bounding box center [733, 343] width 27 height 25
select select "MI"
click at [1227, 281] on input "Apply" at bounding box center [1229, 283] width 48 height 30
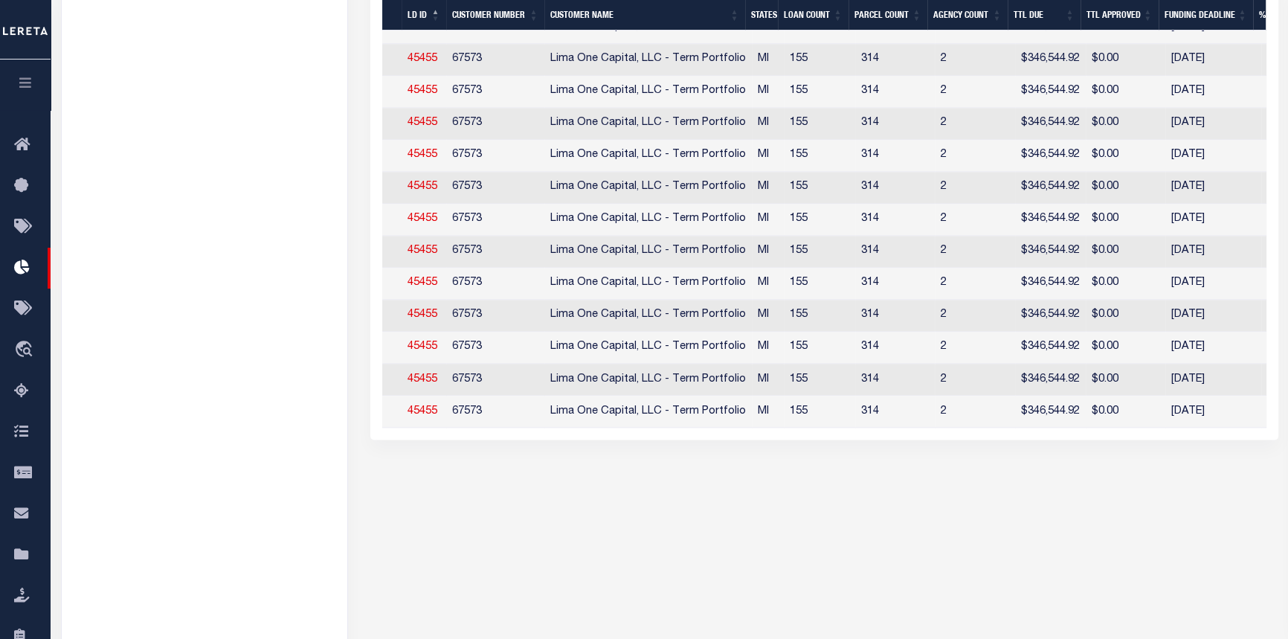
scroll to position [0, 178]
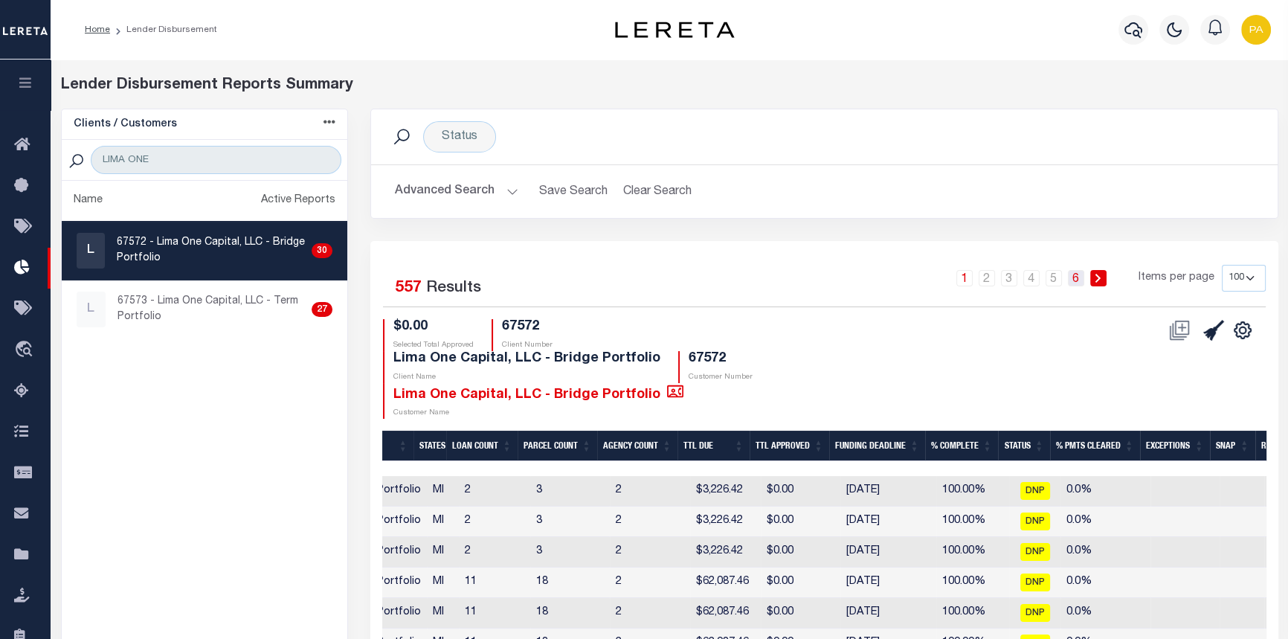
click at [1076, 280] on link "6" at bounding box center [1076, 278] width 16 height 16
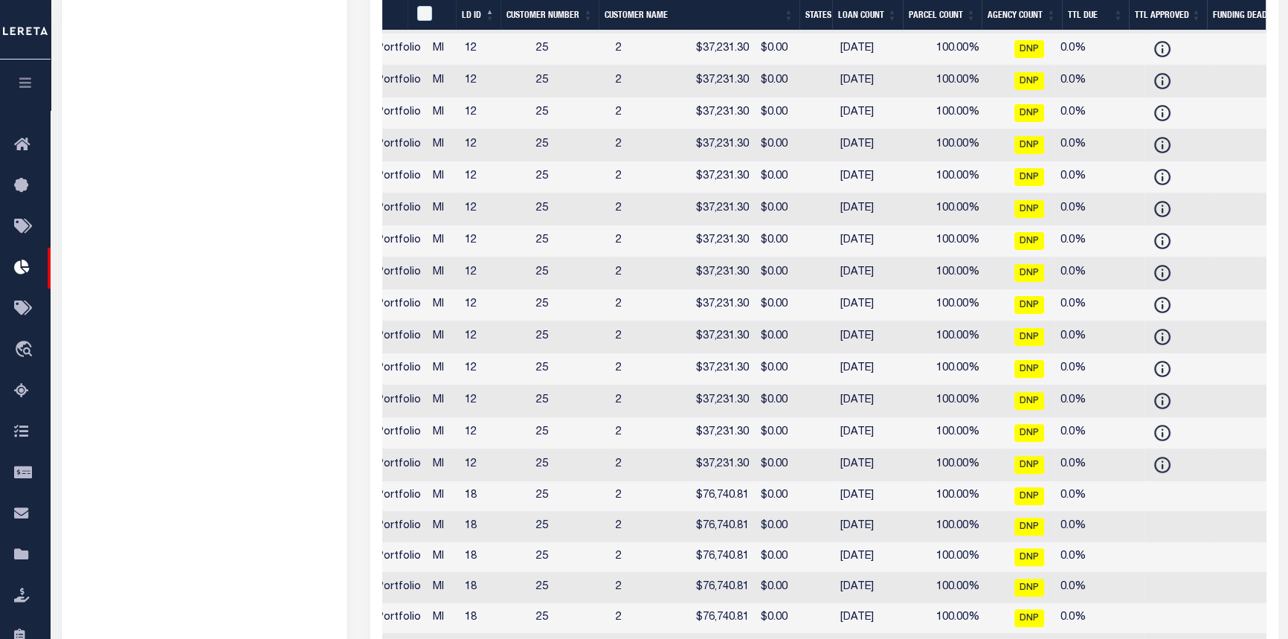
scroll to position [0, 0]
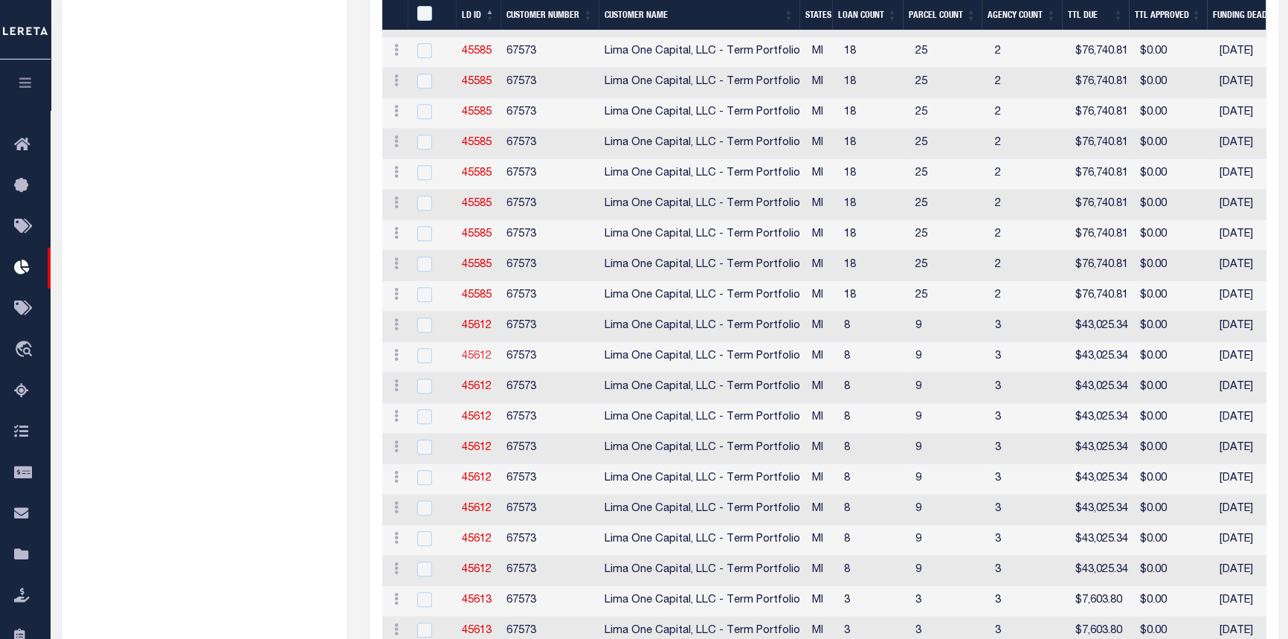
click at [471, 361] on link "45612" at bounding box center [477, 356] width 30 height 10
checkbox input "true"
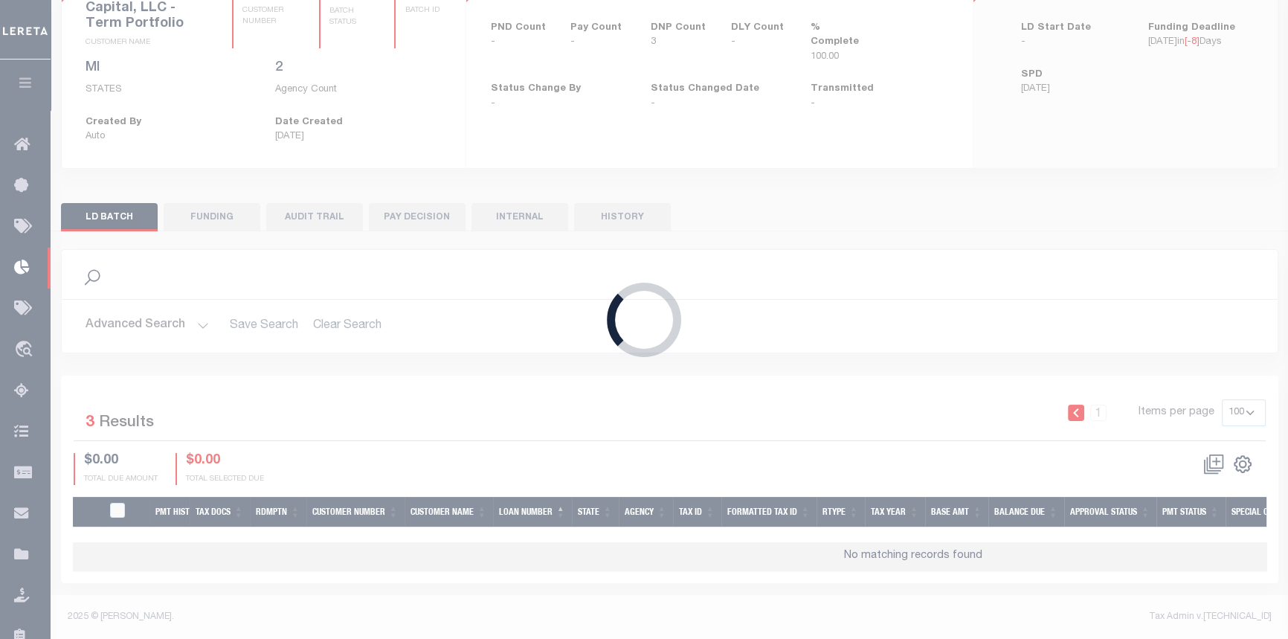
select select "100"
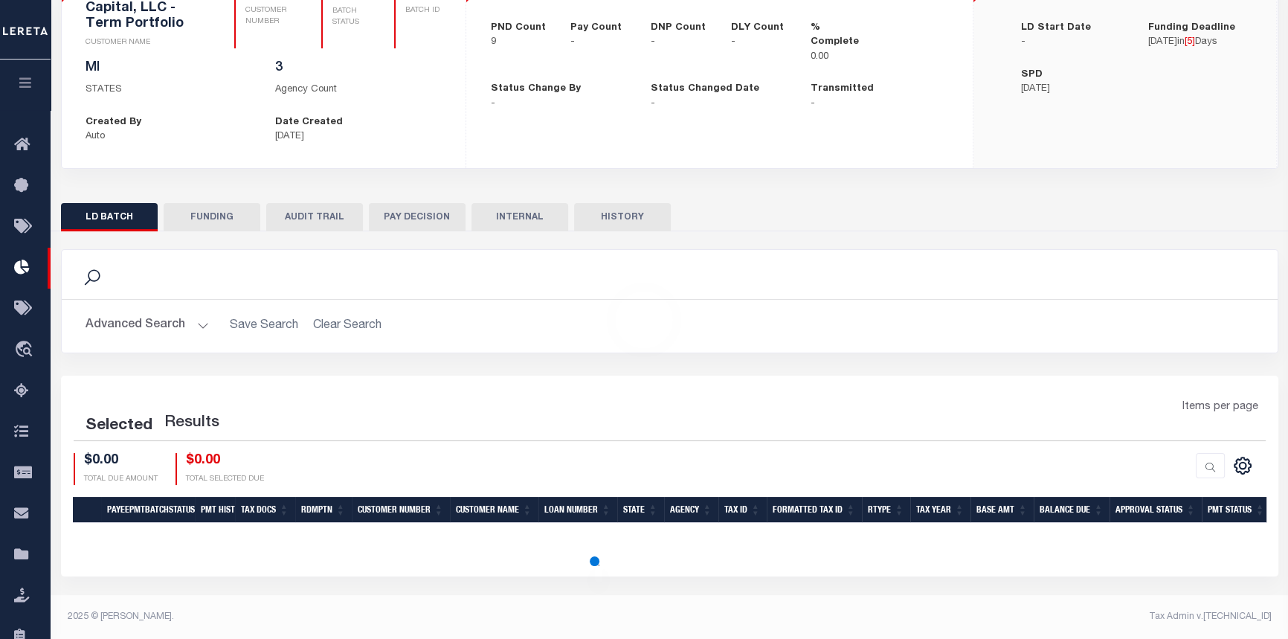
select select "100"
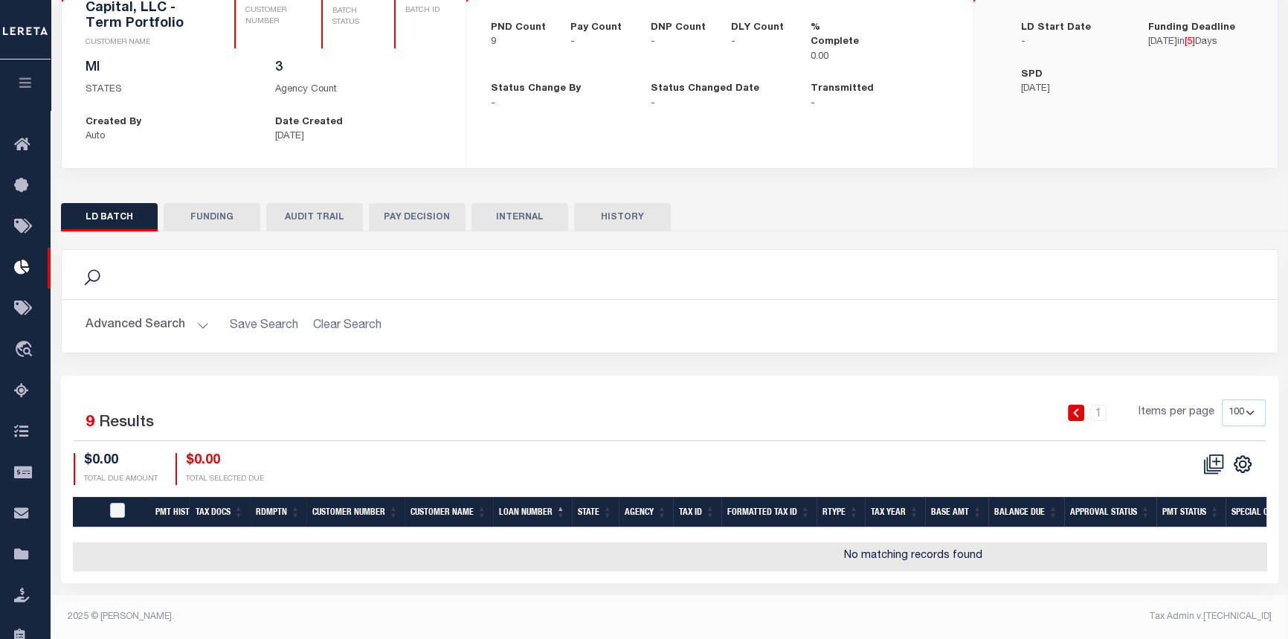
drag, startPoint x: 317, startPoint y: 219, endPoint x: 316, endPoint y: 230, distance: 10.5
click at [318, 219] on button "AUDIT TRAIL" at bounding box center [314, 217] width 97 height 28
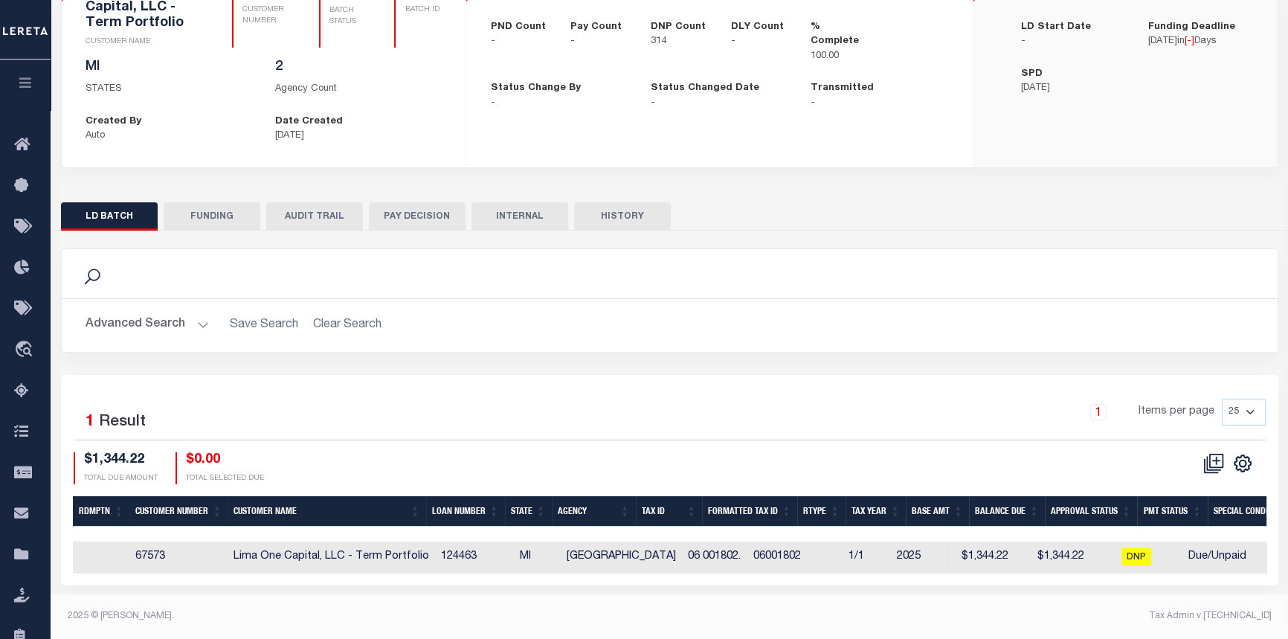
scroll to position [0, 726]
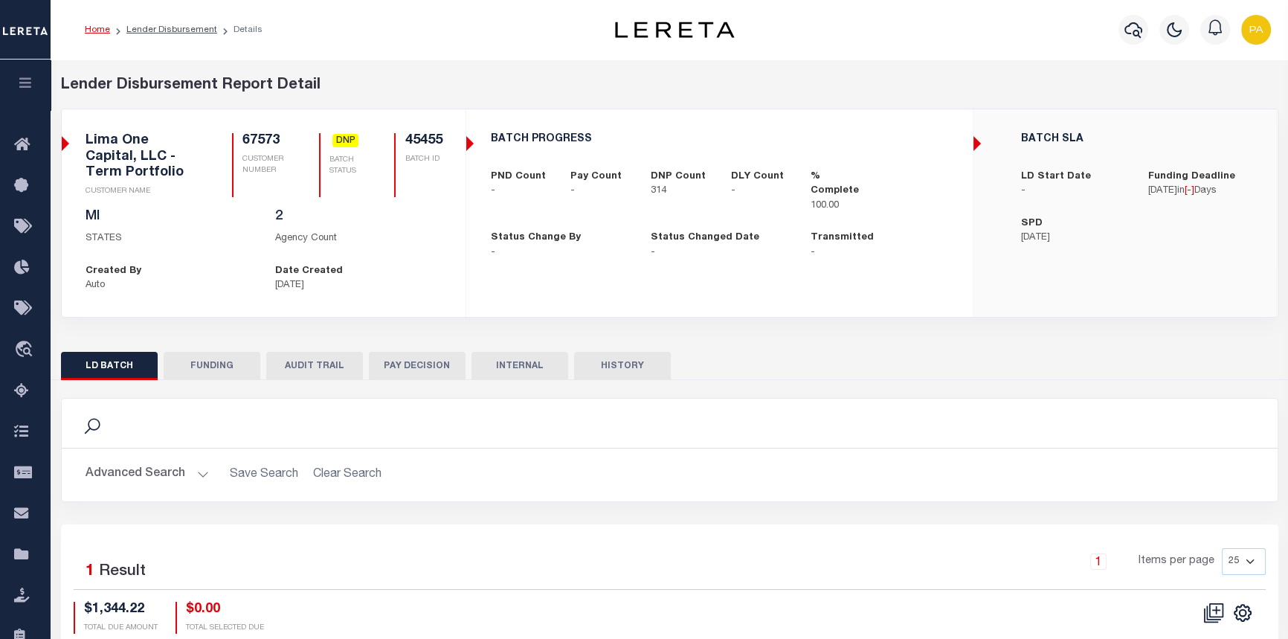
click at [306, 356] on button "AUDIT TRAIL" at bounding box center [314, 366] width 97 height 28
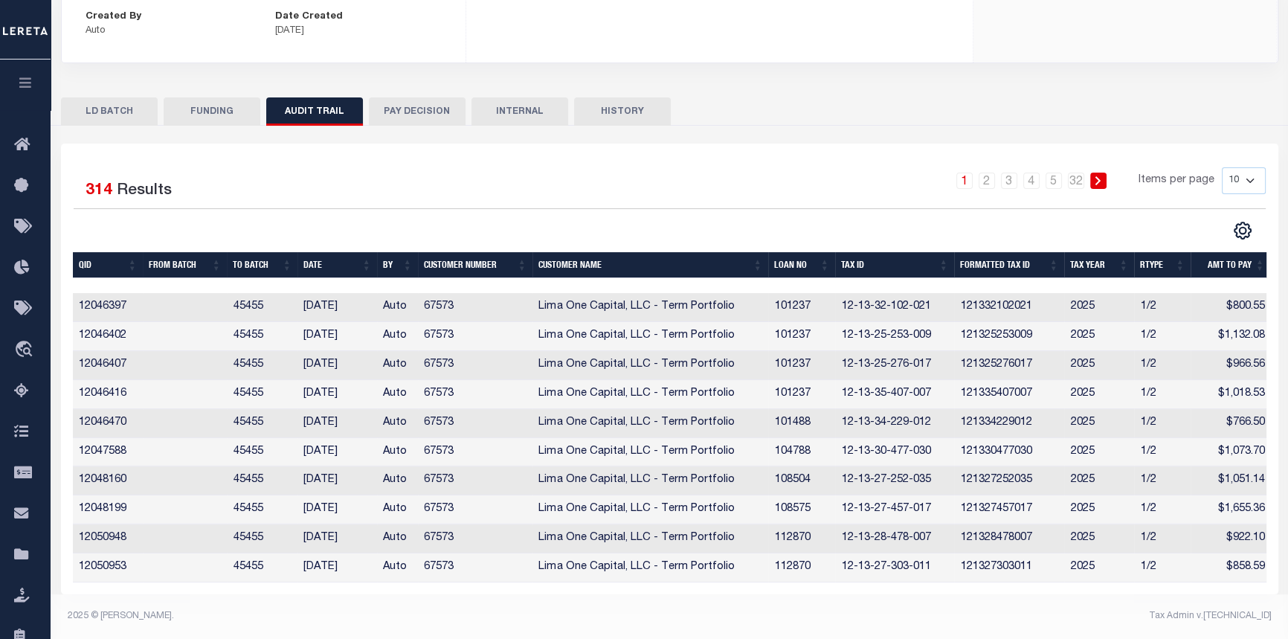
click at [817, 256] on th "Loan No" at bounding box center [801, 265] width 67 height 26
click at [1056, 173] on link "5" at bounding box center [1053, 180] width 16 height 16
click at [1056, 173] on link "6" at bounding box center [1053, 180] width 16 height 16
click at [1255, 169] on select "10 25 50 100" at bounding box center [1243, 180] width 44 height 27
select select "50"
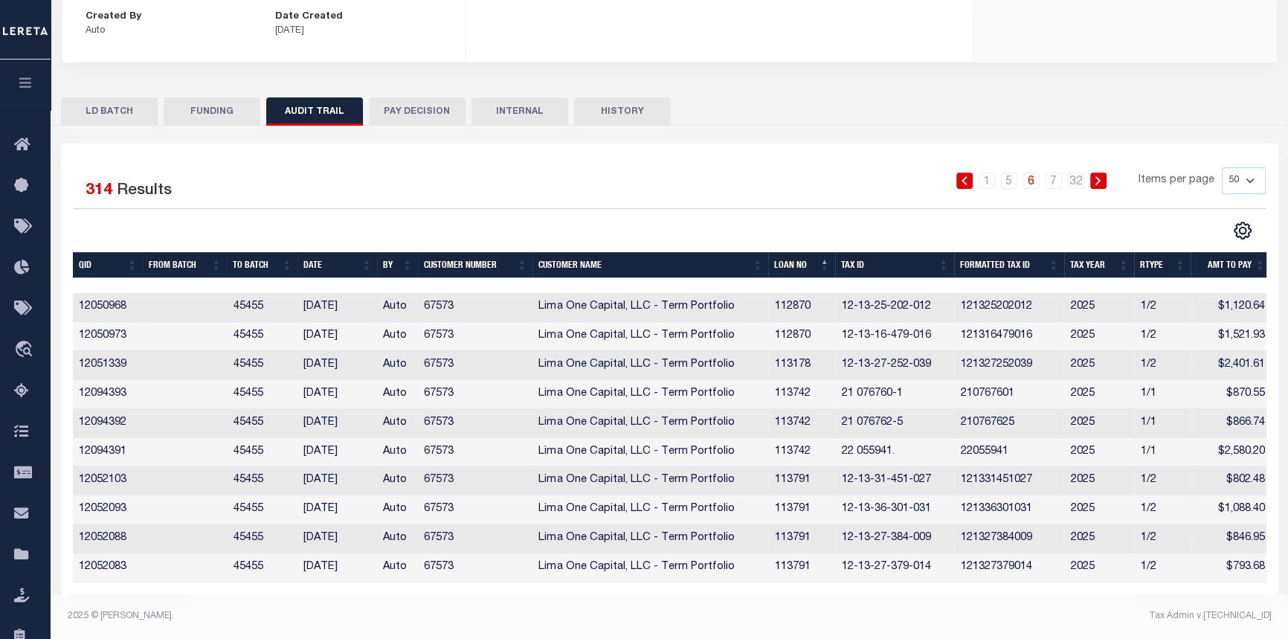
click at [1221, 167] on select "10 25 50 100" at bounding box center [1243, 180] width 44 height 27
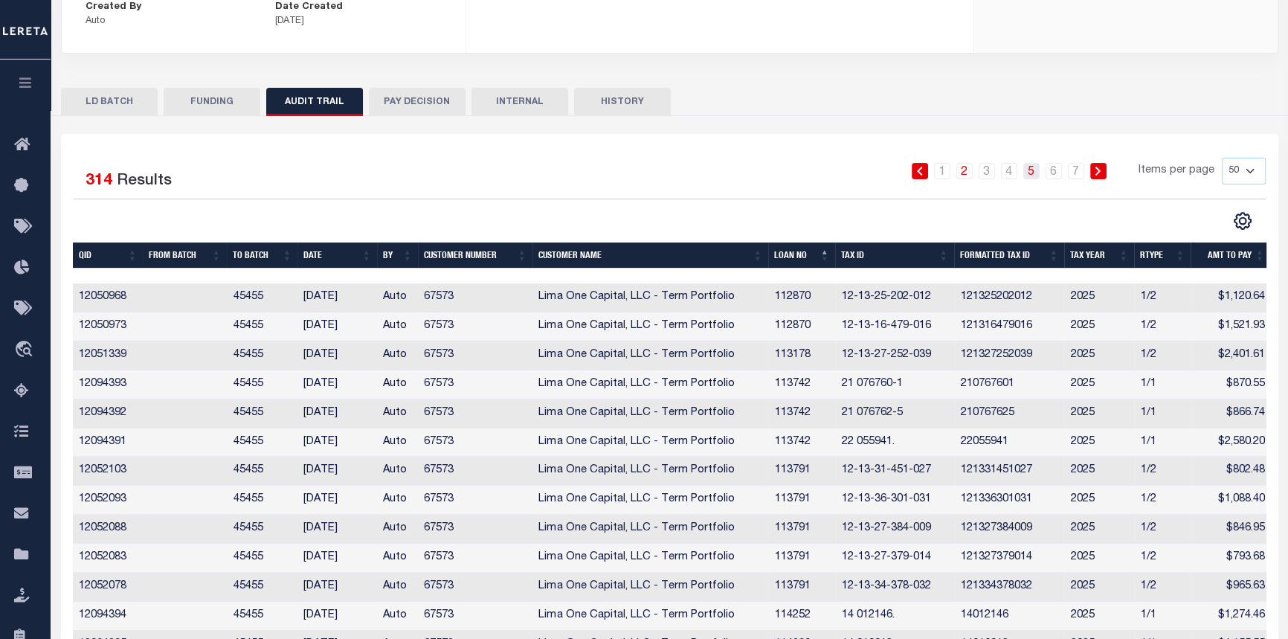
click at [1031, 172] on link "5" at bounding box center [1031, 171] width 16 height 16
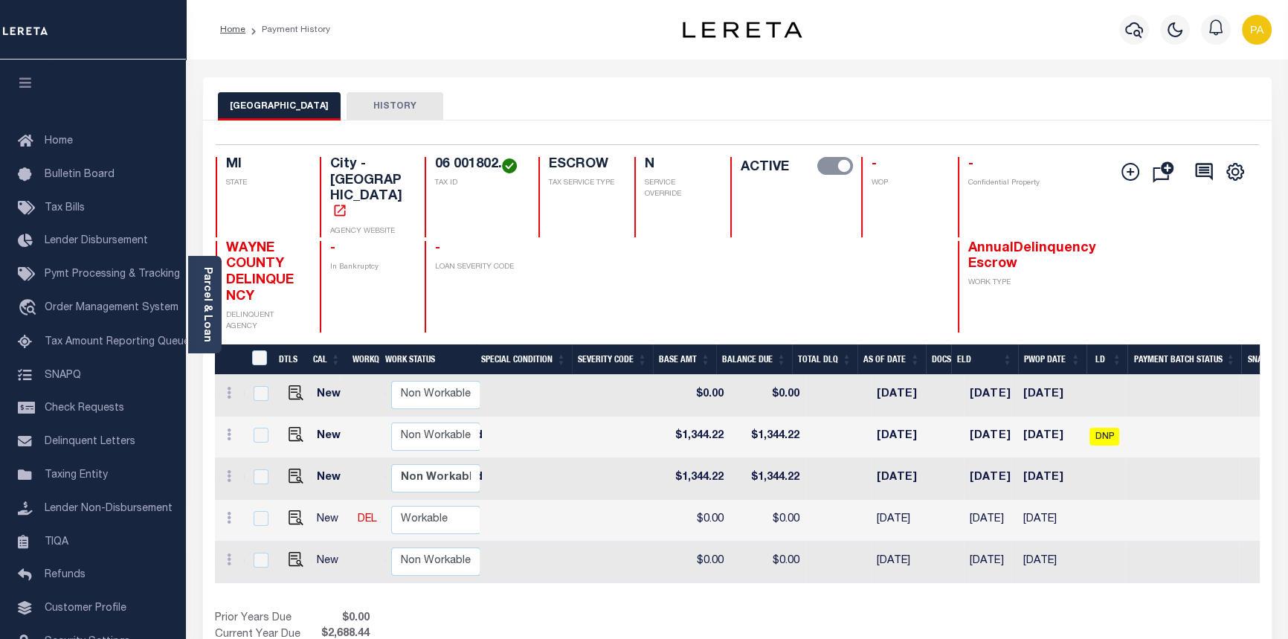
scroll to position [0, 520]
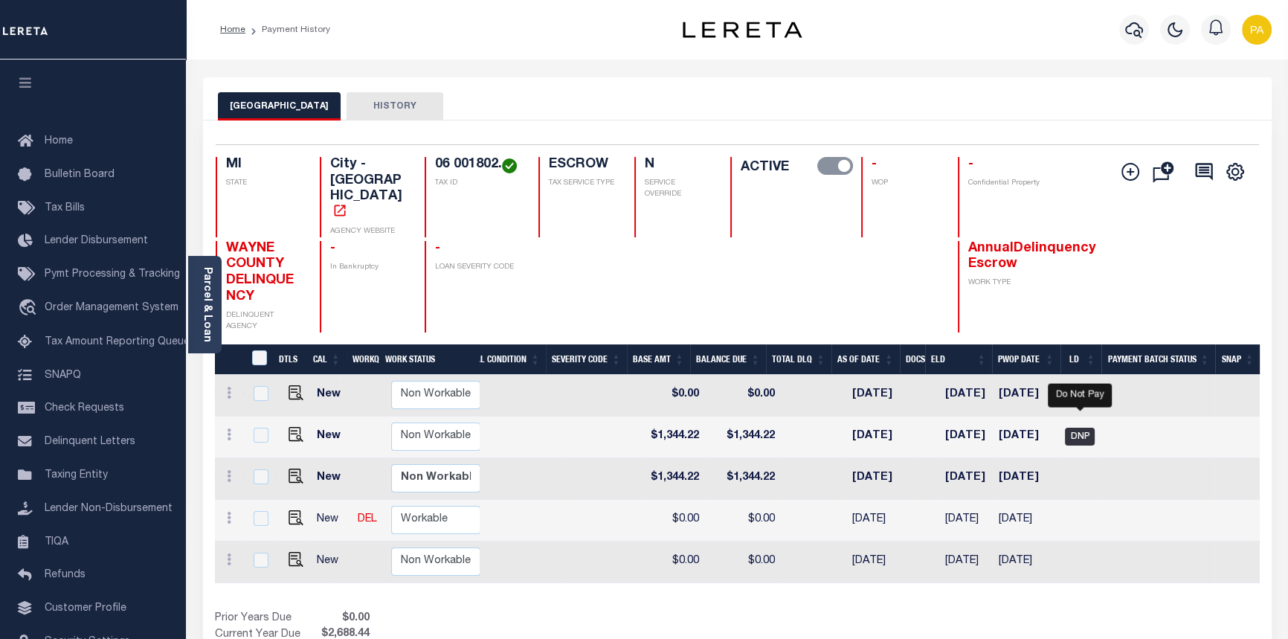
click at [1088, 427] on span "DNP" at bounding box center [1080, 436] width 30 height 18
checkbox input "true"
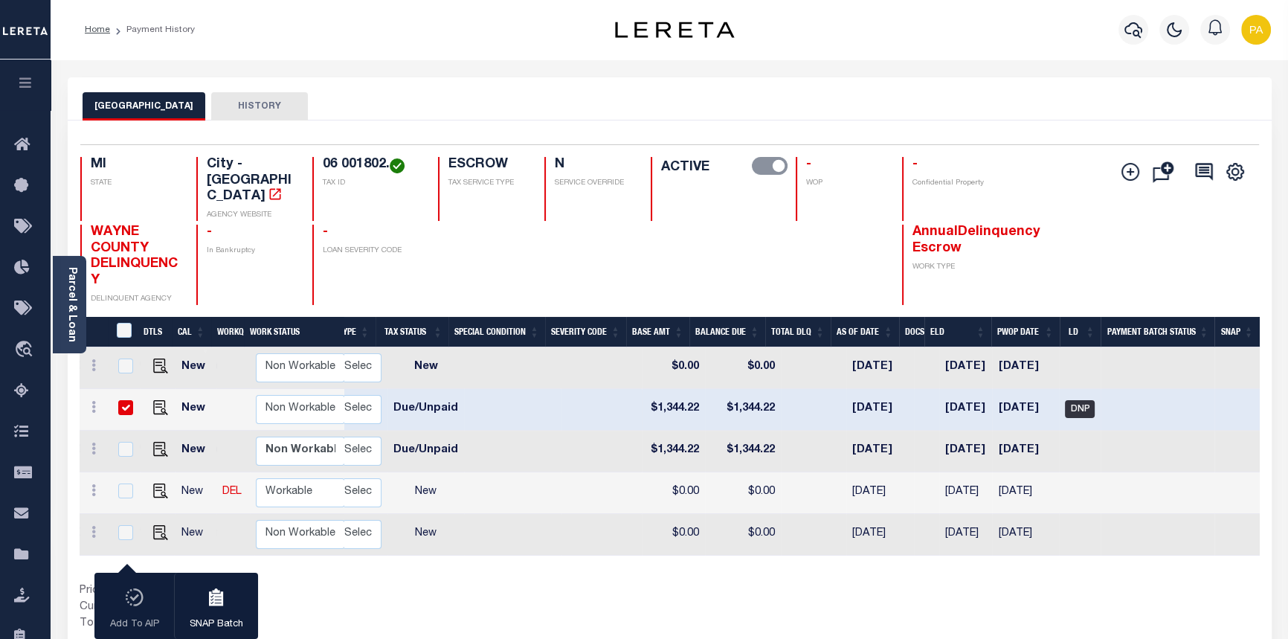
scroll to position [0, 429]
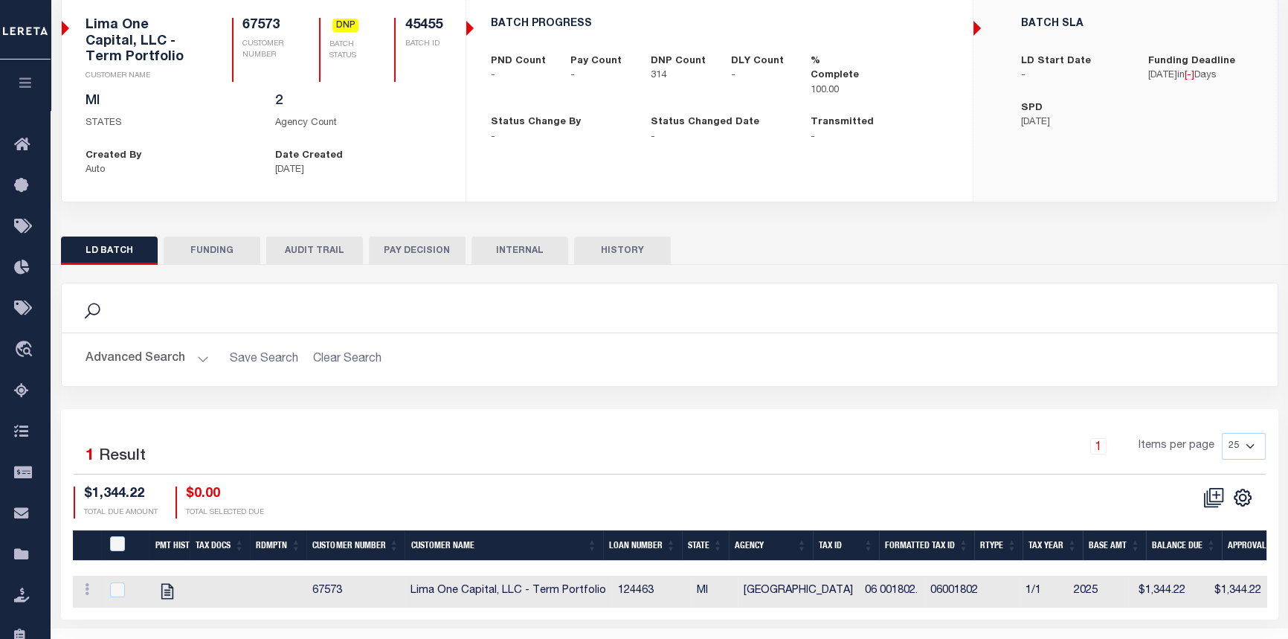
scroll to position [150, 0]
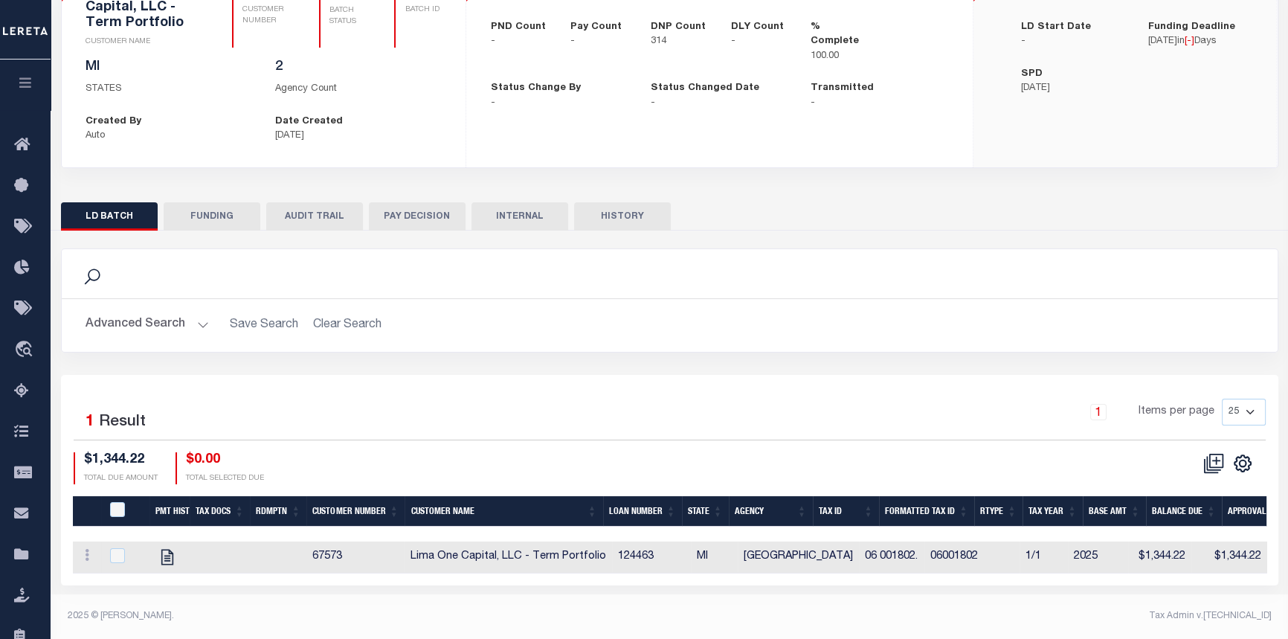
drag, startPoint x: 651, startPoint y: 590, endPoint x: 707, endPoint y: 590, distance: 55.8
click at [707, 585] on div "Selected 1 Result 1 Items per page 25 50 100 200 $1,344.22 $0.00" at bounding box center [669, 480] width 1217 height 210
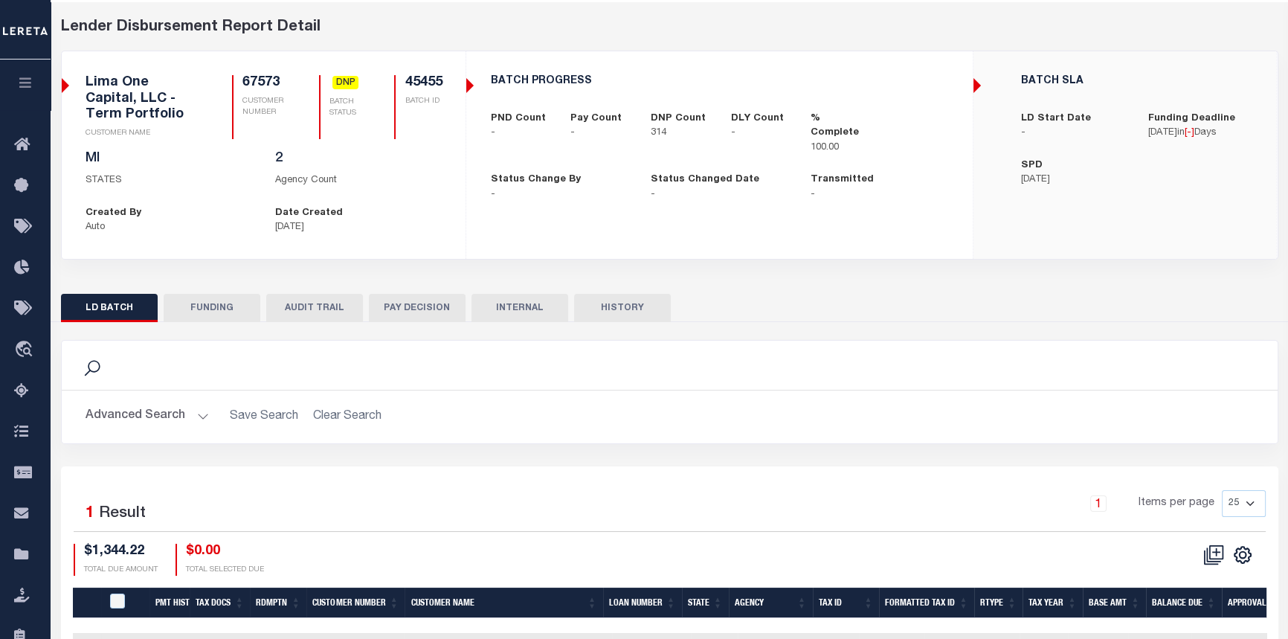
scroll to position [0, 0]
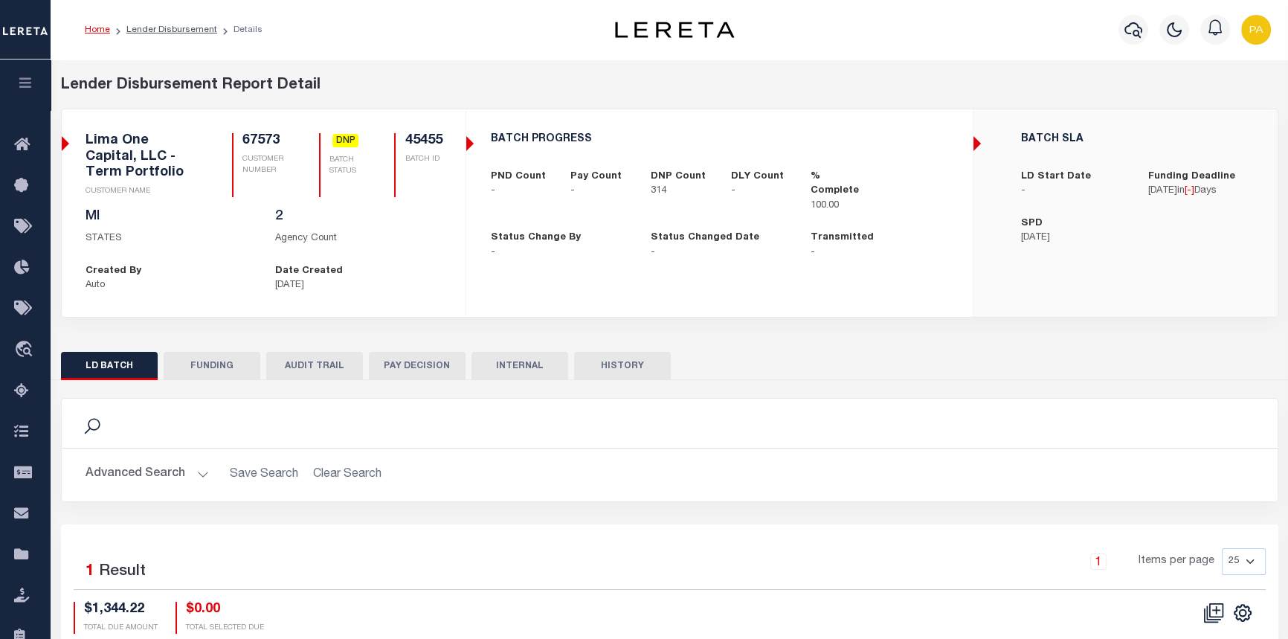
click at [320, 368] on button "AUDIT TRAIL" at bounding box center [314, 366] width 97 height 28
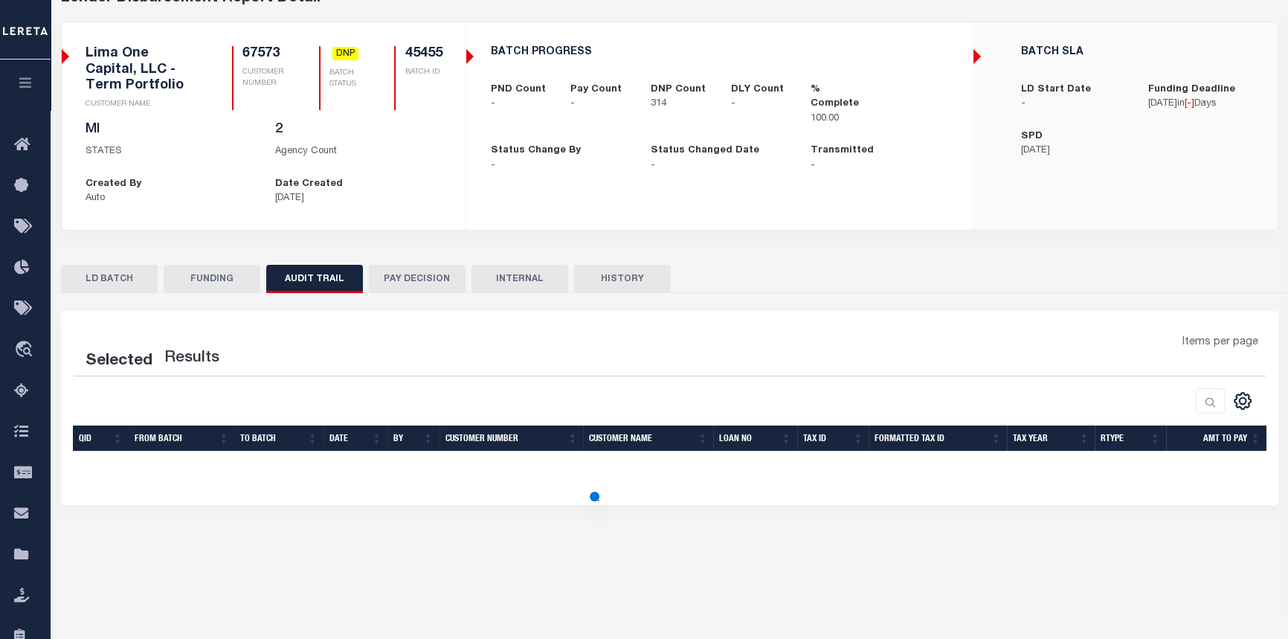
select select "50"
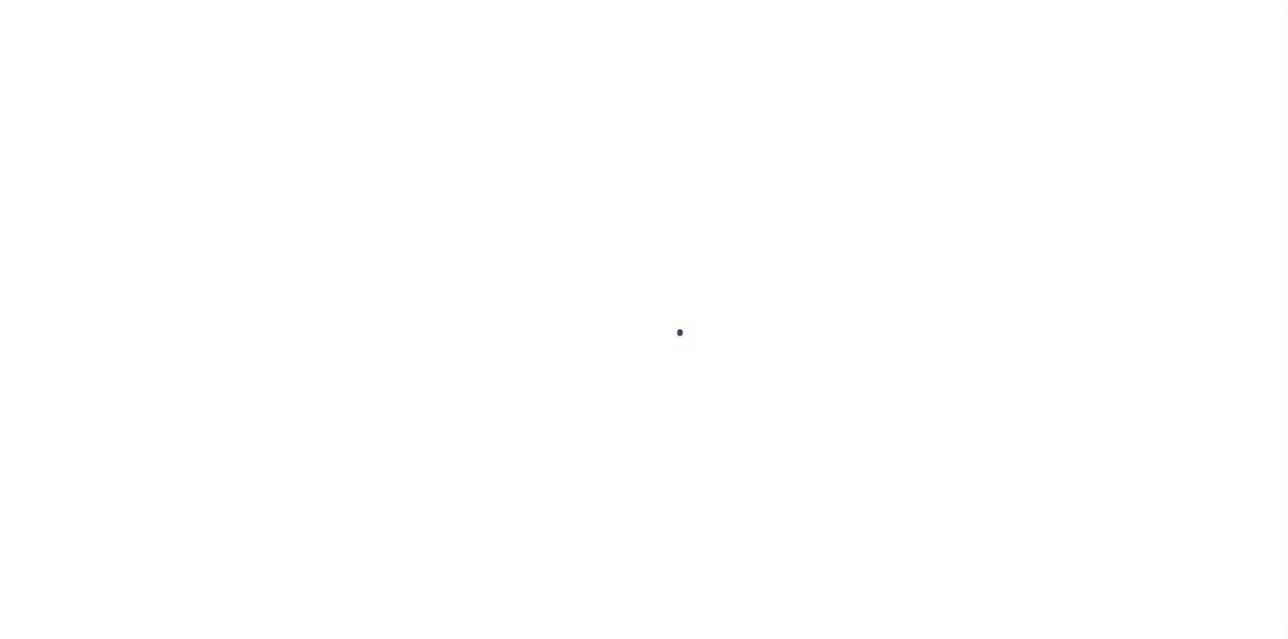
select select "2"
select select "Escrow"
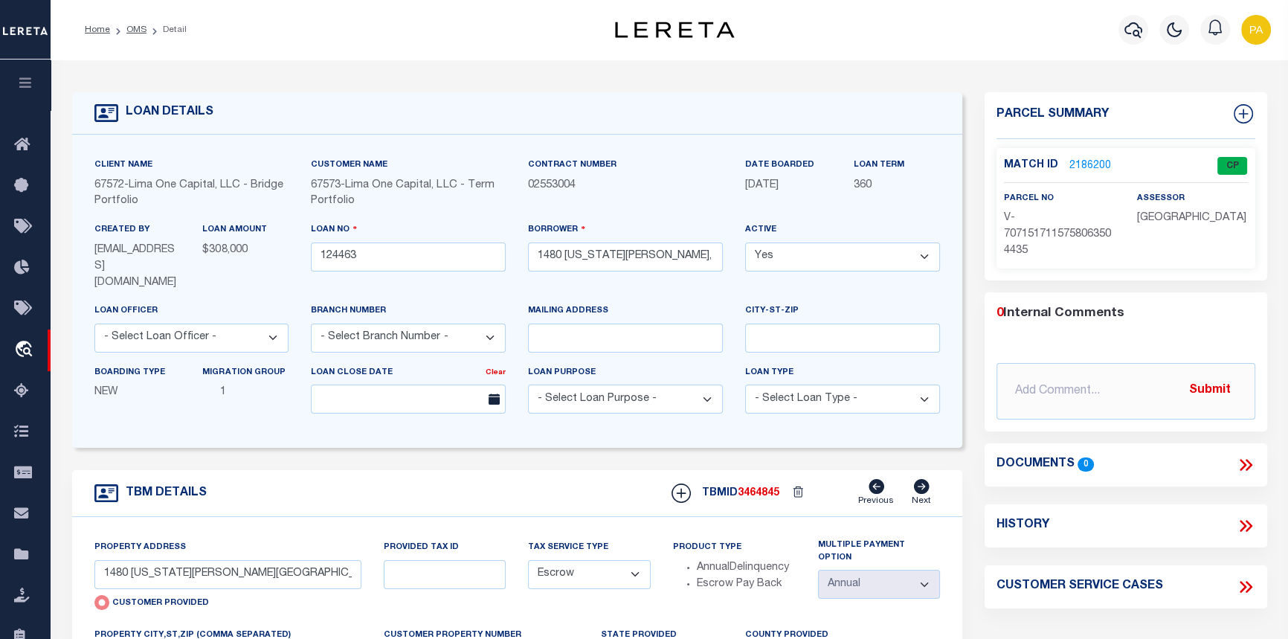
click at [1088, 161] on link "2186200" at bounding box center [1090, 166] width 42 height 16
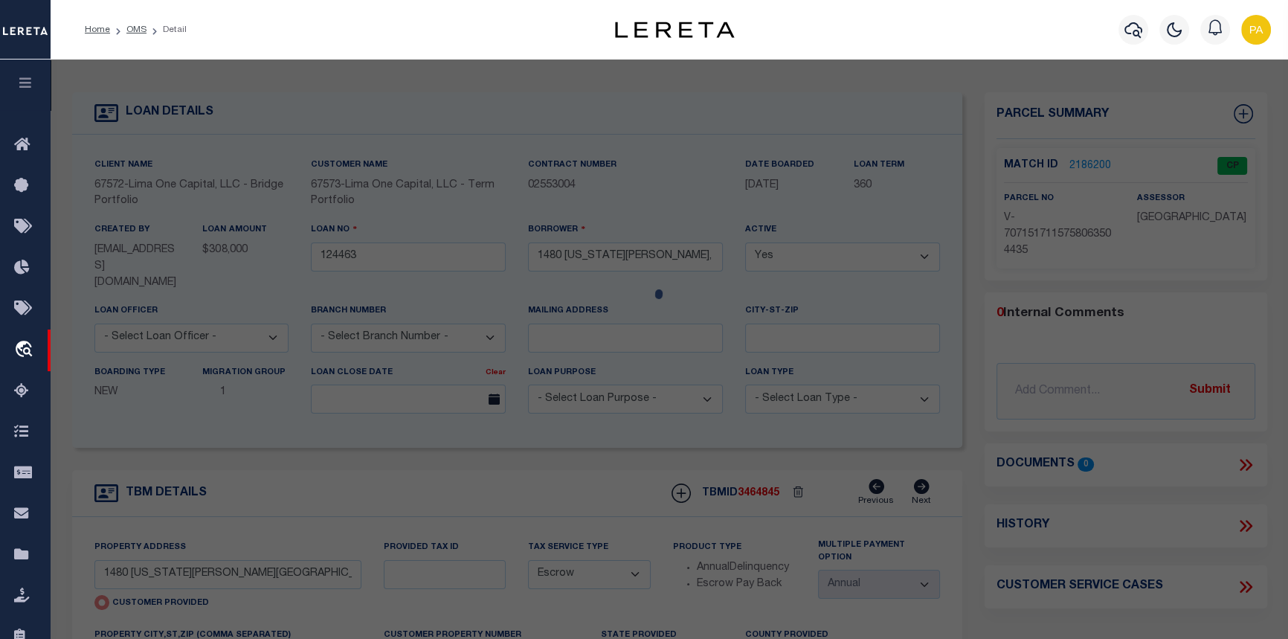
select select "AS"
checkbox input "false"
select select "CP"
type input "1480 [US_STATE][PERSON_NAME][GEOGRAPHIC_DATA]"
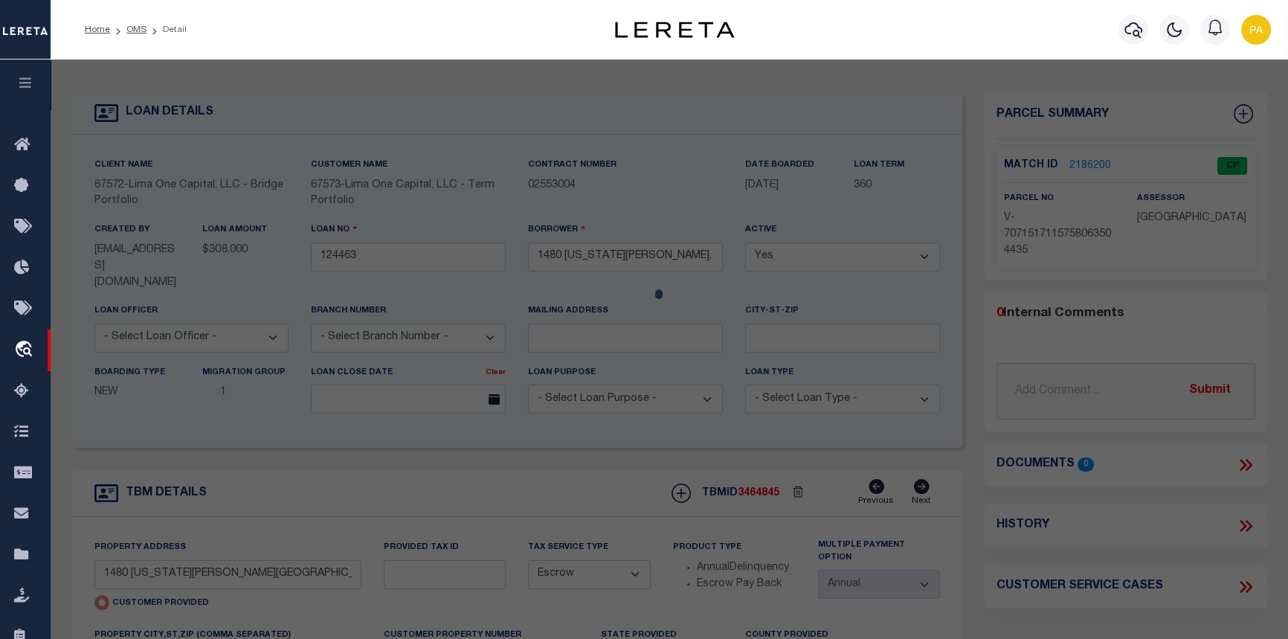
checkbox input "false"
type input "DETROIT MI 48206"
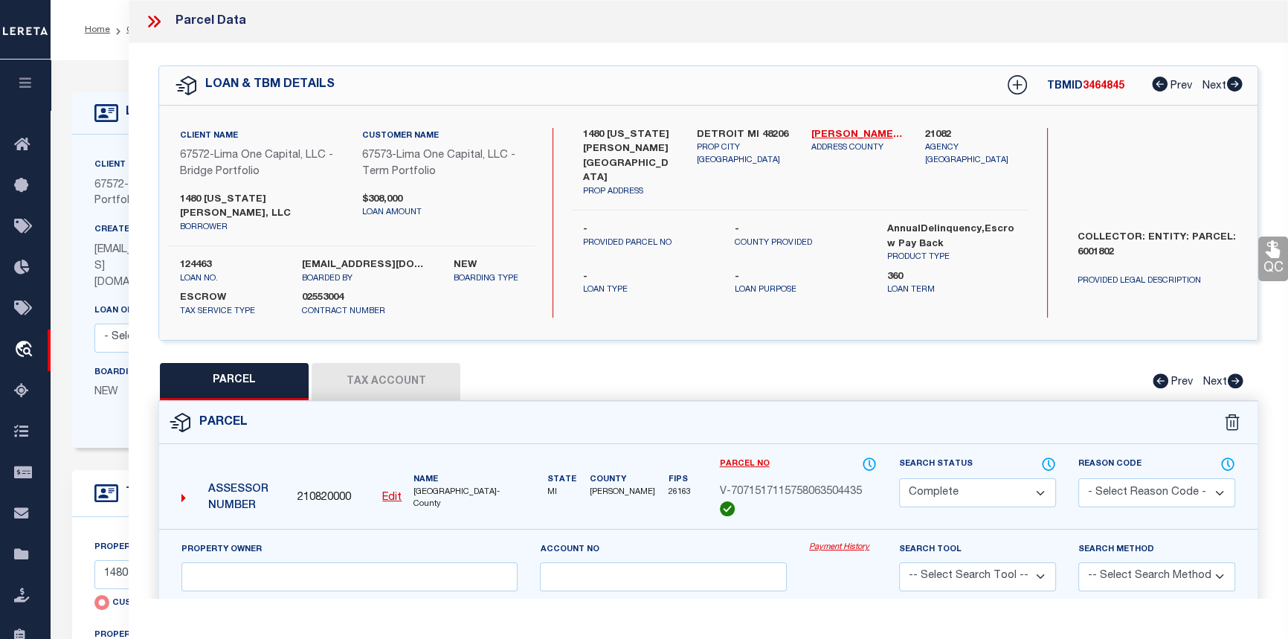
click at [847, 541] on link "Payment History" at bounding box center [843, 547] width 68 height 13
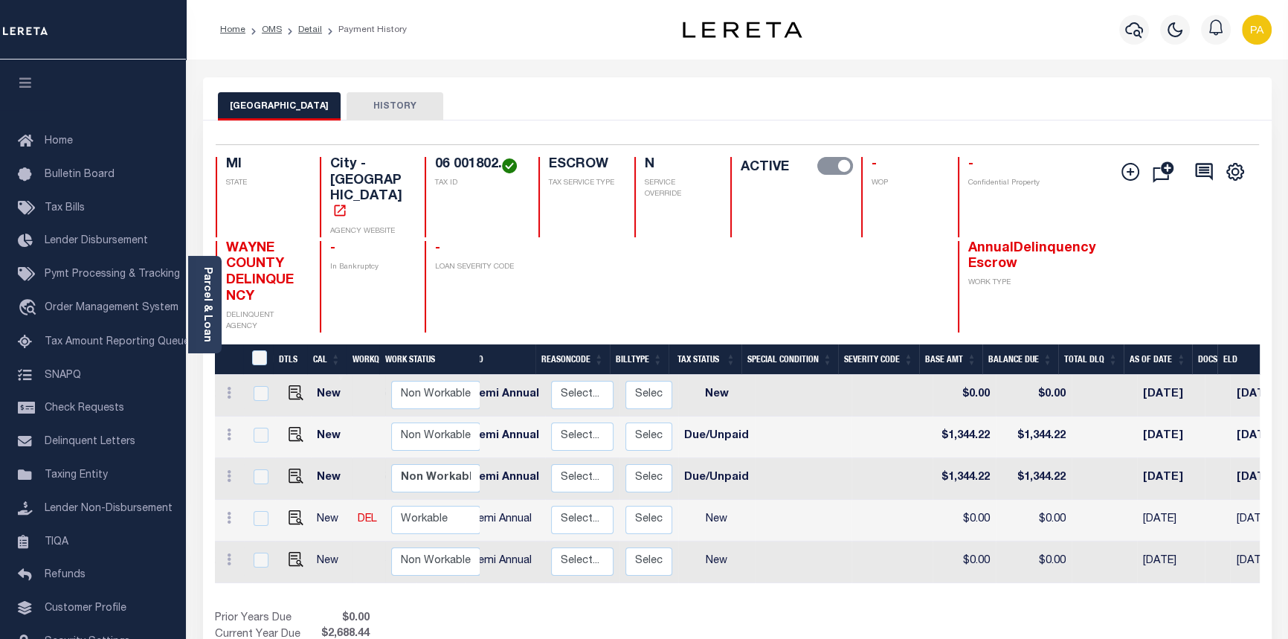
scroll to position [0, 520]
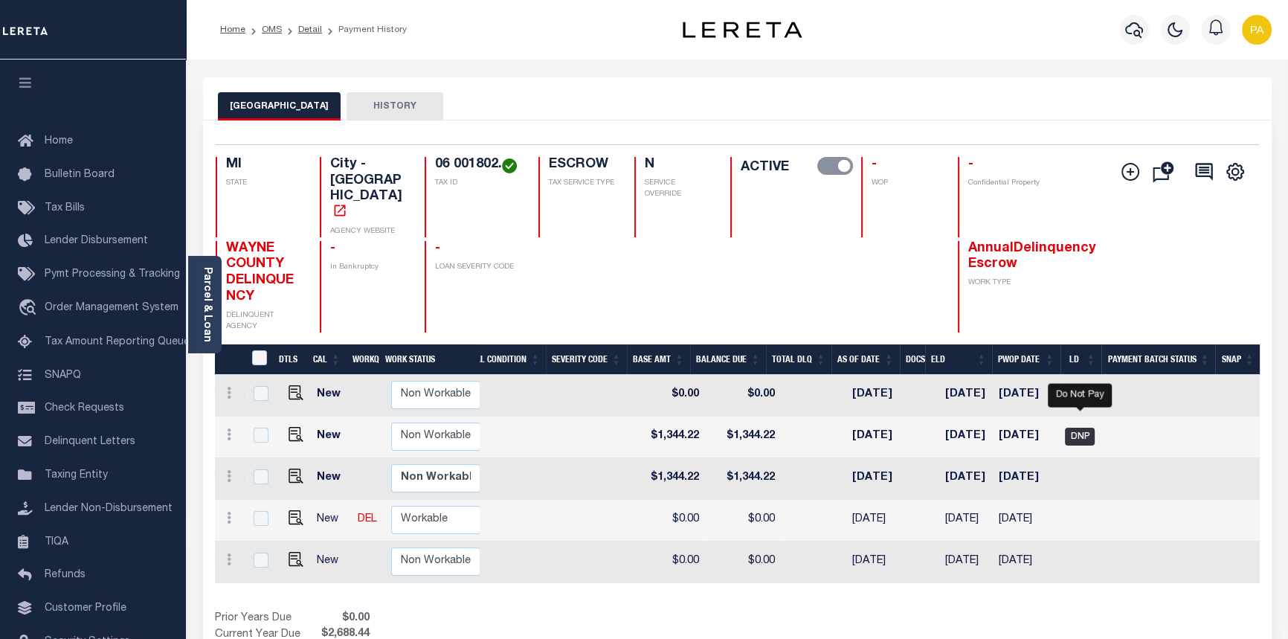
click at [1079, 427] on span "DNP" at bounding box center [1080, 436] width 30 height 18
checkbox input "true"
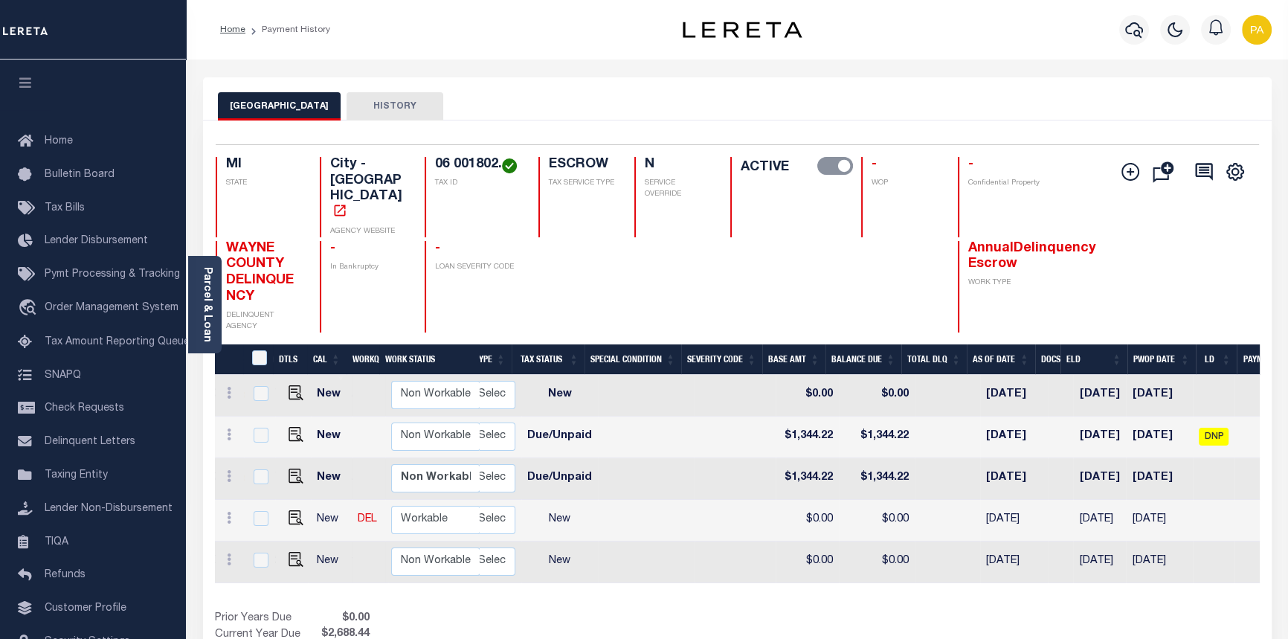
scroll to position [0, 332]
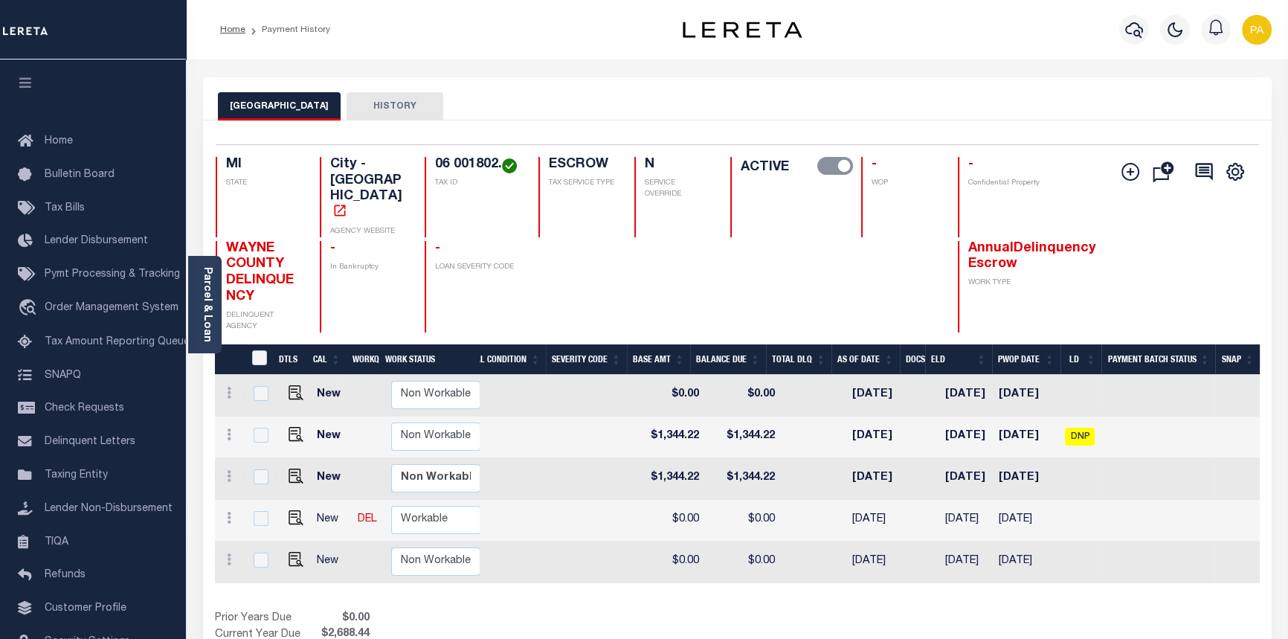
click at [994, 563] on div "DTLS CAL WorkQ Work Status Work Type Tax Year RType MPO ReasonCode BillType Tax…" at bounding box center [737, 502] width 1044 height 316
click at [1078, 427] on span "DNP" at bounding box center [1080, 436] width 30 height 18
checkbox input "true"
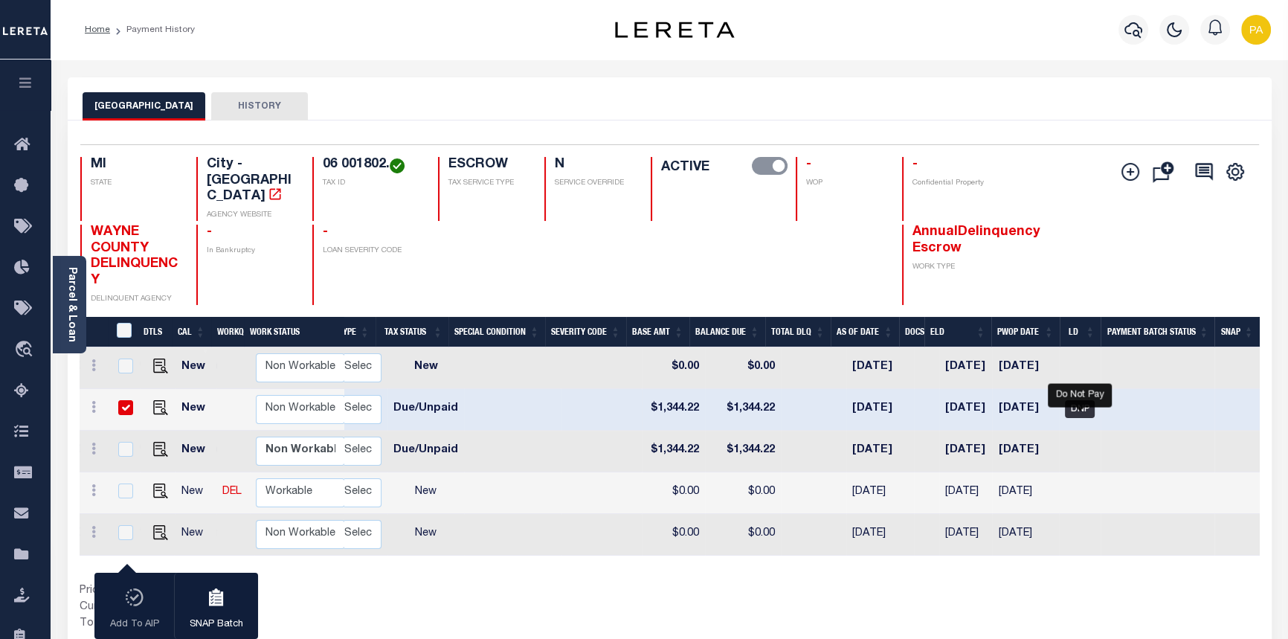
scroll to position [0, 429]
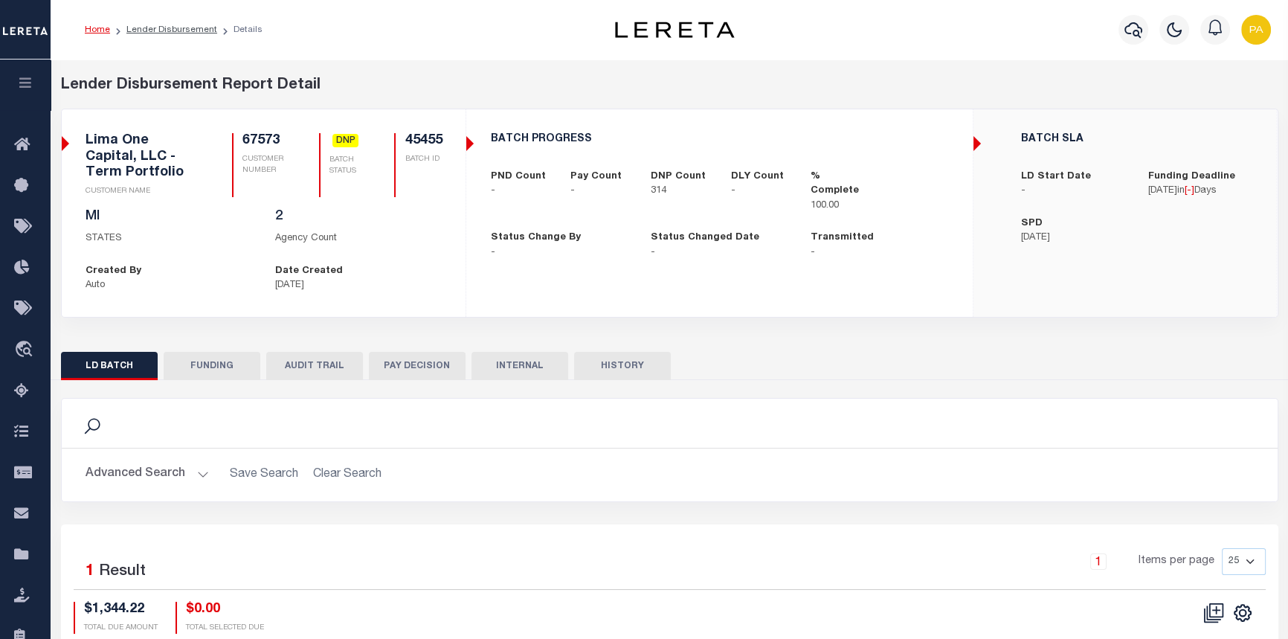
click at [216, 361] on button "FUNDING" at bounding box center [212, 366] width 97 height 28
type input "$0"
type input "[DATE]"
select select "100"
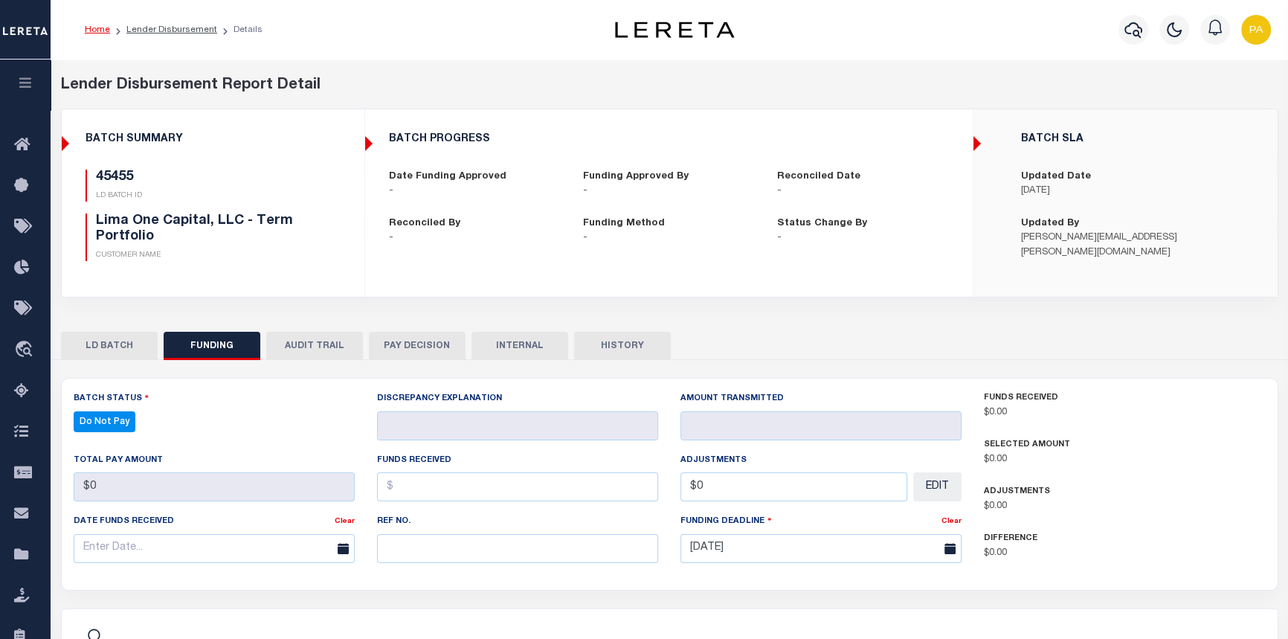
select select "100"
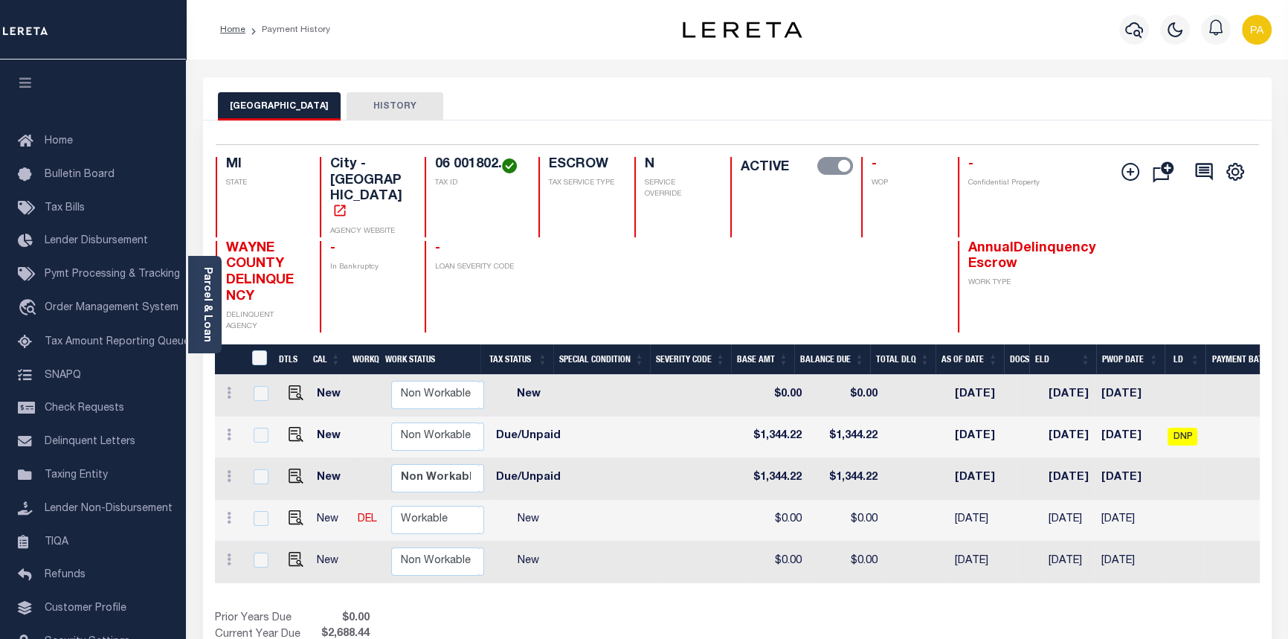
drag, startPoint x: 963, startPoint y: 562, endPoint x: 606, endPoint y: 557, distance: 356.9
click at [606, 557] on div "DTLS CAL WorkQ Work Status Work Type Tax Year RType MPO ReasonCode BillType Tax…" at bounding box center [737, 468] width 1044 height 248
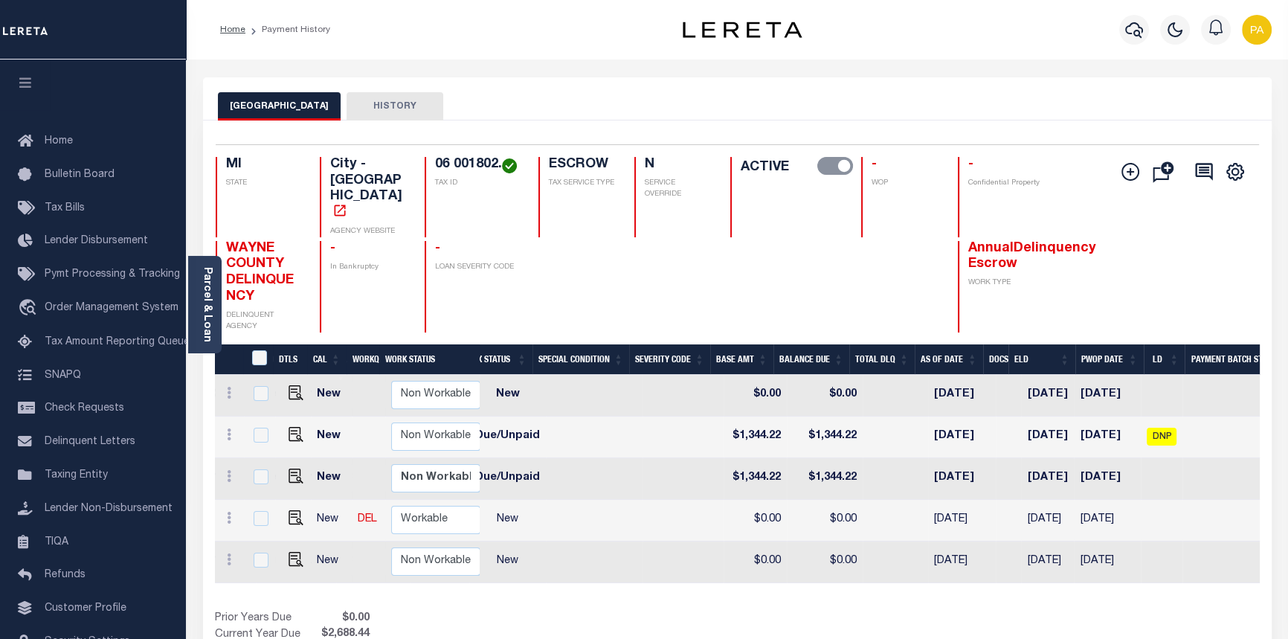
scroll to position [0, 399]
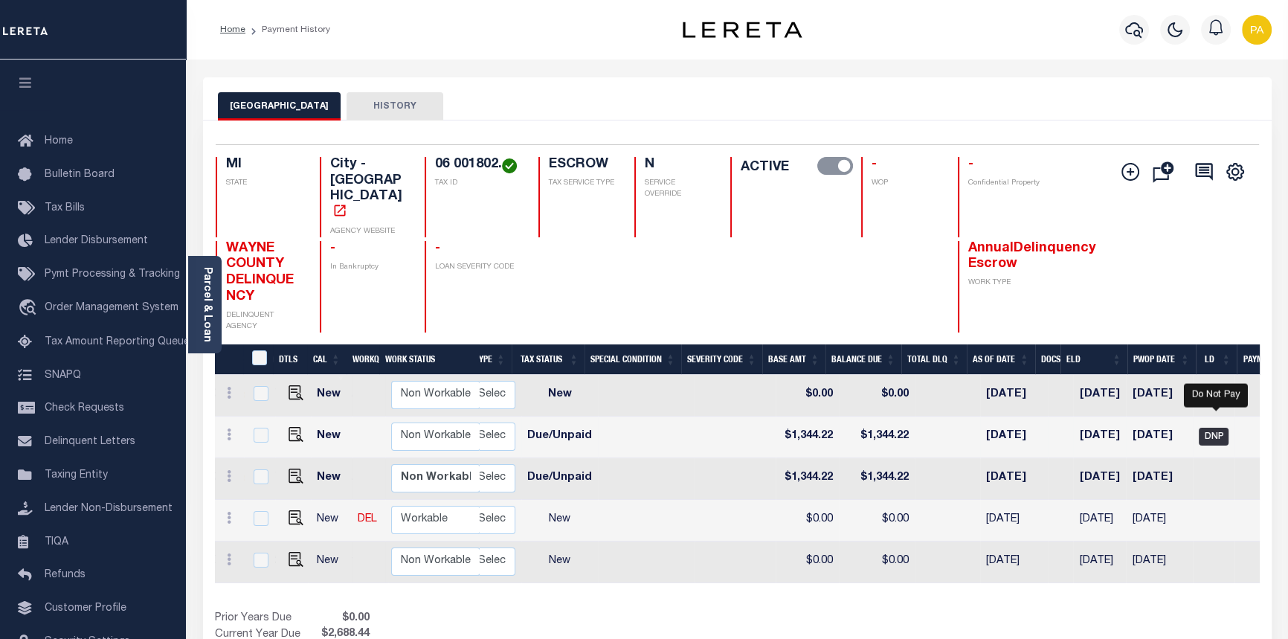
click at [1219, 427] on span "DNP" at bounding box center [1213, 436] width 30 height 18
checkbox input "true"
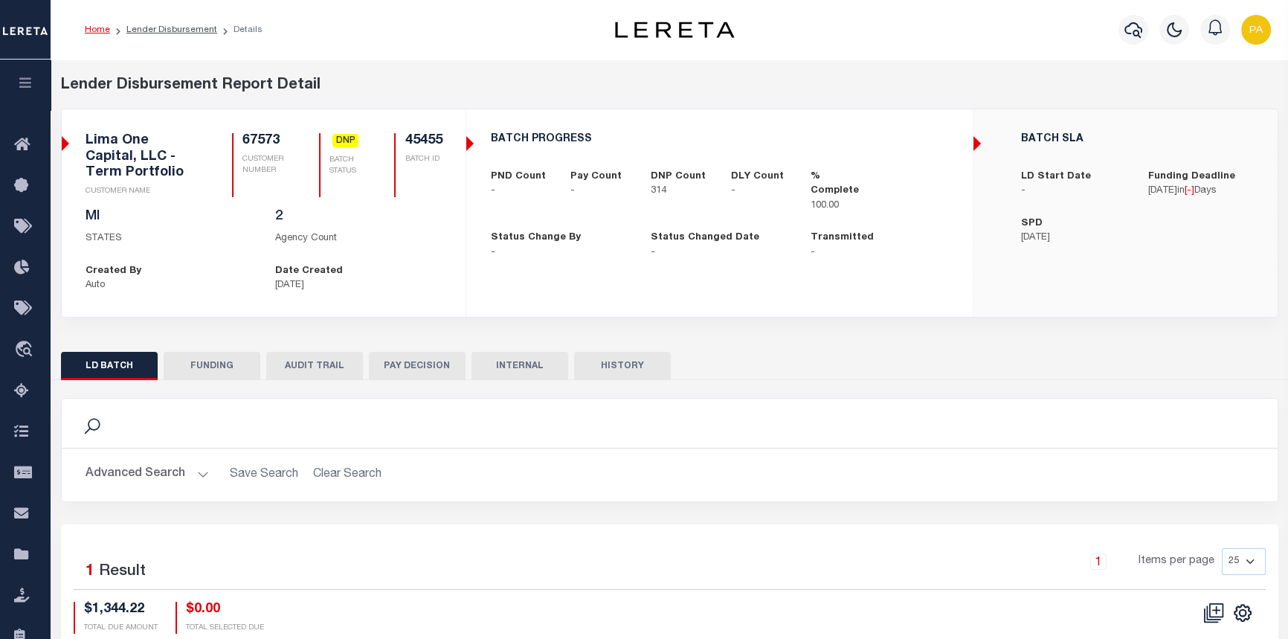
click at [196, 361] on button "FUNDING" at bounding box center [212, 366] width 97 height 28
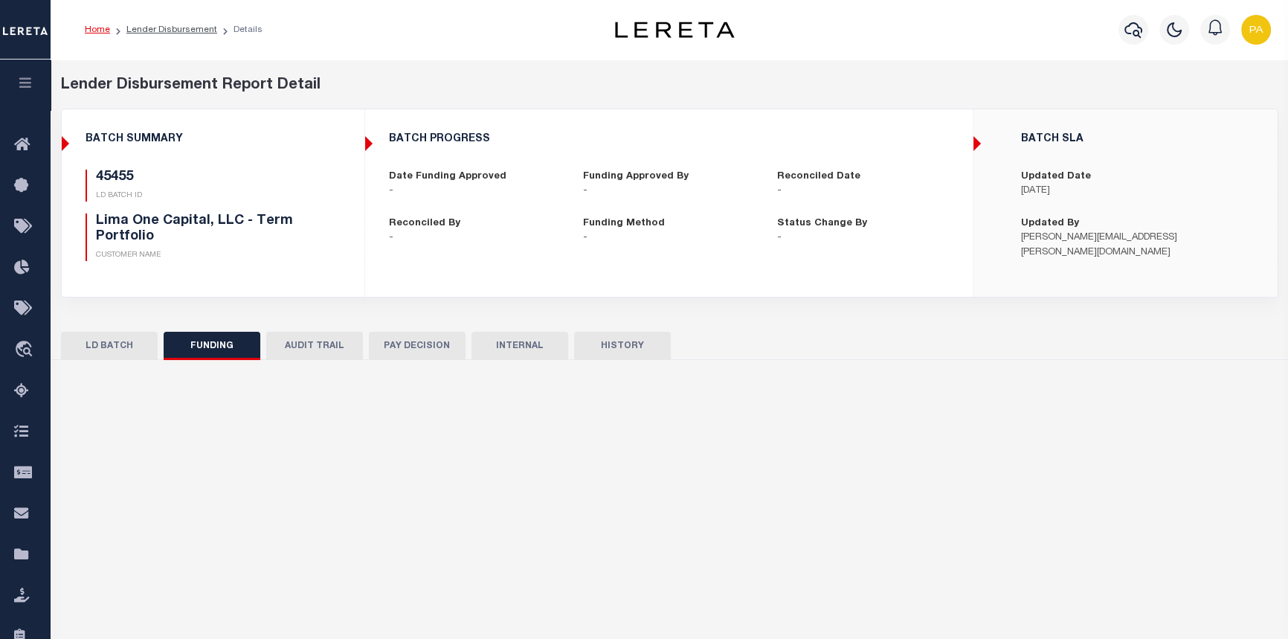
type input "$0"
type input "[DATE]"
select select "100"
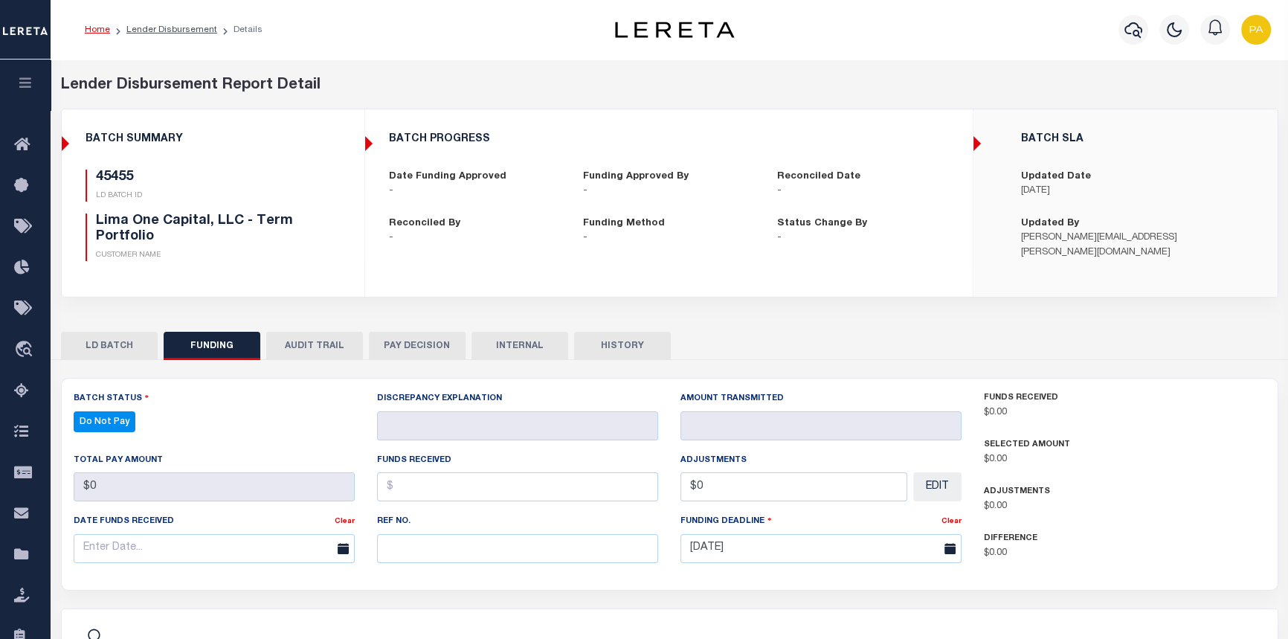
select select "100"
click at [97, 33] on link "Home" at bounding box center [97, 29] width 25 height 9
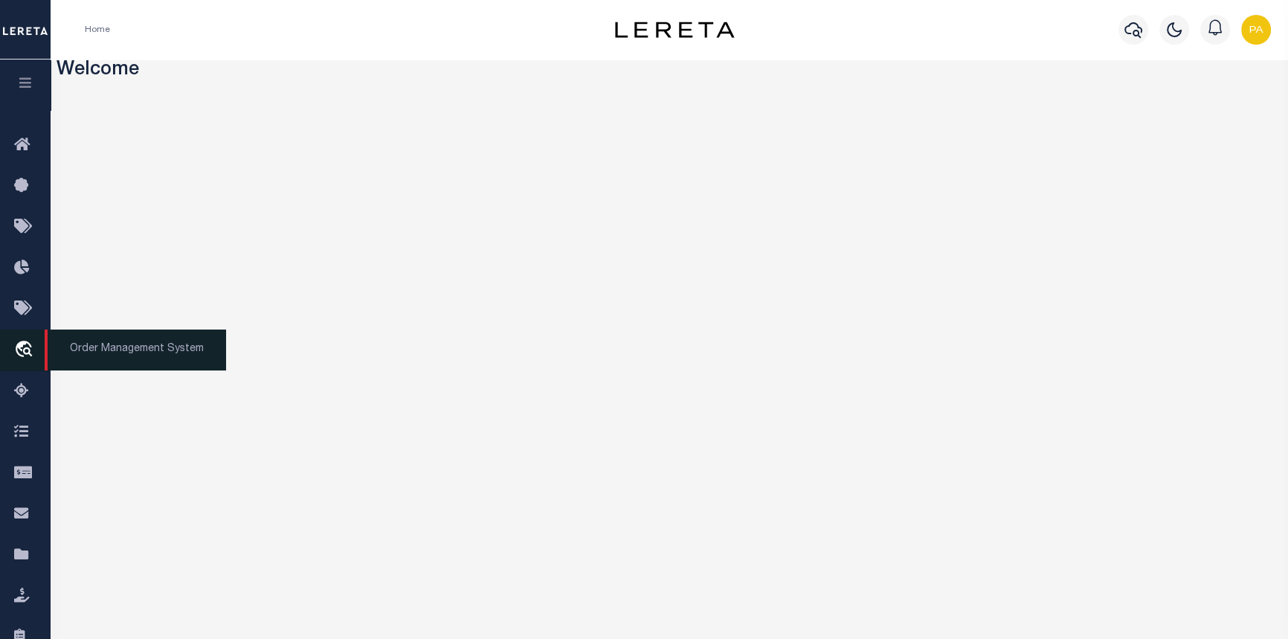
click at [131, 361] on span "Order Management System" at bounding box center [135, 349] width 181 height 41
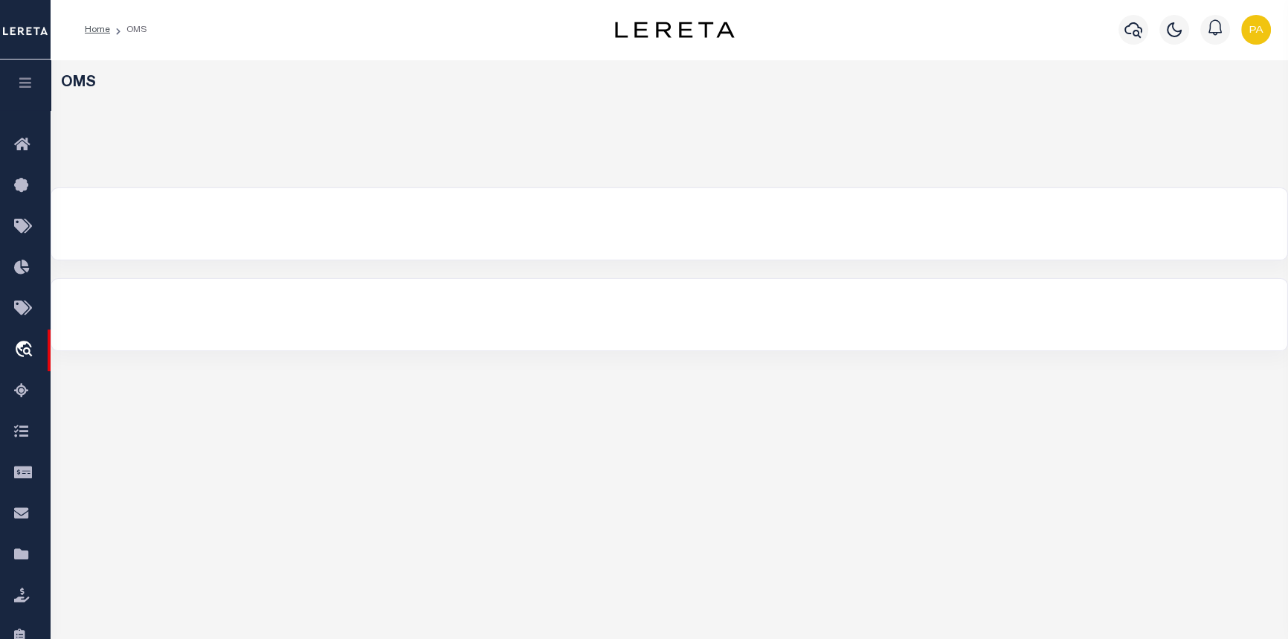
select select "200"
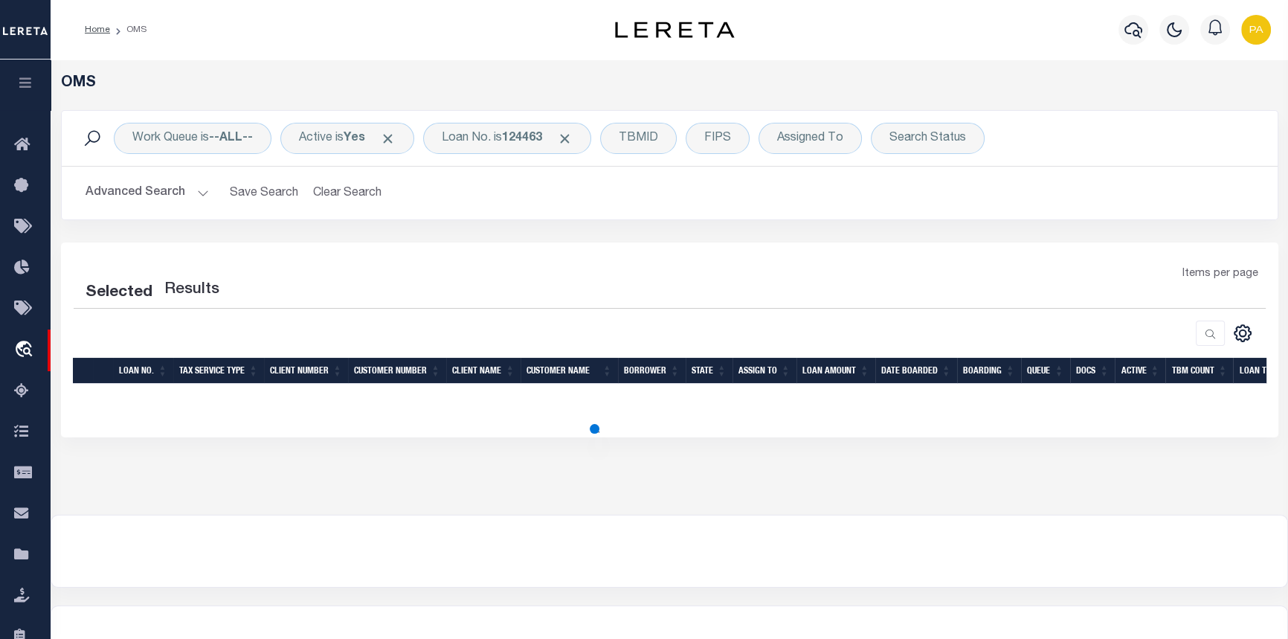
select select "200"
